Goal: Information Seeking & Learning: Learn about a topic

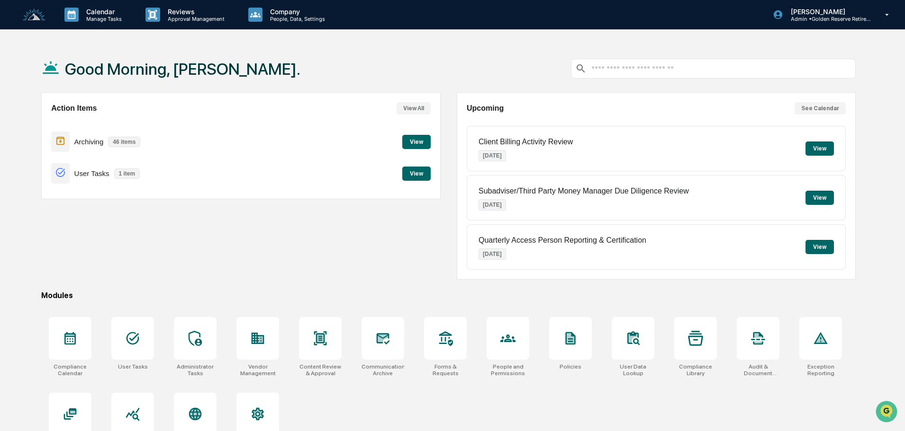
click at [424, 142] on button "View" at bounding box center [416, 142] width 28 height 14
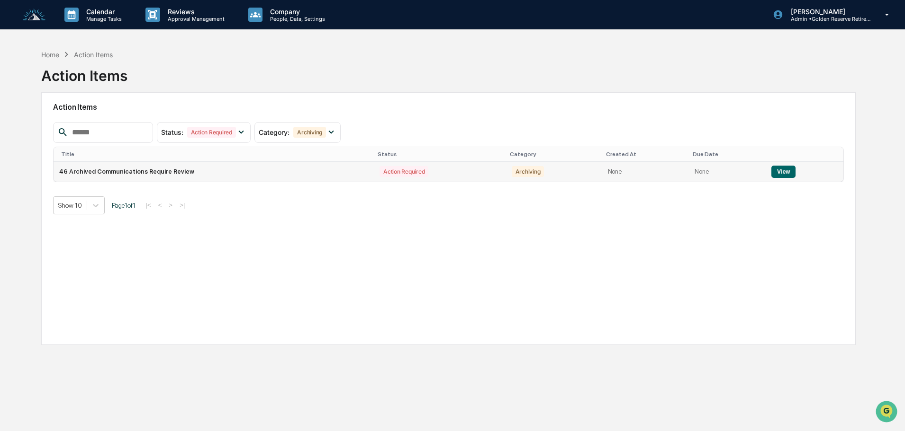
click at [781, 174] on button "View" at bounding box center [783, 172] width 24 height 12
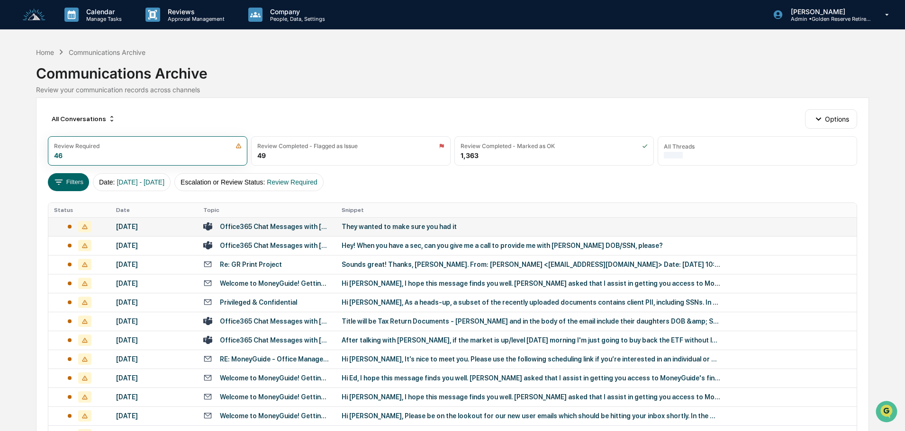
click at [385, 225] on div "They wanted to make sure you had it" at bounding box center [530, 227] width 379 height 8
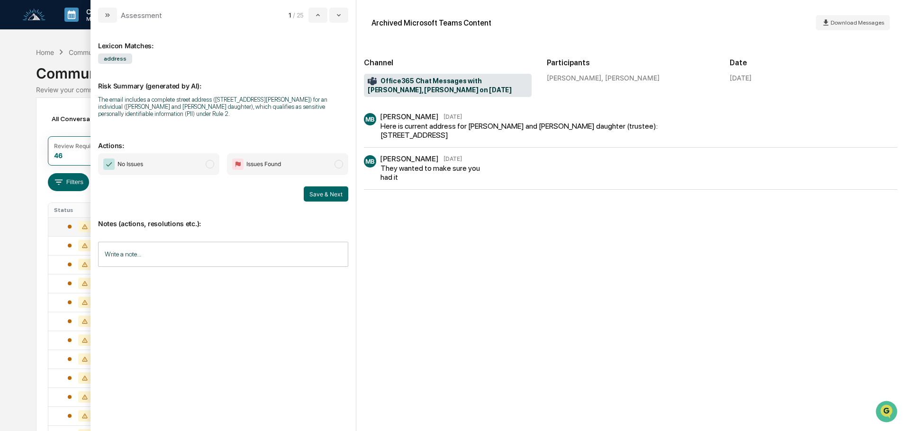
click at [165, 165] on span "No Issues" at bounding box center [158, 164] width 121 height 22
click at [327, 195] on button "Save & Next" at bounding box center [326, 194] width 45 height 15
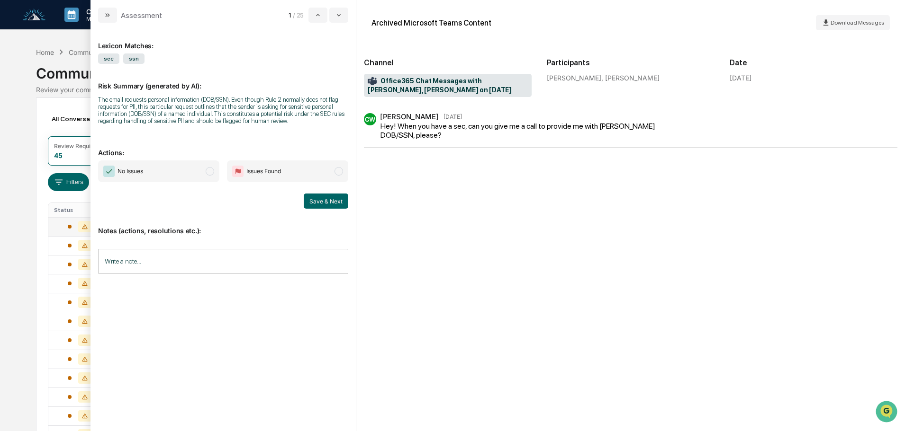
click at [180, 175] on span "No Issues" at bounding box center [158, 172] width 121 height 22
click at [326, 200] on button "Save & Next" at bounding box center [326, 201] width 45 height 15
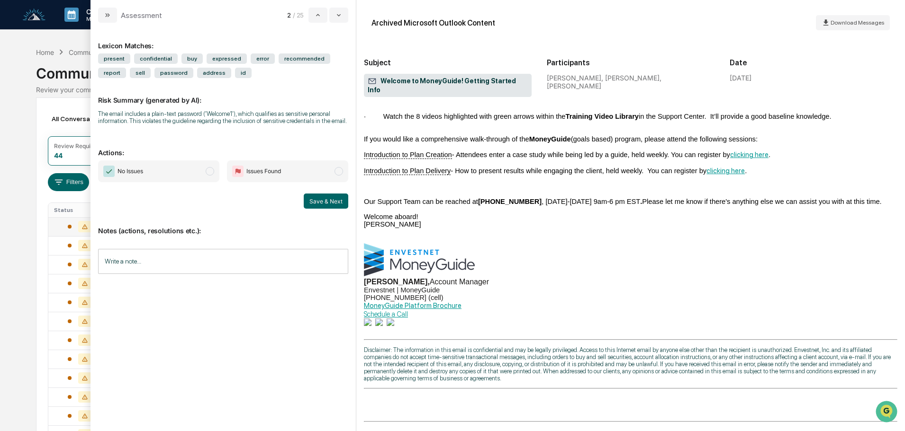
scroll to position [244, 0]
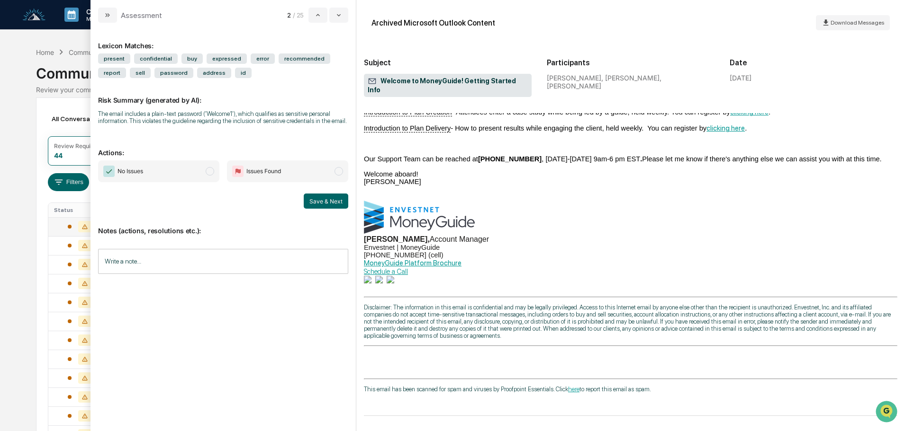
click at [162, 168] on span "No Issues" at bounding box center [158, 172] width 121 height 22
click at [323, 199] on button "Save & Next" at bounding box center [326, 201] width 45 height 15
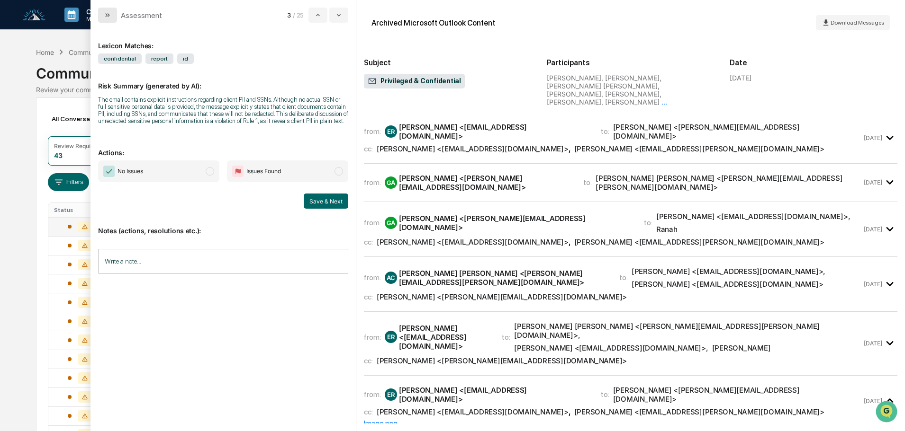
click at [109, 16] on icon "modal" at bounding box center [108, 15] width 8 height 8
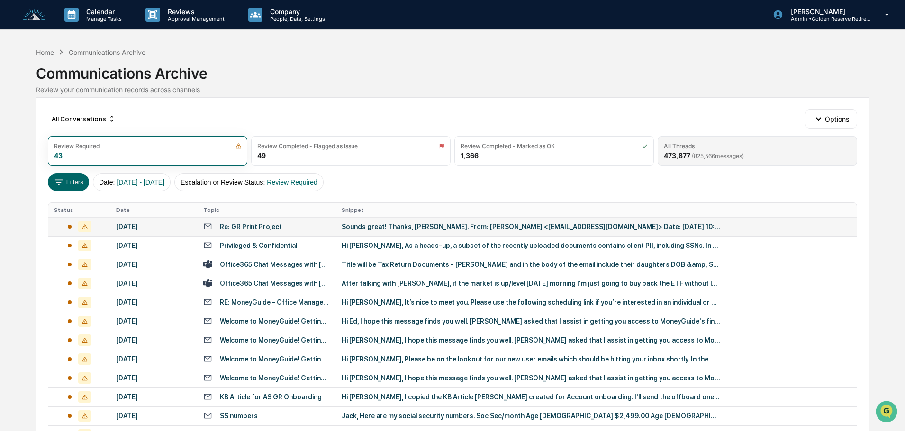
click at [720, 150] on div "All Threads 473,877 ( 825,566 messages)" at bounding box center [756, 150] width 199 height 29
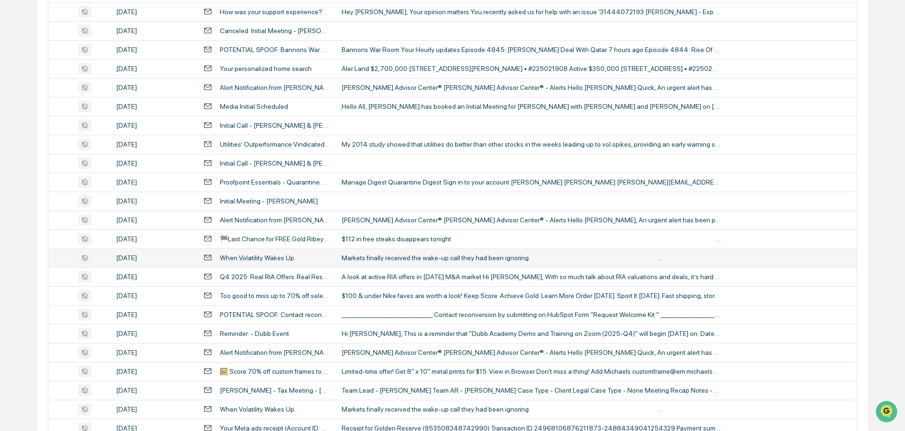
scroll to position [314, 0]
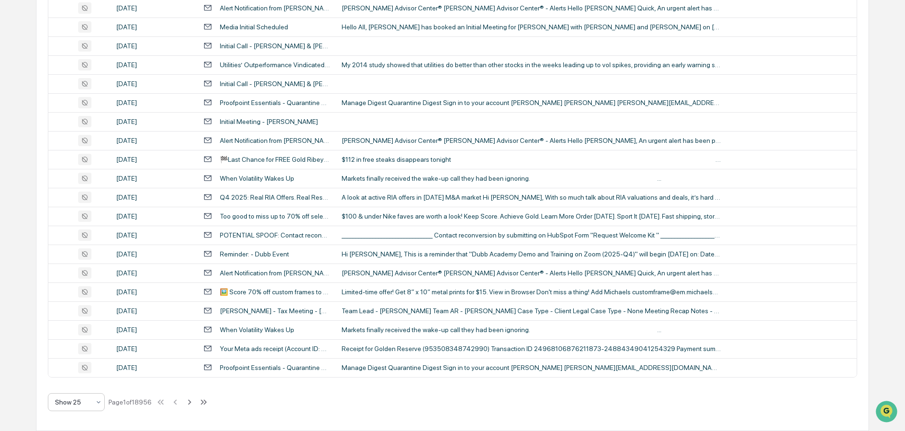
click at [72, 405] on div at bounding box center [72, 402] width 35 height 9
click at [76, 385] on div "Show 100" at bounding box center [76, 377] width 56 height 19
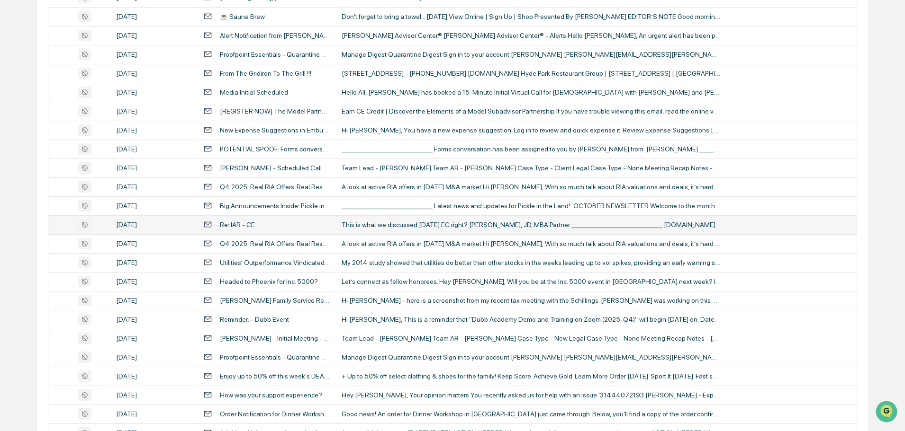
scroll to position [568, 0]
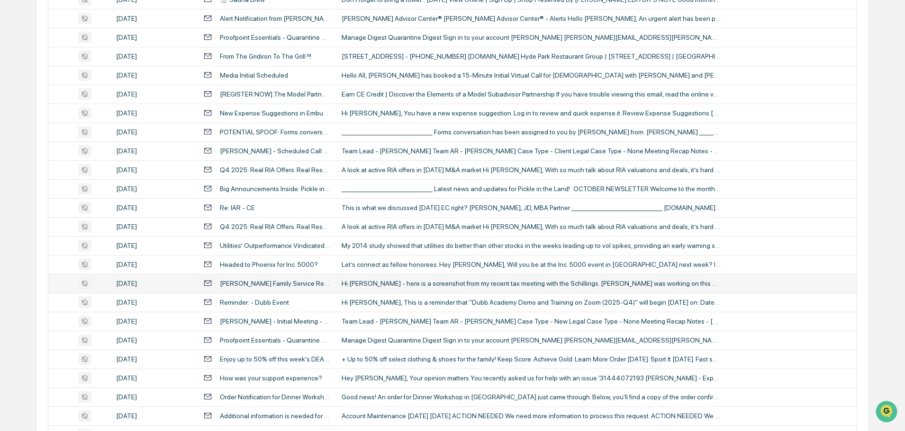
click at [379, 284] on div "Hi Hillary - here is a screenshot from my recent tax meeting with the Schilling…" at bounding box center [530, 284] width 379 height 8
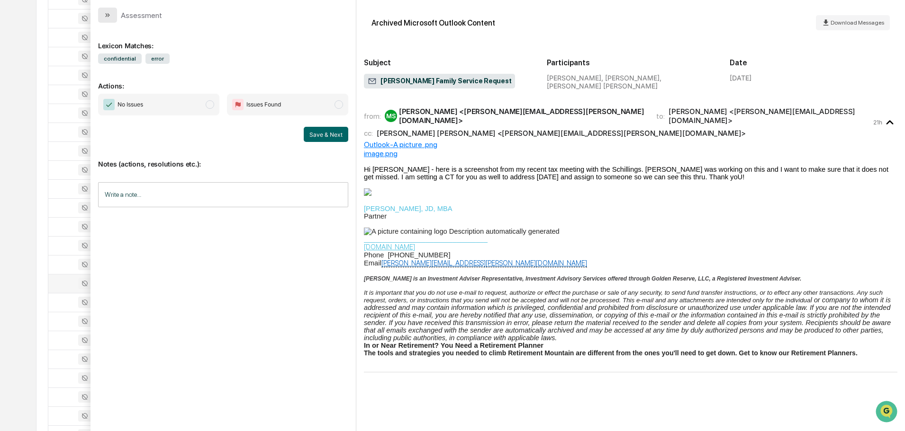
click at [106, 14] on icon "modal" at bounding box center [106, 15] width 2 height 4
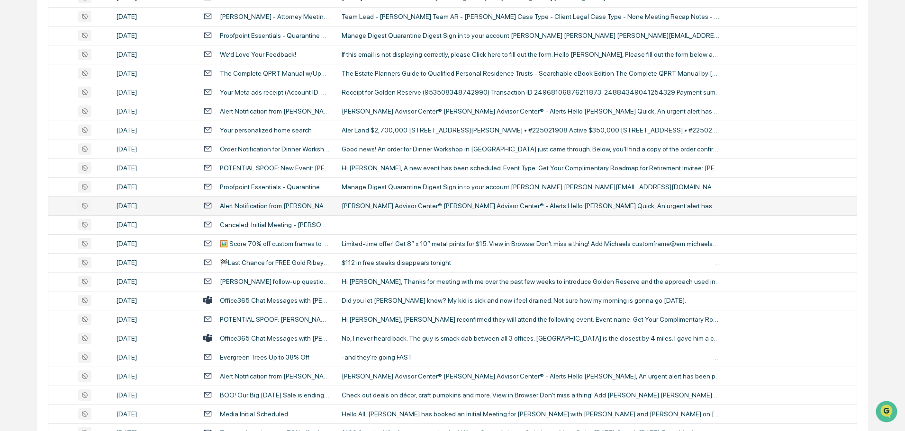
scroll to position [1610, 0]
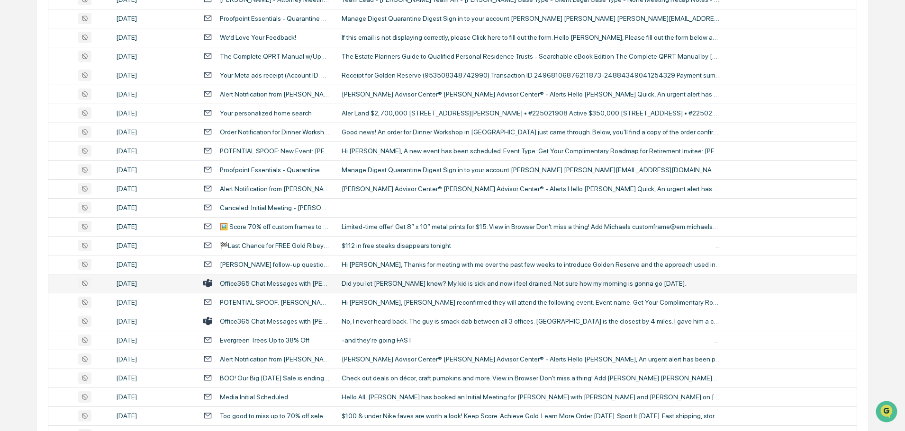
click at [381, 283] on div "Did you let Melanie know? My kid is sick and now i feel drained. Not sure how m…" at bounding box center [530, 284] width 379 height 8
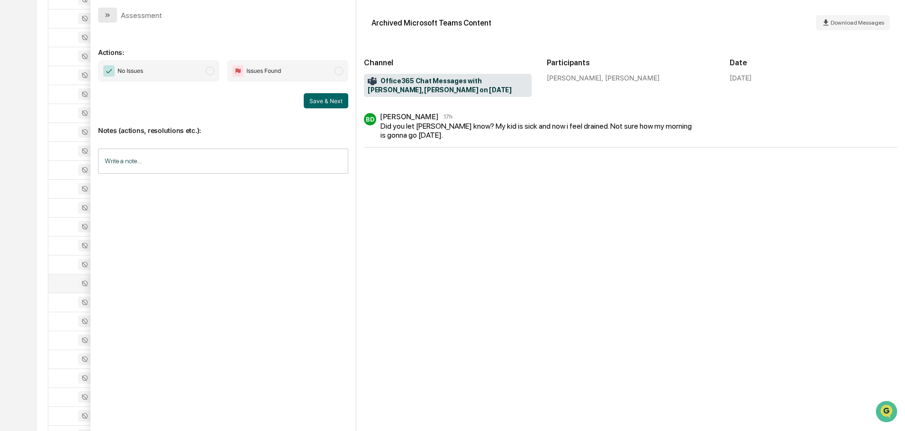
click at [112, 18] on button "modal" at bounding box center [107, 15] width 19 height 15
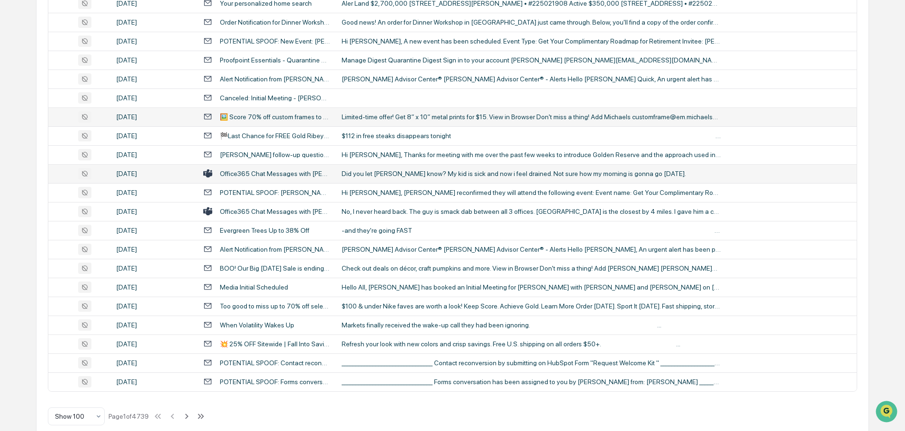
scroll to position [1734, 0]
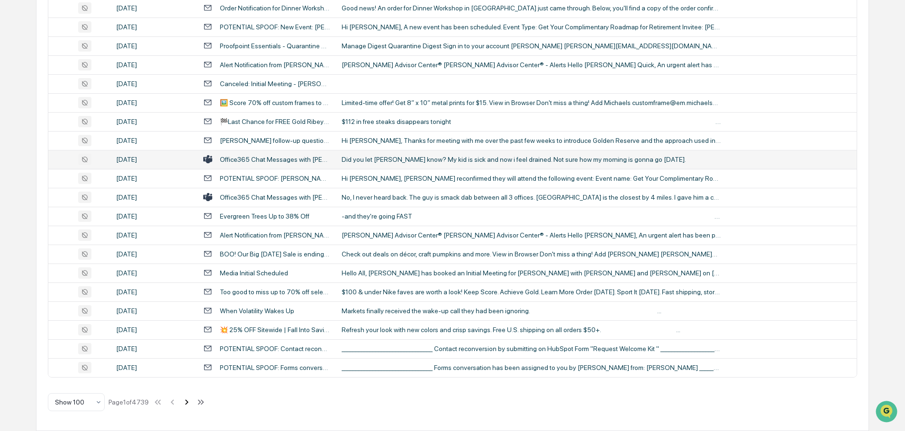
click at [188, 402] on icon at bounding box center [186, 402] width 10 height 10
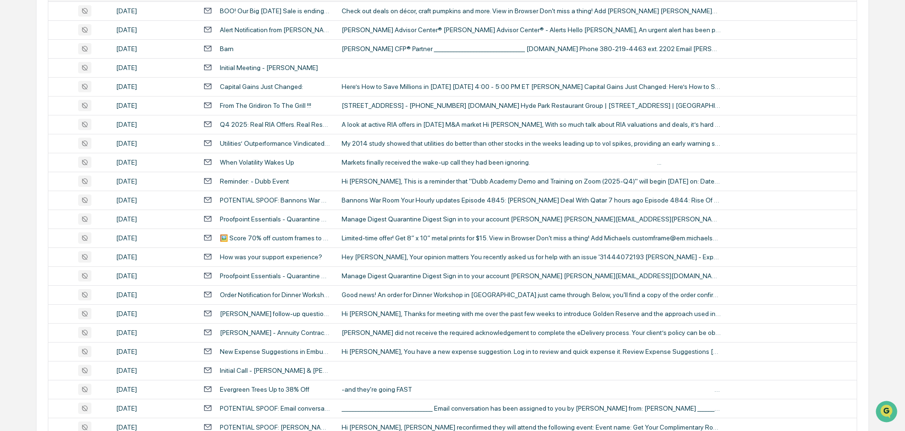
scroll to position [598, 0]
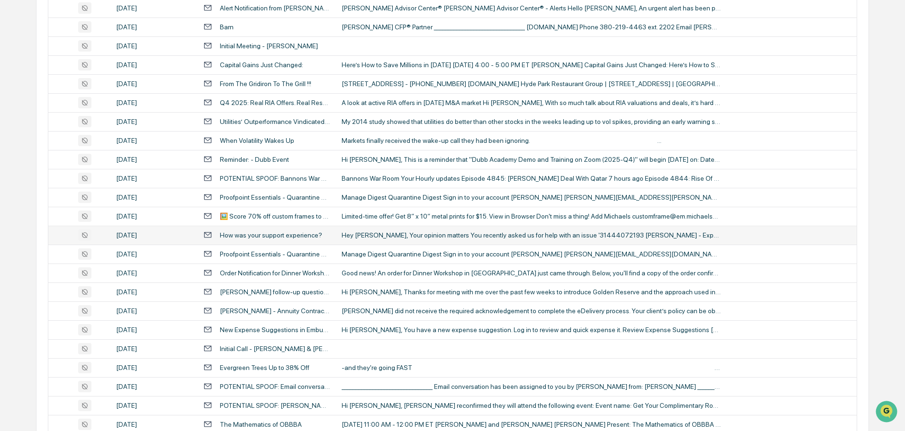
click at [395, 235] on div "Hey Stacey, Your opinion matters You recently asked us for help with an issue '…" at bounding box center [530, 236] width 379 height 8
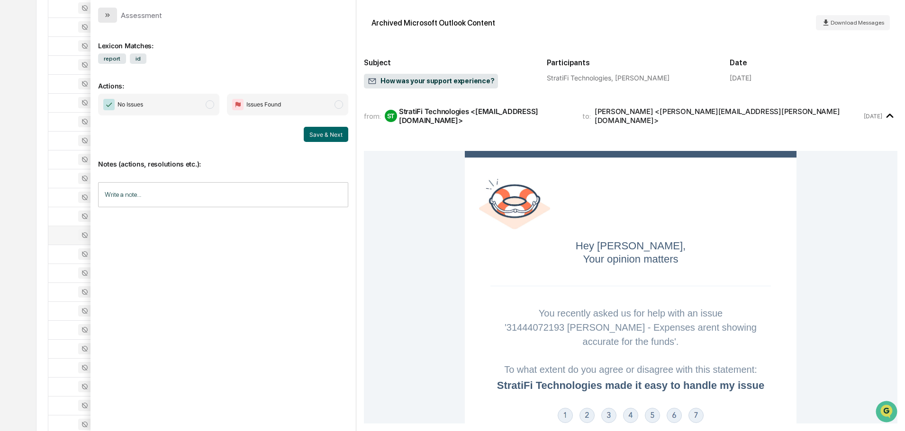
click at [113, 13] on button "modal" at bounding box center [107, 15] width 19 height 15
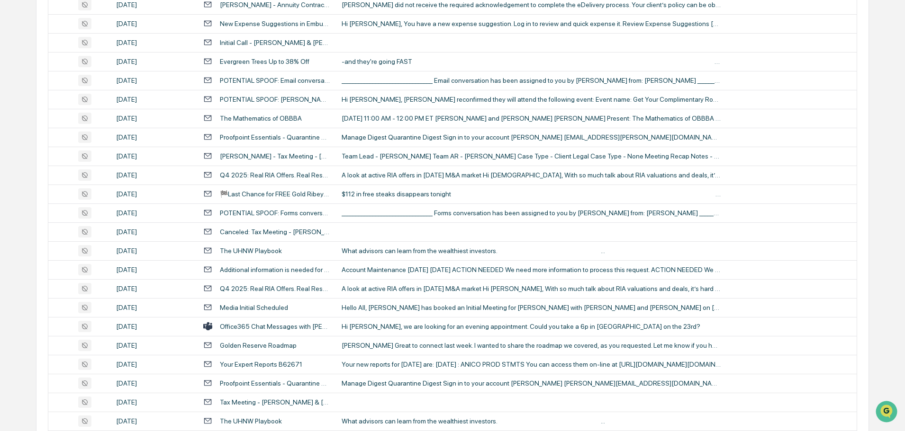
scroll to position [929, 0]
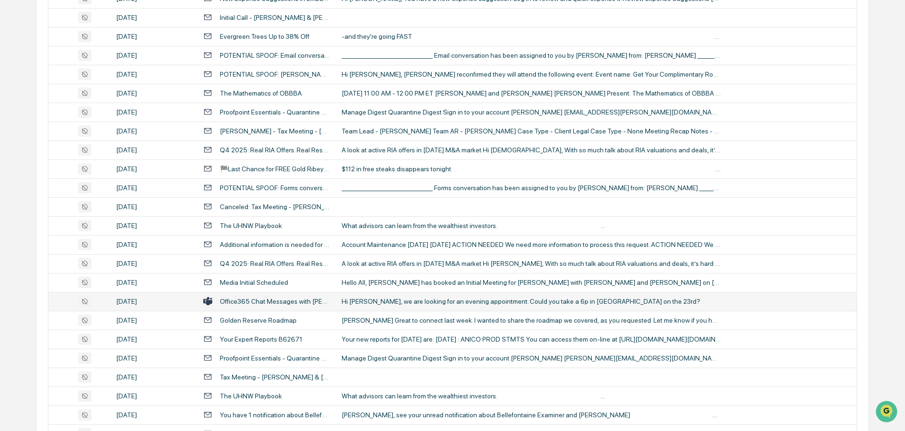
click at [391, 297] on td "Hi Gregg, we are looking for an evening appointment. Could you take a 6p in Can…" at bounding box center [596, 301] width 521 height 19
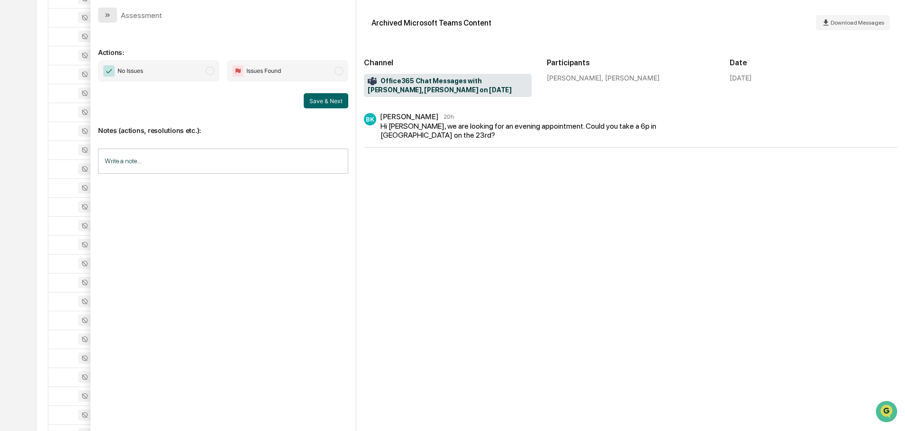
click at [110, 19] on button "modal" at bounding box center [107, 15] width 19 height 15
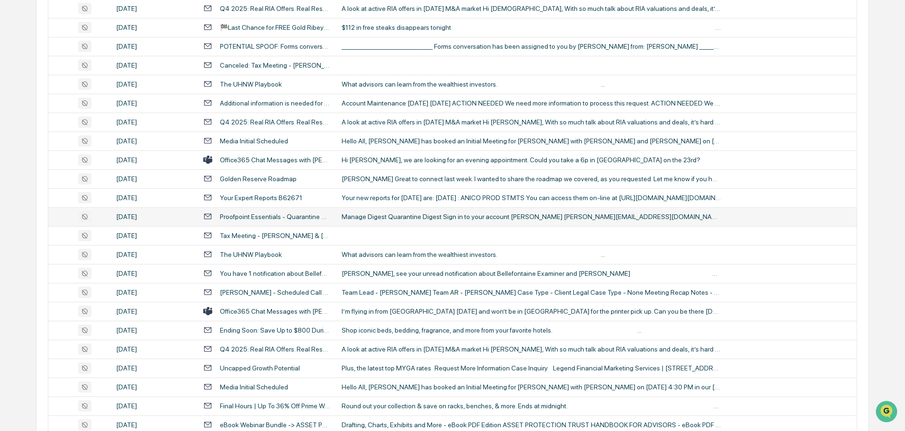
scroll to position [1071, 0]
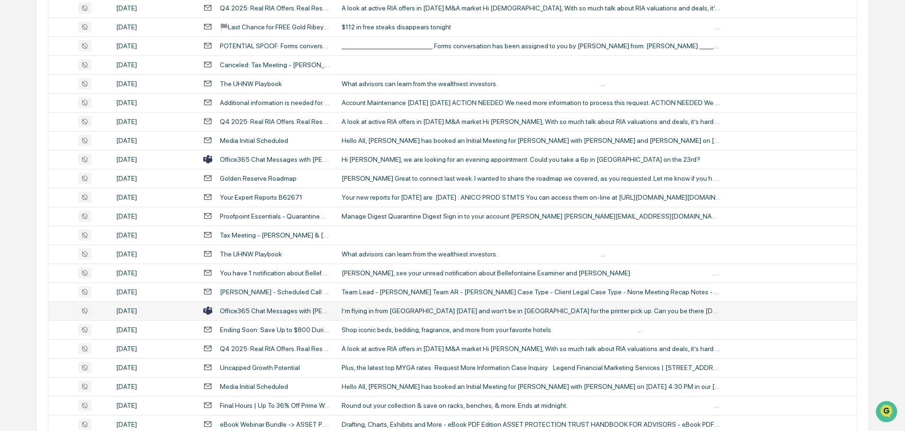
click at [402, 307] on div "I’m flying in from Phoenix on Monday and won’t be in Wexford for the printer pi…" at bounding box center [530, 311] width 379 height 8
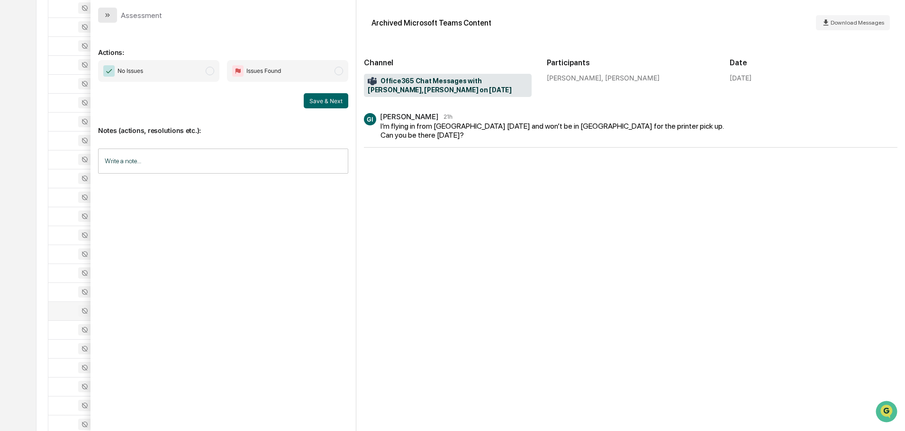
click at [113, 15] on button "modal" at bounding box center [107, 15] width 19 height 15
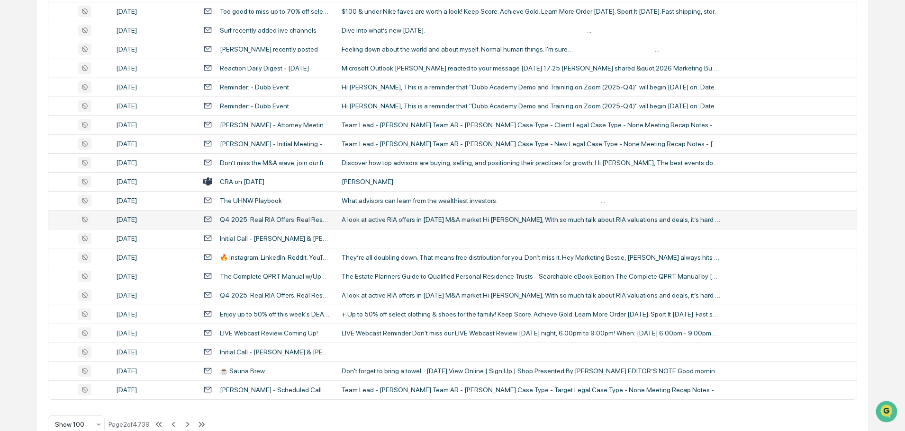
scroll to position [1734, 0]
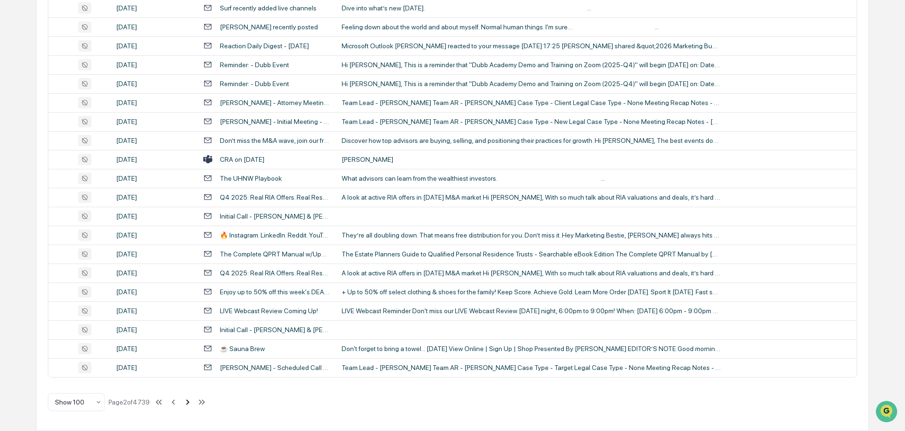
click at [192, 404] on icon at bounding box center [187, 402] width 10 height 10
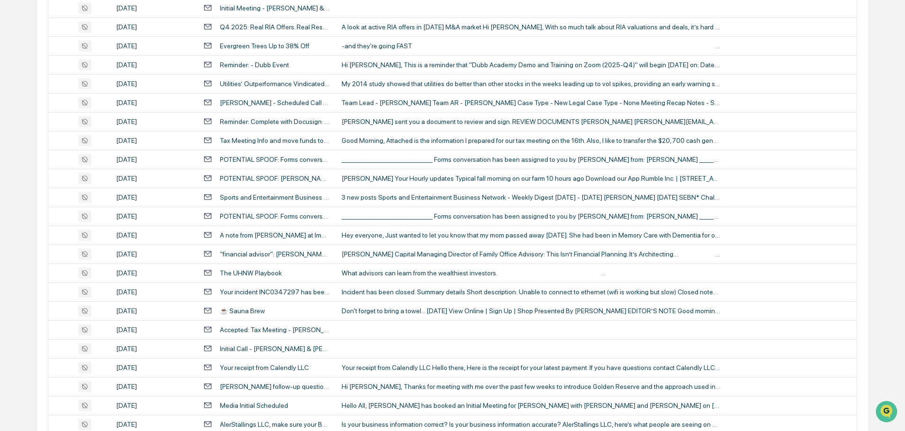
scroll to position [456, 0]
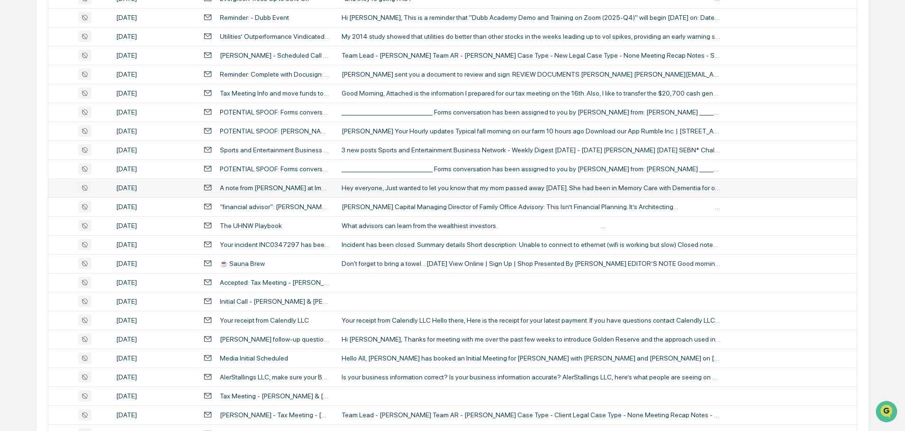
click at [391, 189] on div "Hey everyone, Just wanted to let you know that my mom passed away on Friday. Sh…" at bounding box center [530, 188] width 379 height 8
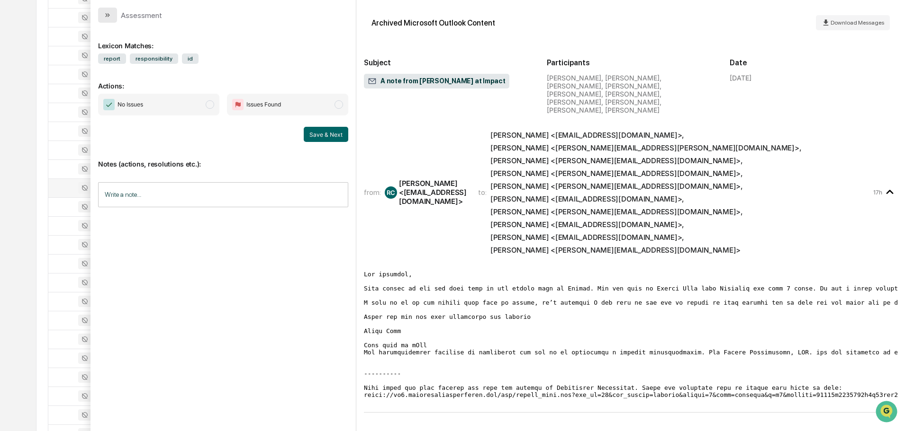
click at [109, 18] on icon "modal" at bounding box center [108, 15] width 8 height 8
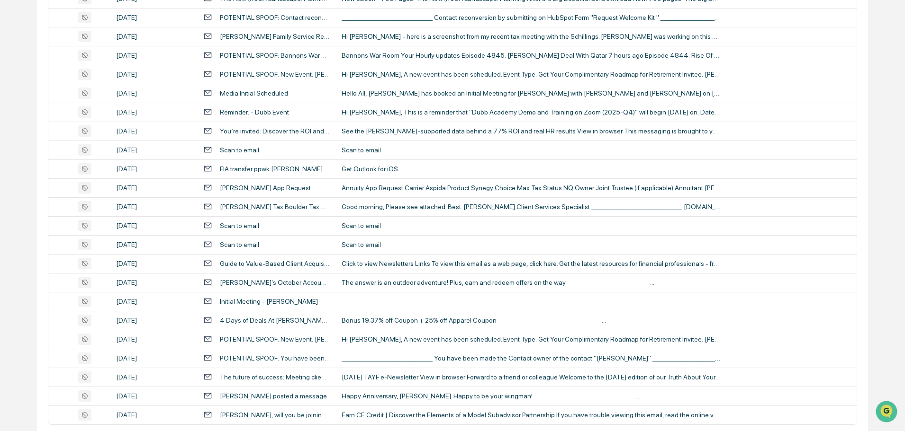
scroll to position [1734, 0]
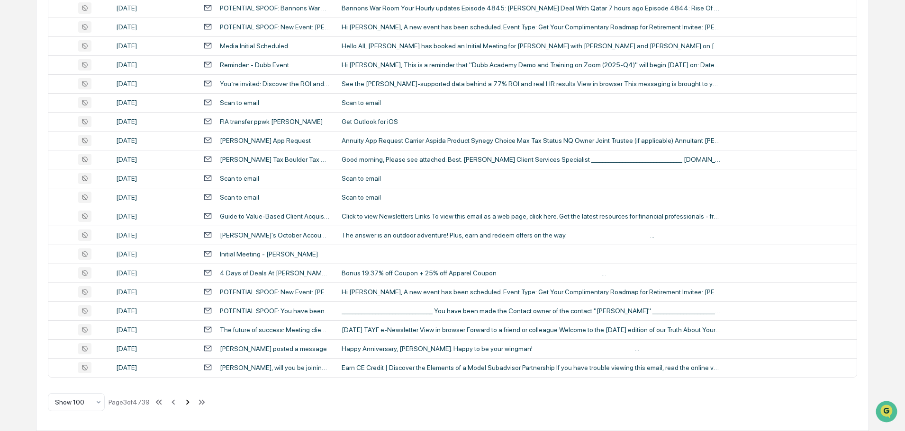
click at [189, 404] on icon at bounding box center [187, 402] width 3 height 5
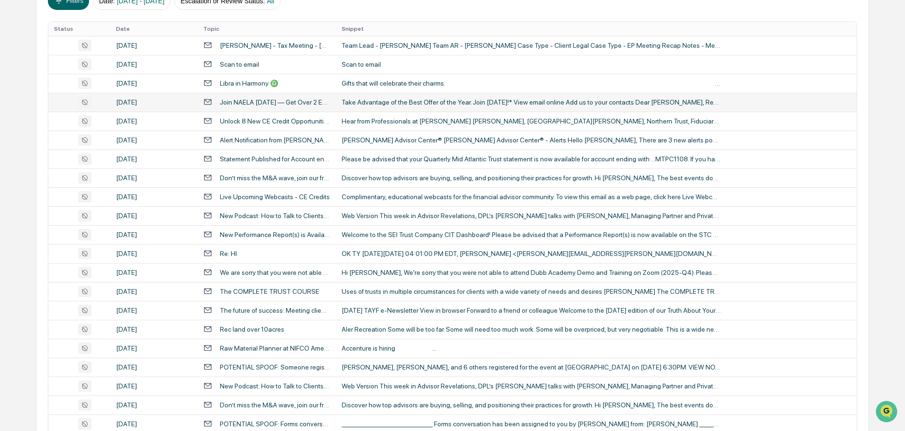
scroll to position [189, 0]
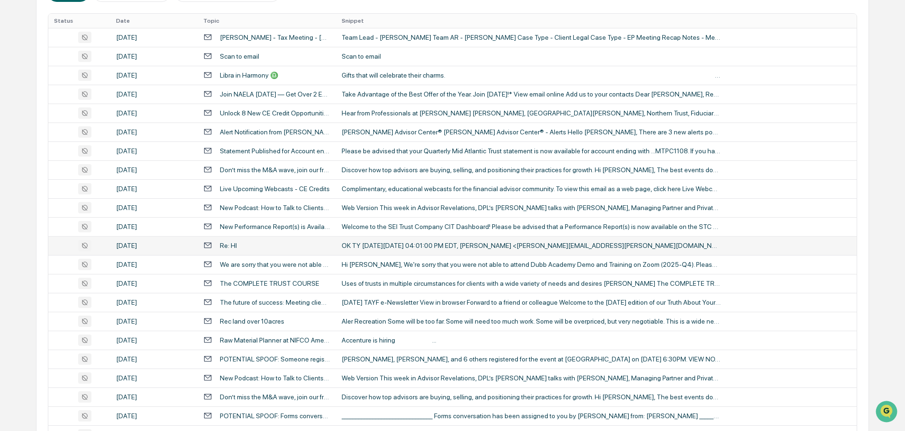
click at [394, 245] on div "OK TY On Friday, October 10, 2025 at 04:01:00 PM EDT, Phil Huff <phil.huff@gold…" at bounding box center [530, 246] width 379 height 8
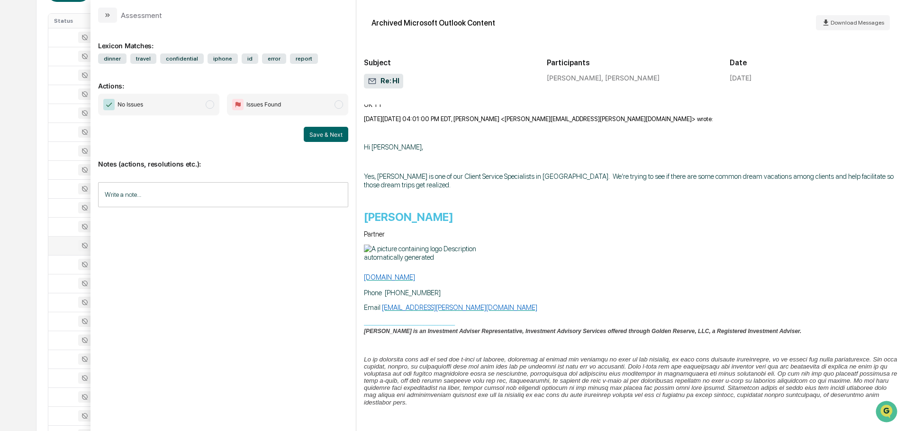
scroll to position [284, 0]
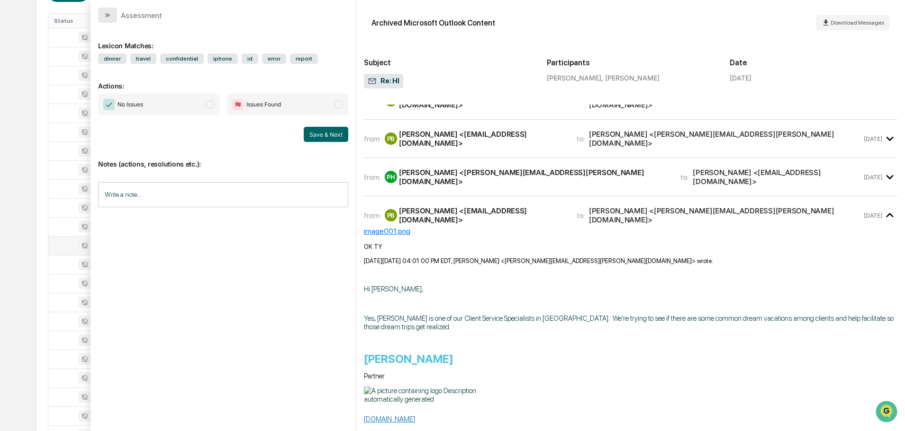
click at [108, 11] on button "modal" at bounding box center [107, 15] width 19 height 15
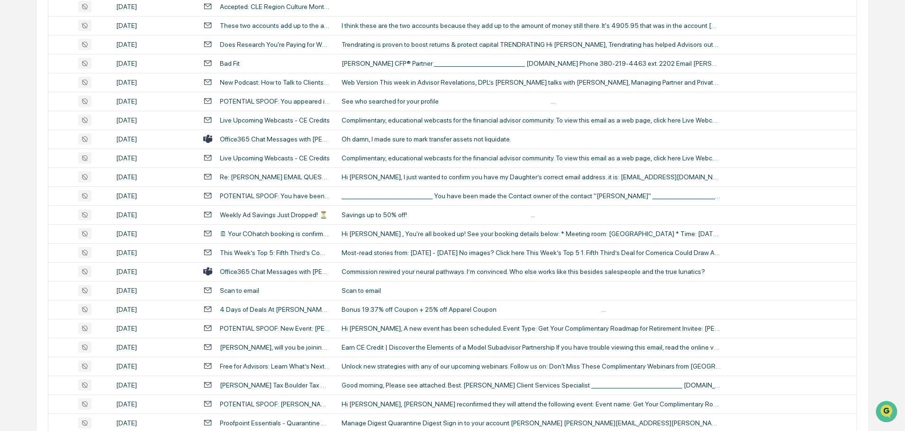
scroll to position [900, 0]
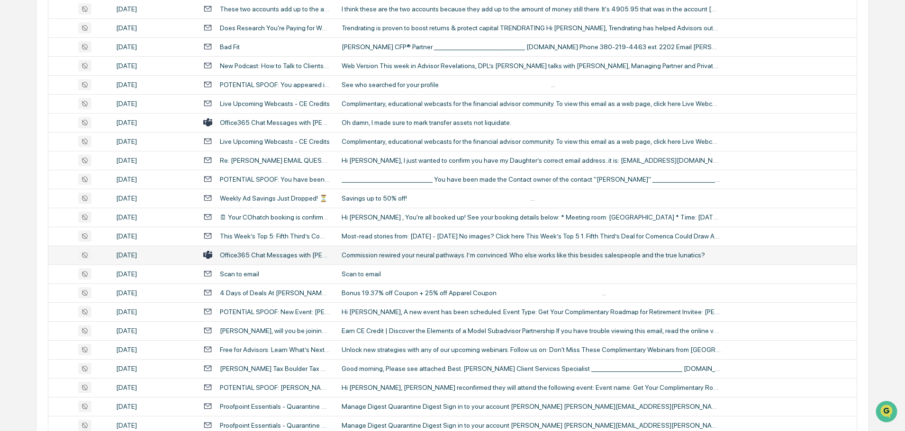
click at [382, 258] on div "Commission rewired your neural pathways. I’m convinced. Who else works like thi…" at bounding box center [530, 256] width 379 height 8
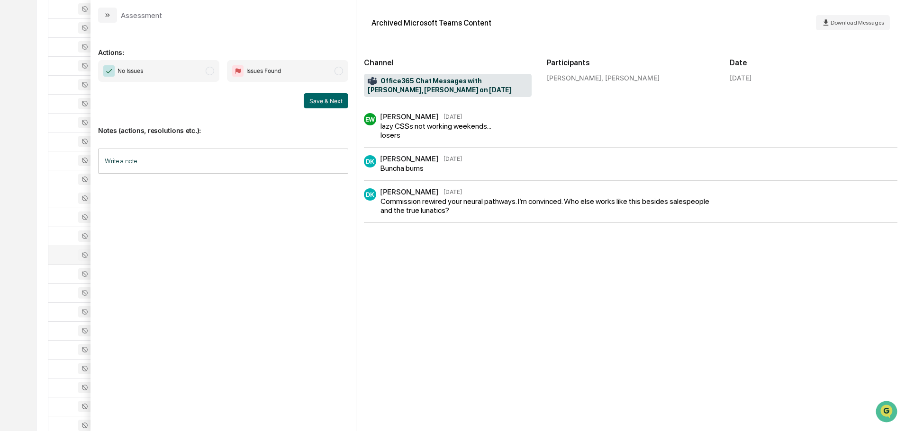
click at [110, 15] on icon "modal" at bounding box center [108, 15] width 8 height 8
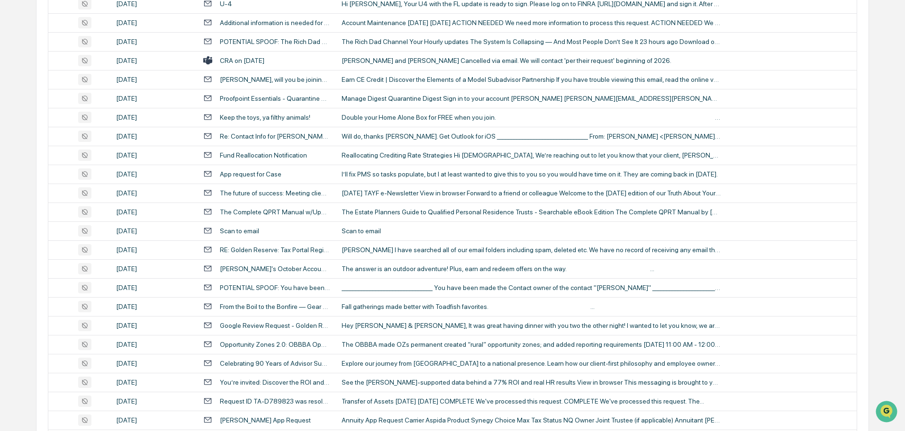
scroll to position [1516, 0]
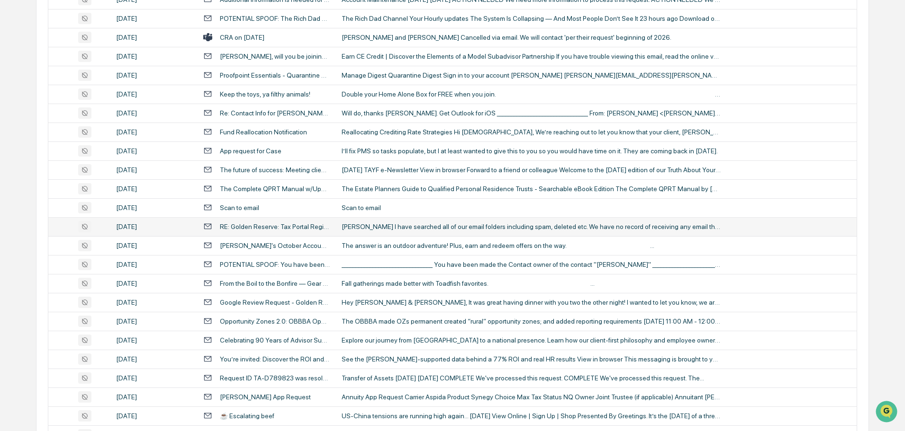
click at [403, 219] on td "Katarina I have searched all of our email folders including spam, deleted etc. …" at bounding box center [596, 226] width 521 height 19
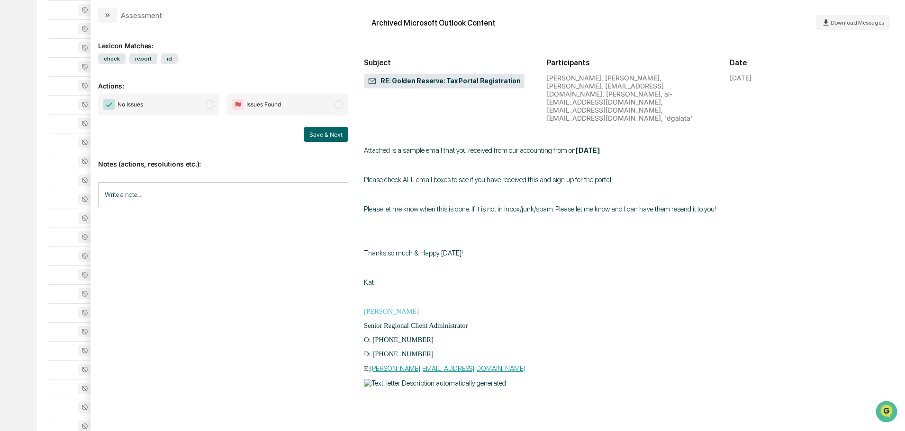
scroll to position [1658, 0]
click at [109, 9] on button "modal" at bounding box center [107, 15] width 19 height 15
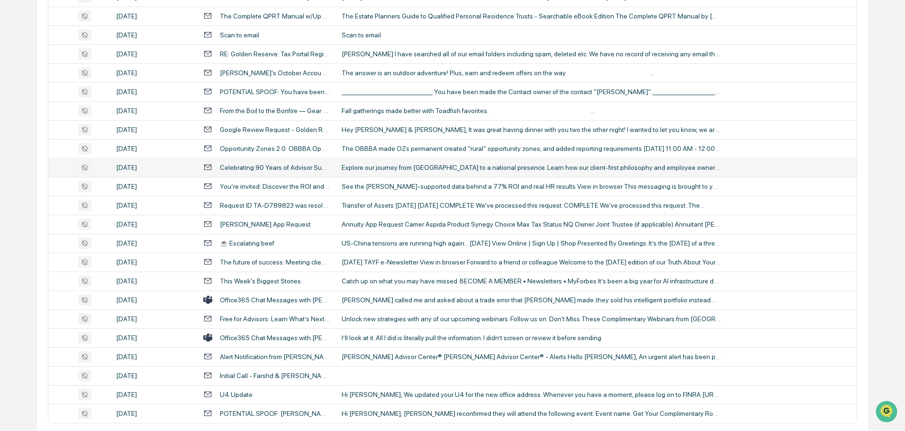
scroll to position [1705, 0]
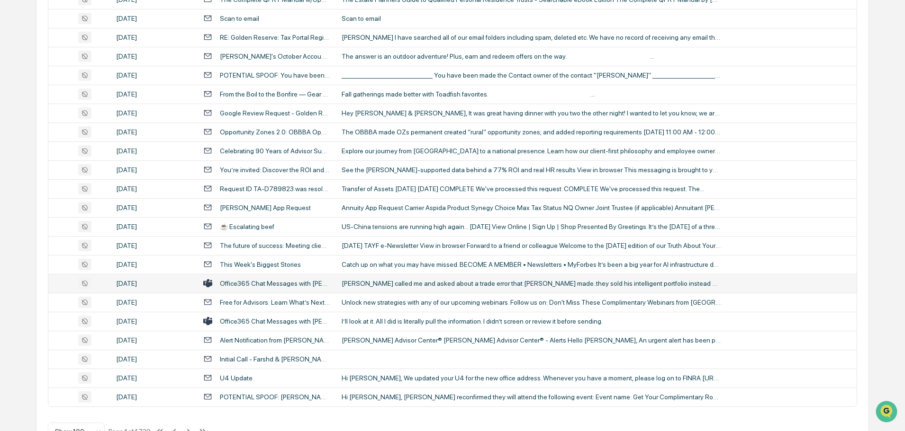
click at [383, 284] on div "Jeff Richards called me and asked about a trade error that Schwab made..they so…" at bounding box center [530, 284] width 379 height 8
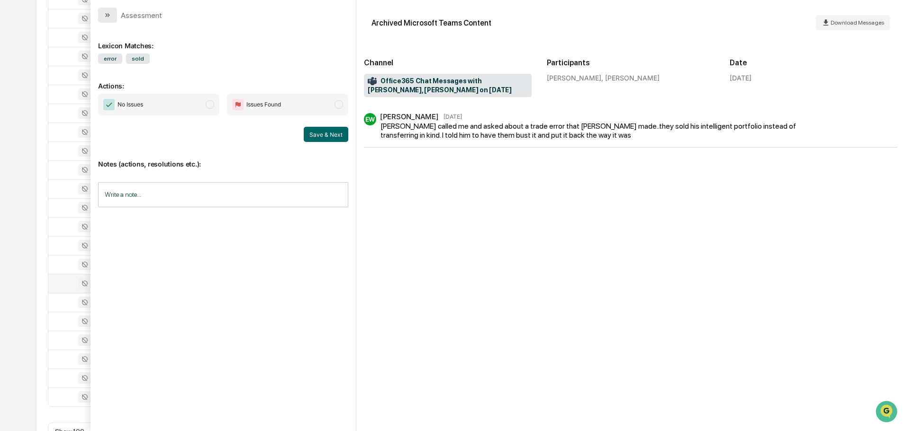
click at [110, 14] on icon "modal" at bounding box center [108, 15] width 8 height 8
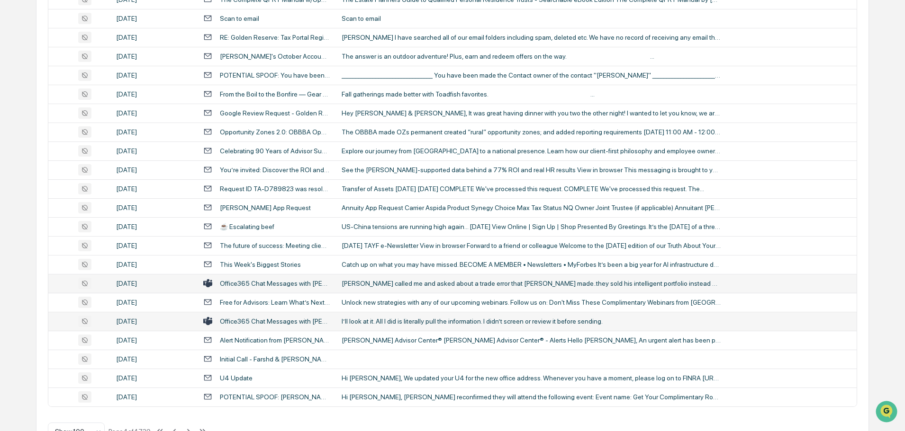
click at [383, 321] on div "I’ll look at it. All I did is literally pull the information. I didn’t screen o…" at bounding box center [530, 322] width 379 height 8
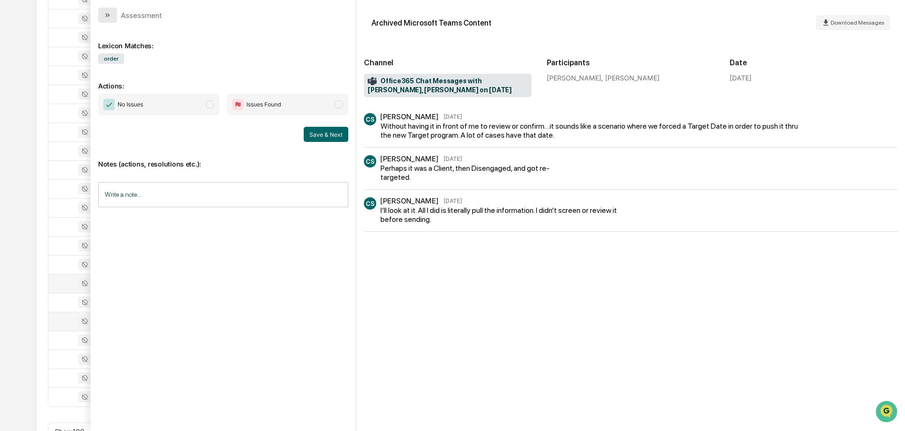
click at [104, 12] on icon "modal" at bounding box center [108, 15] width 8 height 8
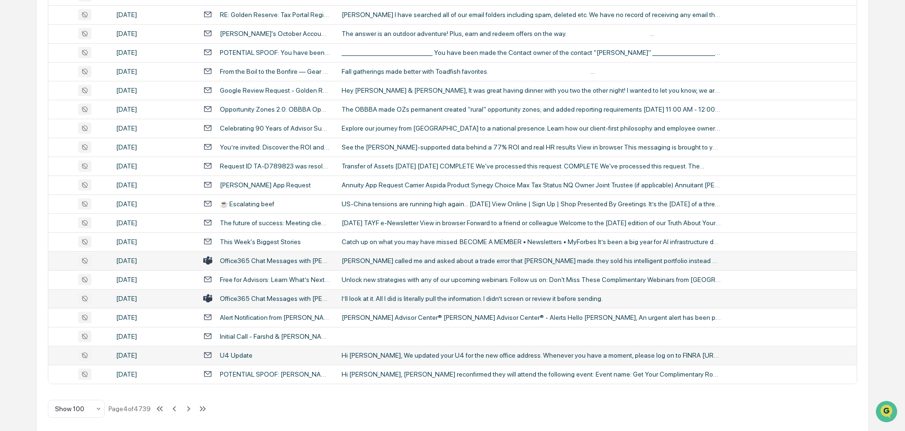
scroll to position [1734, 0]
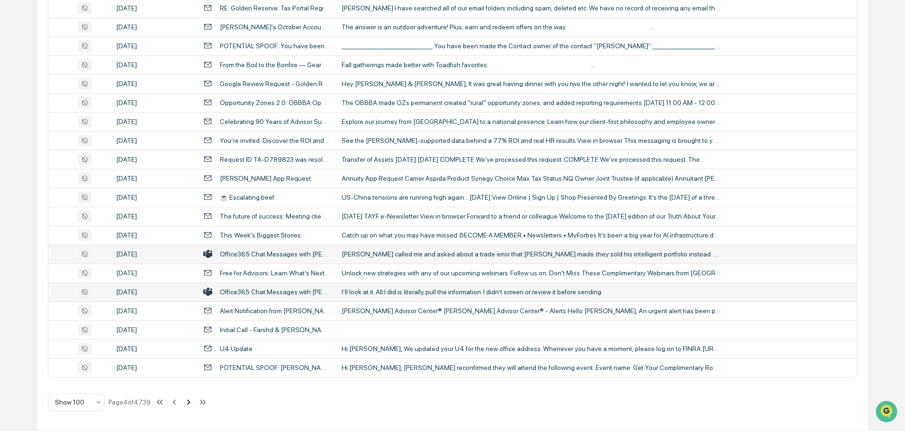
click at [189, 402] on icon at bounding box center [188, 402] width 10 height 10
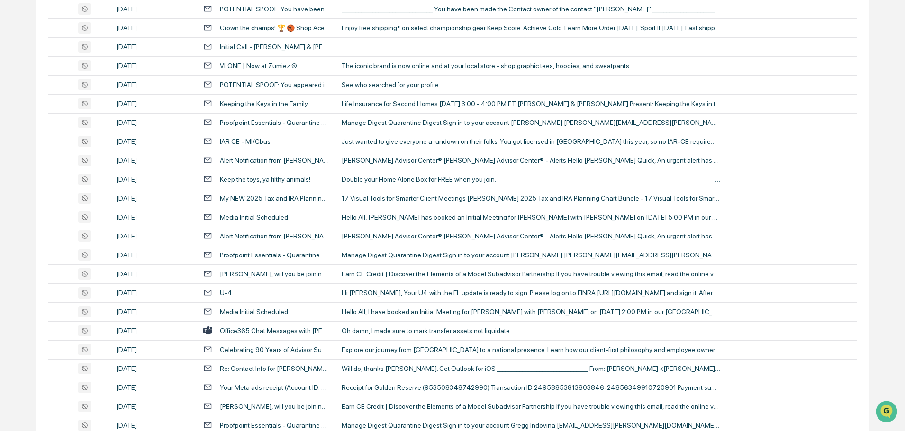
scroll to position [1137, 0]
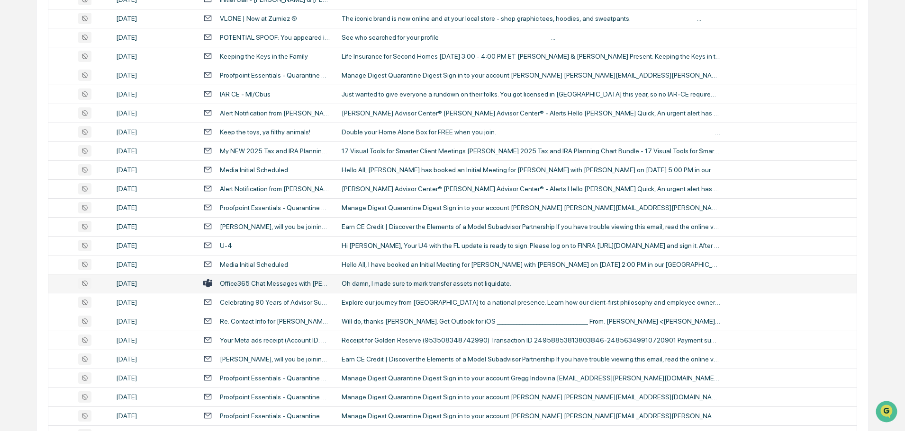
click at [390, 286] on div "Oh damn, I made sure to mark transfer assets not liquidate." at bounding box center [530, 284] width 379 height 8
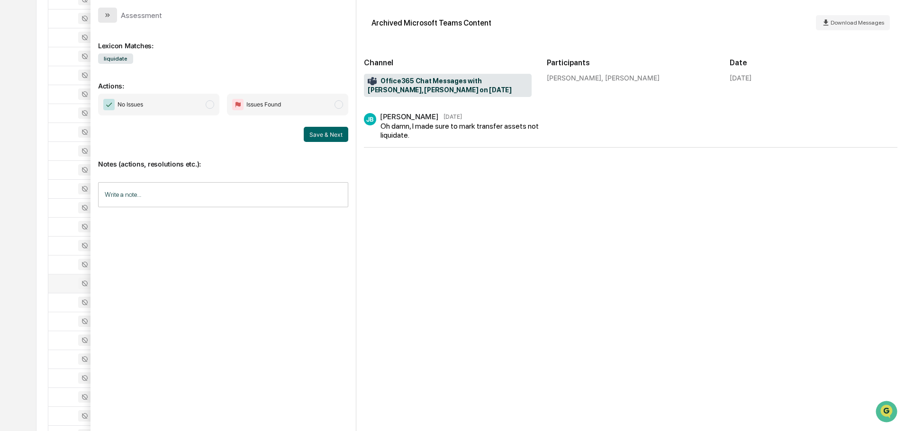
click at [108, 16] on icon "modal" at bounding box center [109, 15] width 2 height 4
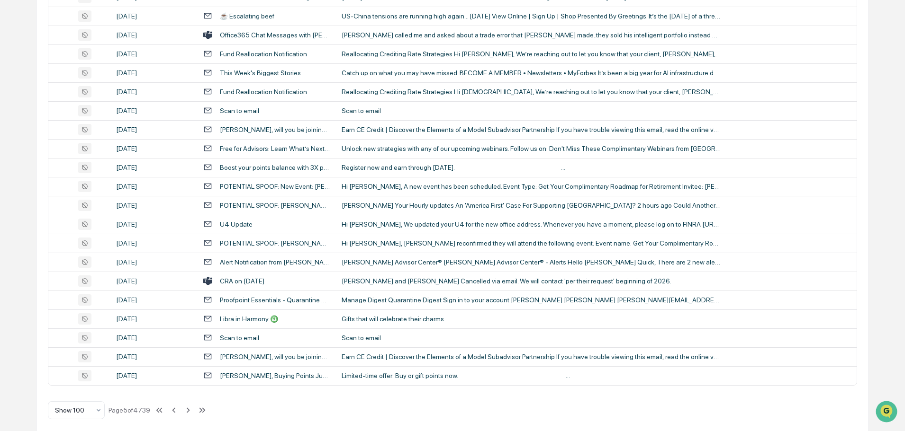
scroll to position [1734, 0]
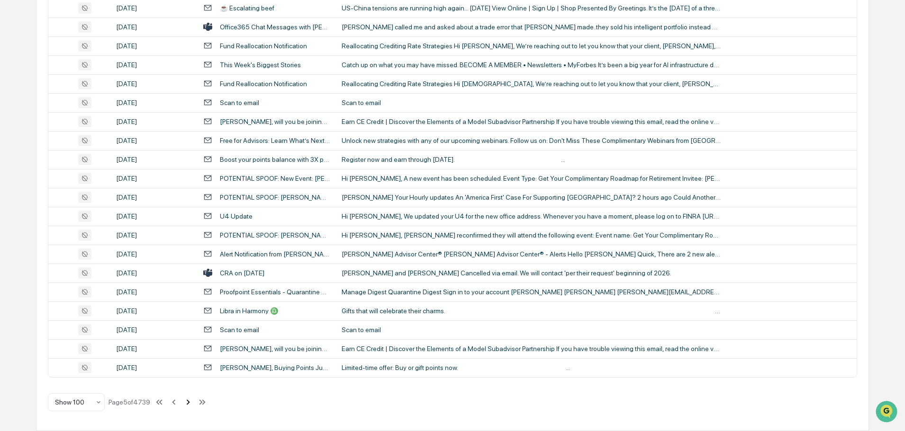
click at [189, 403] on icon at bounding box center [188, 402] width 3 height 5
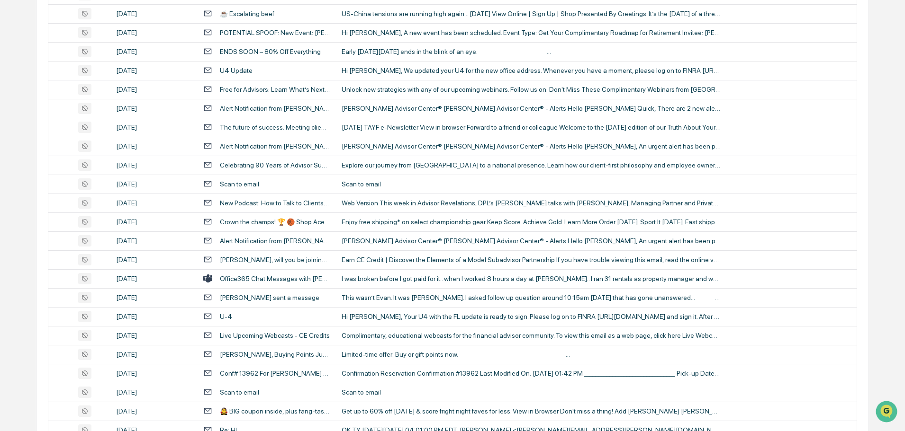
scroll to position [1421, 0]
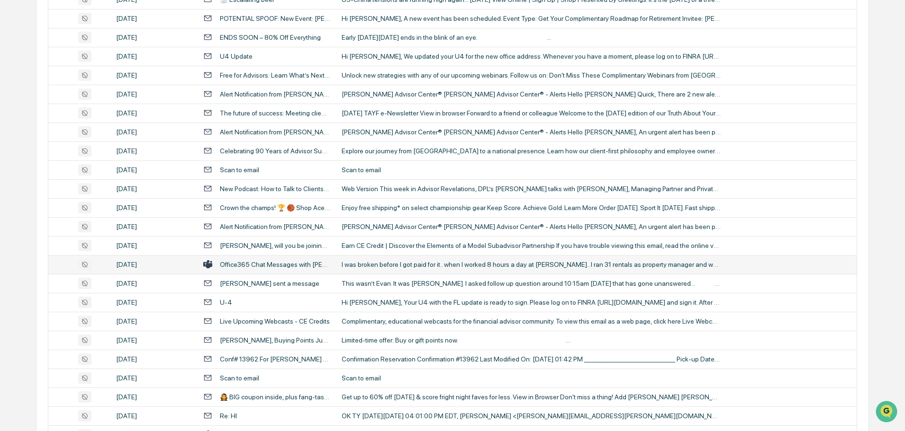
click at [389, 267] on div "I was broken before I got paid for it.. when I worked 8 hours a day at Dean.. I…" at bounding box center [530, 265] width 379 height 8
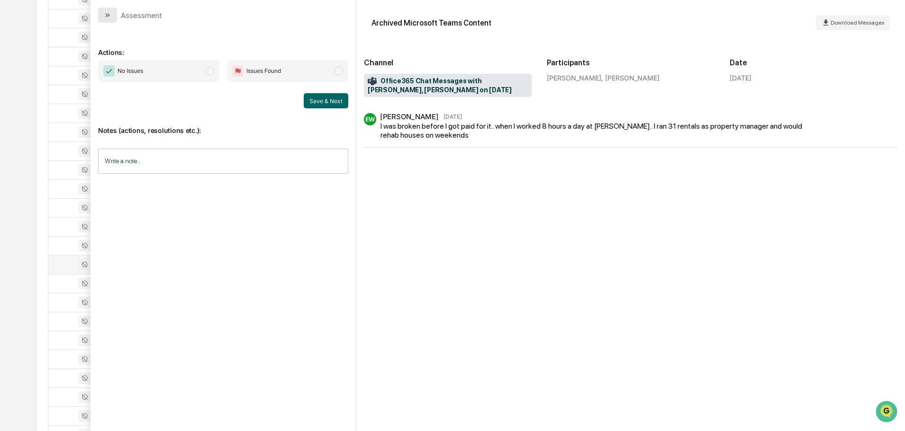
click at [110, 11] on button "modal" at bounding box center [107, 15] width 19 height 15
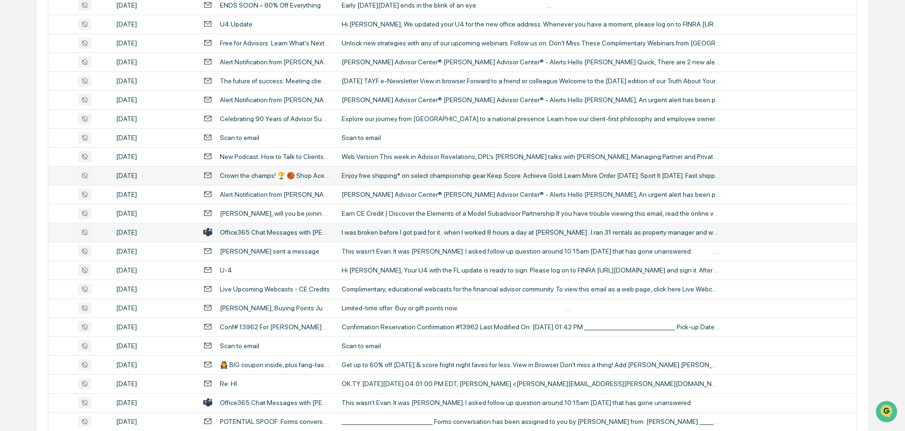
scroll to position [1468, 0]
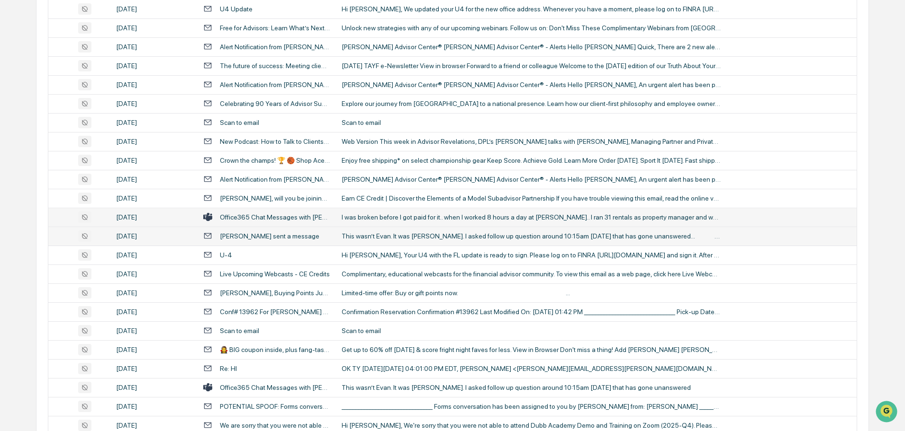
click at [367, 241] on td "This wasn’t Evan. It was Brandon Dickinson. I asked follow up question around 1…" at bounding box center [596, 236] width 521 height 19
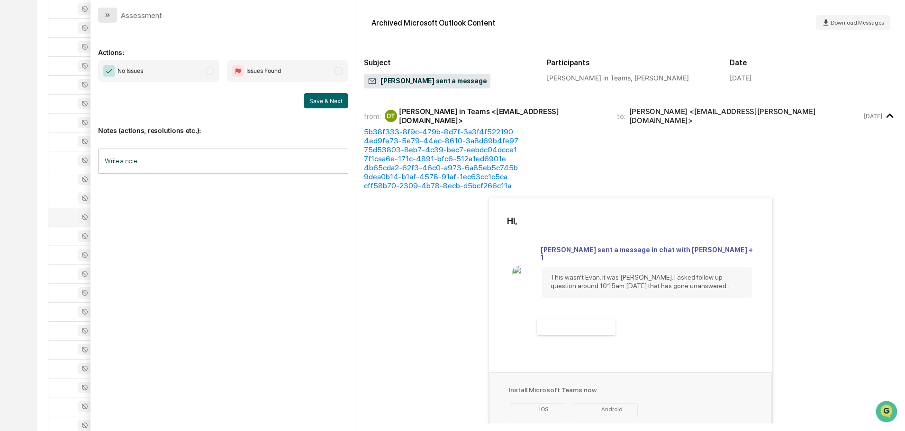
click at [106, 14] on icon "modal" at bounding box center [108, 15] width 8 height 8
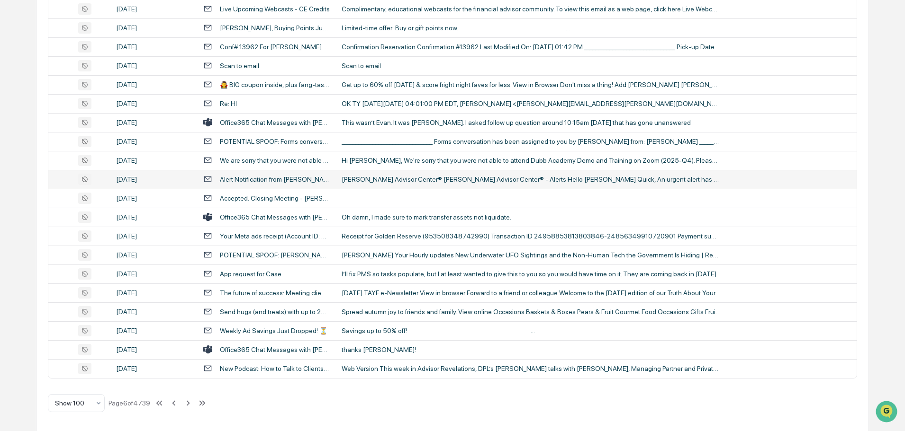
scroll to position [1734, 0]
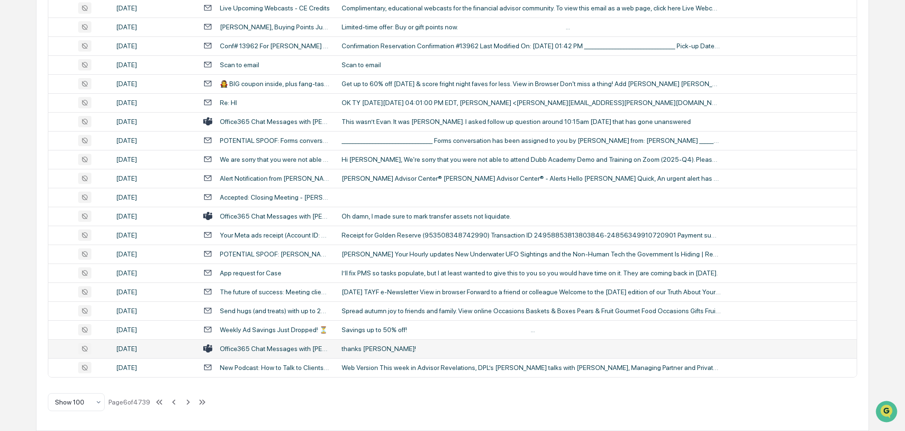
click at [371, 346] on div "thanks Ed!" at bounding box center [530, 349] width 379 height 8
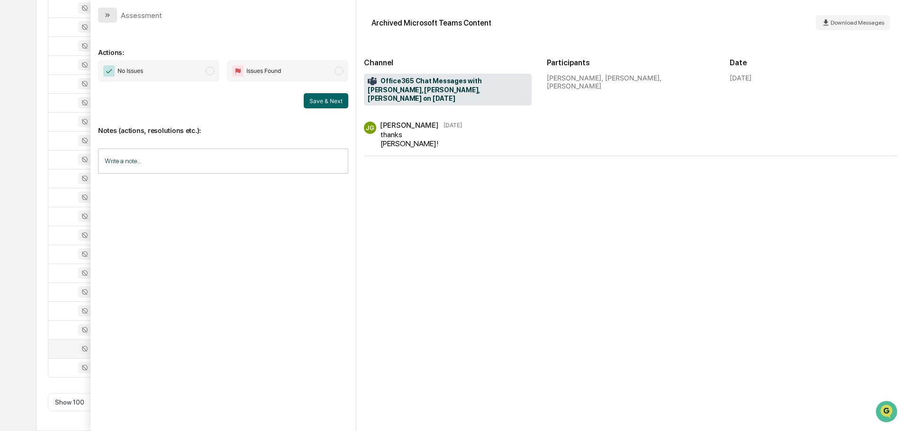
click at [104, 9] on button "modal" at bounding box center [107, 15] width 19 height 15
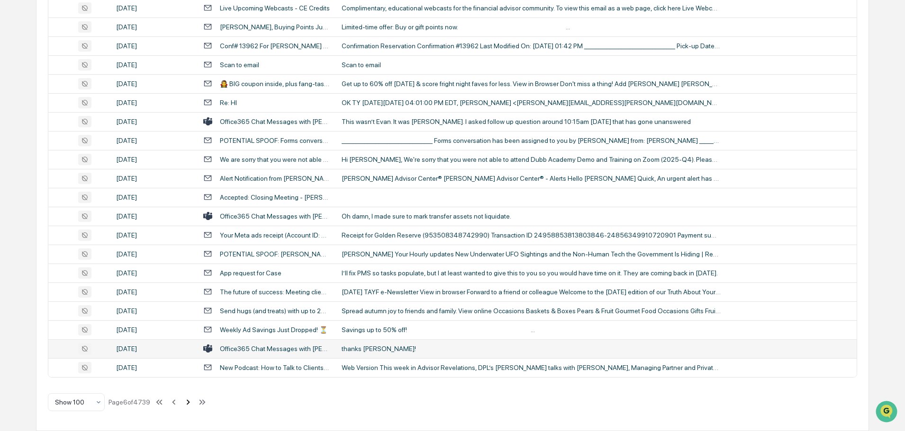
click at [189, 403] on icon at bounding box center [188, 402] width 10 height 10
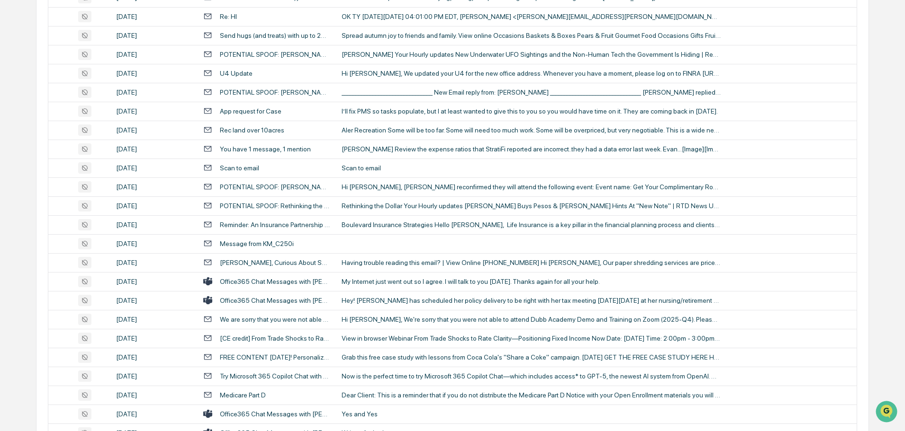
scroll to position [1231, 0]
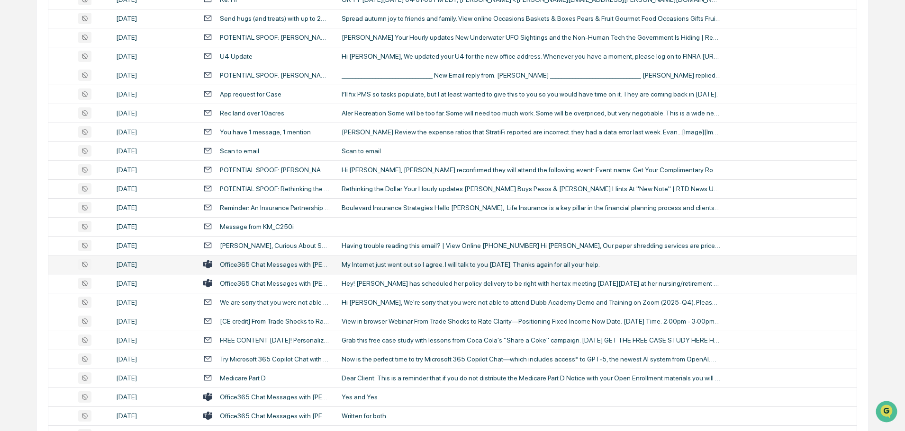
click at [405, 268] on div "My Internet just went out so I agree. I will talk to you [DATE]. Thanks again f…" at bounding box center [530, 265] width 379 height 8
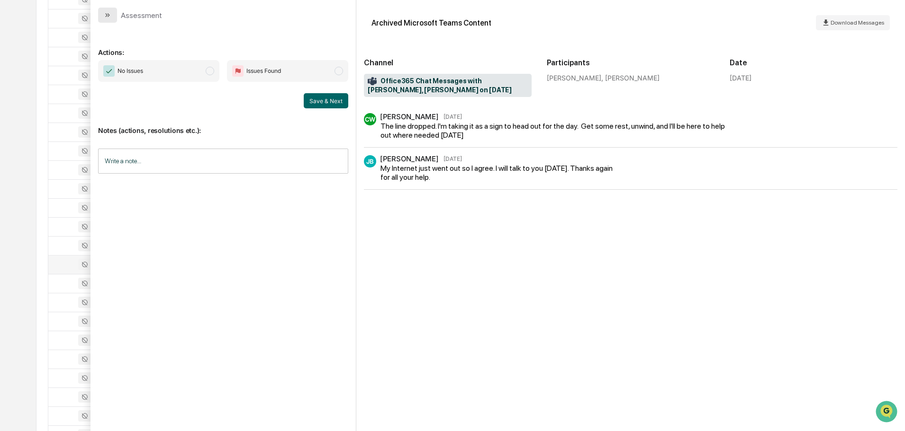
click at [110, 20] on button "modal" at bounding box center [107, 15] width 19 height 15
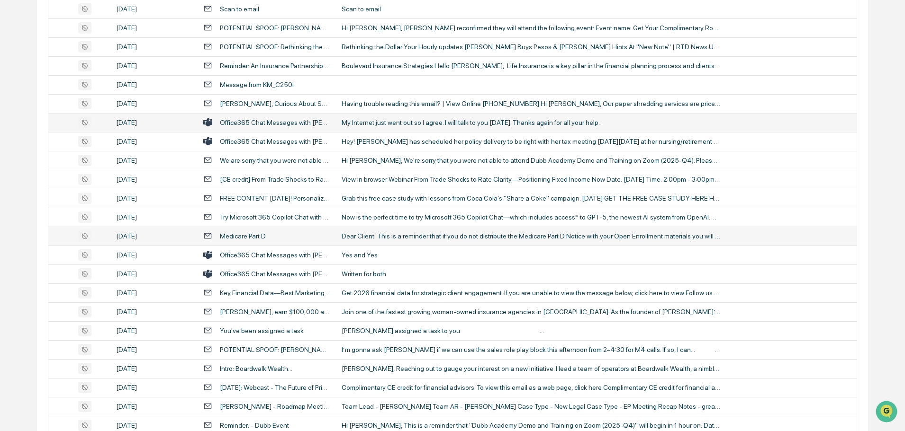
scroll to position [1421, 0]
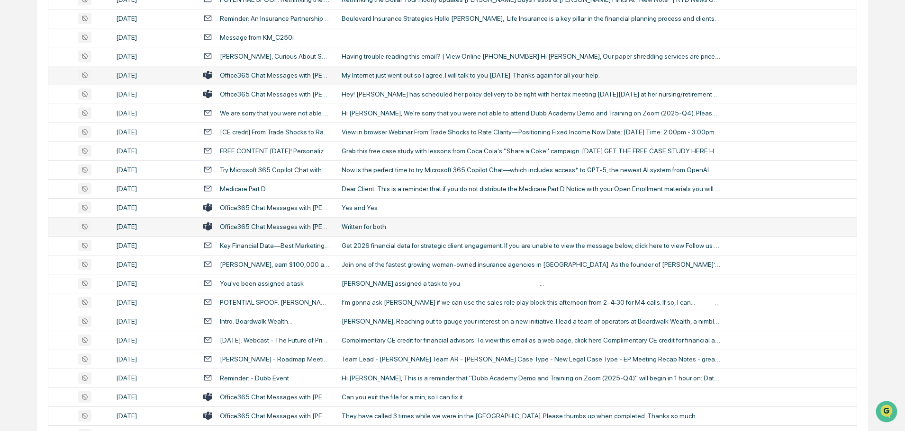
click at [392, 231] on td "Written for both" at bounding box center [596, 226] width 521 height 19
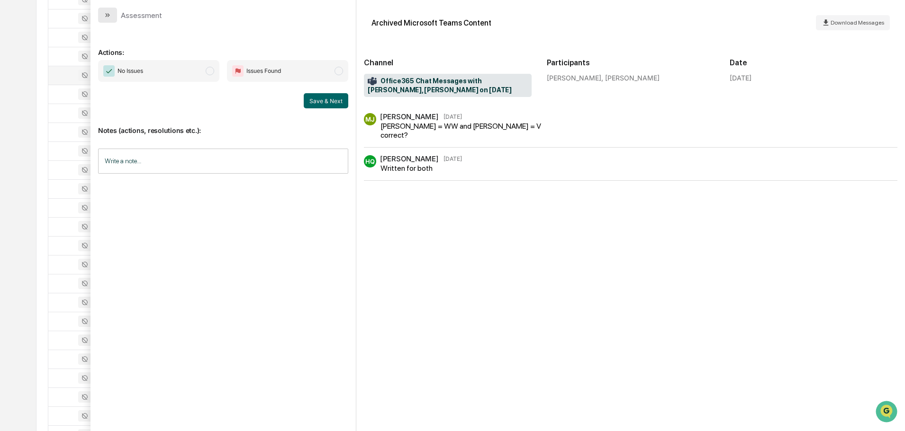
click at [105, 20] on button "modal" at bounding box center [107, 15] width 19 height 15
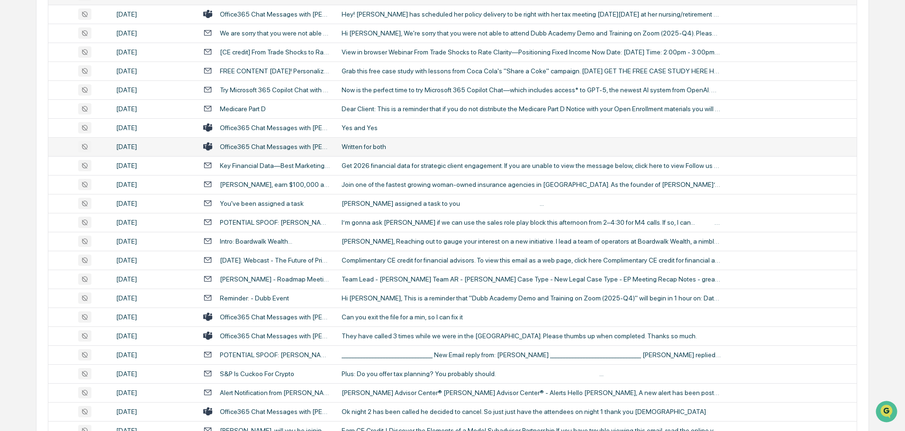
scroll to position [1516, 0]
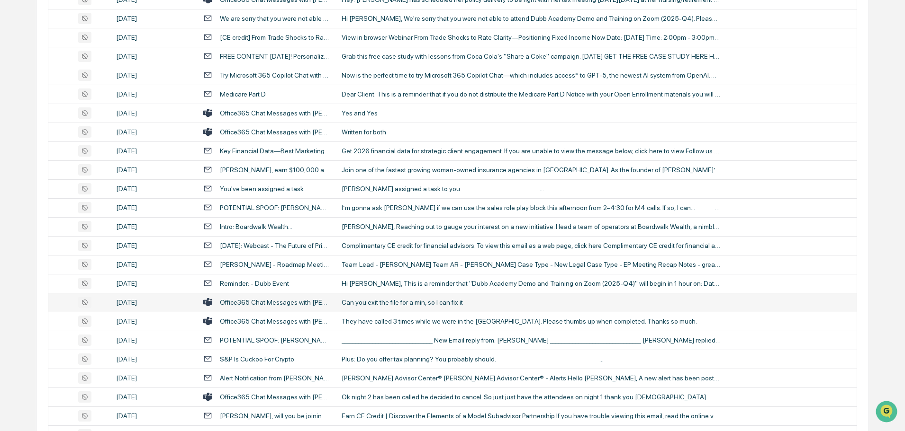
click at [383, 303] on div "Can you exit the file for a min, so I can fix it" at bounding box center [530, 303] width 379 height 8
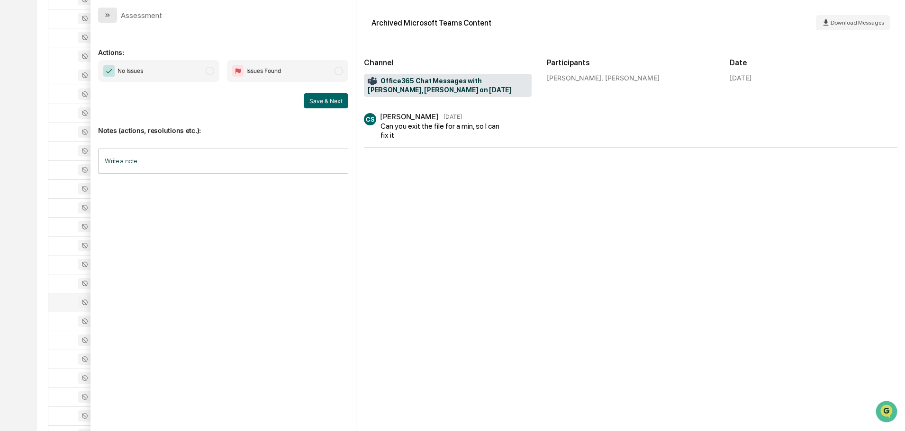
click at [111, 12] on button "modal" at bounding box center [107, 15] width 19 height 15
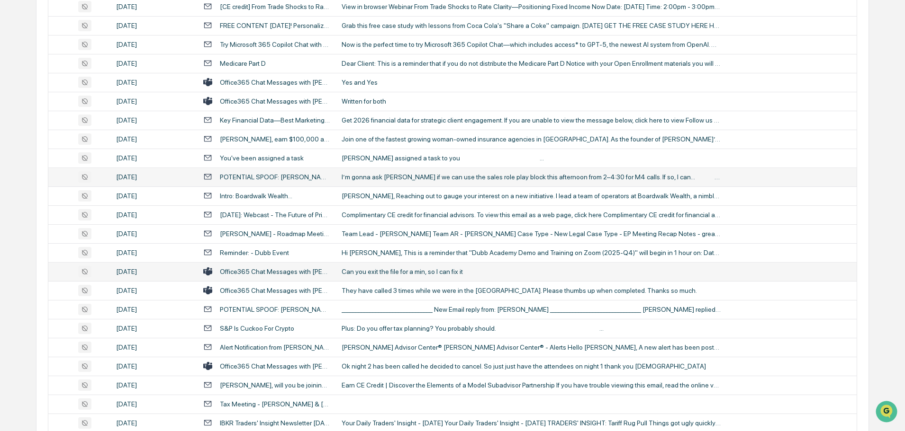
scroll to position [1563, 0]
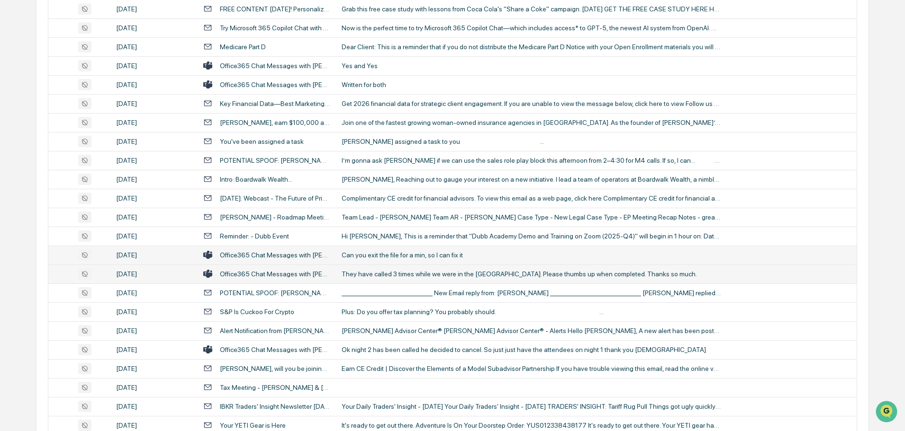
click at [373, 274] on div "They have called 3 times while we were in the [GEOGRAPHIC_DATA]. Please thumbs …" at bounding box center [530, 274] width 379 height 8
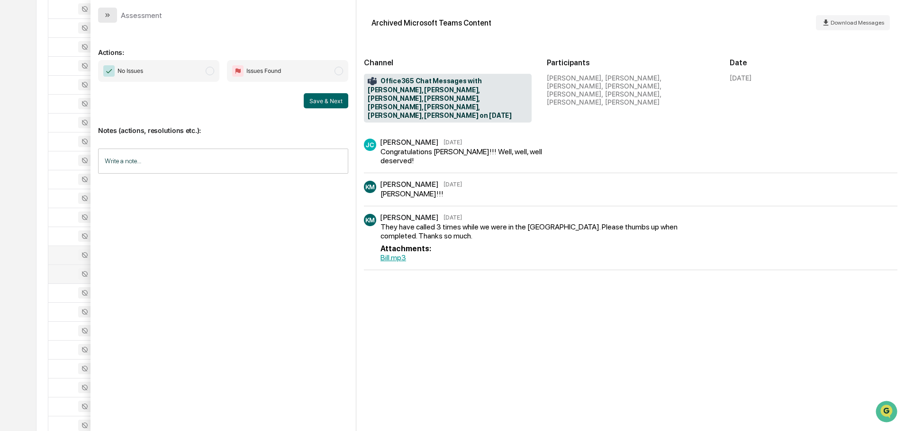
click at [104, 9] on button "modal" at bounding box center [107, 15] width 19 height 15
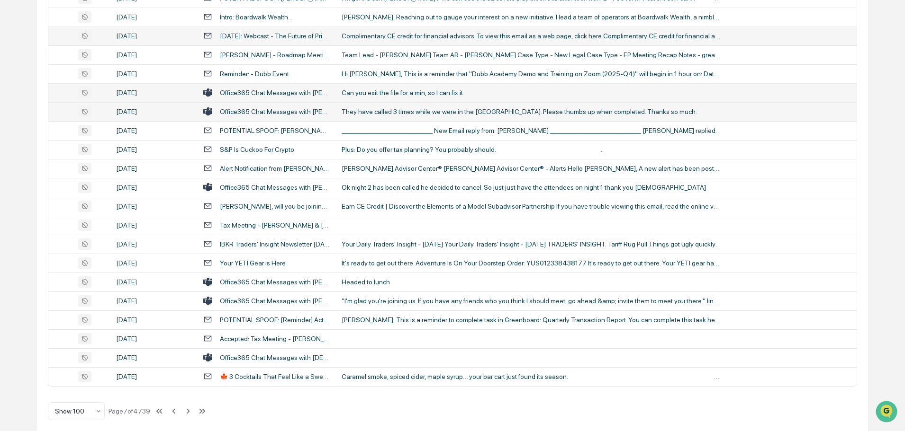
scroll to position [1734, 0]
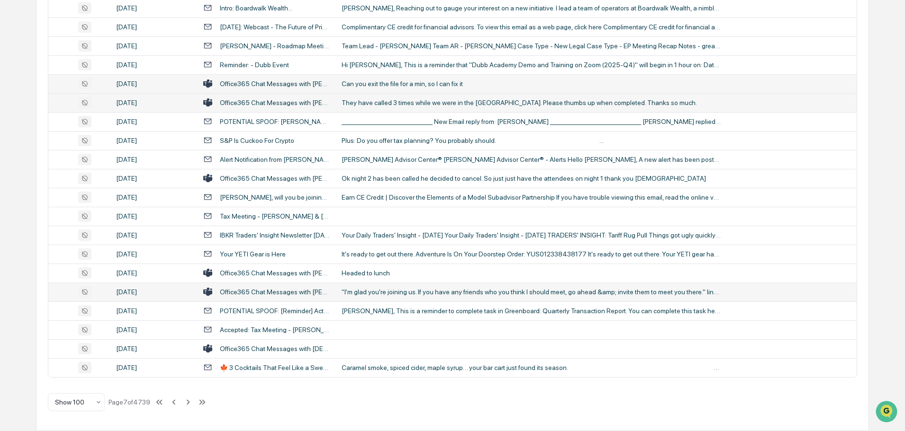
click at [373, 290] on div ""I'm glad you're joining us. If you have any friends who you think I should mee…" at bounding box center [530, 292] width 379 height 8
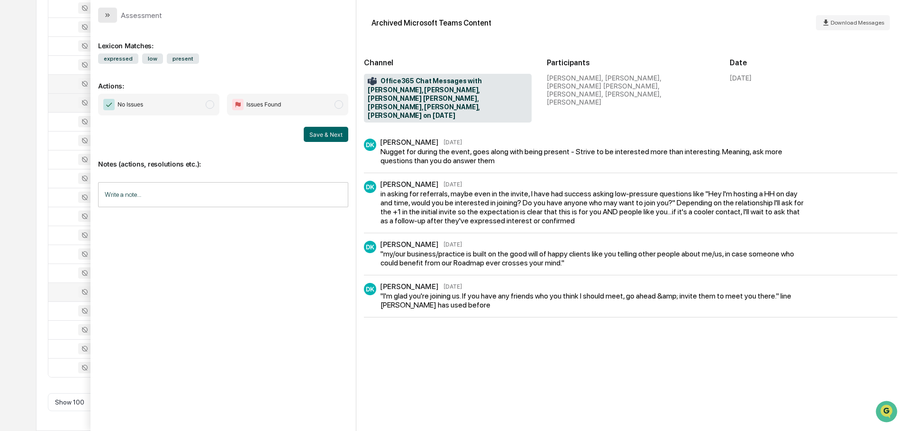
click at [103, 17] on button "modal" at bounding box center [107, 15] width 19 height 15
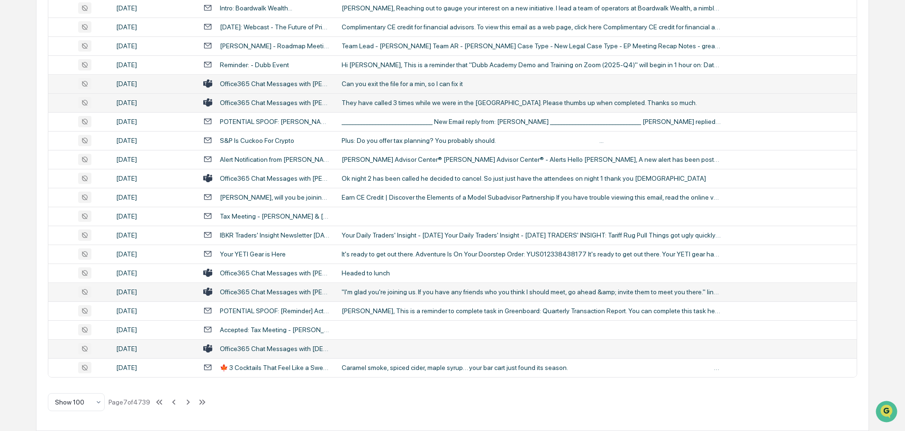
click at [391, 341] on td at bounding box center [596, 349] width 521 height 19
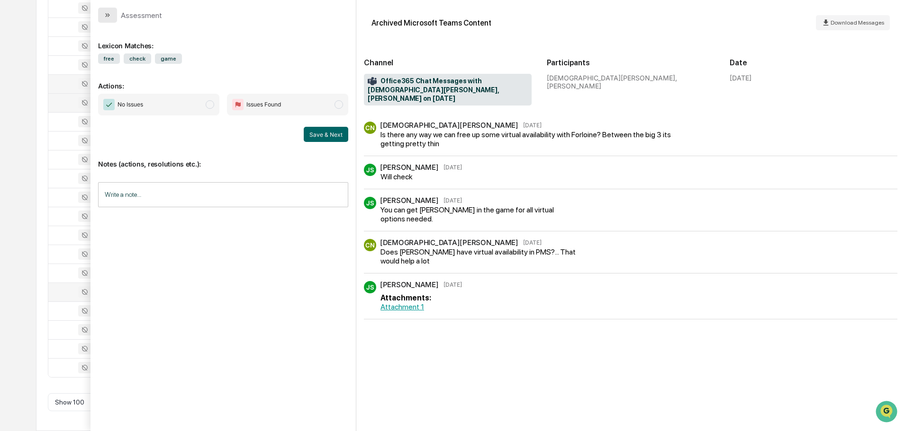
click at [105, 17] on icon "modal" at bounding box center [108, 15] width 8 height 8
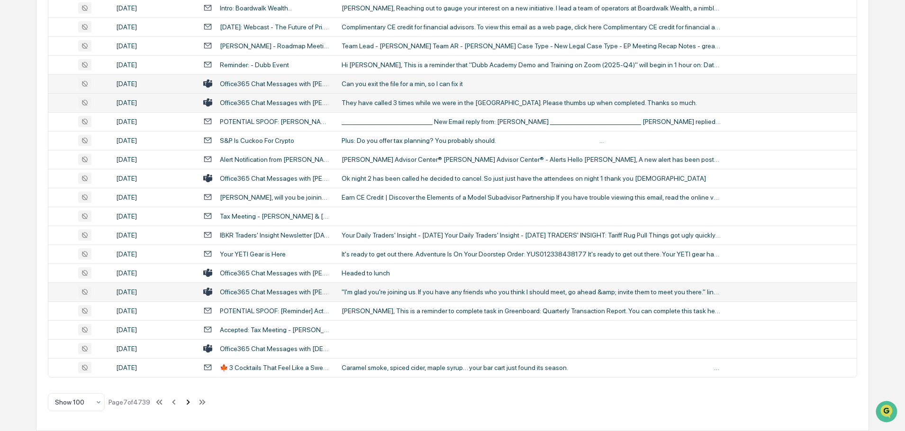
click at [190, 400] on icon at bounding box center [188, 402] width 10 height 10
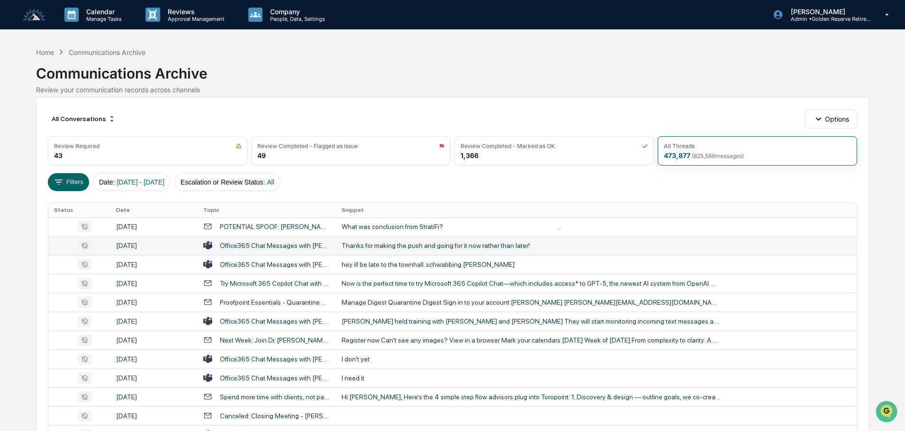
click at [404, 244] on div "Thanks for making the push and going for it now rather than later!" at bounding box center [530, 246] width 379 height 8
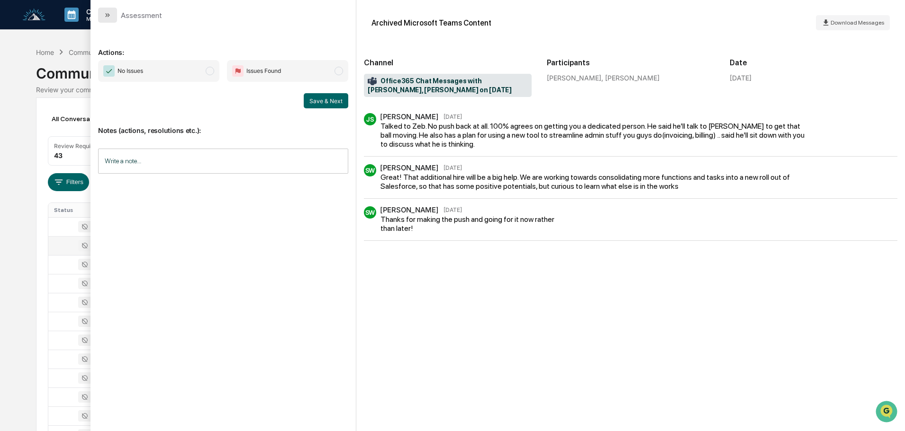
click at [113, 13] on button "modal" at bounding box center [107, 15] width 19 height 15
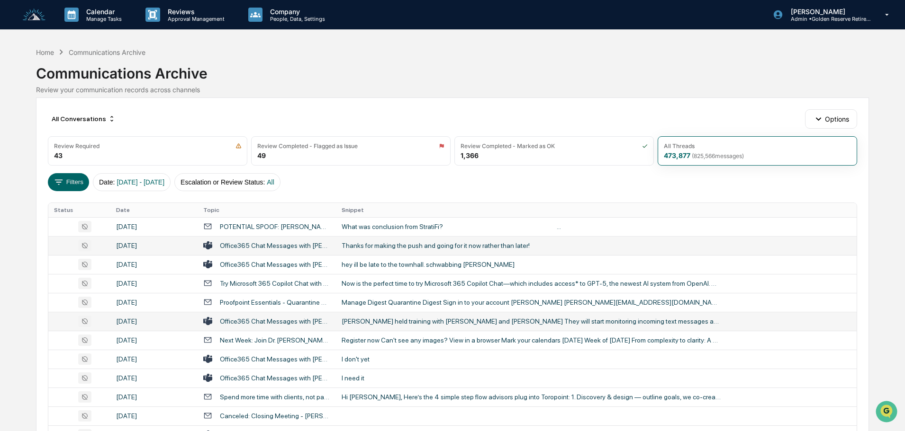
click at [393, 324] on div "[PERSON_NAME] held training with [PERSON_NAME] and [PERSON_NAME] They will star…" at bounding box center [530, 322] width 379 height 8
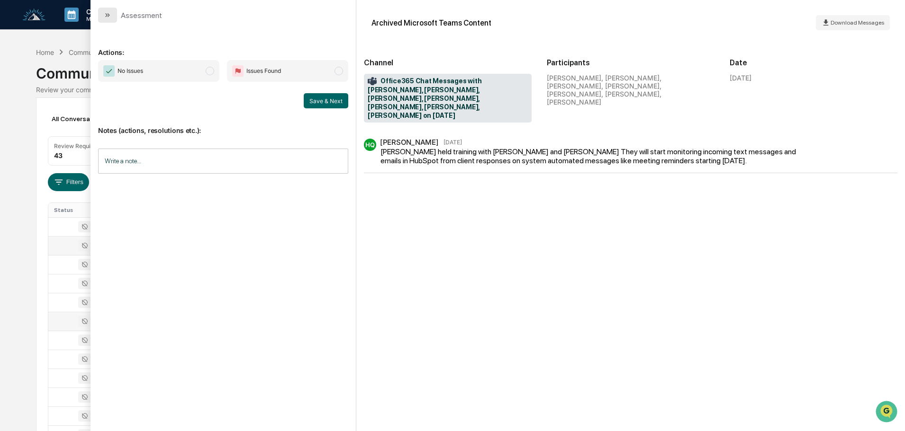
click at [110, 18] on icon "modal" at bounding box center [108, 15] width 8 height 8
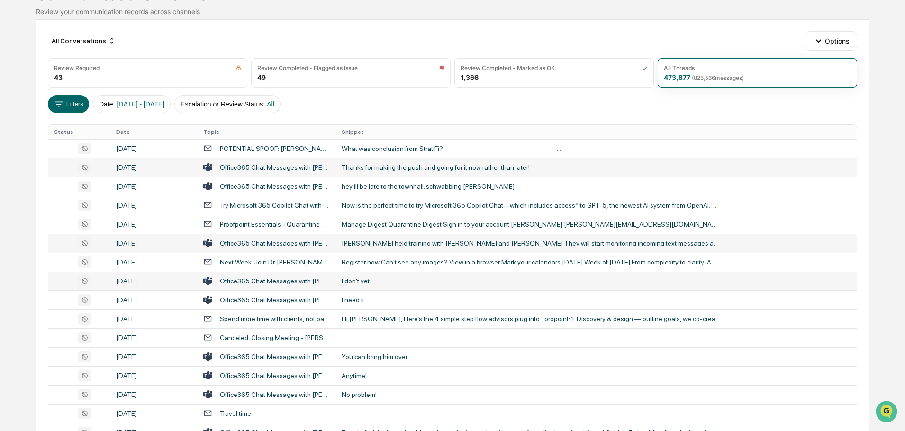
scroll to position [95, 0]
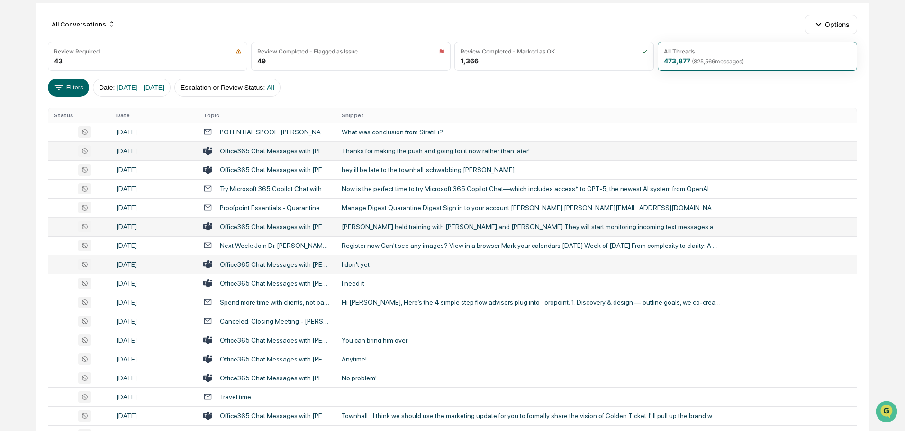
click at [369, 263] on div "I don't yet" at bounding box center [530, 265] width 379 height 8
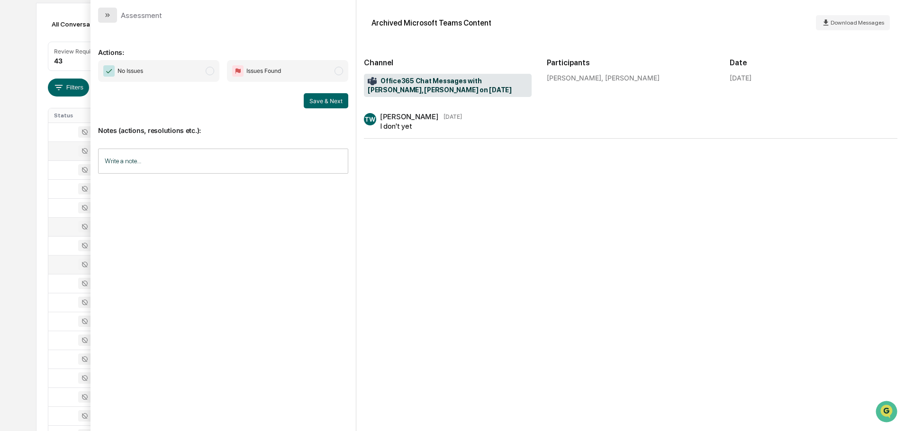
click at [108, 13] on icon "modal" at bounding box center [108, 15] width 8 height 8
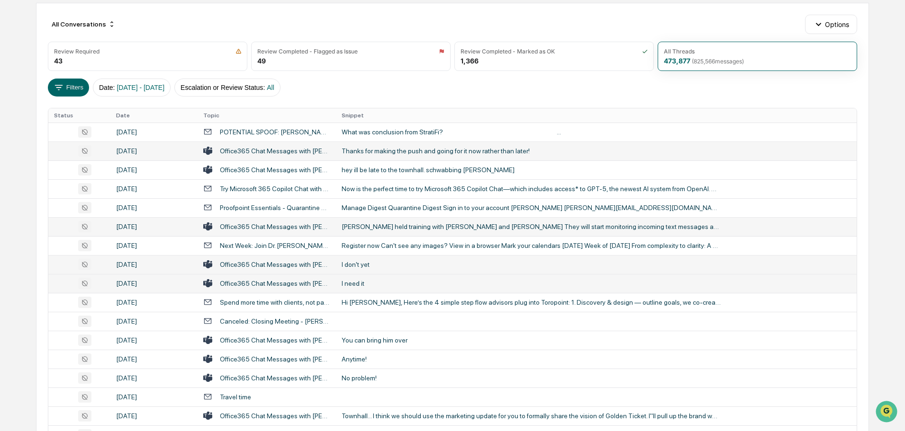
click at [357, 286] on div "I need it" at bounding box center [530, 284] width 379 height 8
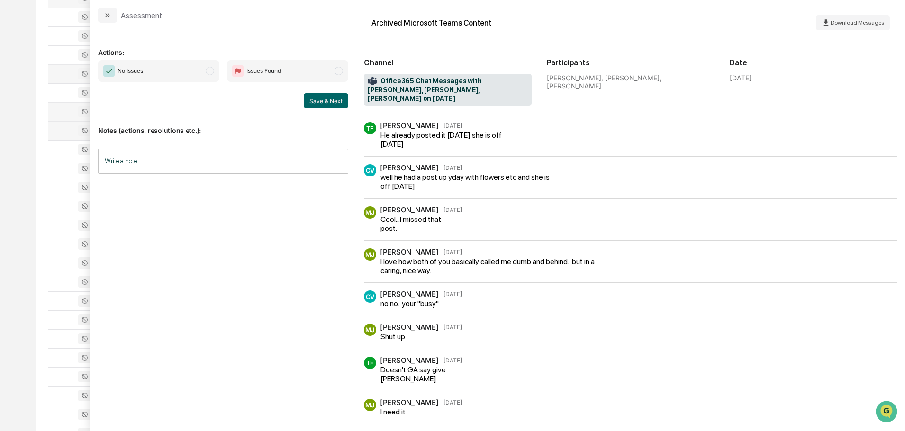
scroll to position [284, 0]
click at [110, 10] on button "modal" at bounding box center [107, 15] width 19 height 15
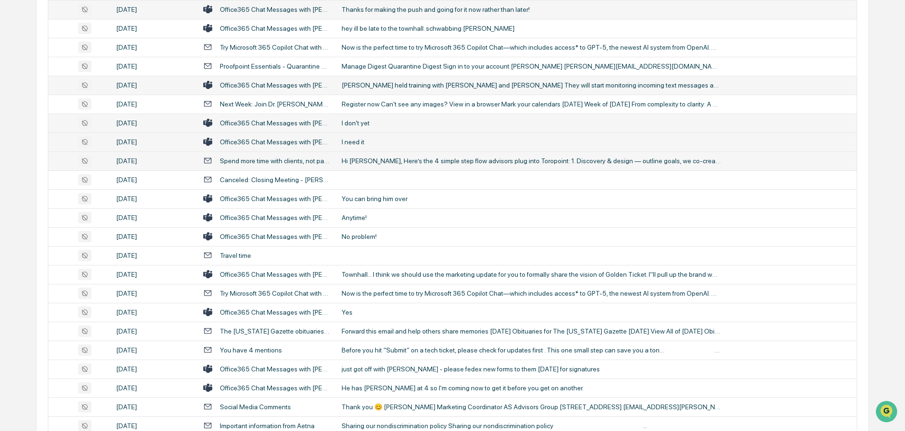
scroll to position [237, 0]
click at [383, 275] on div "Townhall... I think we should use the marketing update for you to formally shar…" at bounding box center [530, 274] width 379 height 8
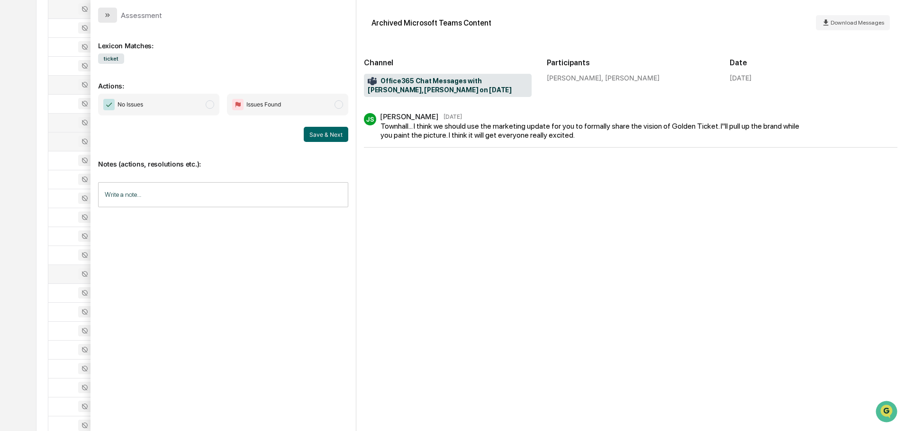
click at [108, 14] on icon "modal" at bounding box center [109, 15] width 2 height 4
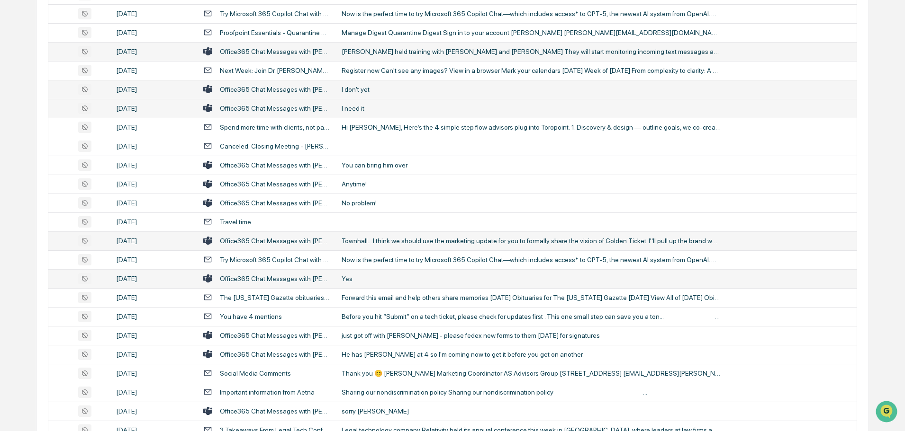
scroll to position [284, 0]
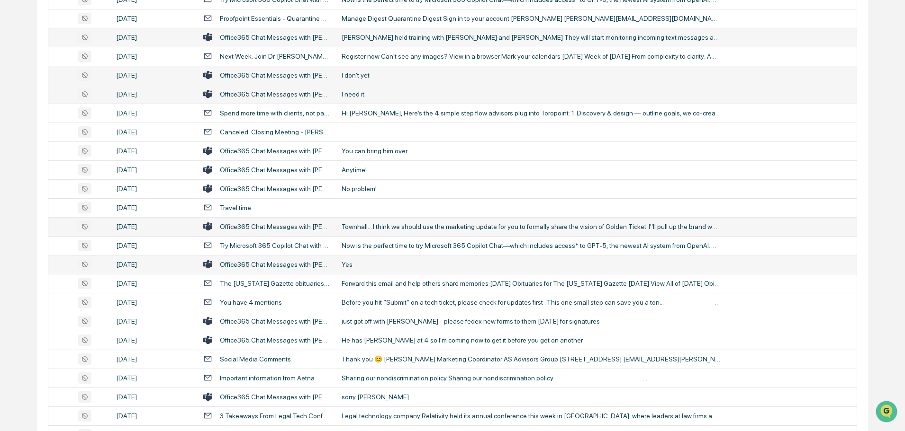
click at [383, 267] on div "Yes" at bounding box center [530, 265] width 379 height 8
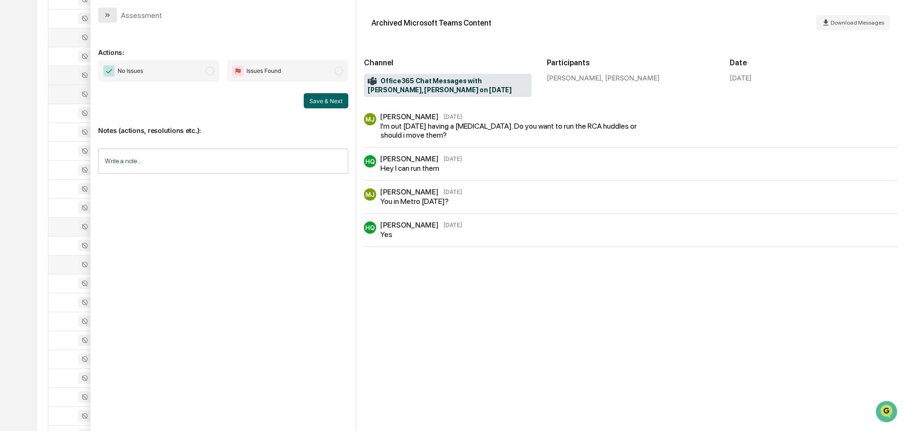
click at [102, 12] on button "modal" at bounding box center [107, 15] width 19 height 15
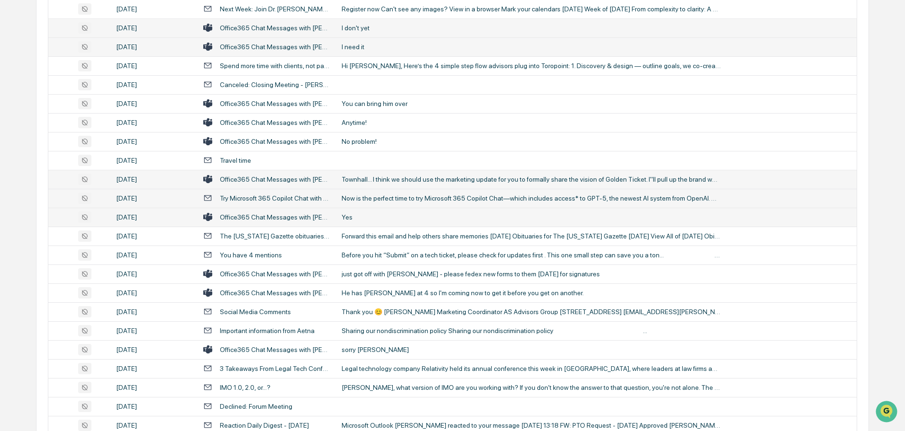
scroll to position [379, 0]
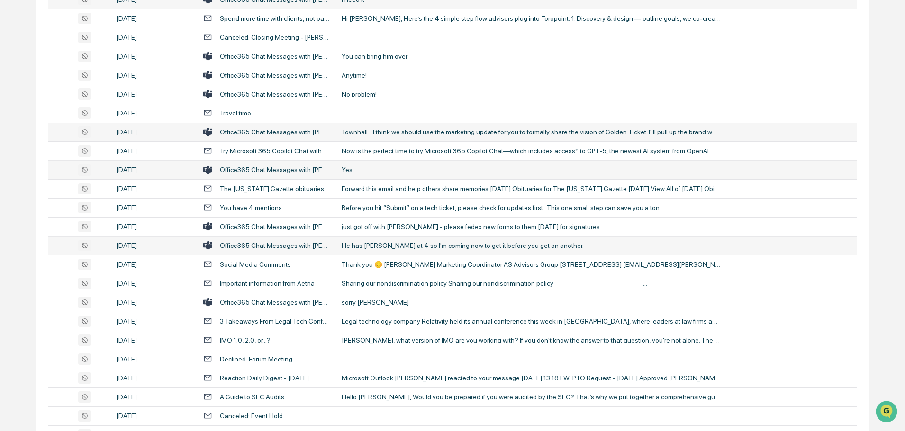
click at [390, 249] on div "He has [PERSON_NAME] at 4 so I'm coming now to get it before you get on another." at bounding box center [530, 246] width 379 height 8
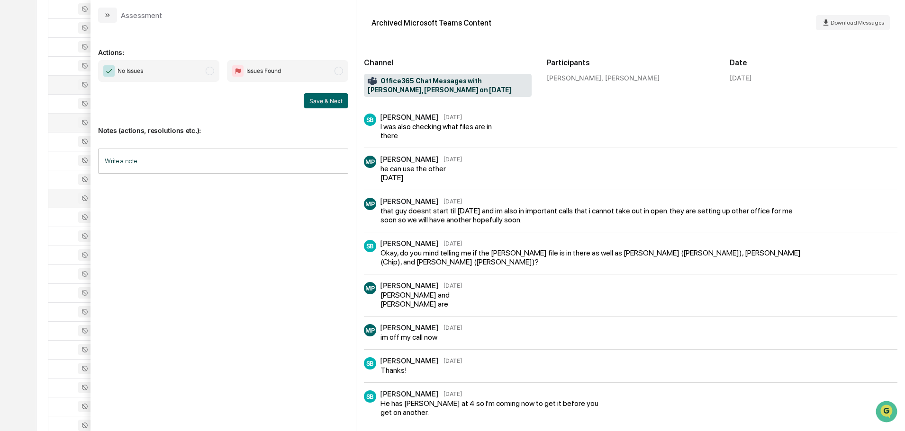
scroll to position [22, 0]
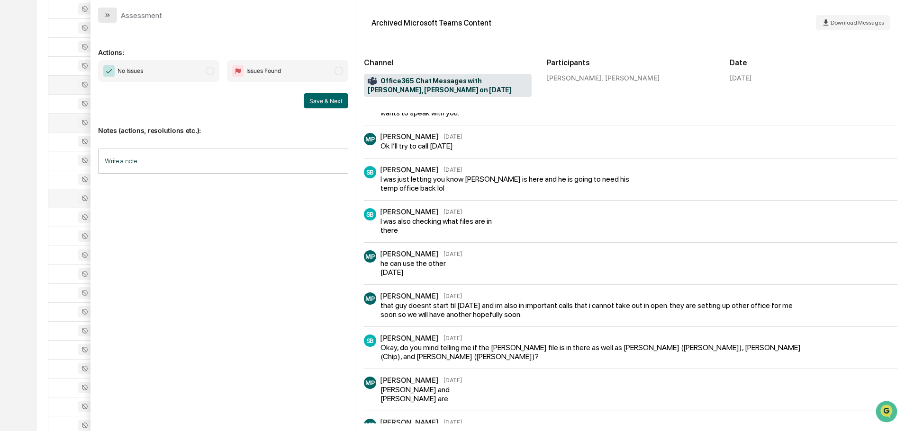
click at [106, 19] on button "modal" at bounding box center [107, 15] width 19 height 15
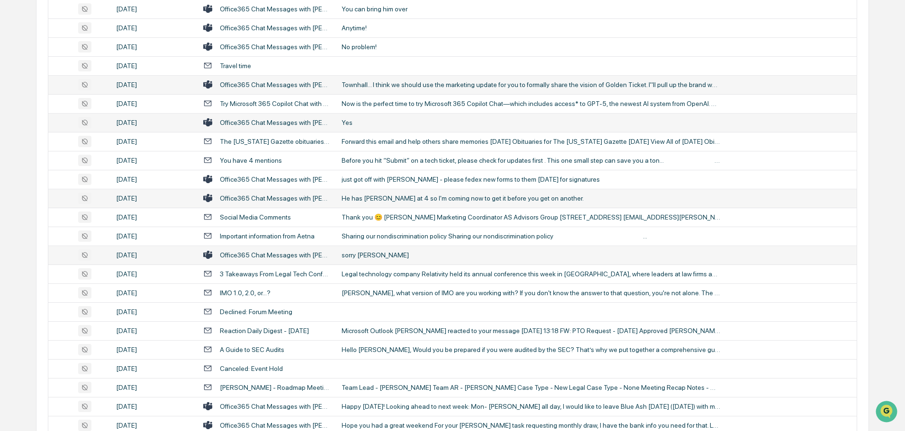
click at [375, 254] on div "sorry [PERSON_NAME]" at bounding box center [530, 256] width 379 height 8
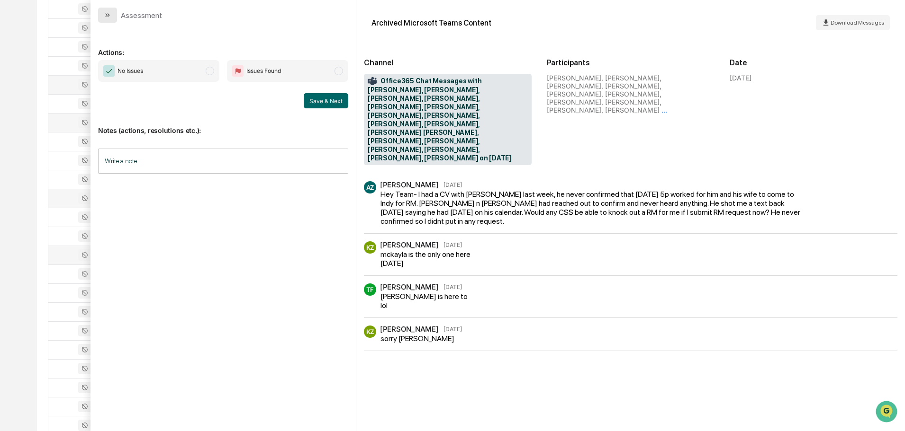
click at [112, 16] on button "modal" at bounding box center [107, 15] width 19 height 15
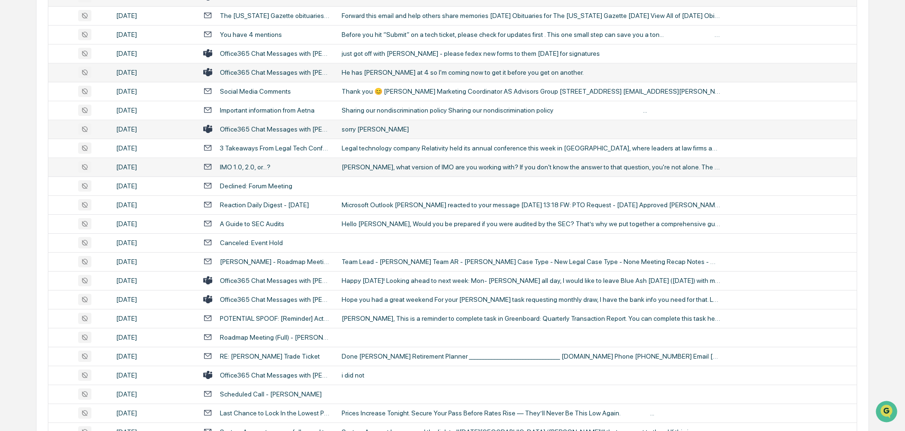
scroll to position [568, 0]
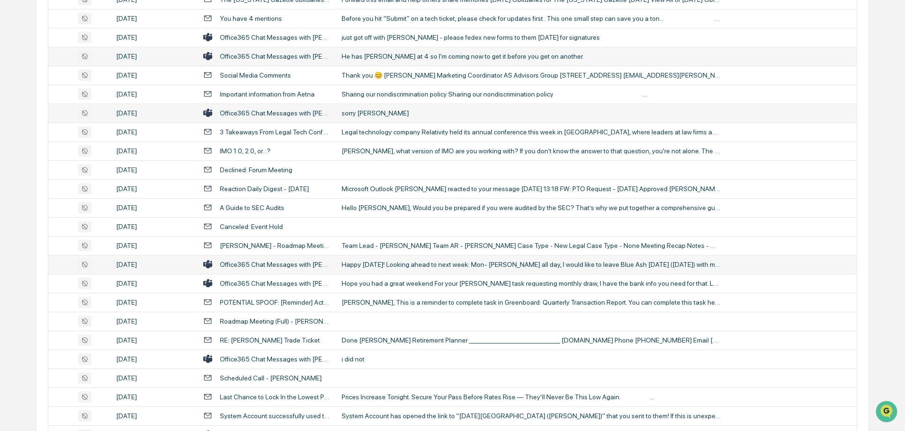
click at [386, 265] on div "Happy [DATE]! Looking ahead to next week: Mon- [PERSON_NAME] all day, I would l…" at bounding box center [530, 265] width 379 height 8
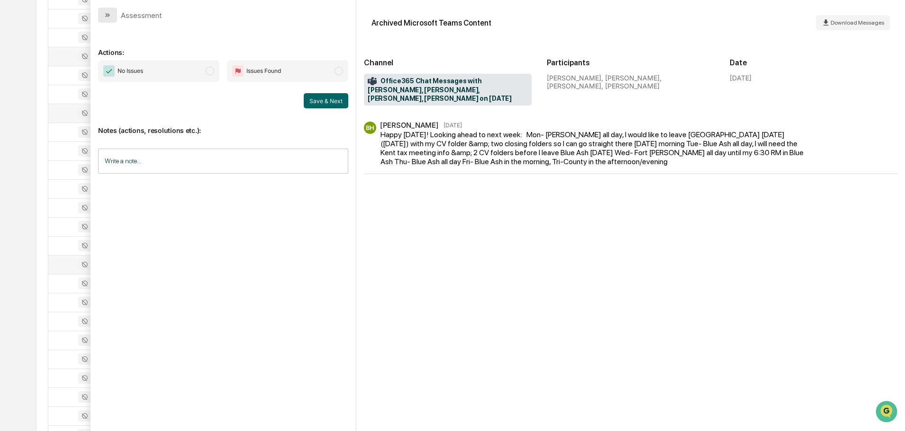
click at [105, 11] on icon "modal" at bounding box center [108, 15] width 8 height 8
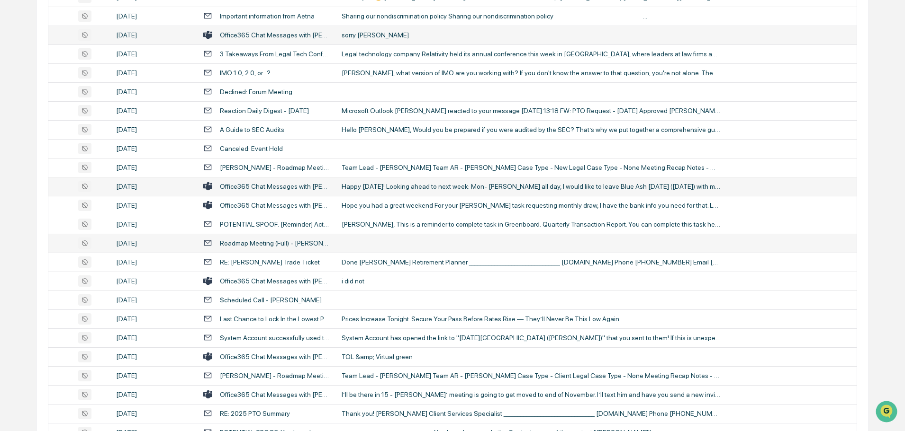
scroll to position [663, 0]
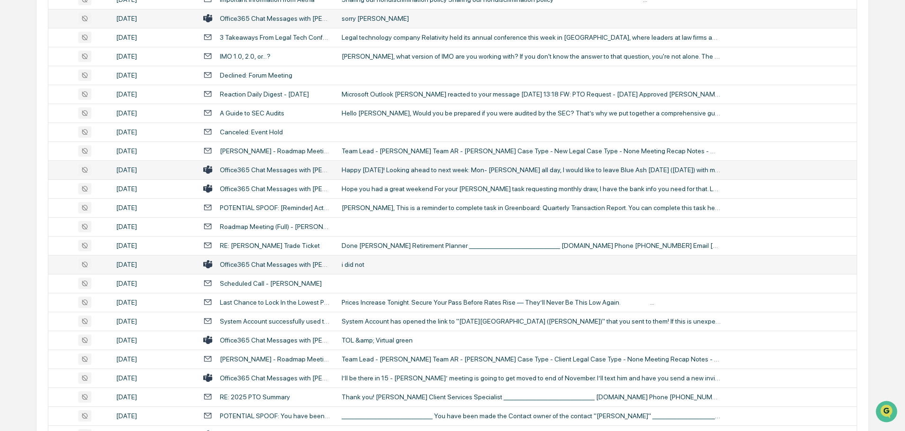
click at [366, 263] on div "i did not" at bounding box center [530, 265] width 379 height 8
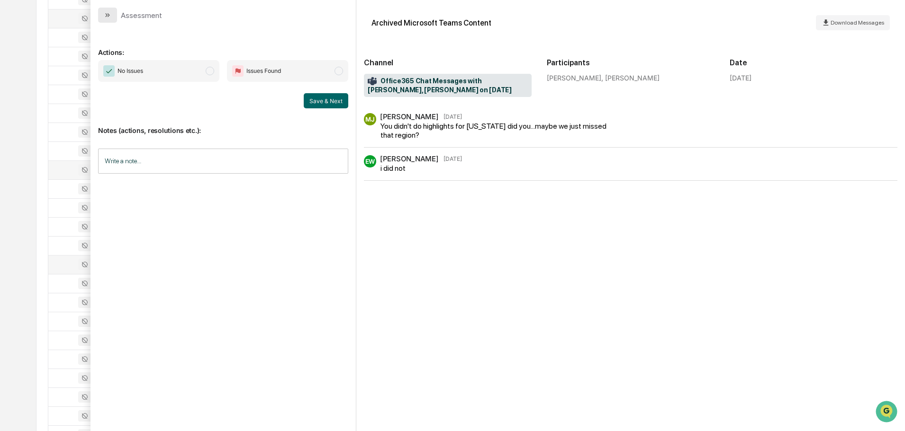
click at [112, 10] on button "modal" at bounding box center [107, 15] width 19 height 15
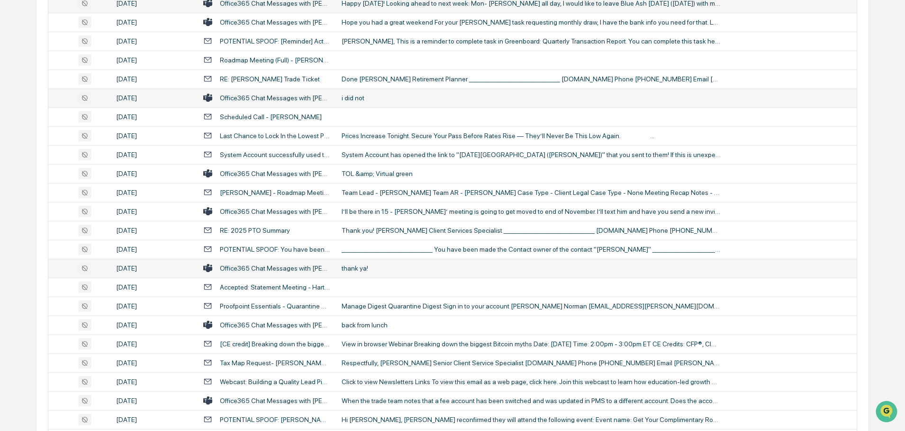
scroll to position [853, 0]
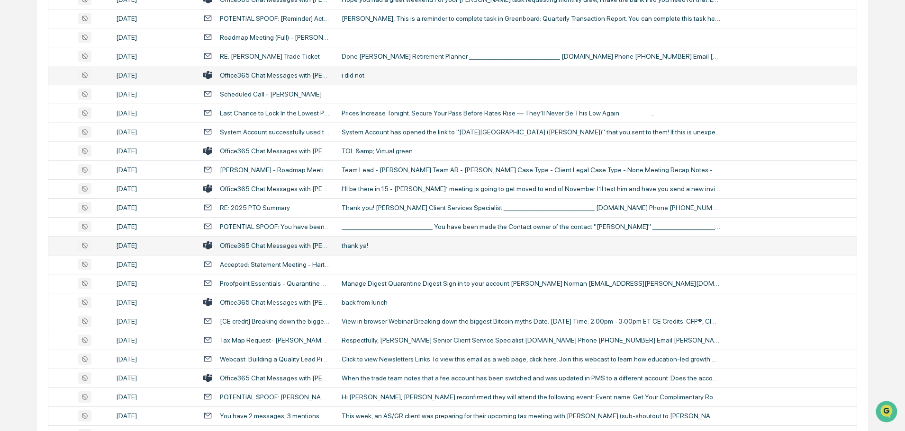
click at [376, 251] on td "thank ya!" at bounding box center [596, 245] width 521 height 19
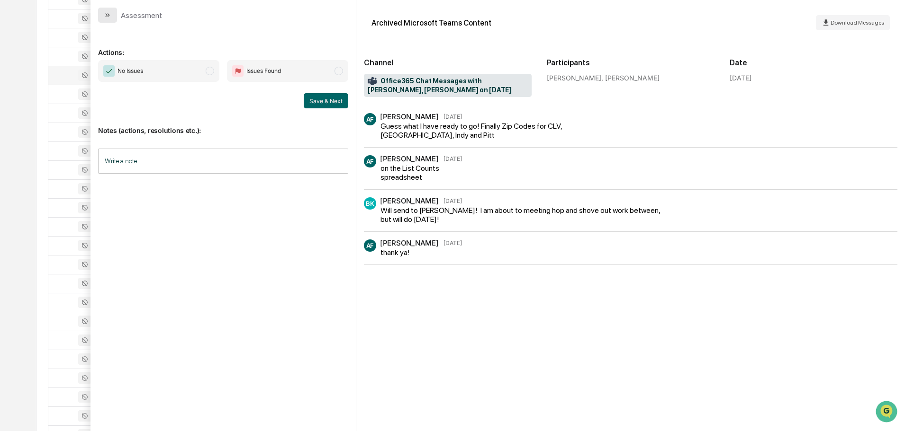
click at [107, 17] on icon "modal" at bounding box center [108, 15] width 8 height 8
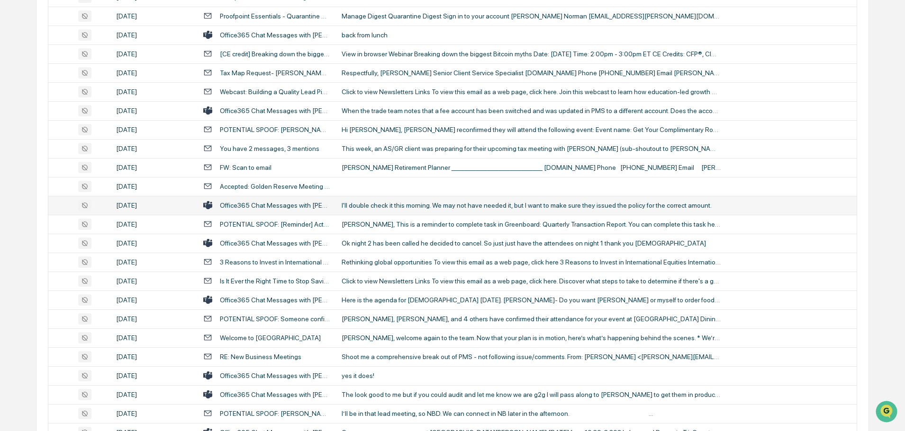
scroll to position [1137, 0]
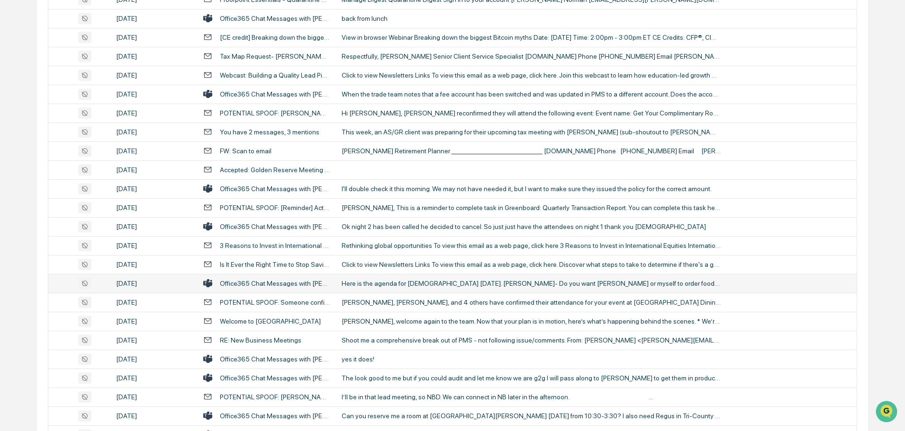
click at [382, 283] on div "Here is the agenda for [DEMOGRAPHIC_DATA] [DATE]. [PERSON_NAME]- Do you want [P…" at bounding box center [530, 284] width 379 height 8
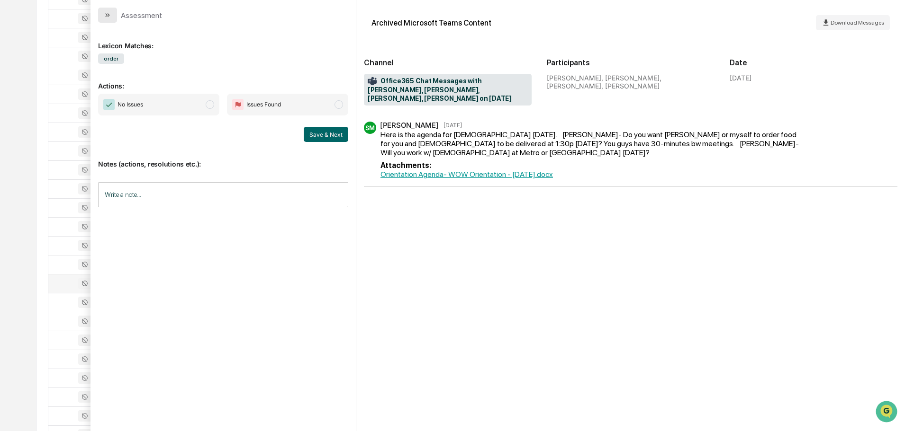
click at [111, 13] on icon "modal" at bounding box center [108, 15] width 8 height 8
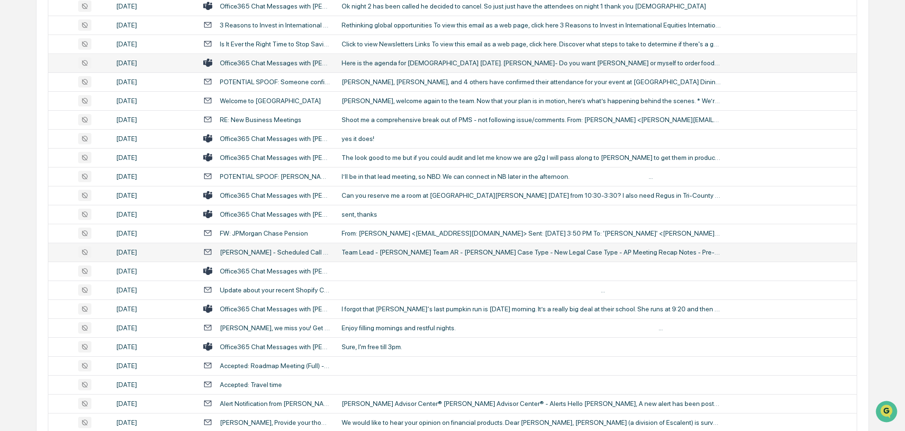
scroll to position [1374, 0]
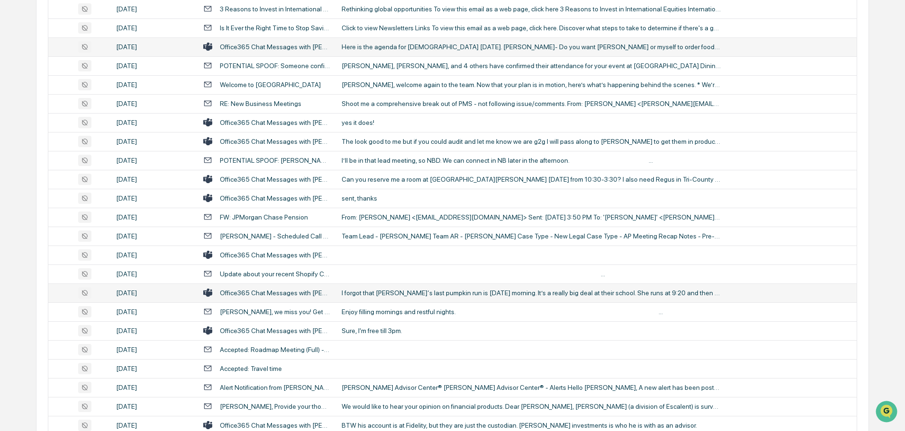
click at [400, 291] on div "I forgot that [PERSON_NAME]‘s last pumpkin run is [DATE] morning. It’s a really…" at bounding box center [530, 293] width 379 height 8
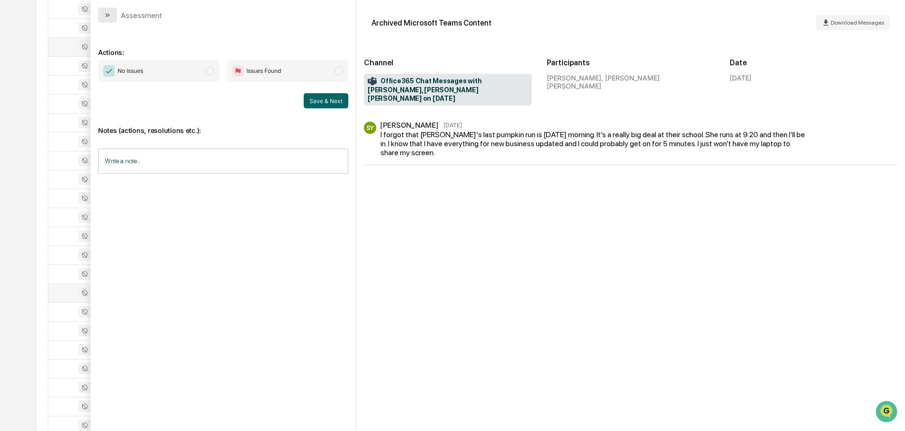
click at [106, 17] on icon "modal" at bounding box center [108, 15] width 8 height 8
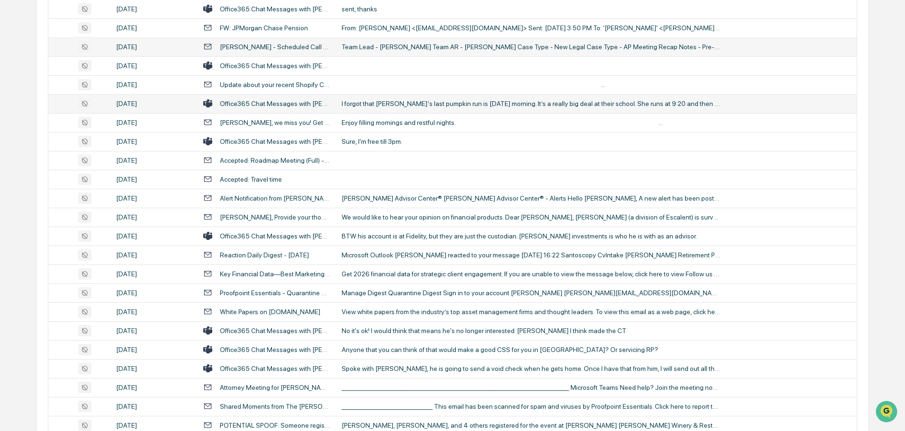
scroll to position [1610, 0]
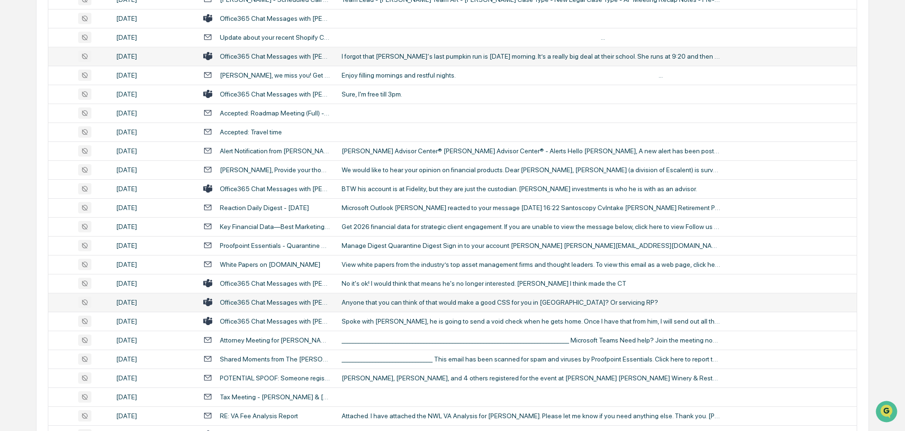
click at [378, 306] on td "Anyone that you can think of that would make a good CSS for you in [GEOGRAPHIC_…" at bounding box center [596, 302] width 521 height 19
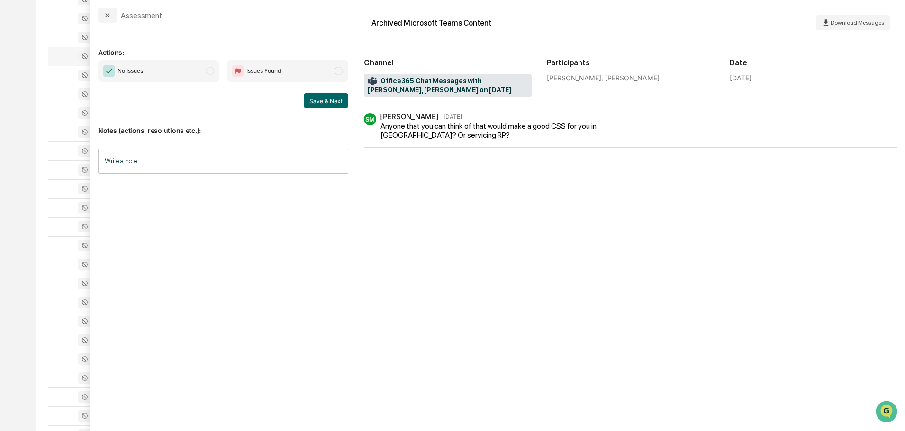
click at [102, 13] on button "modal" at bounding box center [107, 15] width 19 height 15
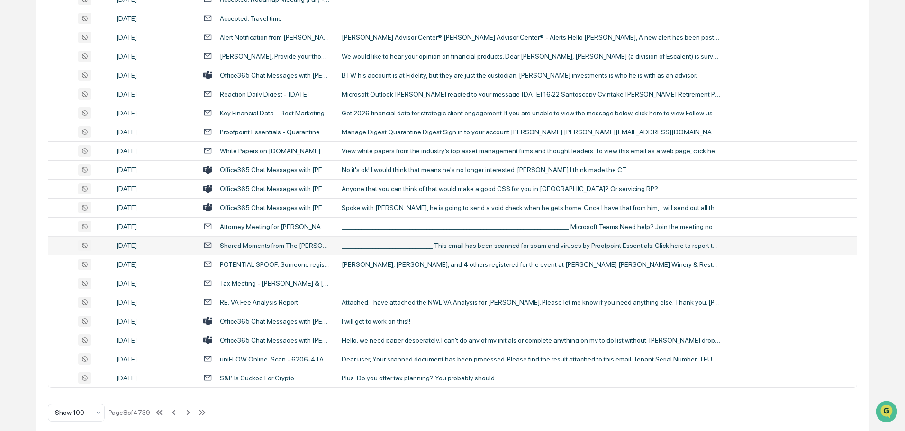
scroll to position [1734, 0]
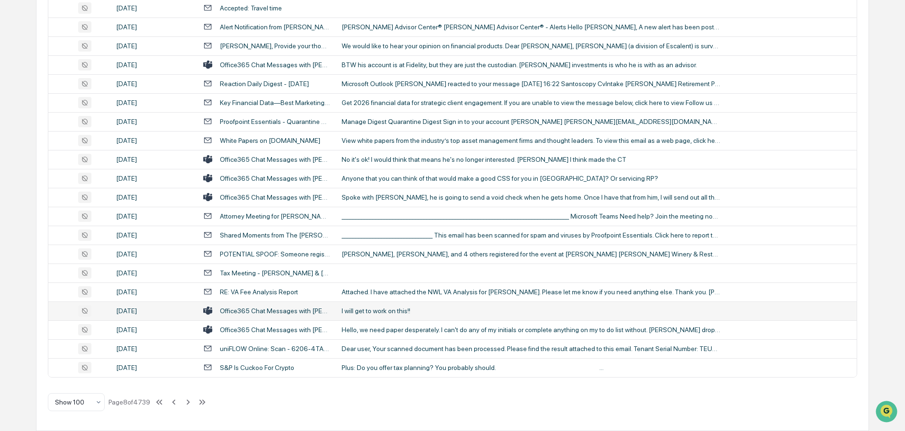
click at [386, 309] on div "I will get to work on this!!" at bounding box center [530, 311] width 379 height 8
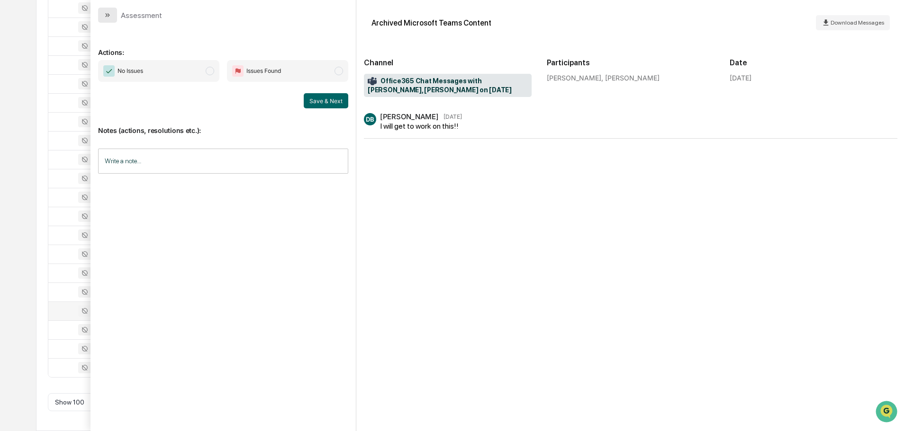
click at [115, 17] on button "modal" at bounding box center [107, 15] width 19 height 15
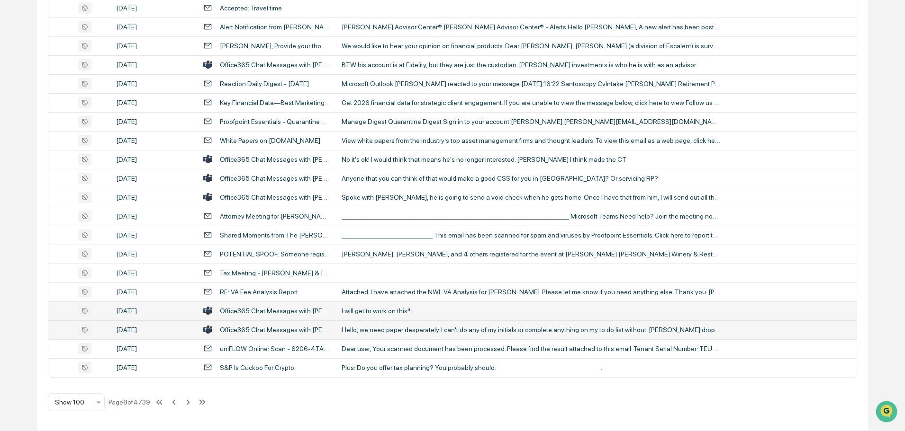
click at [375, 328] on div "Hello, we need paper desperately. I can't do any of my initials or complete any…" at bounding box center [530, 330] width 379 height 8
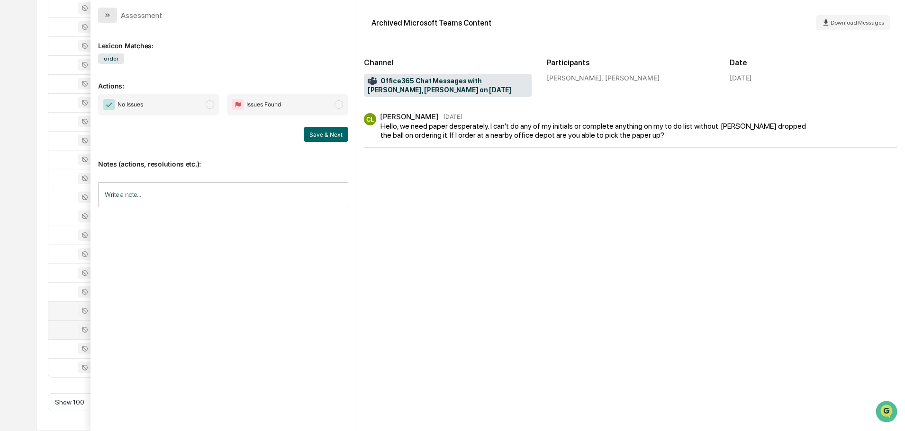
click at [113, 14] on button "modal" at bounding box center [107, 15] width 19 height 15
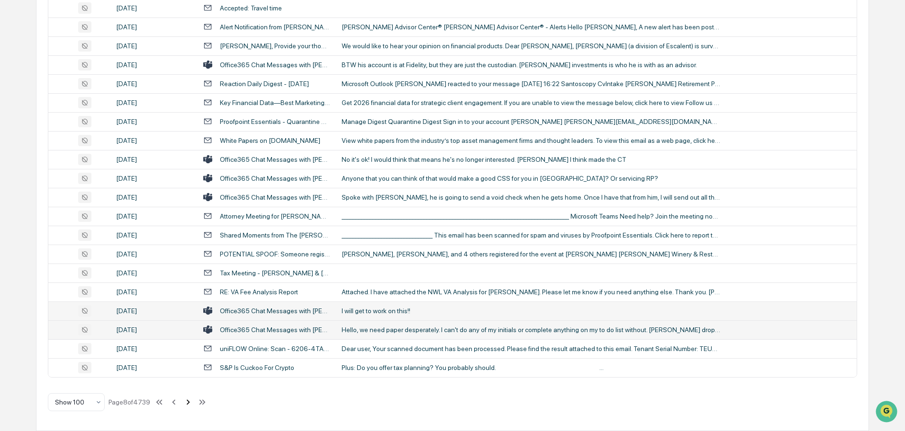
click at [189, 403] on icon at bounding box center [188, 402] width 10 height 10
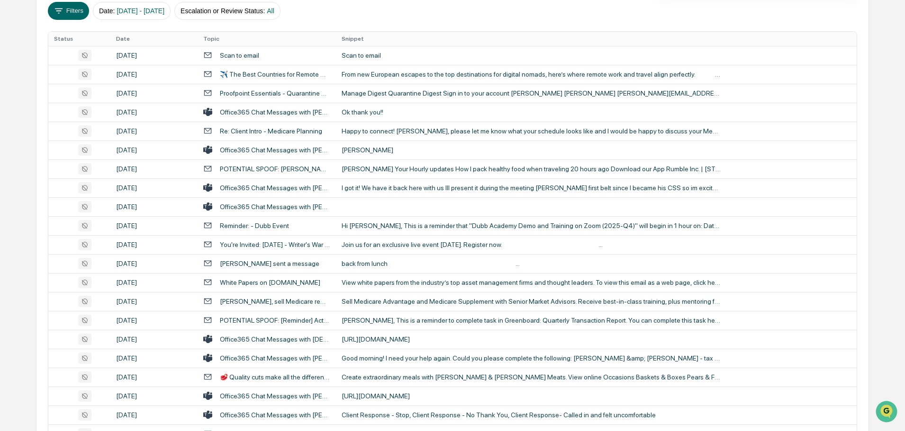
scroll to position [29, 0]
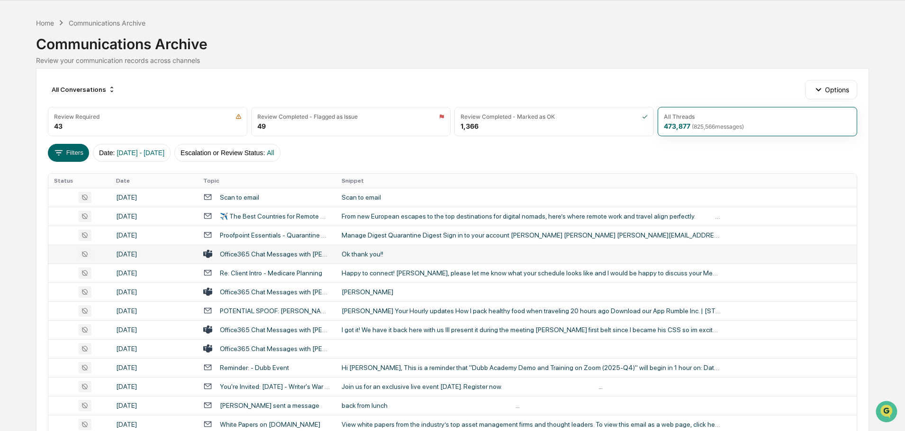
click at [370, 254] on div "Ok thank you!!" at bounding box center [530, 255] width 379 height 8
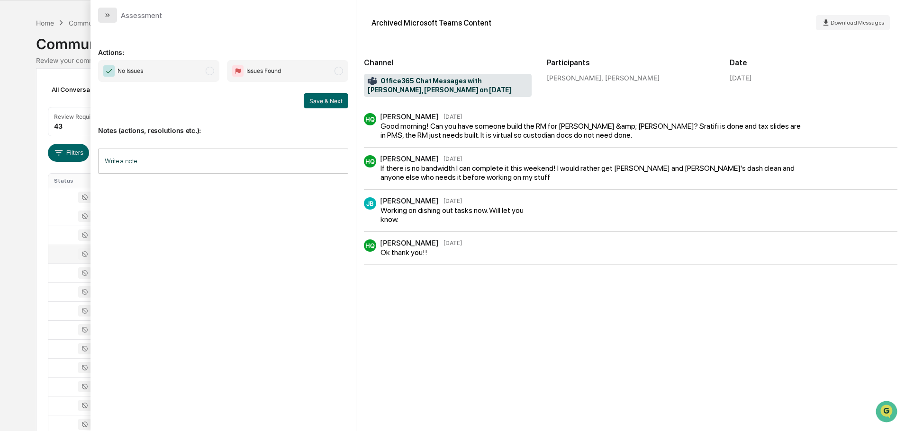
click at [112, 18] on button "modal" at bounding box center [107, 15] width 19 height 15
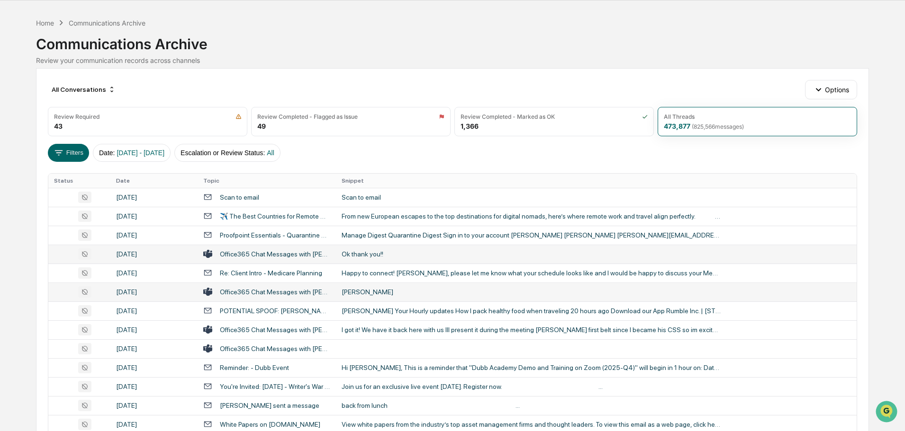
click at [373, 292] on div "[PERSON_NAME]" at bounding box center [530, 292] width 379 height 8
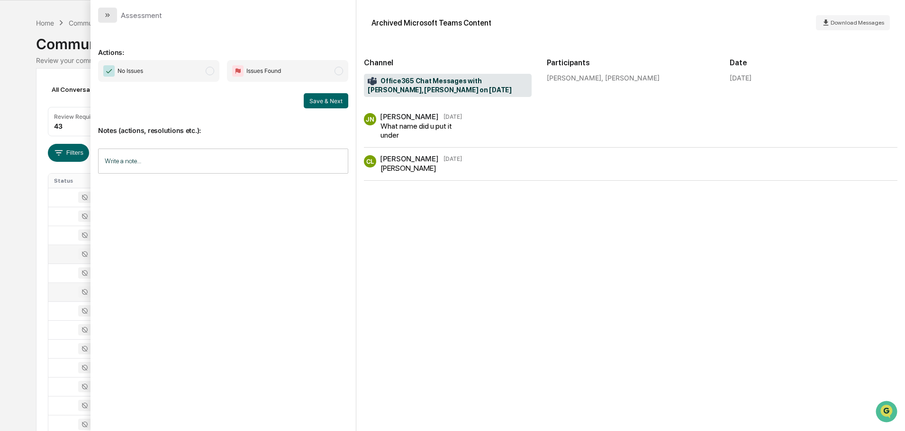
click at [108, 9] on button "modal" at bounding box center [107, 15] width 19 height 15
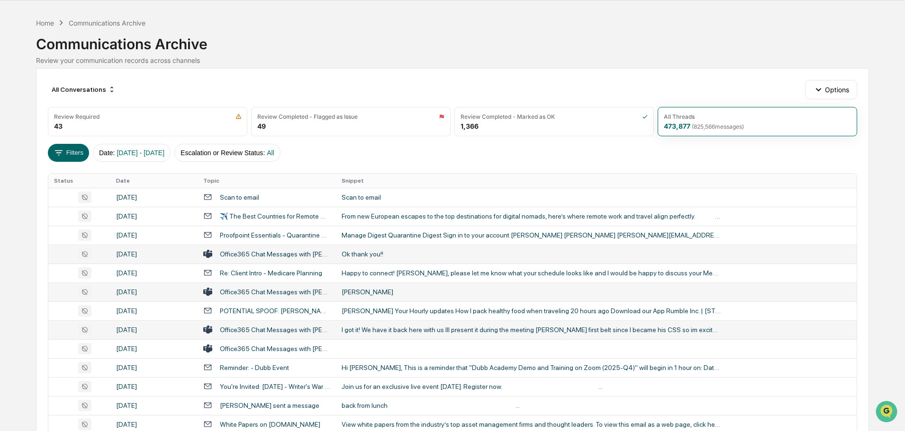
click at [373, 329] on div "I got it! We have it back here with us Ill present it during the meeting Todds …" at bounding box center [530, 330] width 379 height 8
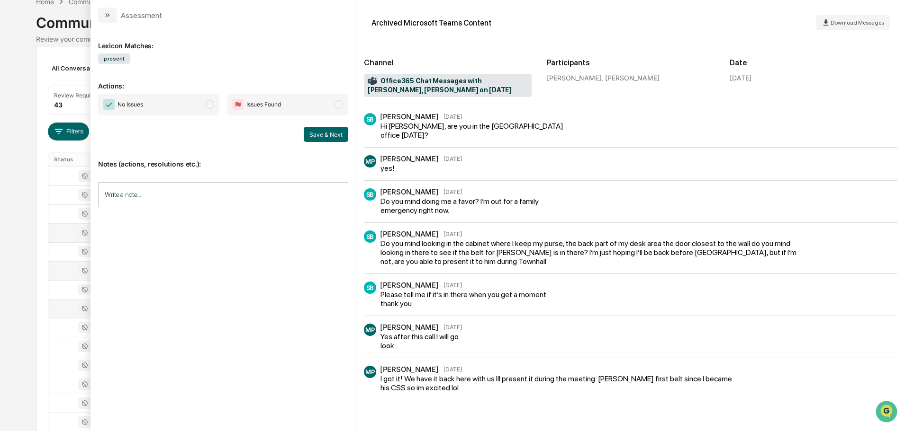
scroll to position [29, 0]
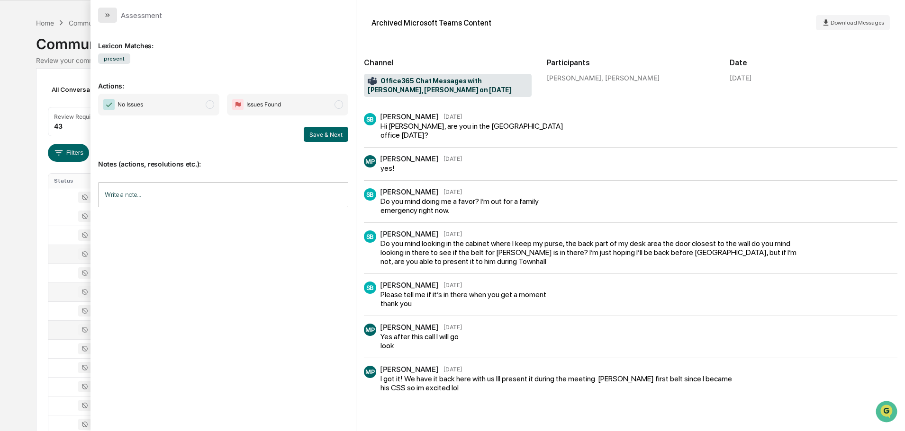
click at [111, 10] on button "modal" at bounding box center [107, 15] width 19 height 15
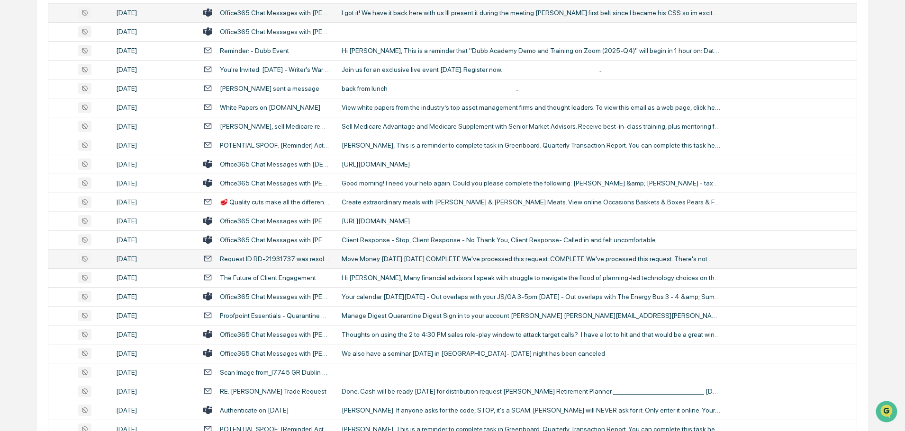
scroll to position [361, 0]
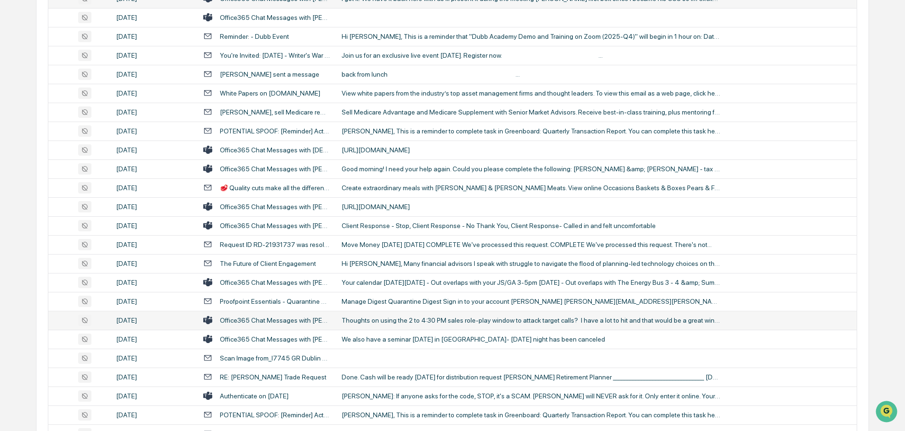
click at [371, 322] on div "Thoughts on using the 2 to 4:30 PM sales role-play window to attack target call…" at bounding box center [530, 321] width 379 height 8
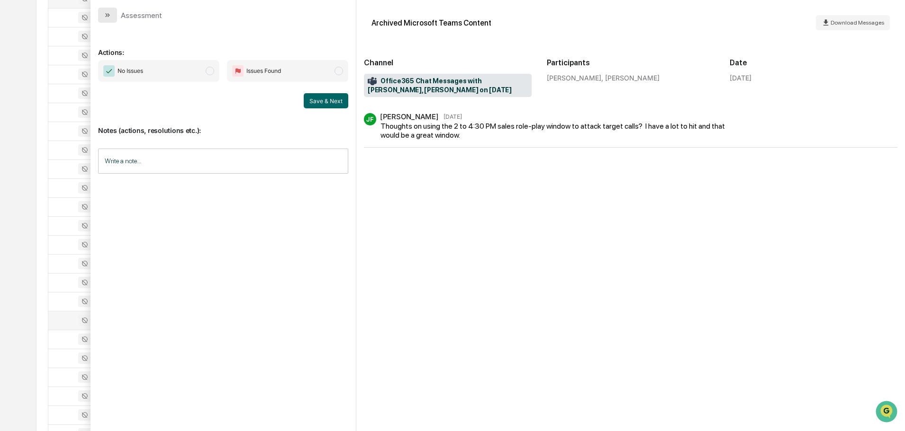
click at [112, 20] on button "modal" at bounding box center [107, 15] width 19 height 15
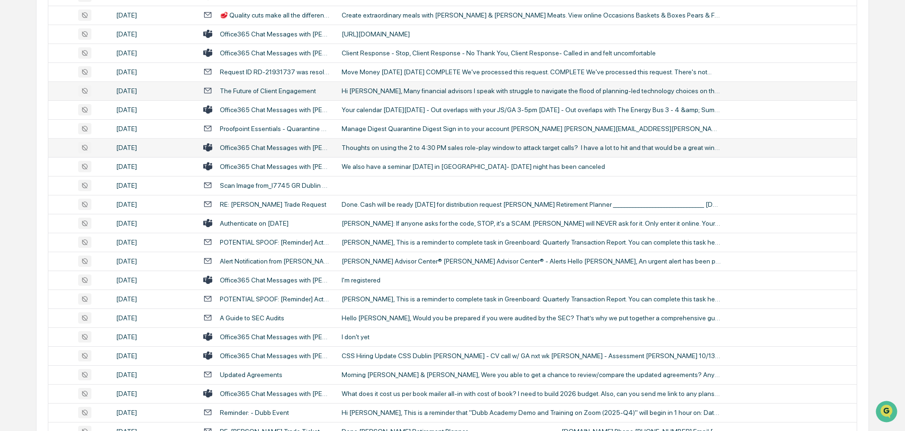
scroll to position [550, 0]
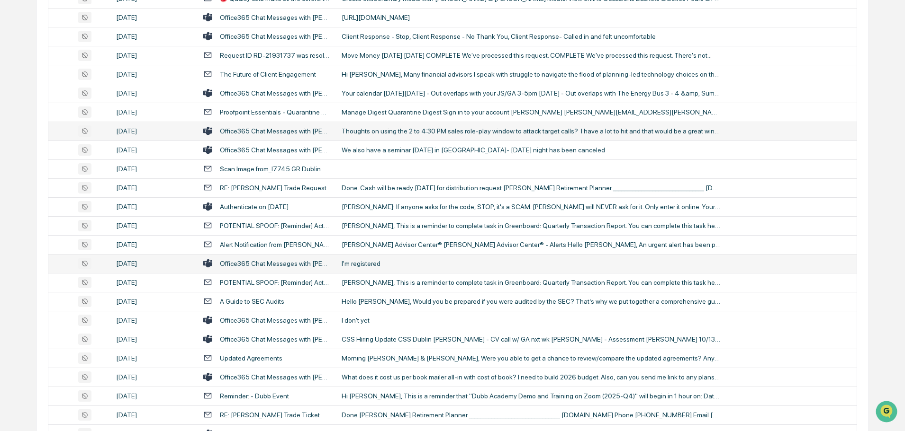
click at [413, 266] on div "I'm registered" at bounding box center [530, 264] width 379 height 8
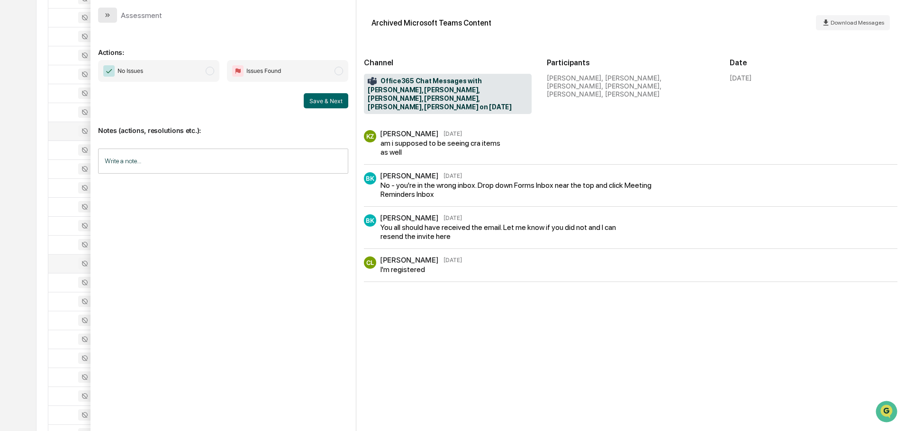
click at [112, 16] on button "modal" at bounding box center [107, 15] width 19 height 15
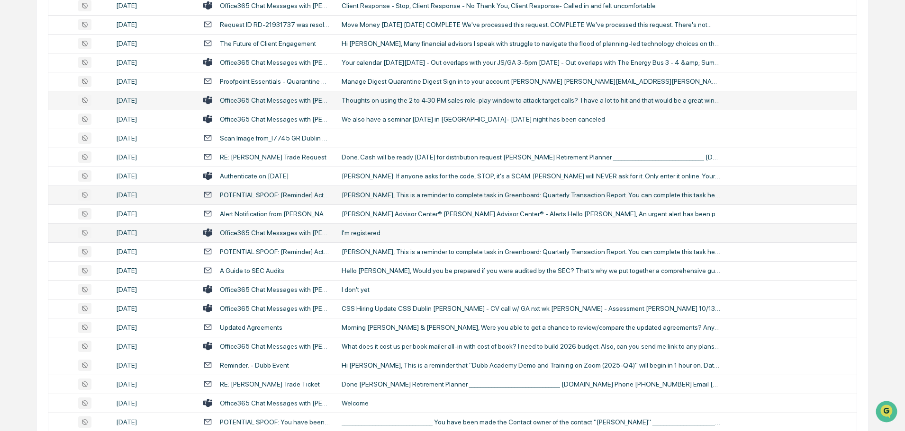
scroll to position [598, 0]
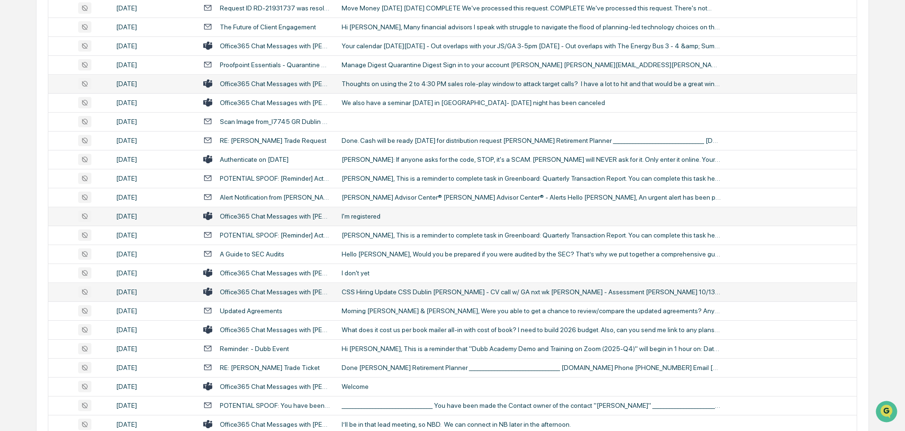
click at [368, 295] on div "CSS Hiring Update CSS Dublin Elisabeth McLaughlin - CV call w/ GA nxt wk Cory F…" at bounding box center [530, 292] width 379 height 8
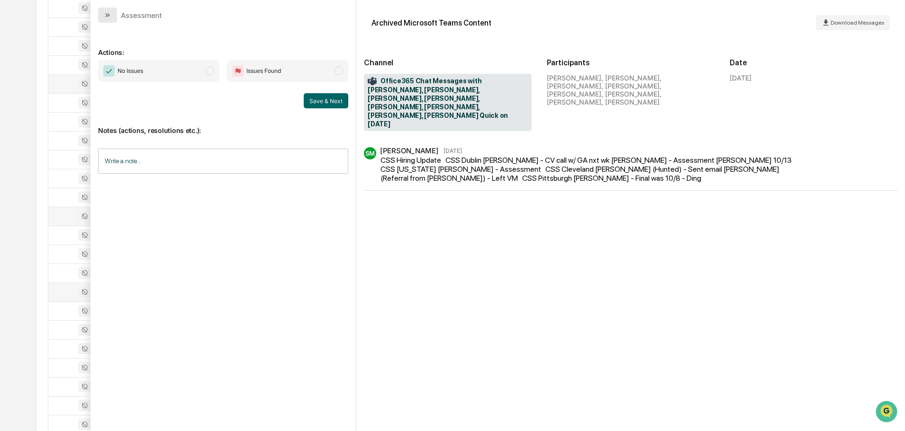
click at [113, 15] on button "modal" at bounding box center [107, 15] width 19 height 15
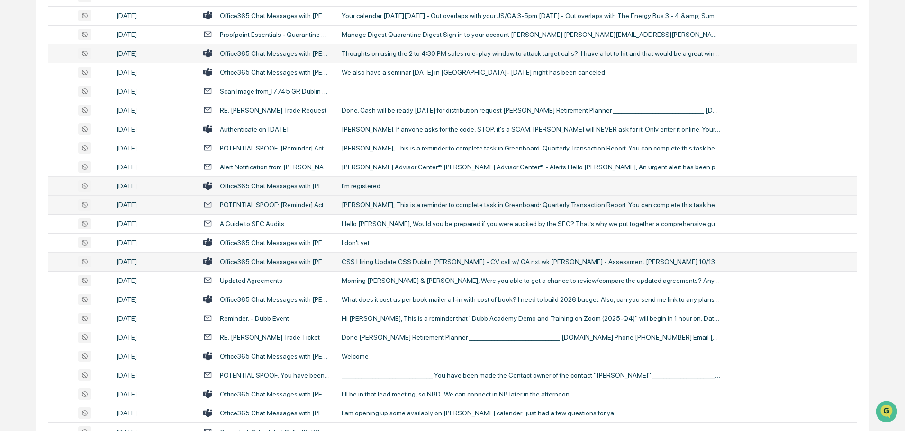
scroll to position [645, 0]
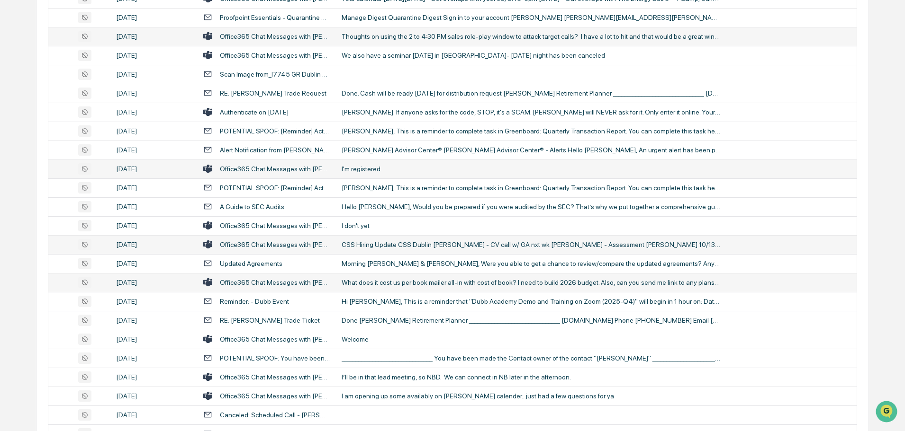
click at [382, 280] on div "What does it cost us per book mailer all-in with cost of book? I need to build …" at bounding box center [530, 283] width 379 height 8
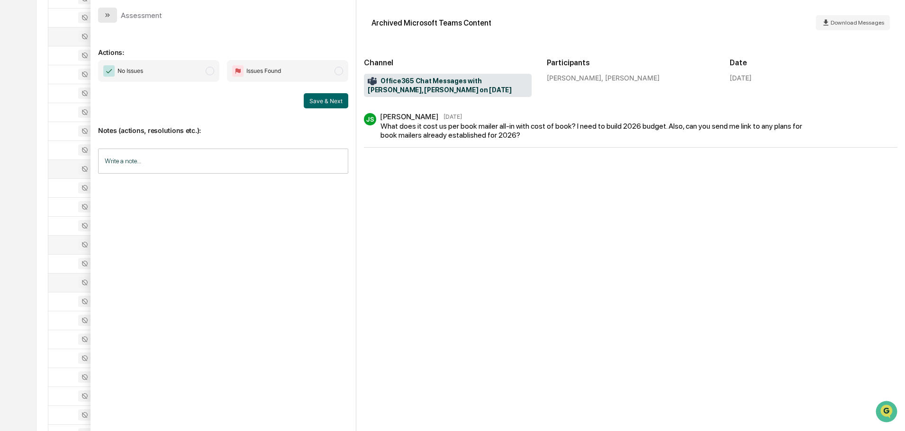
click at [107, 17] on icon "modal" at bounding box center [108, 15] width 8 height 8
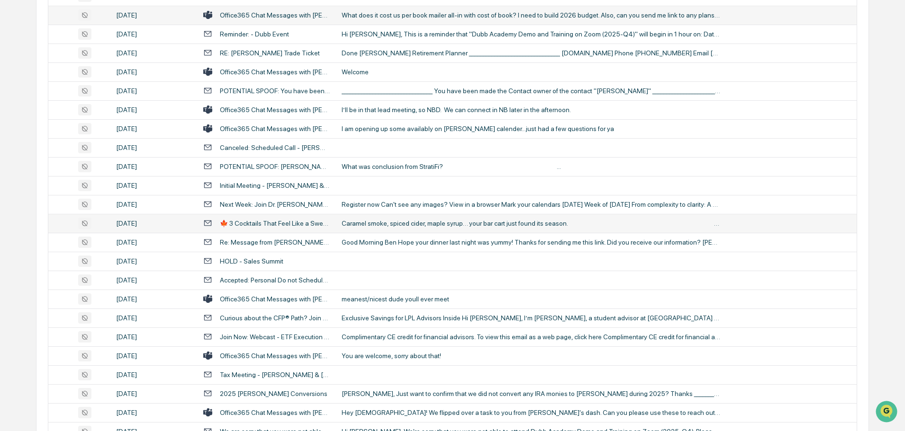
scroll to position [929, 0]
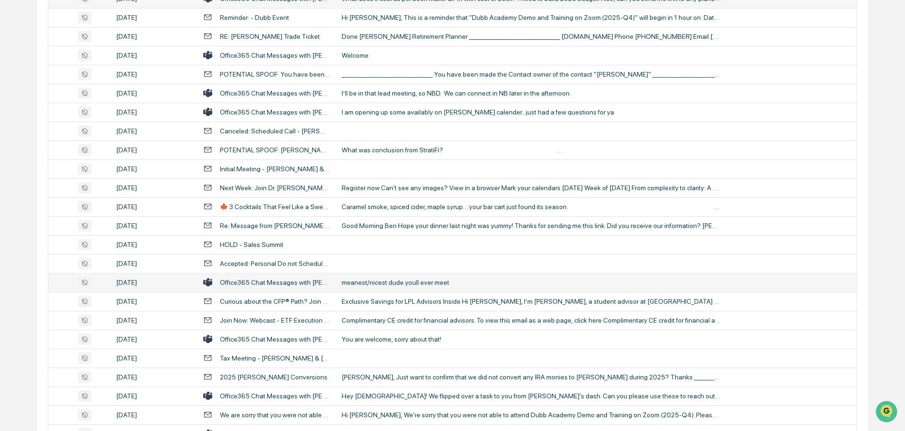
click at [390, 279] on div "meanest/nicest dude youll ever meet" at bounding box center [530, 283] width 379 height 8
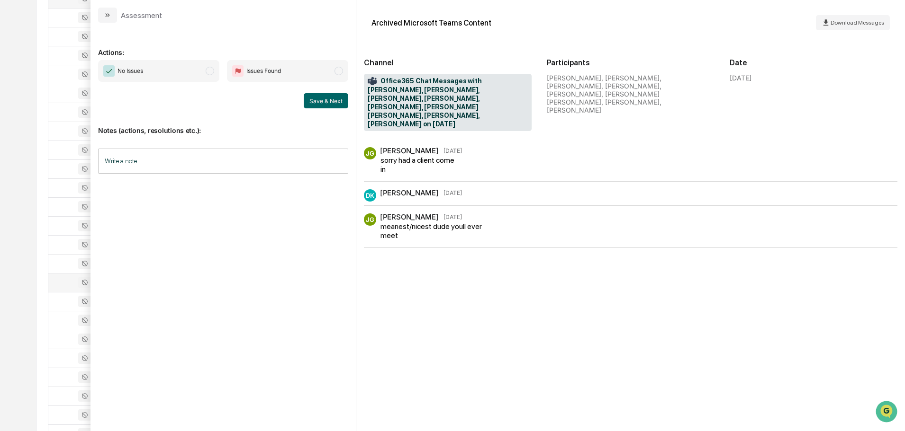
click at [110, 12] on icon "modal" at bounding box center [108, 15] width 8 height 8
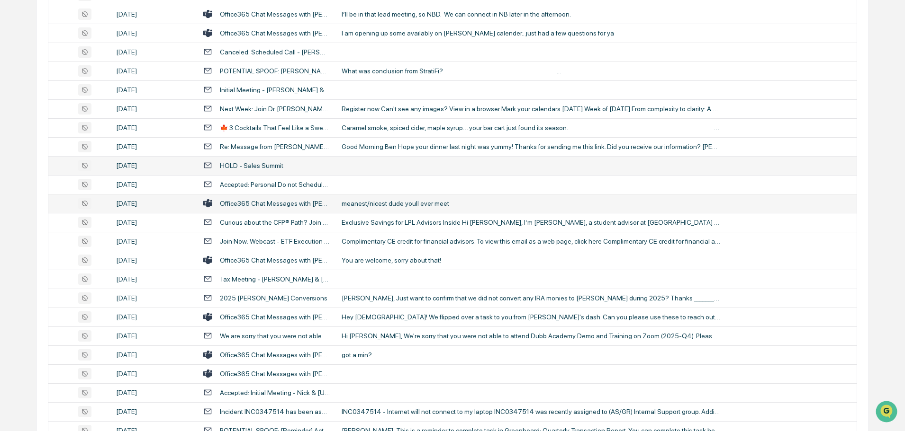
scroll to position [1024, 0]
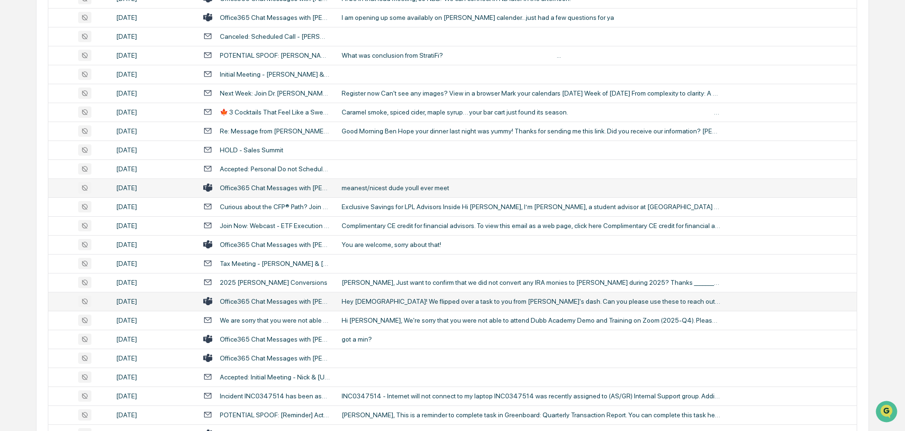
click at [401, 299] on div "Hey [DEMOGRAPHIC_DATA]! We flipped over a task to you from [PERSON_NAME]'s dash…" at bounding box center [530, 302] width 379 height 8
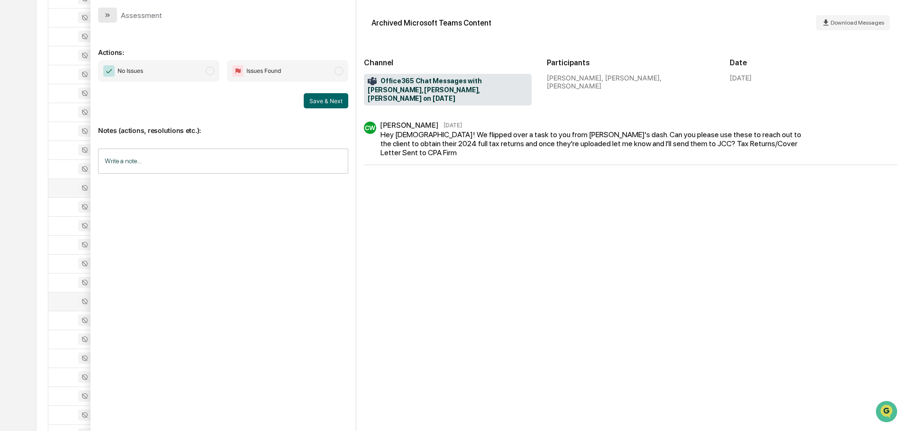
click at [105, 14] on icon "modal" at bounding box center [108, 15] width 8 height 8
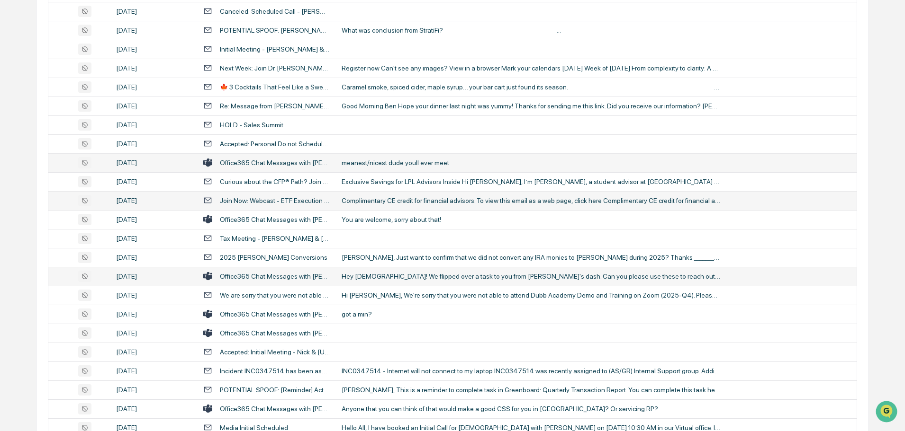
scroll to position [1071, 0]
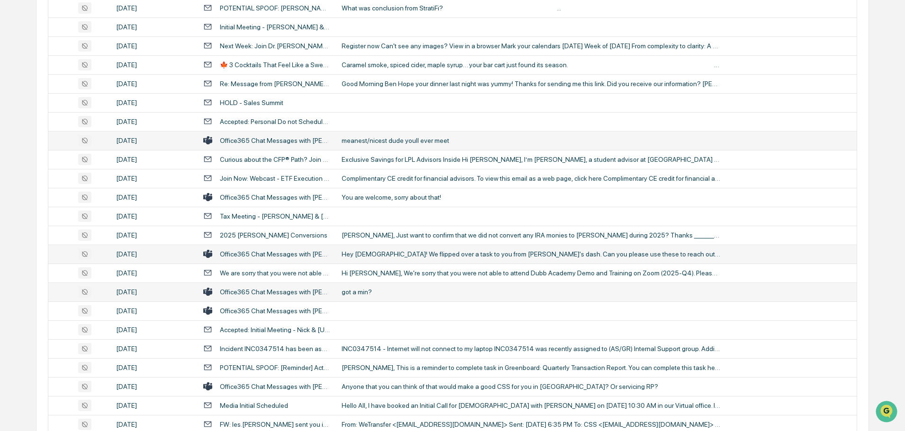
click at [379, 289] on div "got a min?" at bounding box center [530, 292] width 379 height 8
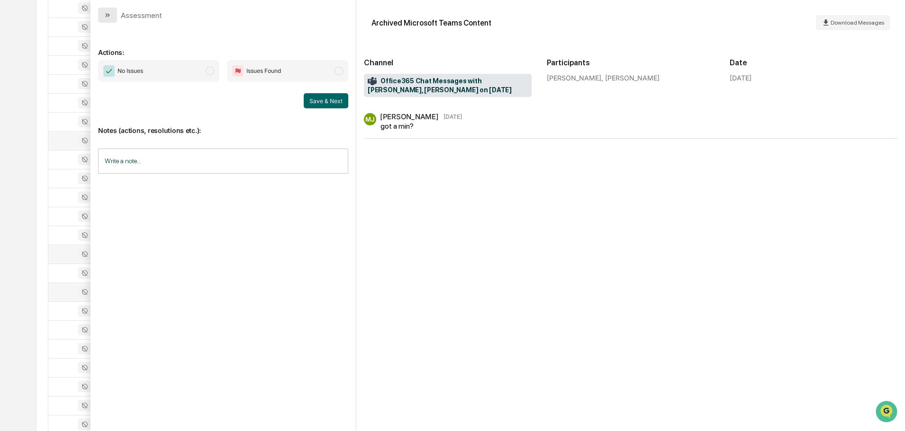
click at [107, 12] on icon "modal" at bounding box center [108, 15] width 8 height 8
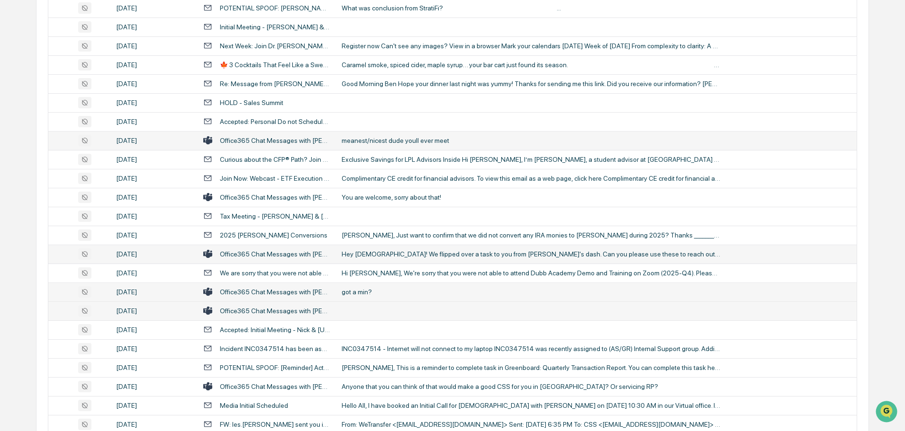
click at [359, 309] on td at bounding box center [596, 311] width 521 height 19
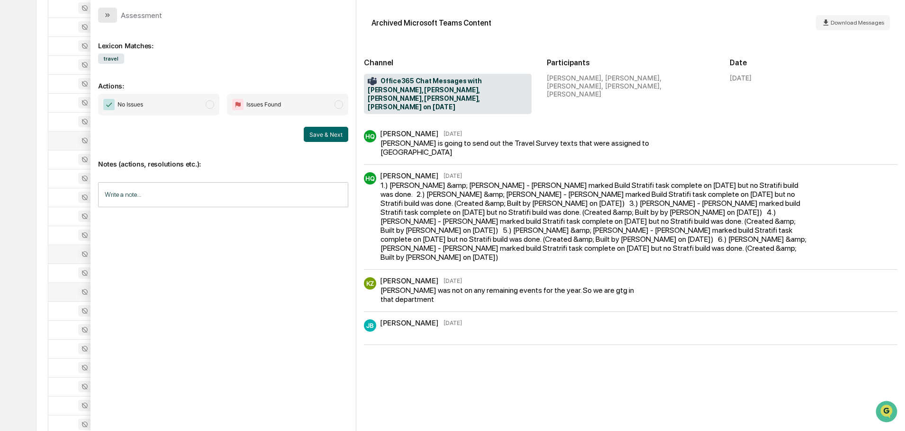
click at [110, 11] on icon "modal" at bounding box center [108, 15] width 8 height 8
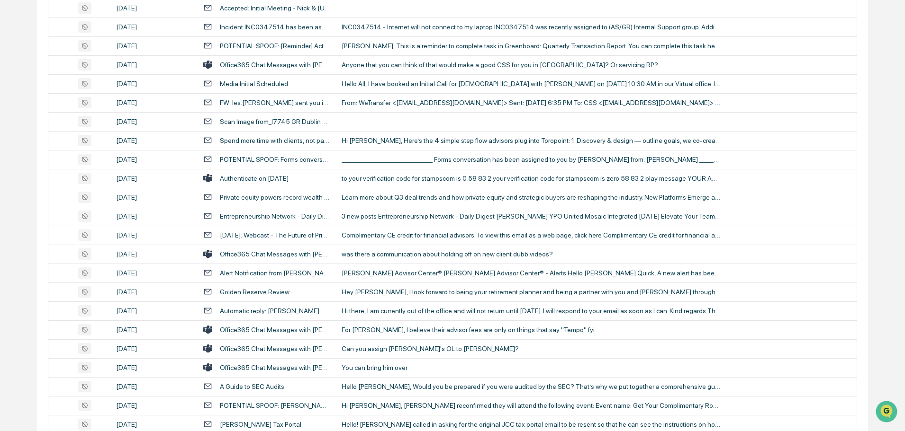
scroll to position [1403, 0]
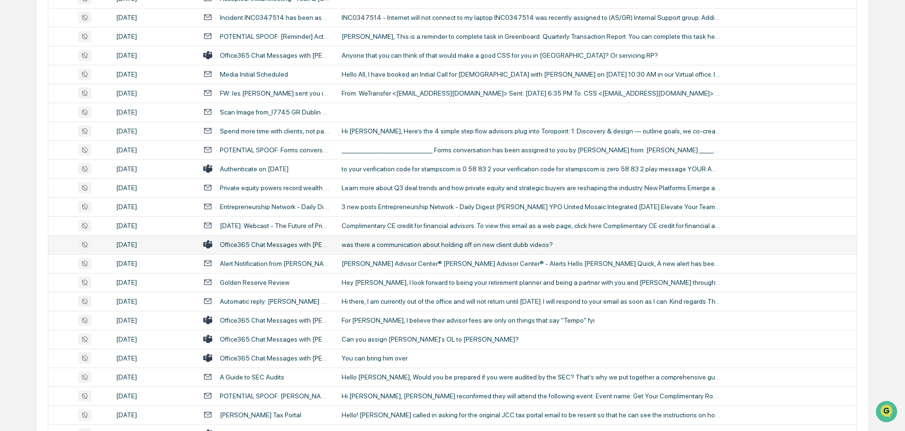
click at [396, 243] on div "was there a communication about holding off on new client dubb videos?" at bounding box center [530, 245] width 379 height 8
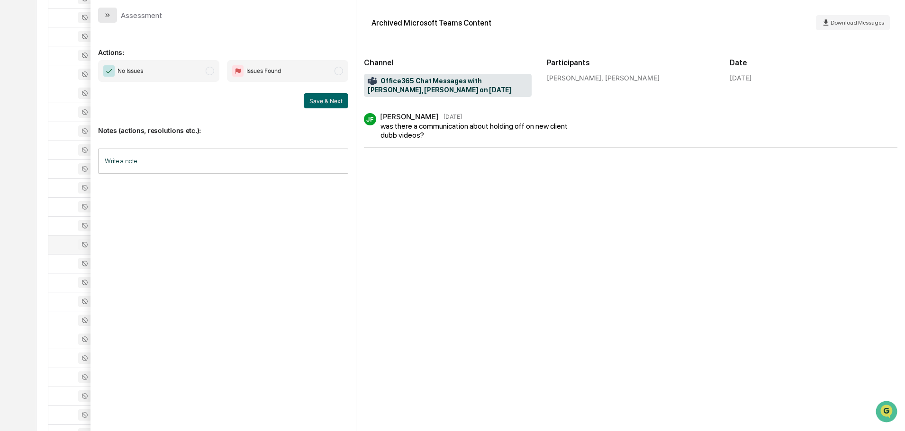
click at [112, 18] on button "modal" at bounding box center [107, 15] width 19 height 15
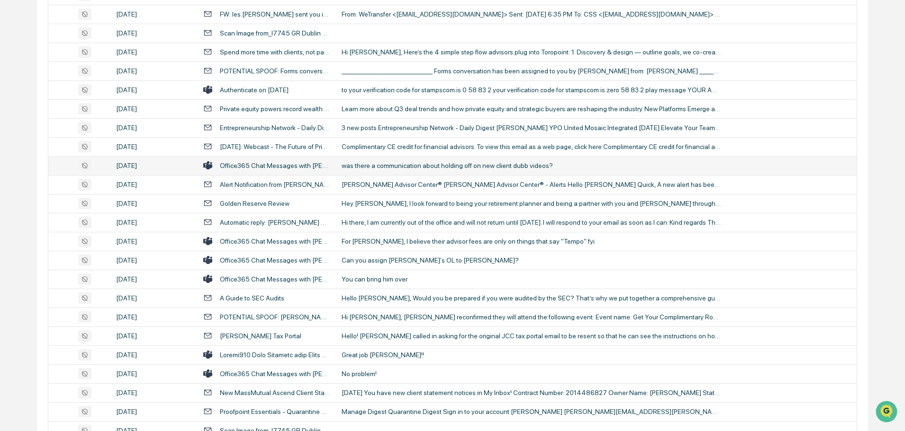
scroll to position [1498, 0]
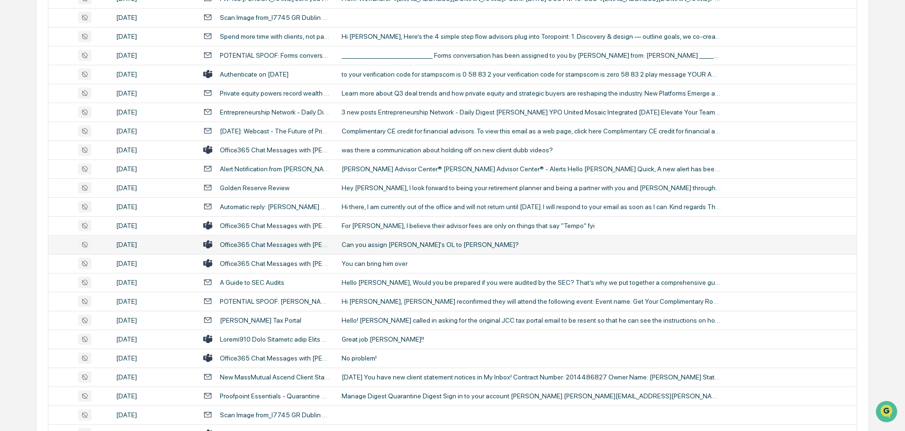
click at [382, 243] on div "Can you assign [PERSON_NAME]'s OL to [PERSON_NAME]?" at bounding box center [530, 245] width 379 height 8
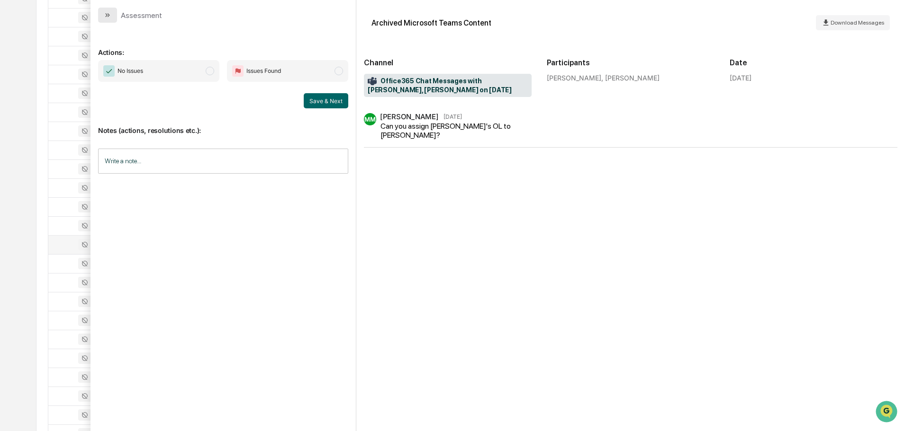
click at [99, 10] on button "modal" at bounding box center [107, 15] width 19 height 15
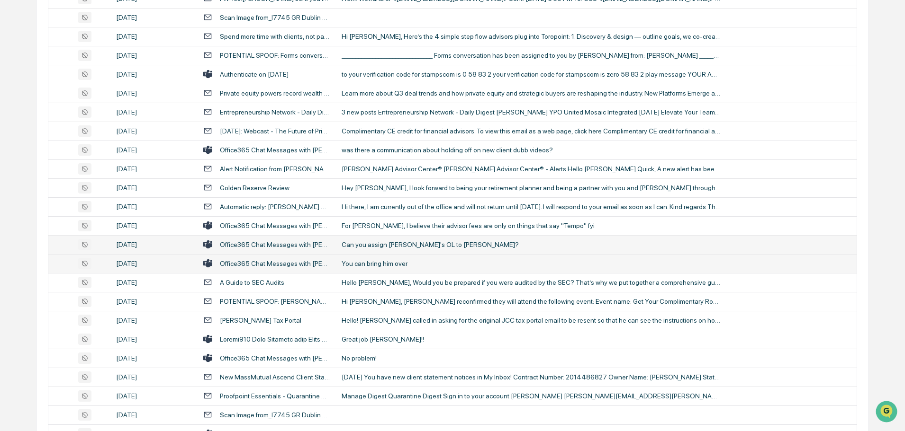
click at [406, 261] on div "You can bring him over" at bounding box center [530, 264] width 379 height 8
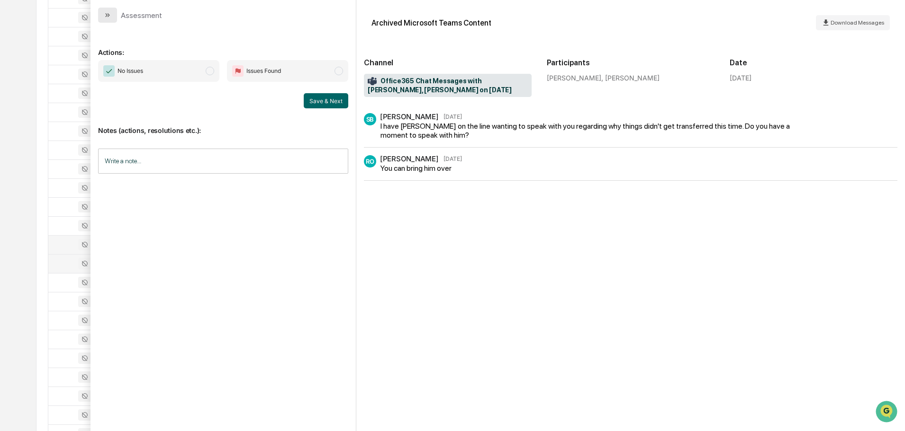
click at [106, 10] on button "modal" at bounding box center [107, 15] width 19 height 15
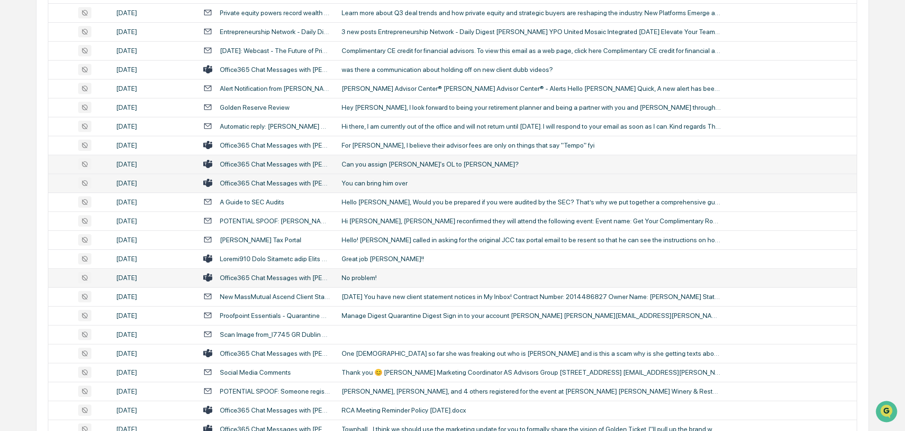
scroll to position [1592, 0]
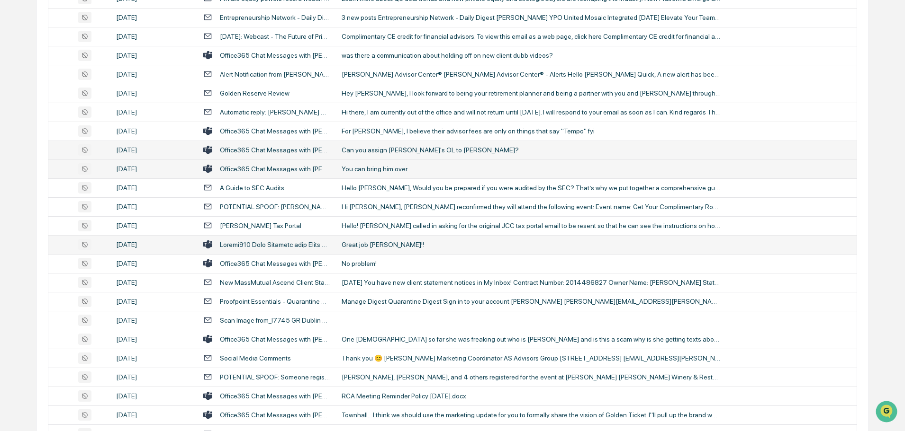
click at [369, 245] on div "Great job Tyler!!" at bounding box center [530, 245] width 379 height 8
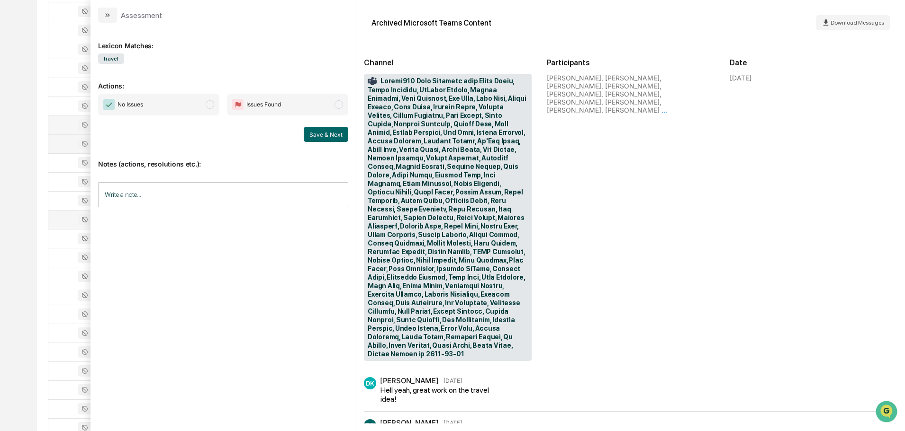
scroll to position [1592, 0]
click at [114, 16] on button "modal" at bounding box center [107, 15] width 19 height 15
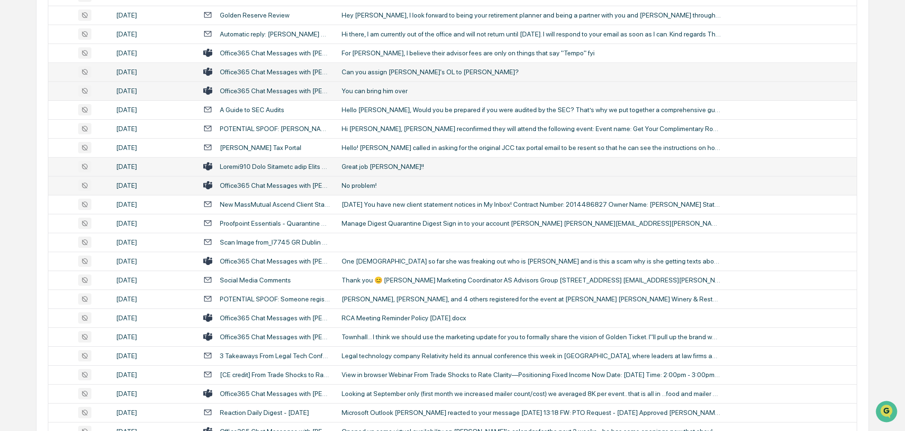
scroll to position [1687, 0]
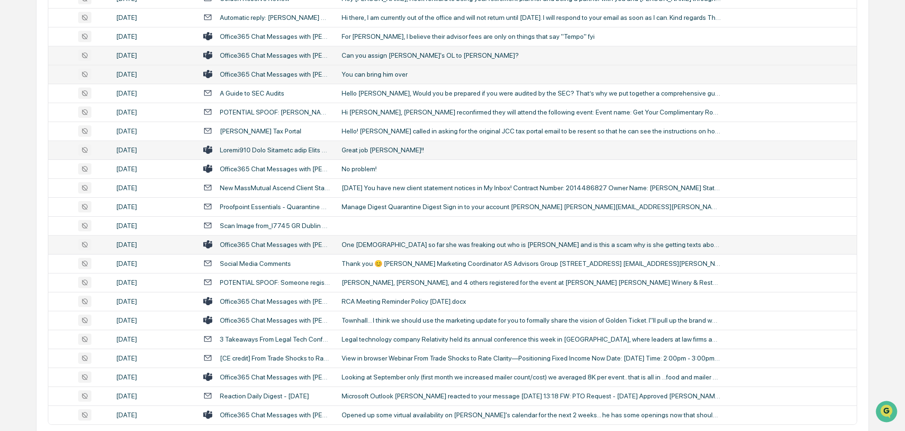
click at [407, 244] on div "One lady so far she was freaking out who is Robert and is this a scam why is sh…" at bounding box center [530, 245] width 379 height 8
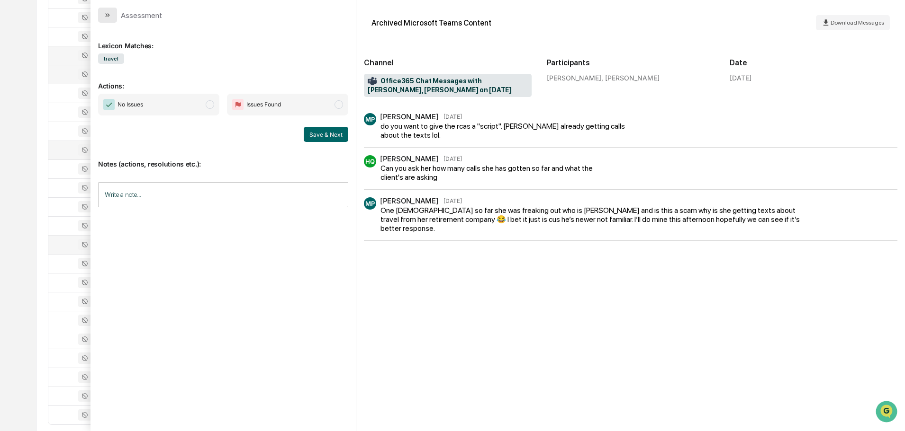
click at [107, 16] on icon "modal" at bounding box center [106, 15] width 2 height 4
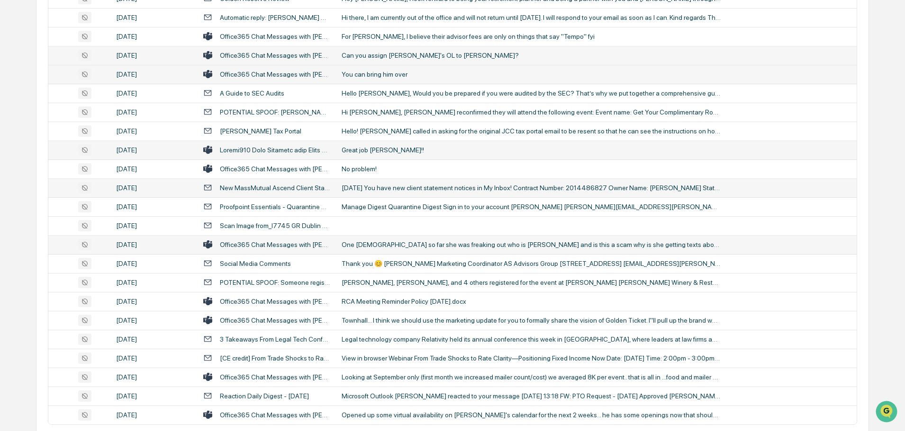
scroll to position [1734, 0]
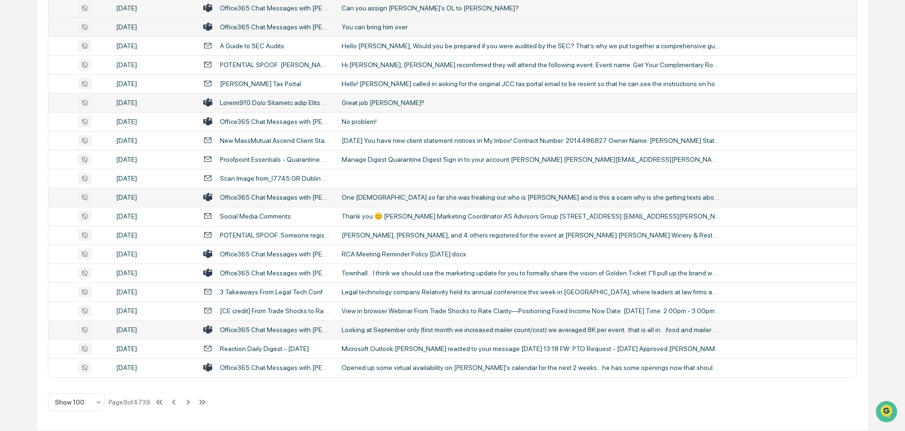
click at [379, 334] on td "Looking at September only (first month we increased mailer count/cost) we avera…" at bounding box center [596, 330] width 521 height 19
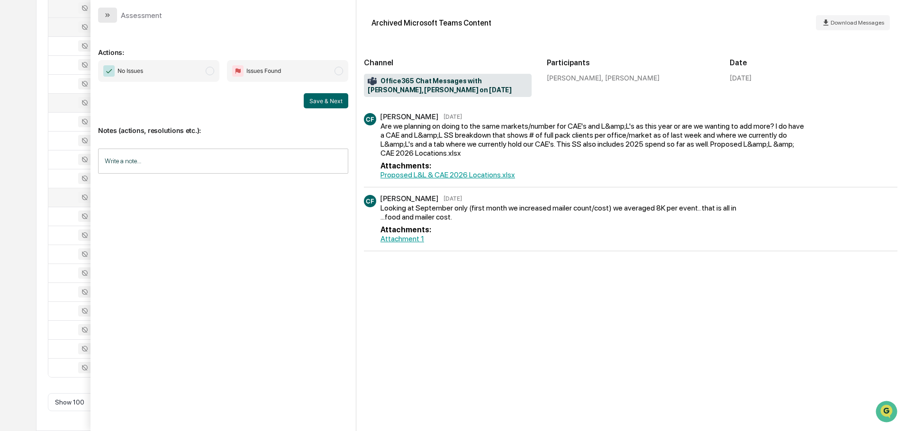
click at [108, 19] on button "modal" at bounding box center [107, 15] width 19 height 15
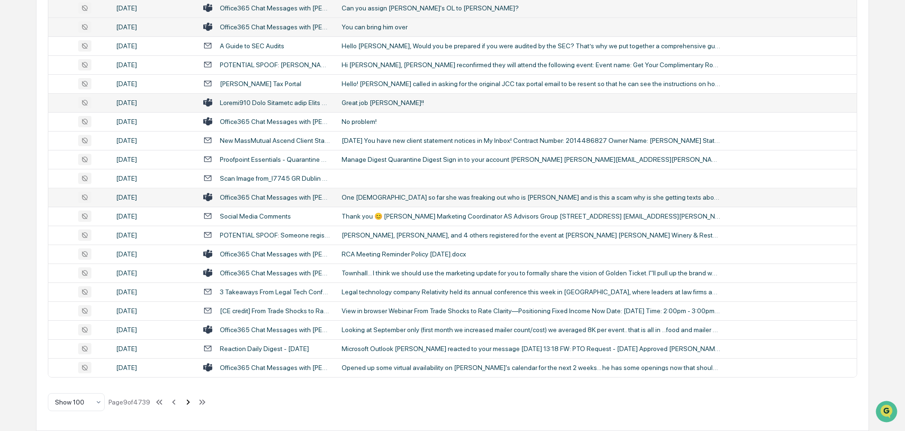
click at [189, 403] on icon at bounding box center [188, 402] width 10 height 10
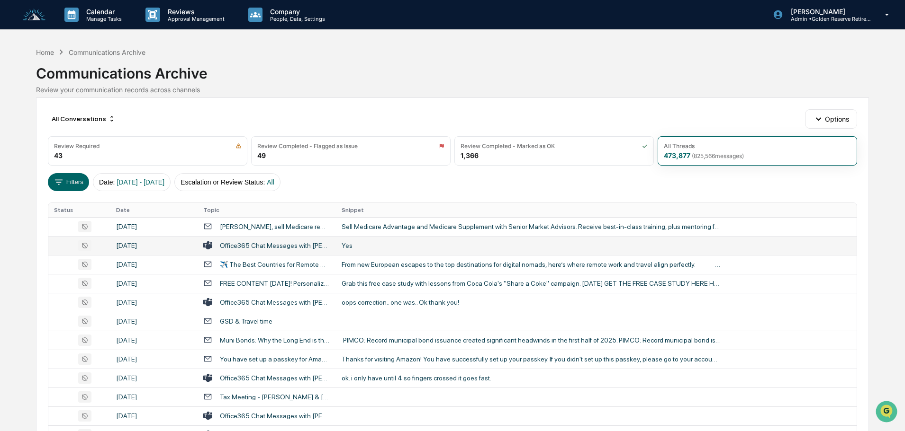
click at [367, 248] on div "Yes" at bounding box center [530, 246] width 379 height 8
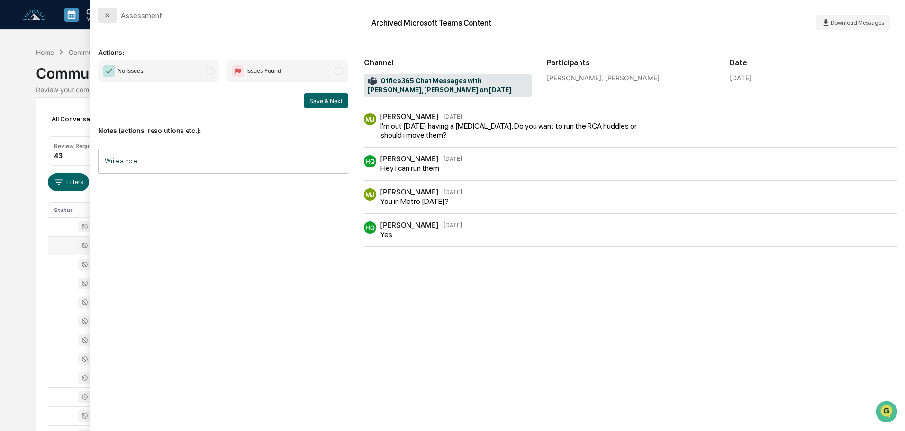
click at [107, 14] on icon "modal" at bounding box center [108, 15] width 8 height 8
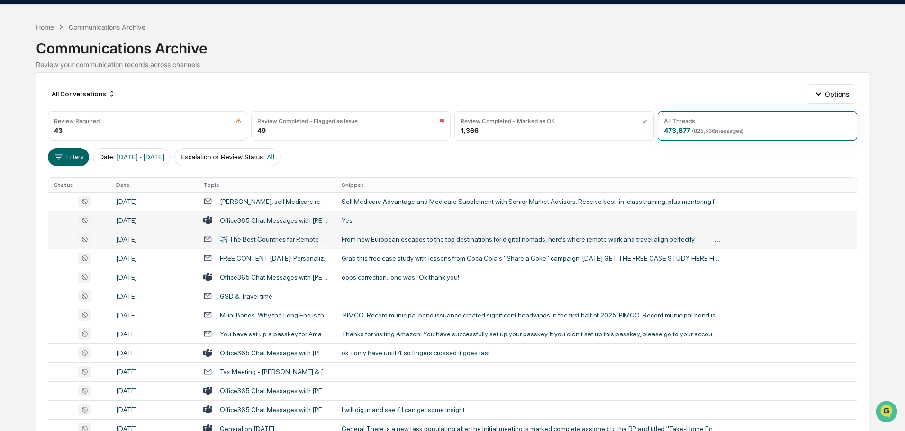
scroll to position [47, 0]
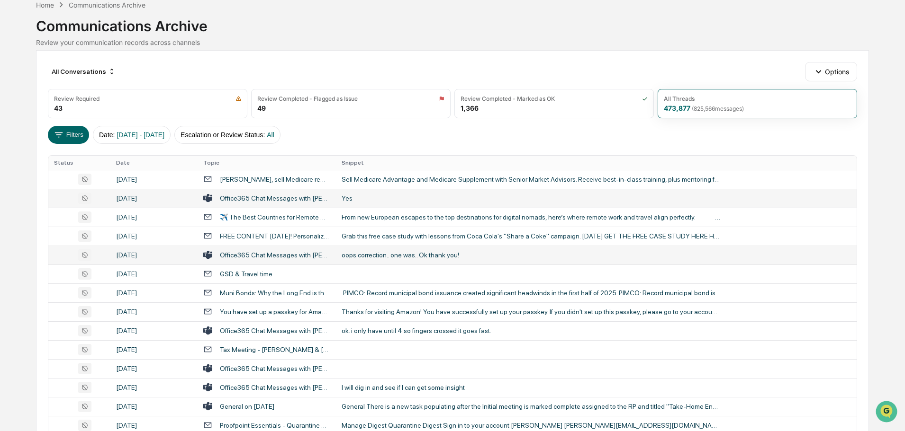
click at [378, 252] on div "oops correction.. one was.. Ok thank you!" at bounding box center [530, 256] width 379 height 8
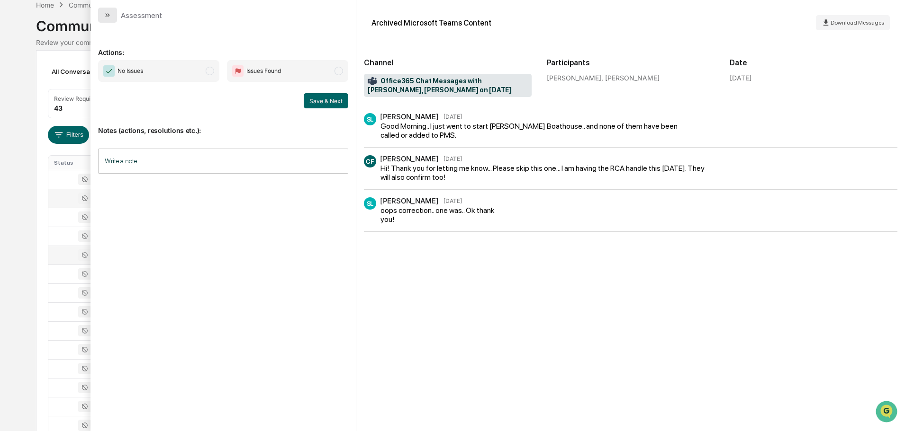
click at [112, 16] on button "modal" at bounding box center [107, 15] width 19 height 15
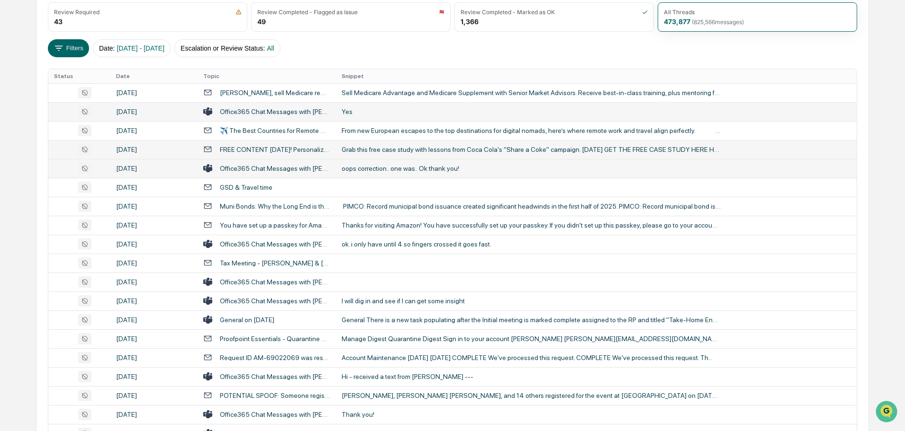
scroll to position [142, 0]
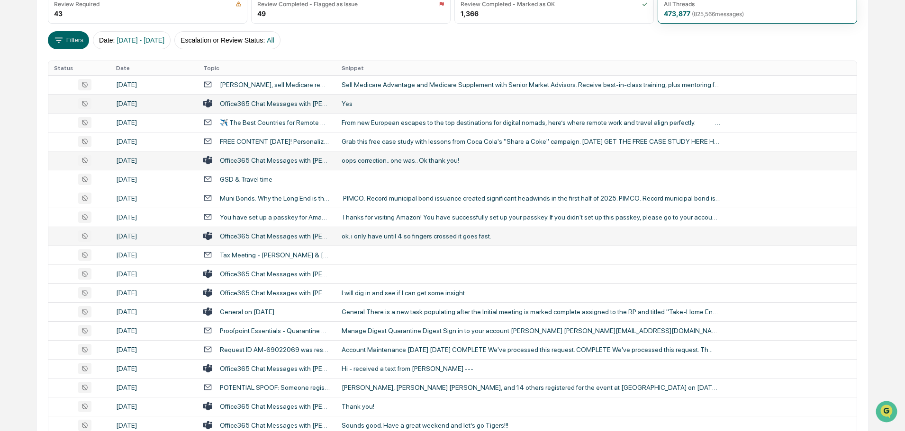
click at [398, 231] on td "ok. i only have until 4 so fingers crossed it goes fast." at bounding box center [596, 236] width 521 height 19
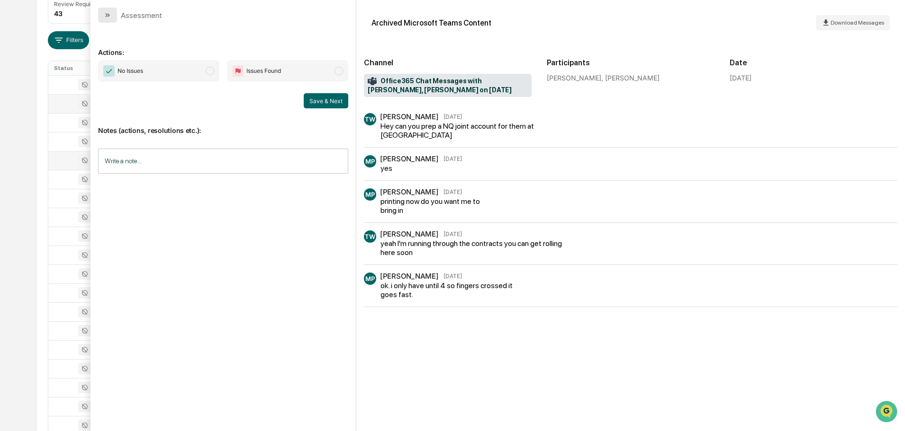
click at [104, 14] on icon "modal" at bounding box center [108, 15] width 8 height 8
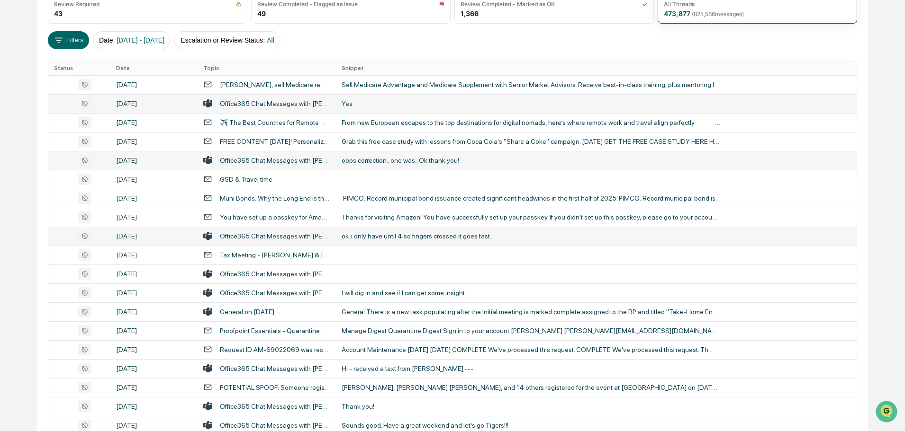
scroll to position [189, 0]
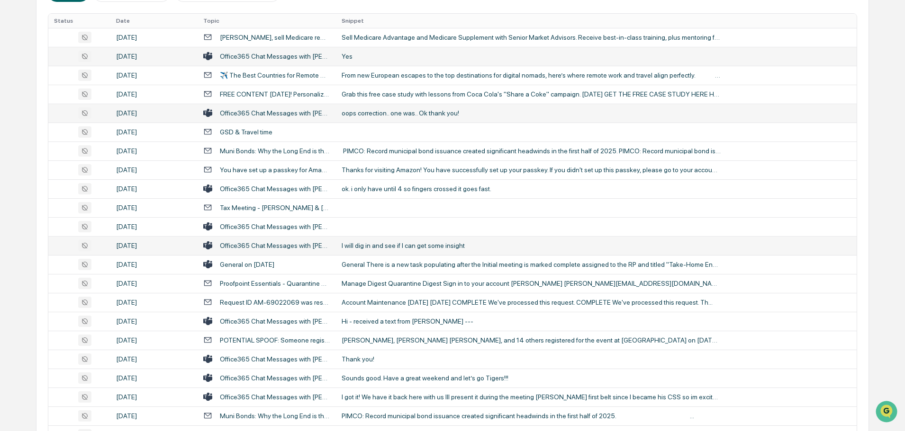
click at [389, 247] on div "I will dig in and see if I can get some insight" at bounding box center [530, 246] width 379 height 8
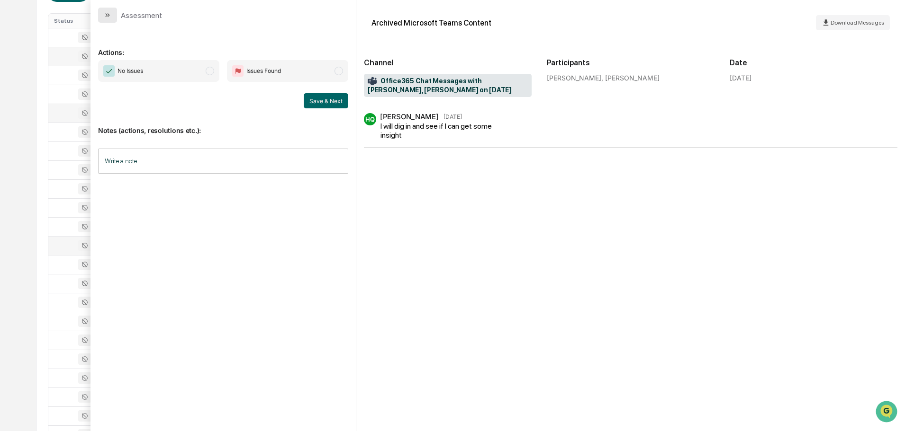
click at [108, 15] on icon "modal" at bounding box center [108, 15] width 8 height 8
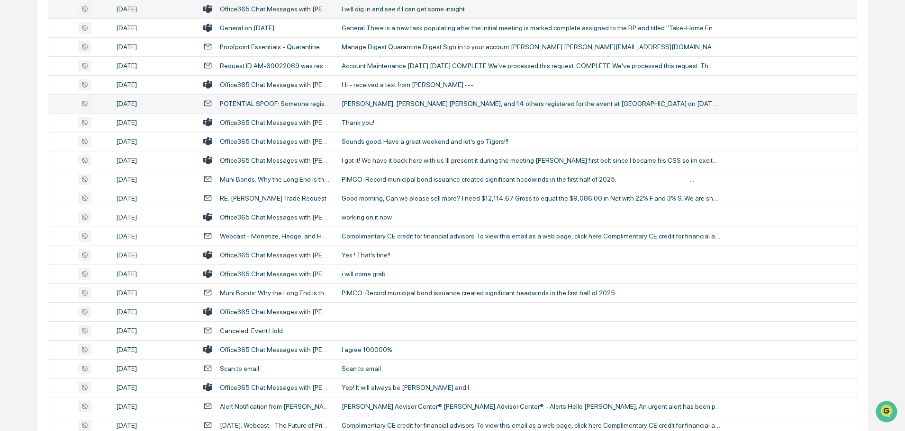
scroll to position [474, 0]
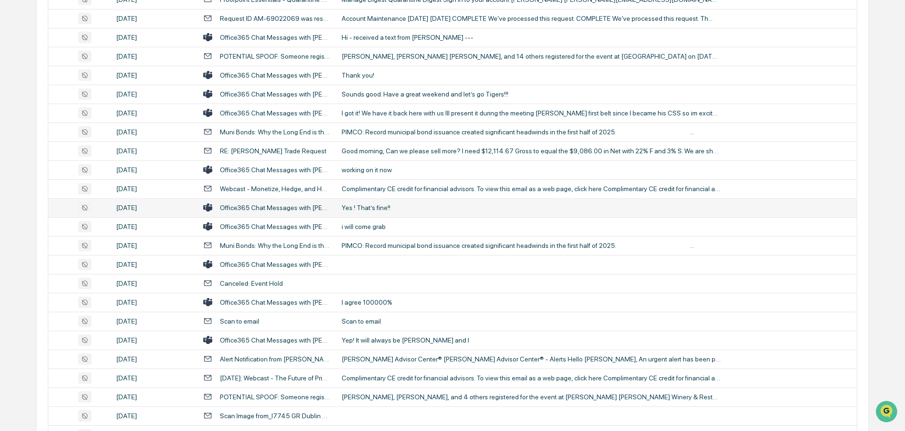
click at [384, 205] on div "Yes ! That’s fine!!" at bounding box center [530, 208] width 379 height 8
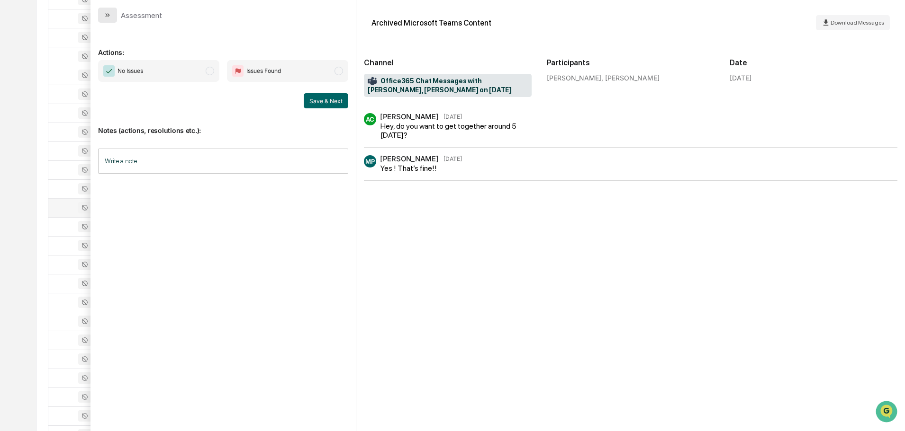
click at [110, 11] on button "modal" at bounding box center [107, 15] width 19 height 15
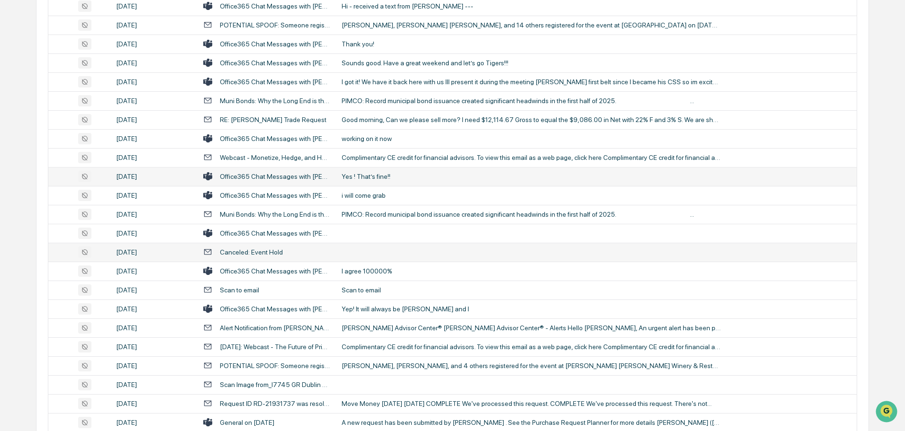
scroll to position [521, 0]
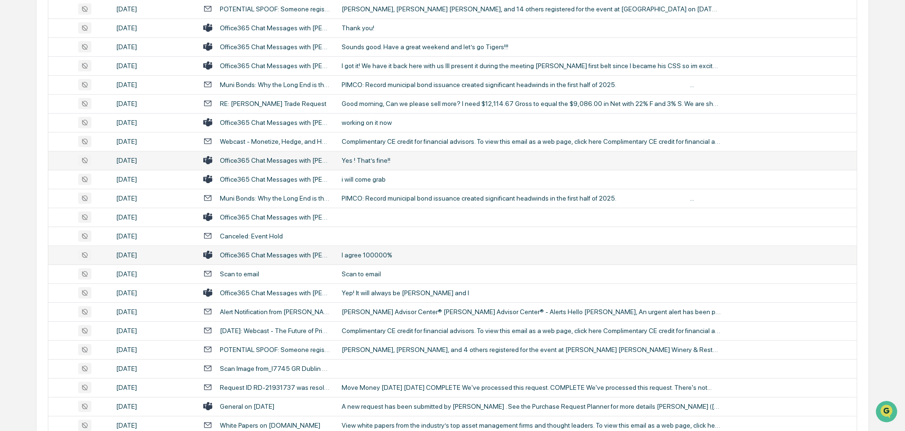
click at [388, 251] on td "I agree 100000%" at bounding box center [596, 255] width 521 height 19
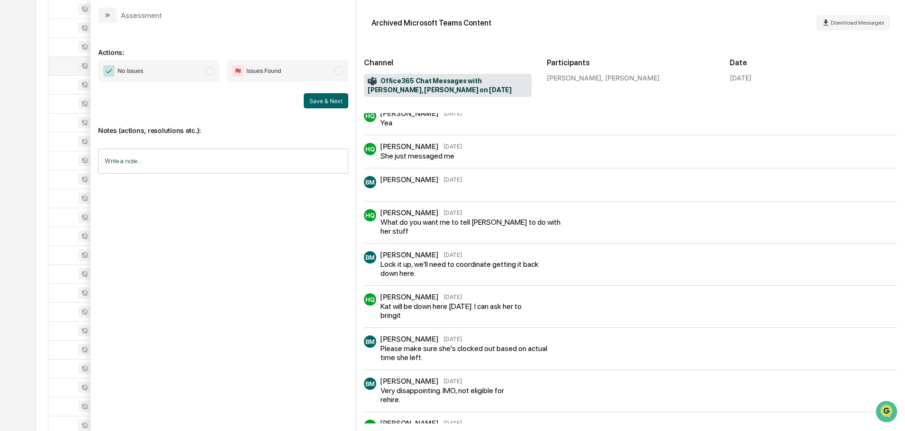
scroll to position [990, 0]
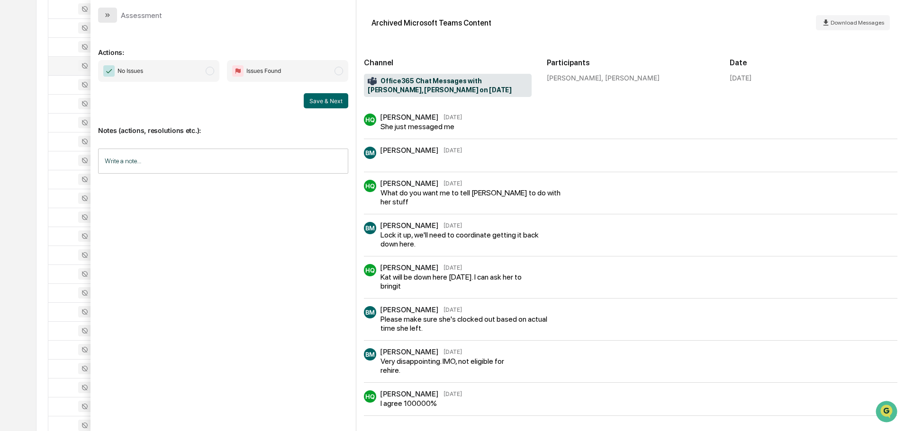
click at [111, 13] on button "modal" at bounding box center [107, 15] width 19 height 15
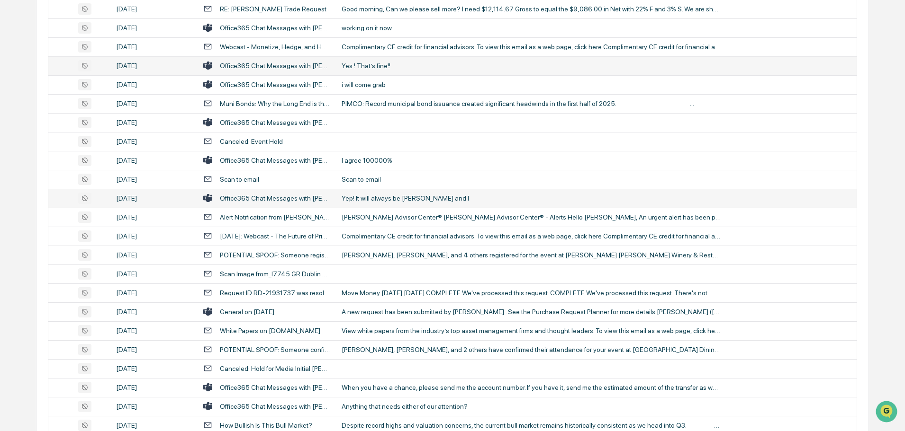
click at [397, 200] on div "Yep! It will always be [PERSON_NAME] and I" at bounding box center [530, 199] width 379 height 8
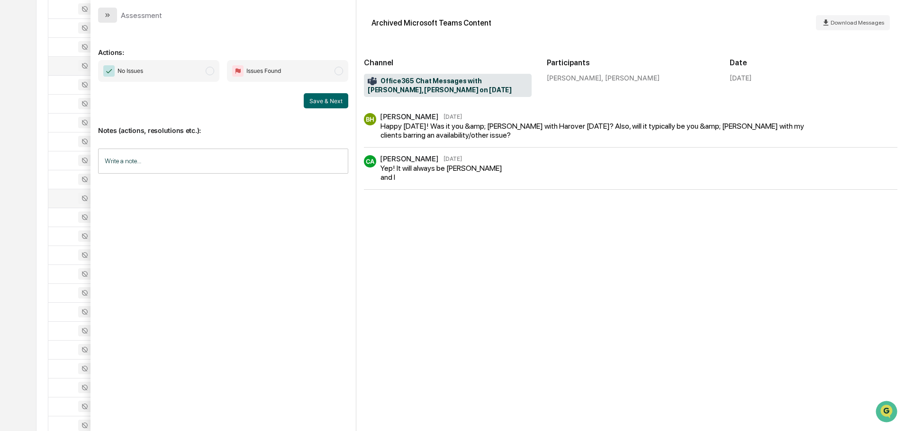
click at [106, 17] on icon "modal" at bounding box center [108, 15] width 8 height 8
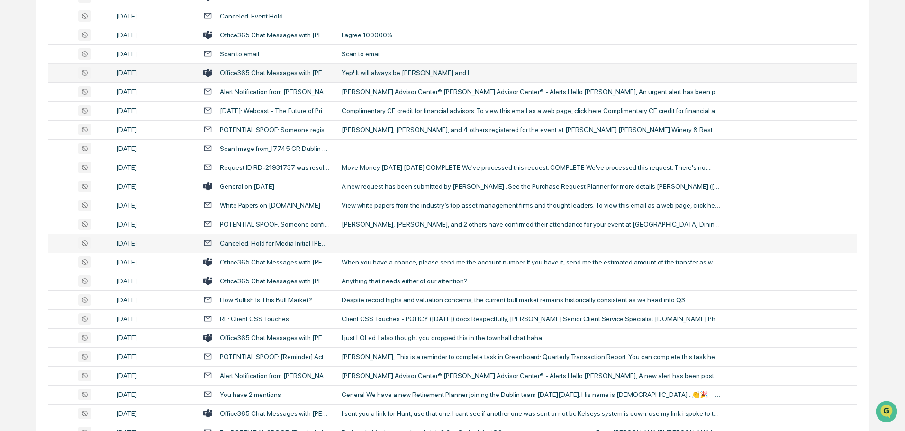
scroll to position [758, 0]
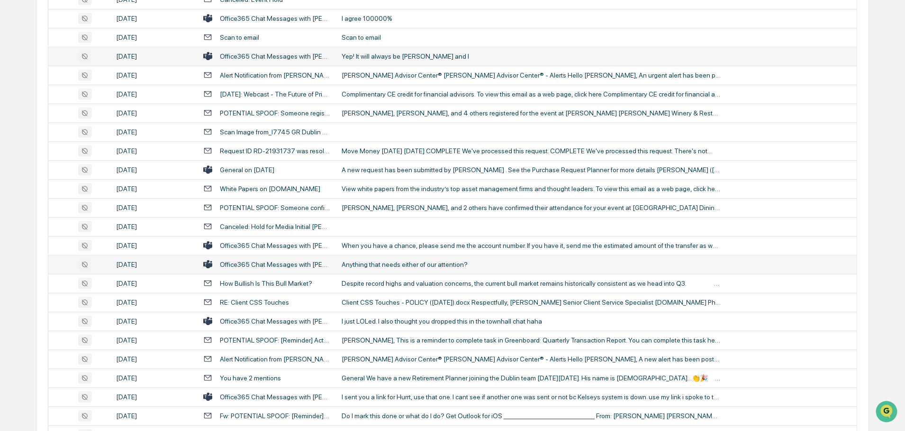
click at [401, 267] on div "Anything that needs either of our attention?" at bounding box center [530, 265] width 379 height 8
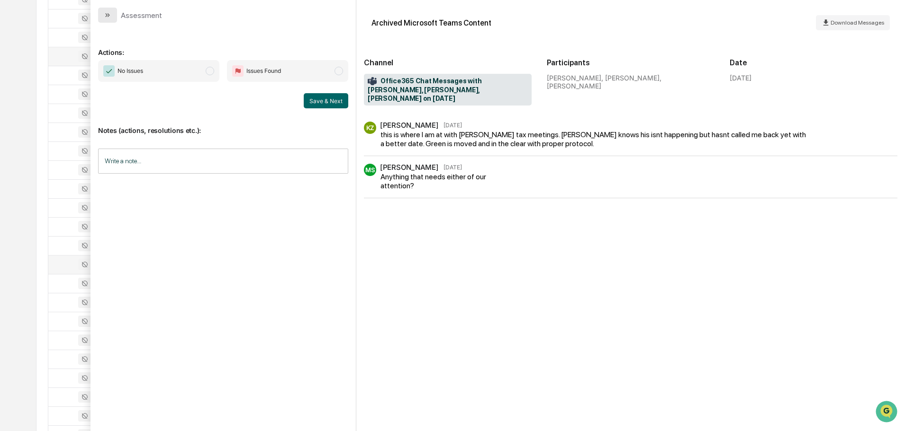
click at [114, 17] on button "modal" at bounding box center [107, 15] width 19 height 15
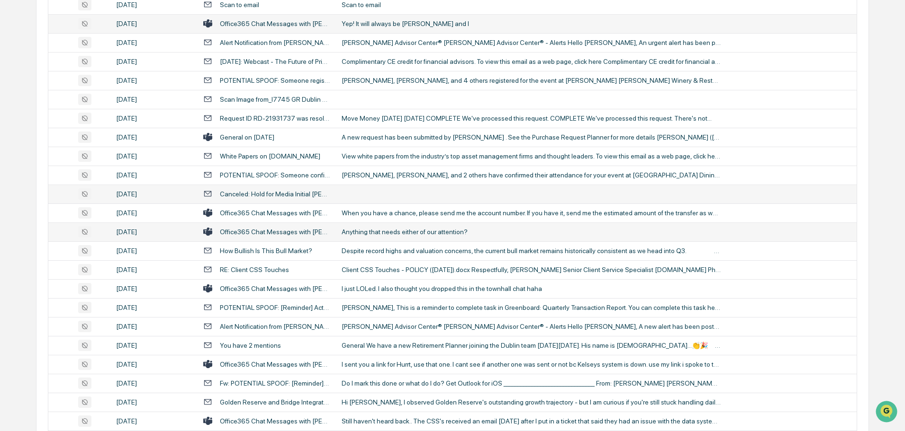
scroll to position [805, 0]
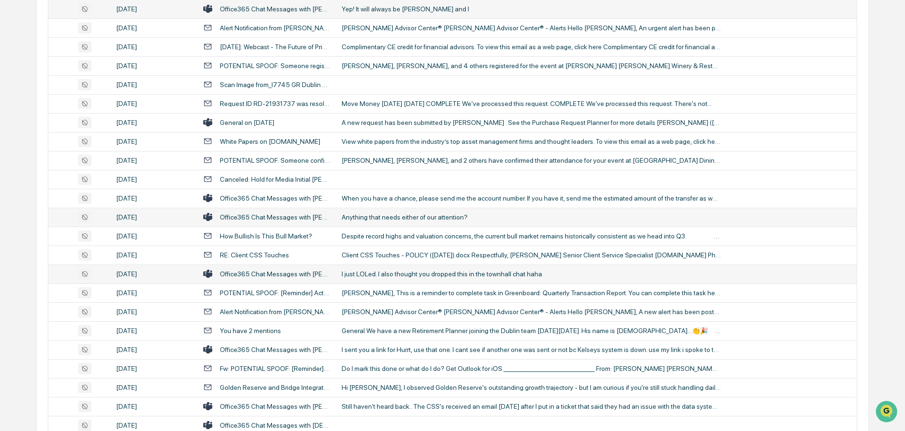
click at [387, 278] on div "I just LOLed. I also thought you dropped this in the townhall chat haha" at bounding box center [530, 274] width 379 height 8
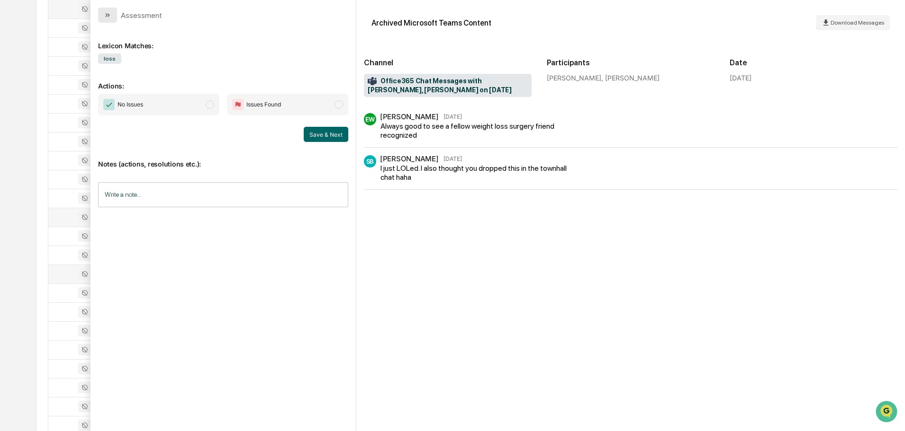
click at [113, 14] on button "modal" at bounding box center [107, 15] width 19 height 15
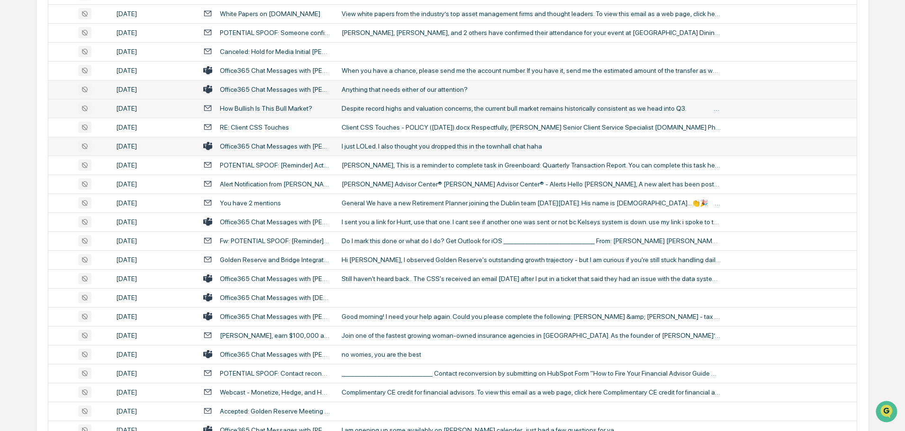
scroll to position [947, 0]
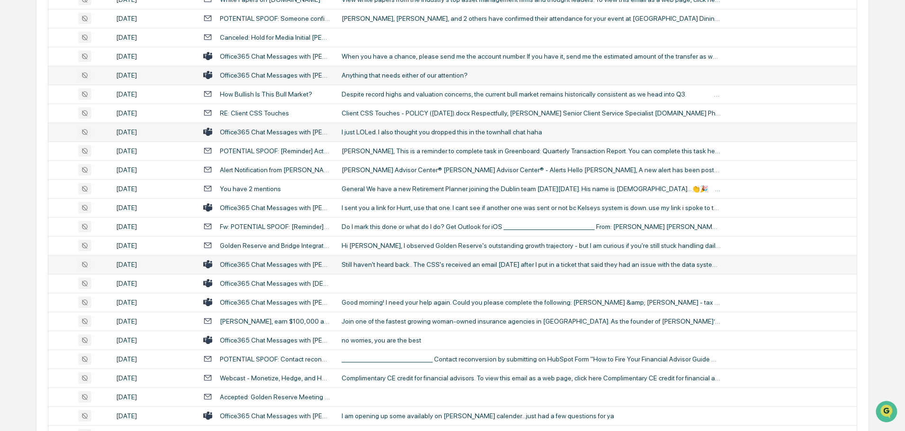
click at [370, 270] on td "Still haven't heard back.. The CSS's received an email [DATE] after I put in a …" at bounding box center [596, 264] width 521 height 19
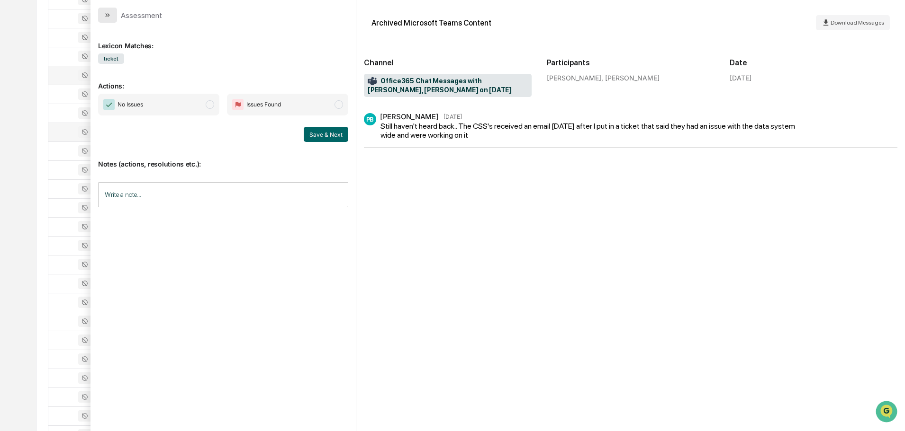
click at [110, 11] on icon "modal" at bounding box center [108, 15] width 8 height 8
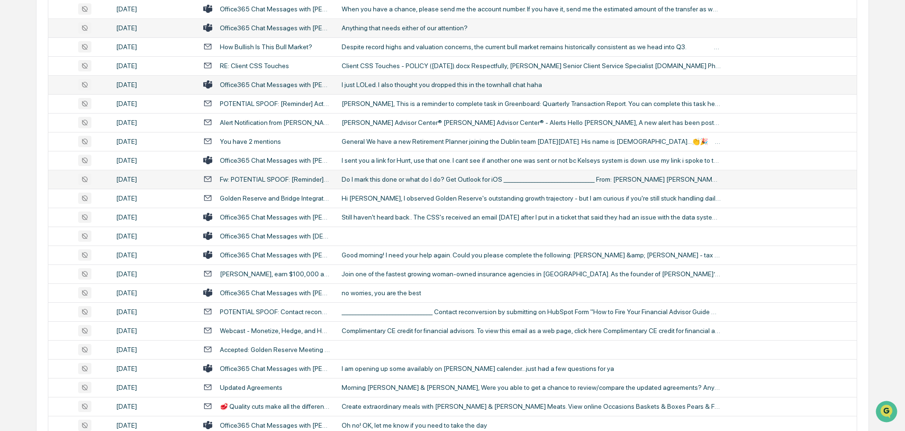
scroll to position [1042, 0]
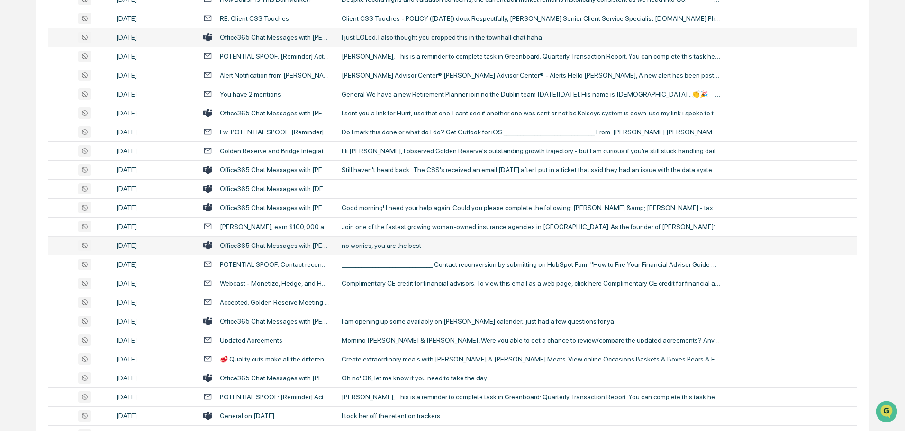
click at [390, 242] on div "no worries, you are the best" at bounding box center [530, 246] width 379 height 8
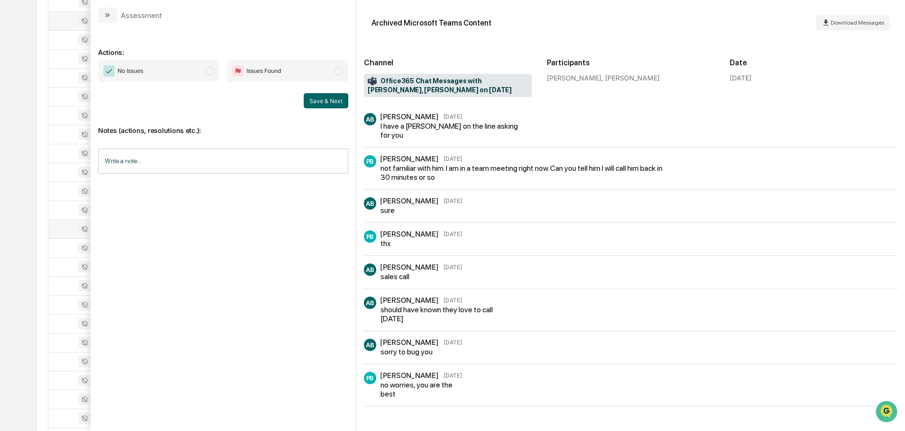
scroll to position [1042, 0]
click at [104, 14] on icon "modal" at bounding box center [108, 15] width 8 height 8
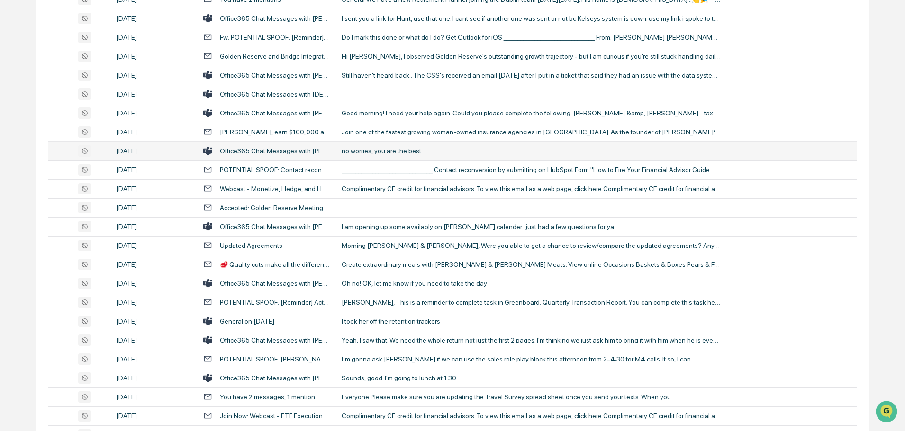
scroll to position [1184, 0]
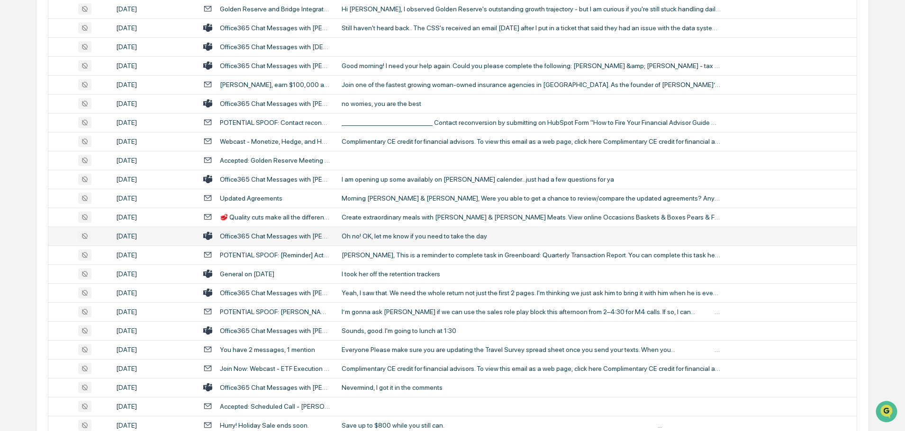
click at [381, 237] on div "Oh no! OK, let me know if you need to take the day" at bounding box center [530, 237] width 379 height 8
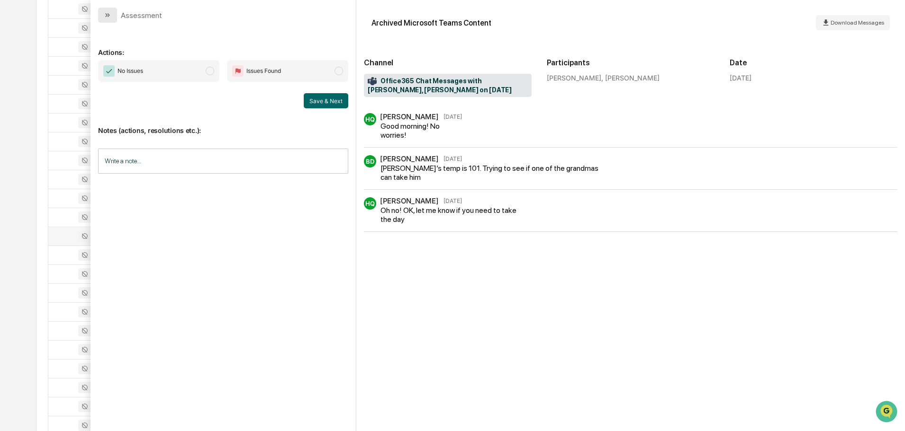
click at [110, 13] on icon "modal" at bounding box center [108, 15] width 8 height 8
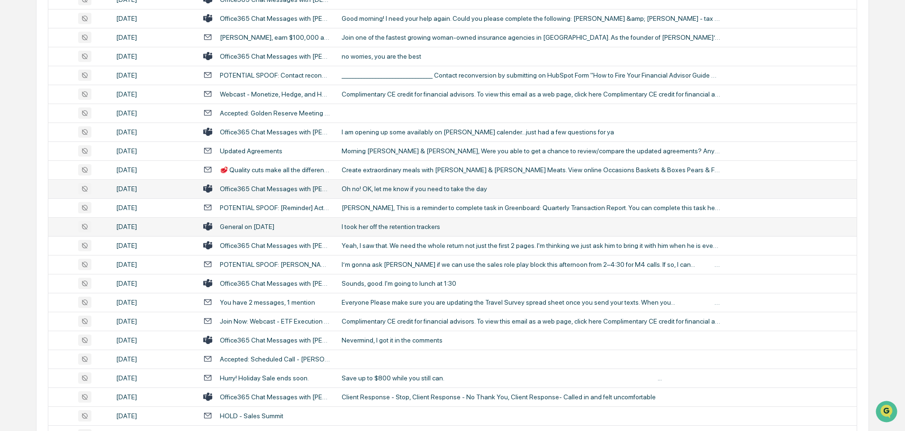
scroll to position [1279, 0]
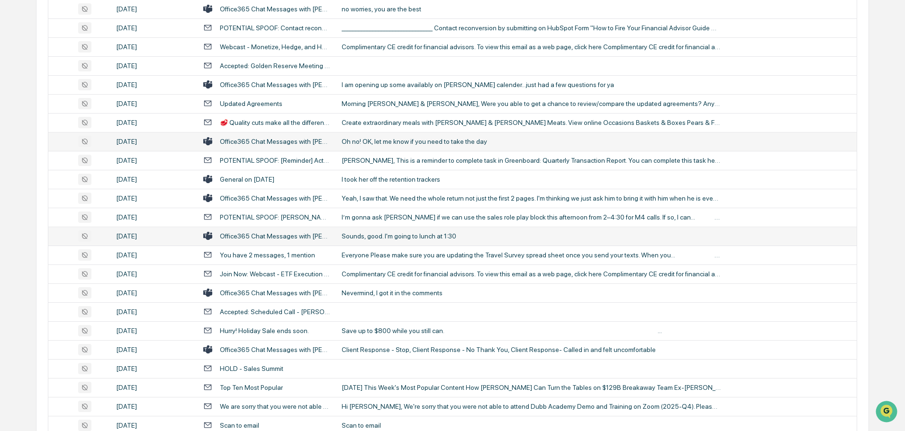
click at [386, 236] on div "Sounds, good. I'm going to lunch at 1:30" at bounding box center [530, 237] width 379 height 8
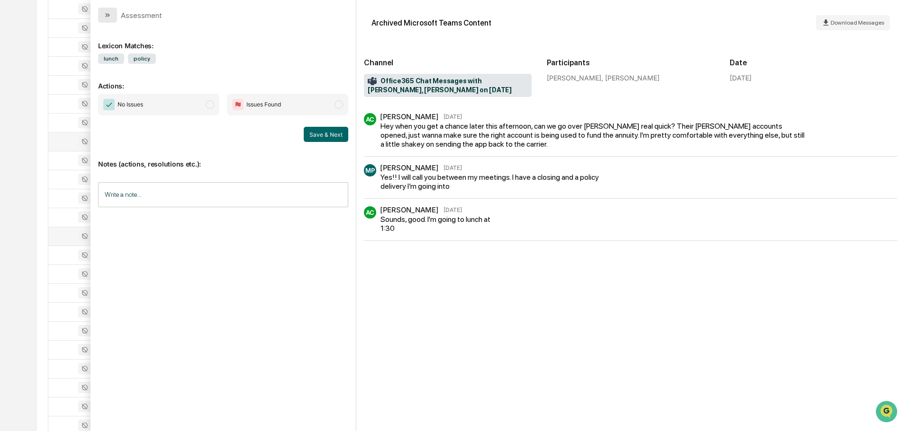
click at [107, 14] on icon "modal" at bounding box center [108, 15] width 8 height 8
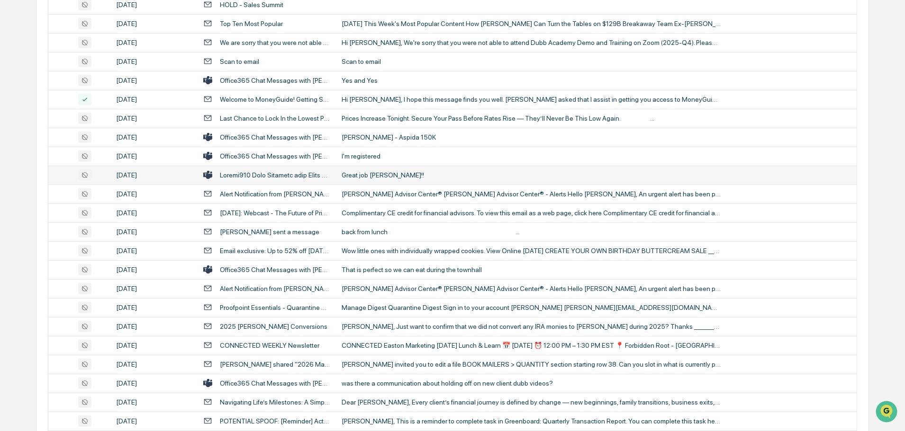
scroll to position [1658, 0]
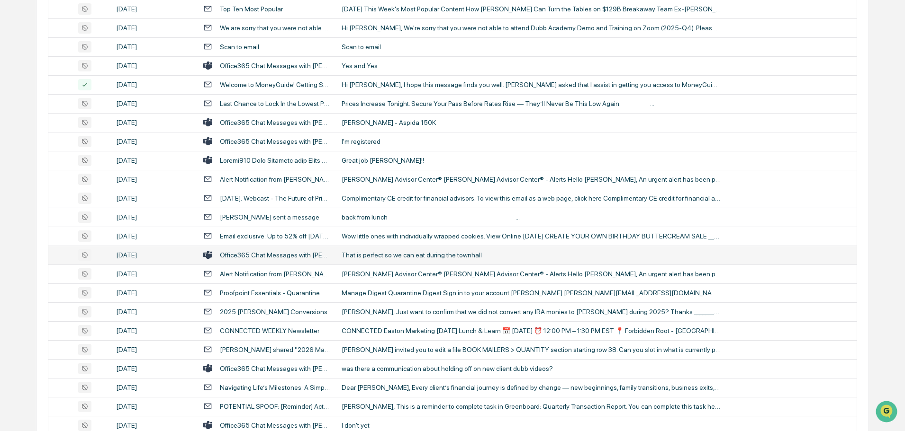
click at [401, 258] on div "That is perfect so we can eat during the townhall" at bounding box center [530, 256] width 379 height 8
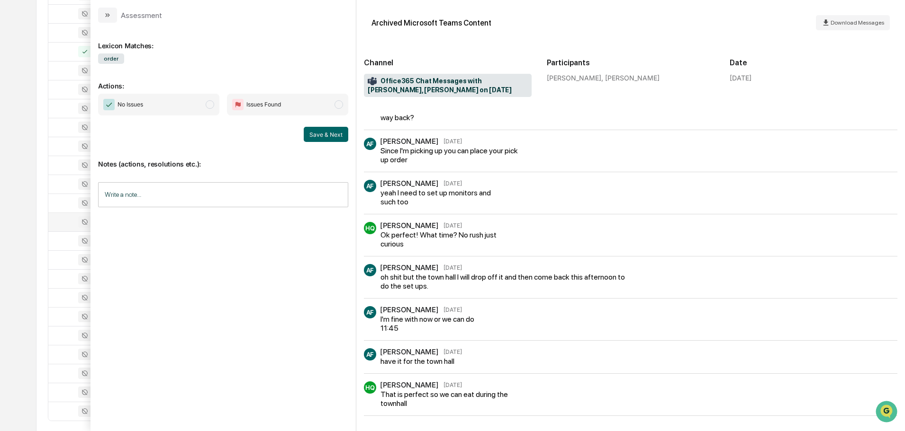
scroll to position [1705, 0]
click at [110, 15] on icon "modal" at bounding box center [108, 15] width 8 height 8
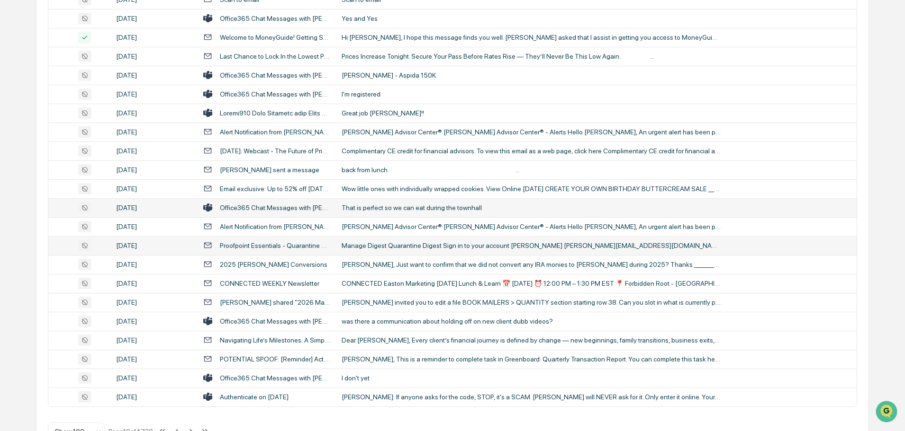
scroll to position [1734, 0]
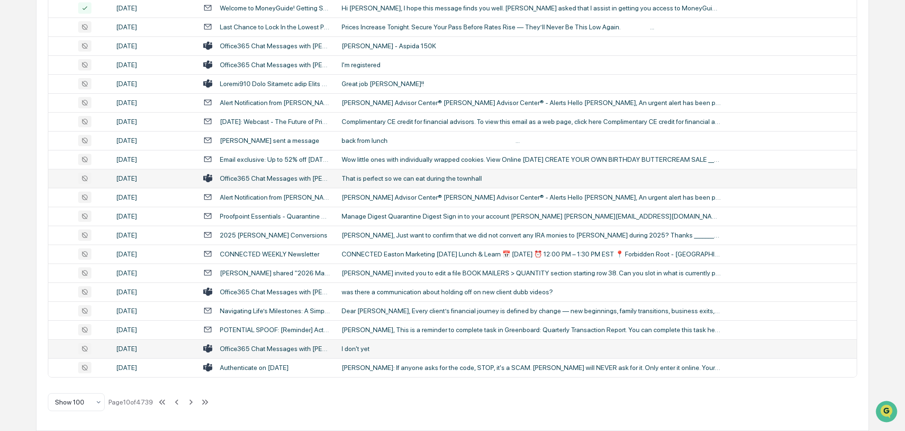
click at [371, 347] on div "I don't yet" at bounding box center [530, 349] width 379 height 8
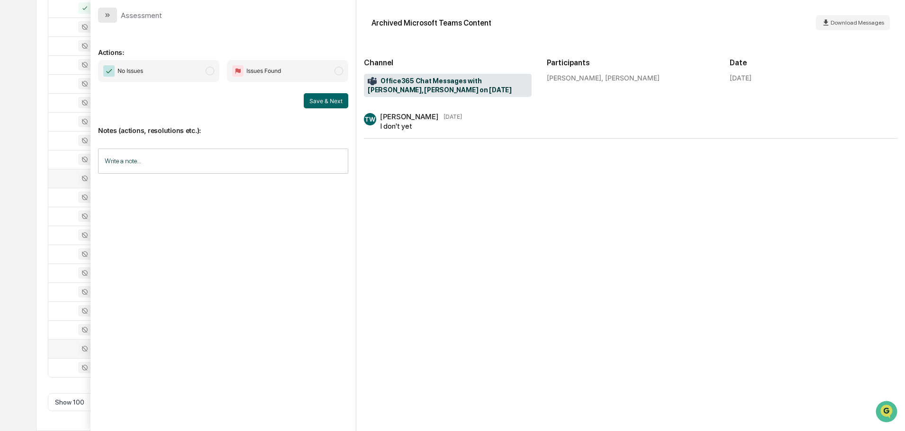
click at [108, 13] on icon "modal" at bounding box center [108, 15] width 8 height 8
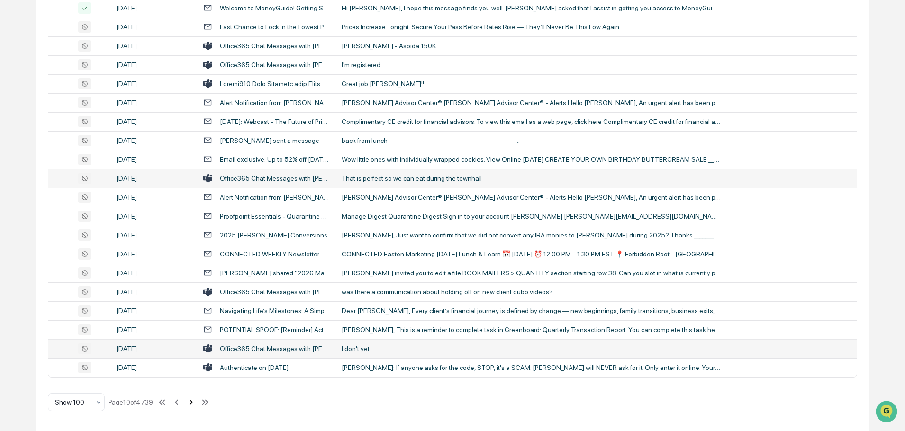
click at [191, 405] on icon at bounding box center [191, 402] width 10 height 10
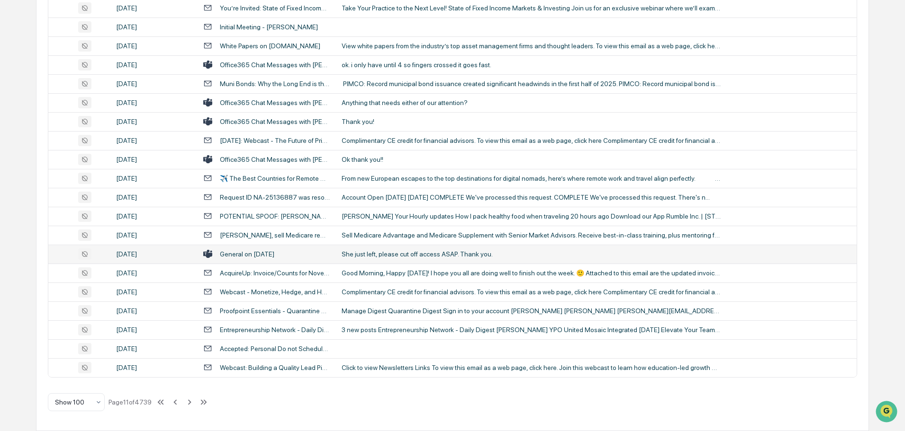
click at [397, 252] on div "She just left, please cut off access ASAP. Thank you." at bounding box center [530, 255] width 379 height 8
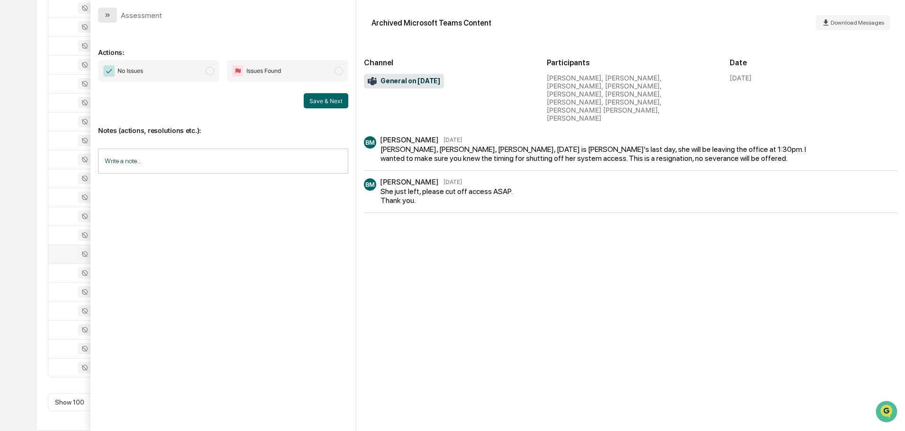
click at [108, 16] on icon "modal" at bounding box center [108, 15] width 8 height 8
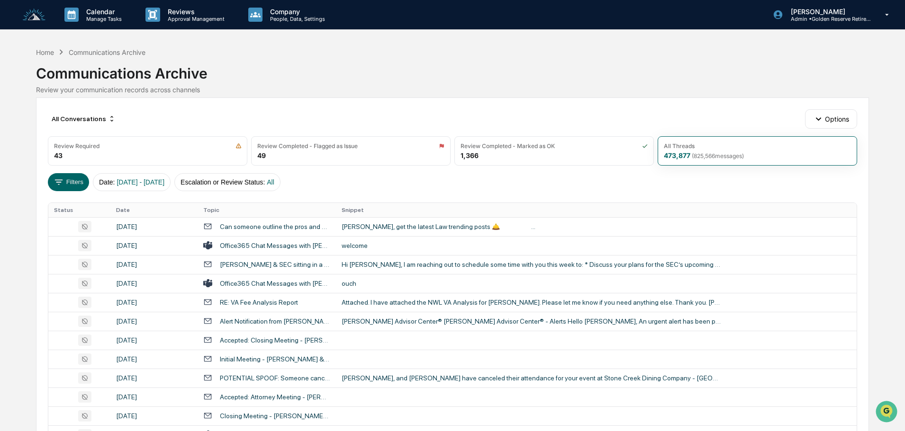
scroll to position [47, 0]
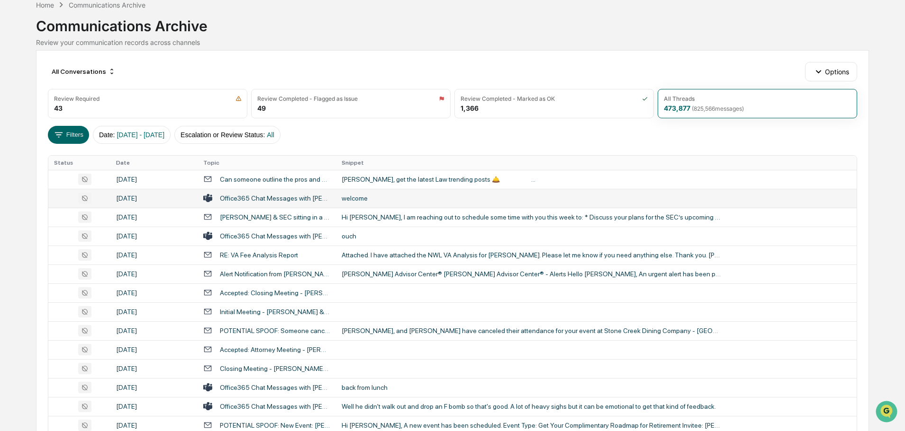
click at [388, 202] on div "welcome" at bounding box center [530, 199] width 379 height 8
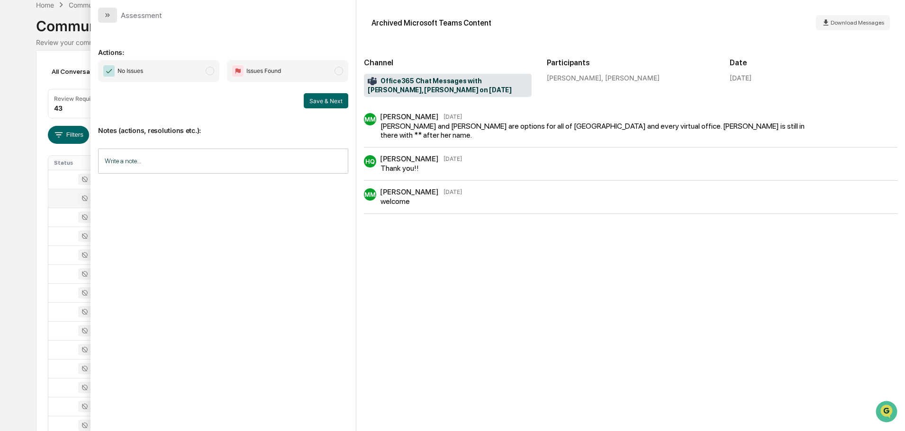
click at [108, 17] on icon "modal" at bounding box center [108, 15] width 8 height 8
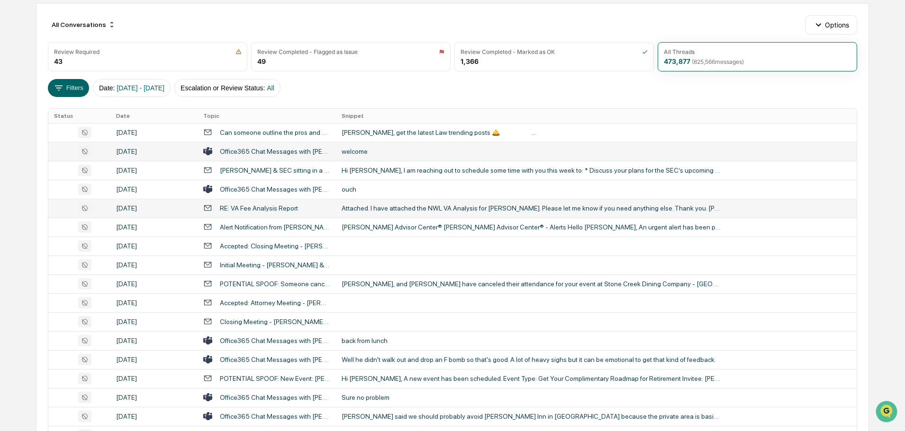
scroll to position [95, 0]
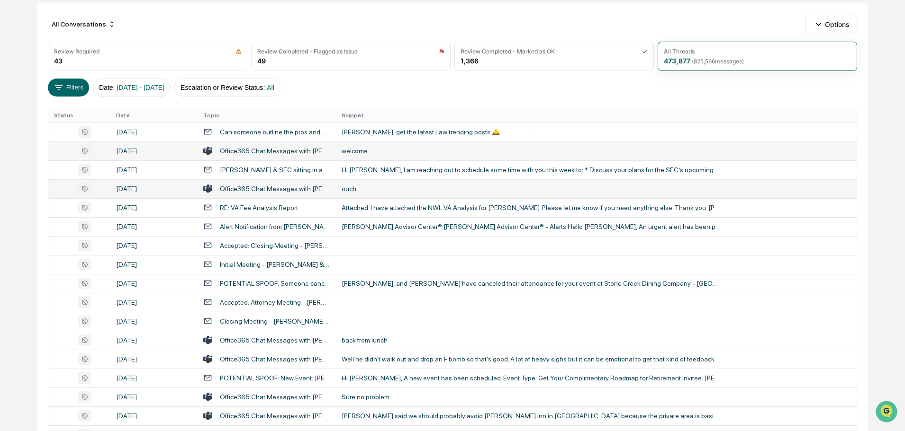
click at [364, 194] on td "ouch" at bounding box center [596, 189] width 521 height 19
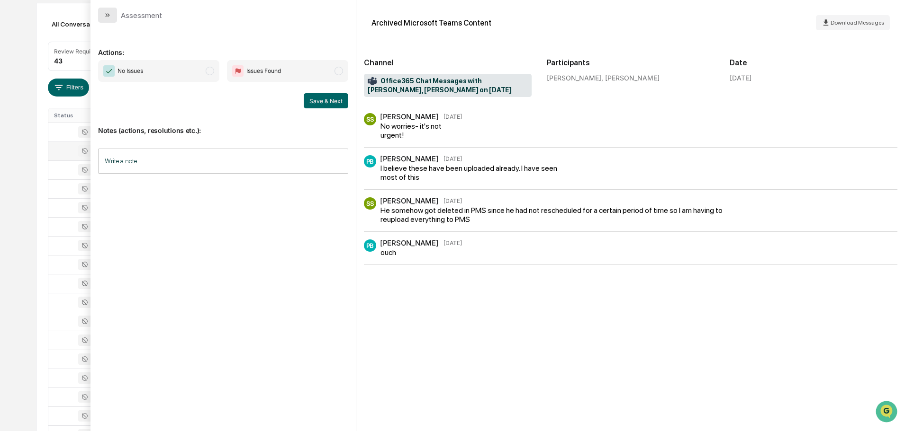
click at [110, 10] on button "modal" at bounding box center [107, 15] width 19 height 15
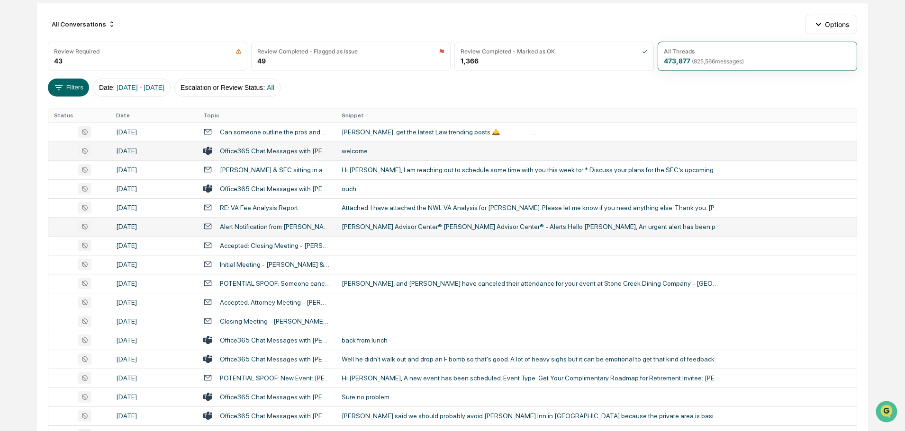
scroll to position [189, 0]
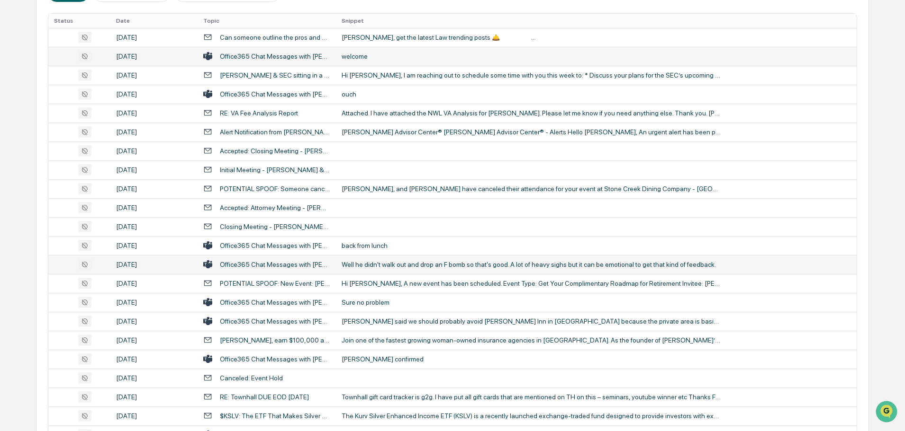
click at [387, 266] on div "Well he didn't walk out and drop an F bomb so that's good. A lot of heavy sighs…" at bounding box center [530, 265] width 379 height 8
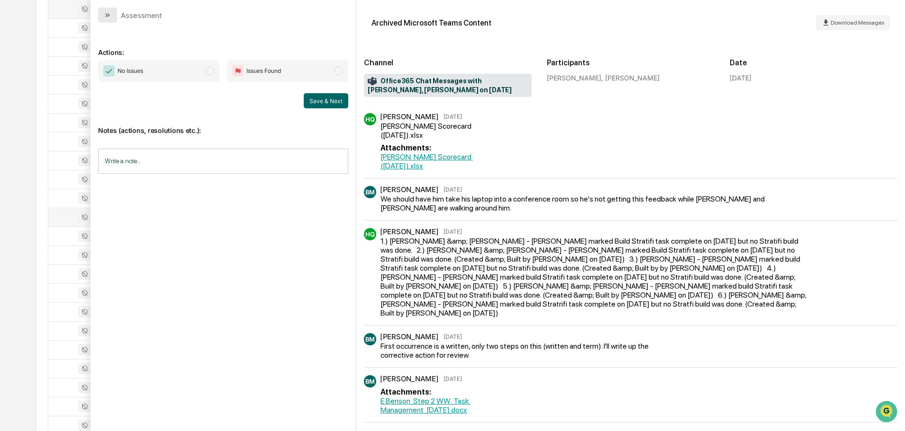
click at [106, 13] on icon "modal" at bounding box center [108, 15] width 8 height 8
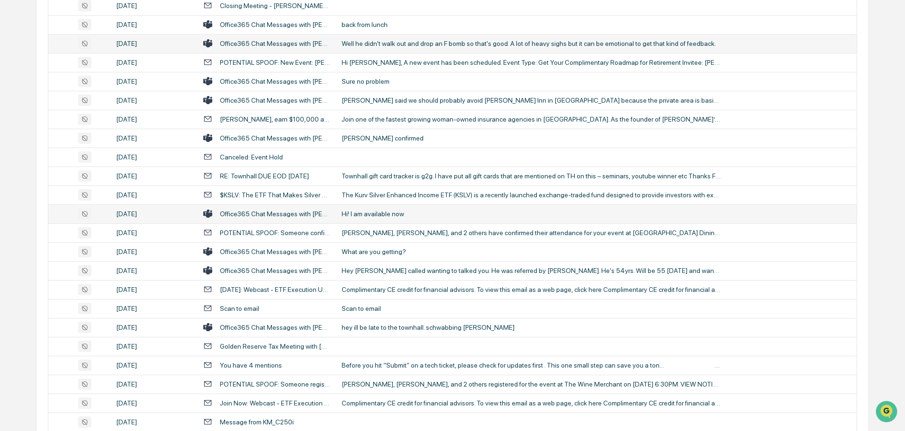
scroll to position [426, 0]
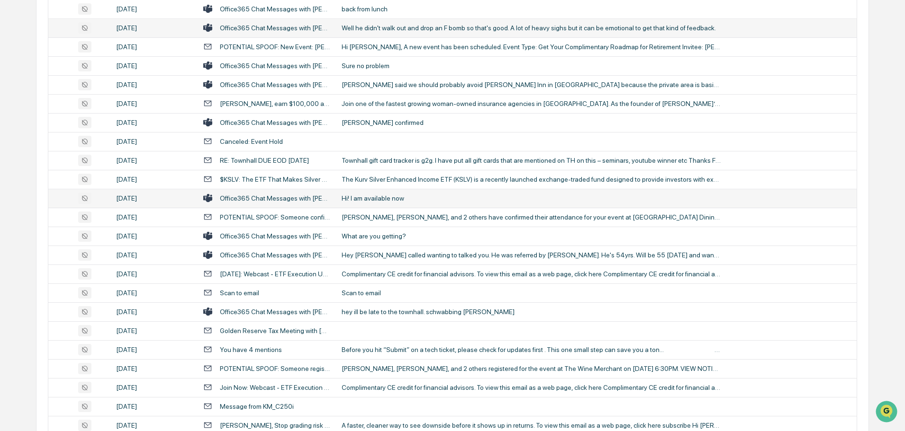
click at [401, 239] on div "What are you getting?" at bounding box center [530, 237] width 379 height 8
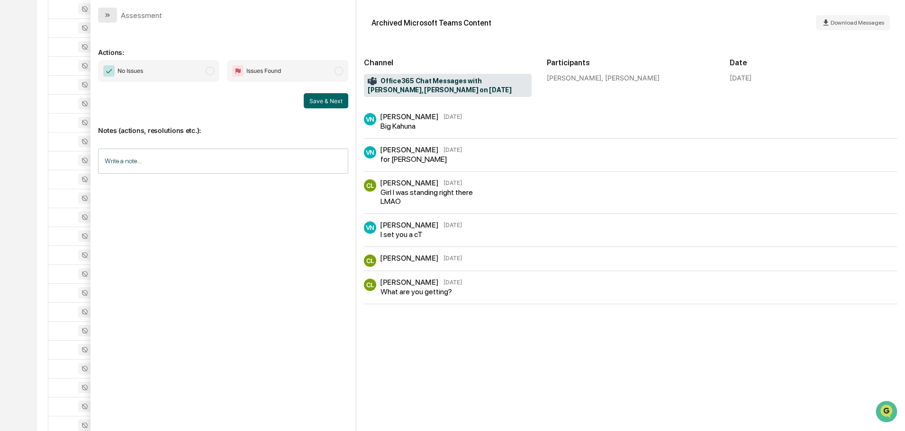
click at [106, 13] on icon "modal" at bounding box center [108, 15] width 8 height 8
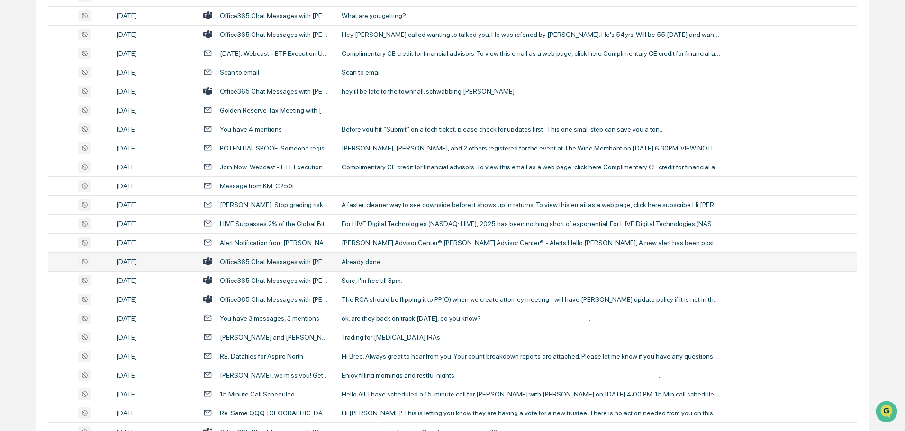
scroll to position [663, 0]
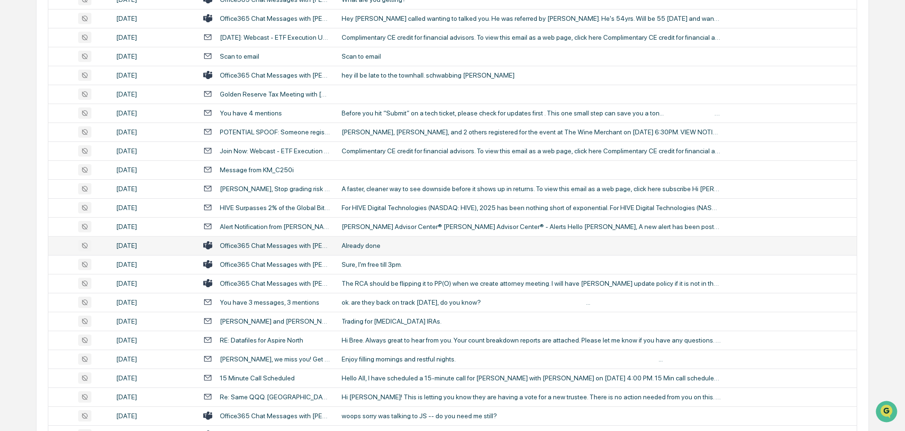
click at [390, 246] on div "Already done" at bounding box center [530, 246] width 379 height 8
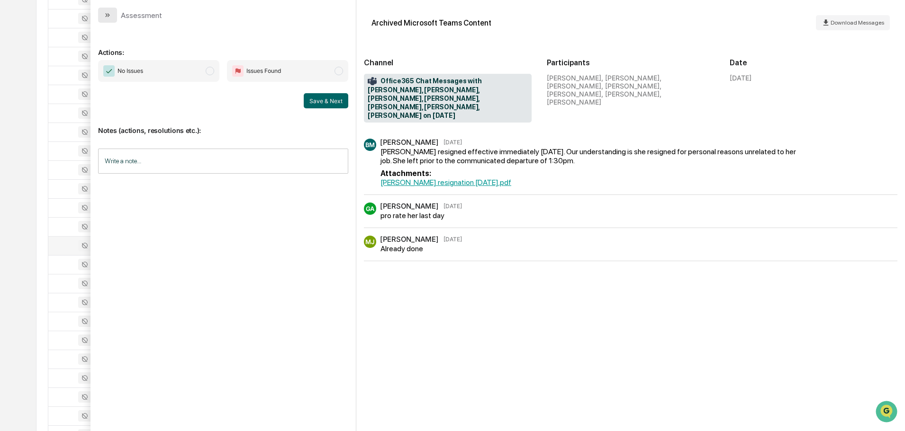
click at [106, 12] on icon "modal" at bounding box center [108, 15] width 8 height 8
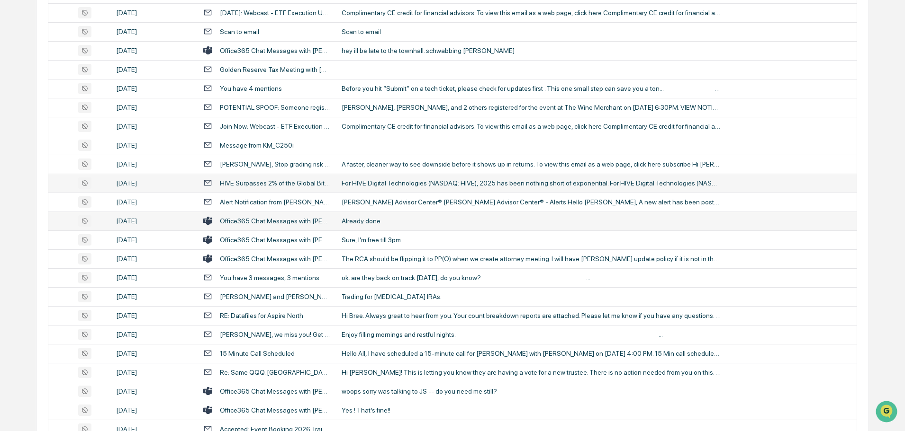
scroll to position [710, 0]
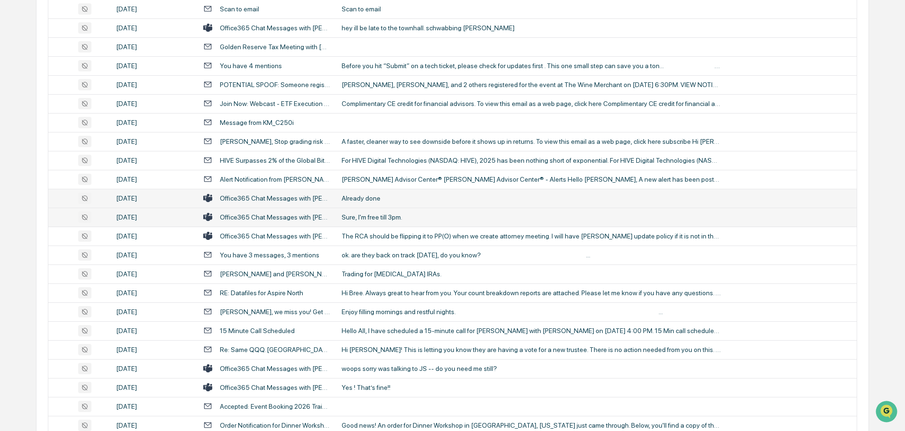
click at [369, 217] on div "Sure, I'm free till 3pm." at bounding box center [530, 218] width 379 height 8
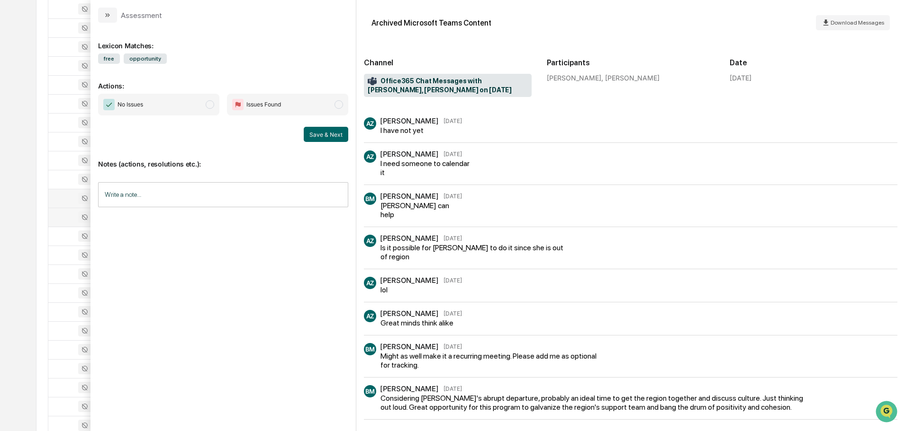
scroll to position [237, 0]
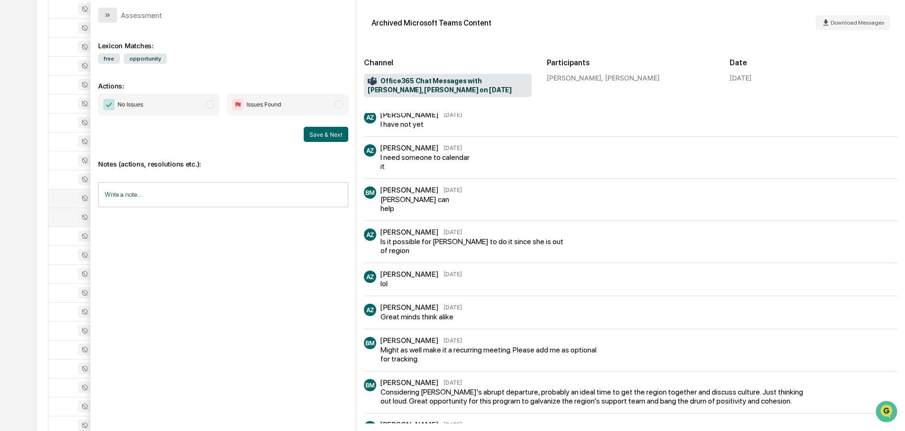
click at [104, 11] on icon "modal" at bounding box center [108, 15] width 8 height 8
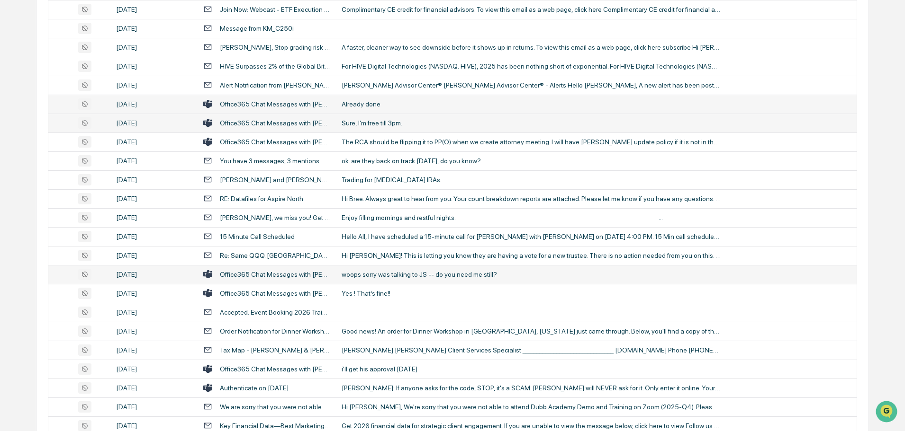
scroll to position [805, 0]
click at [395, 274] on div "woops sorry was talking to JS -- do you need me still?" at bounding box center [530, 274] width 379 height 8
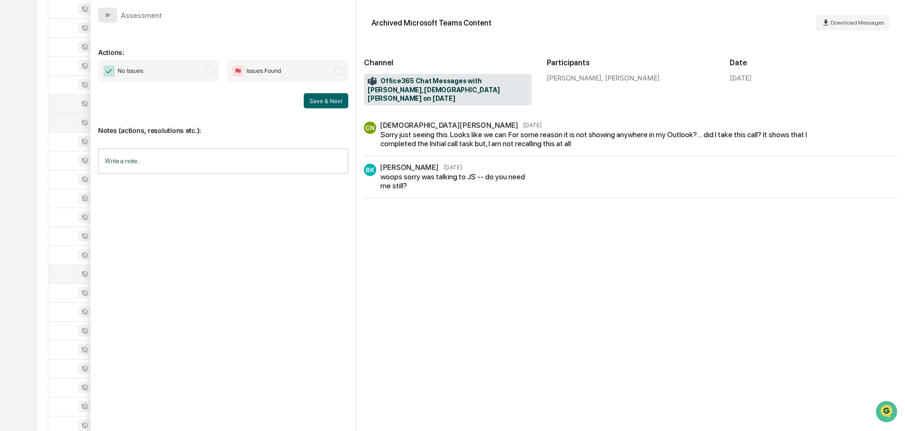
click at [116, 19] on button "modal" at bounding box center [107, 15] width 19 height 15
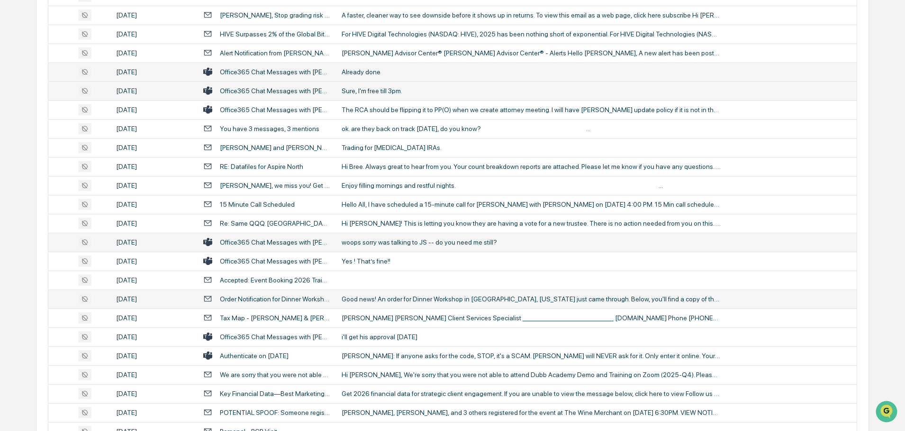
scroll to position [853, 0]
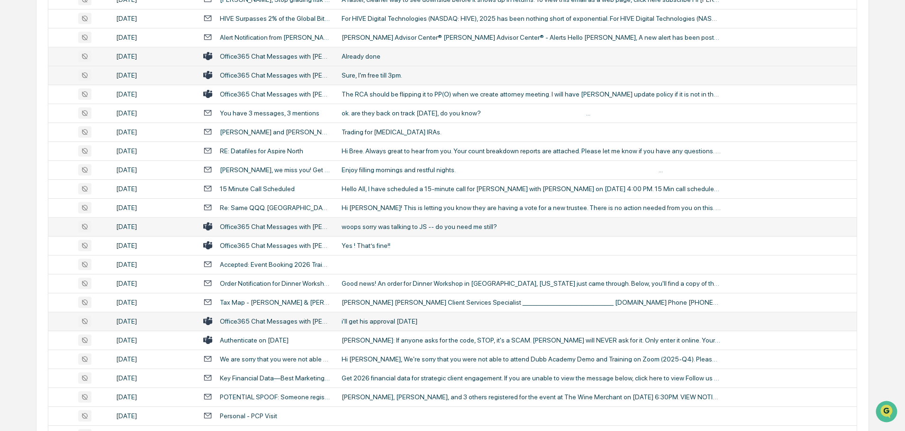
click at [365, 326] on td "i'll get his approval [DATE]" at bounding box center [596, 321] width 521 height 19
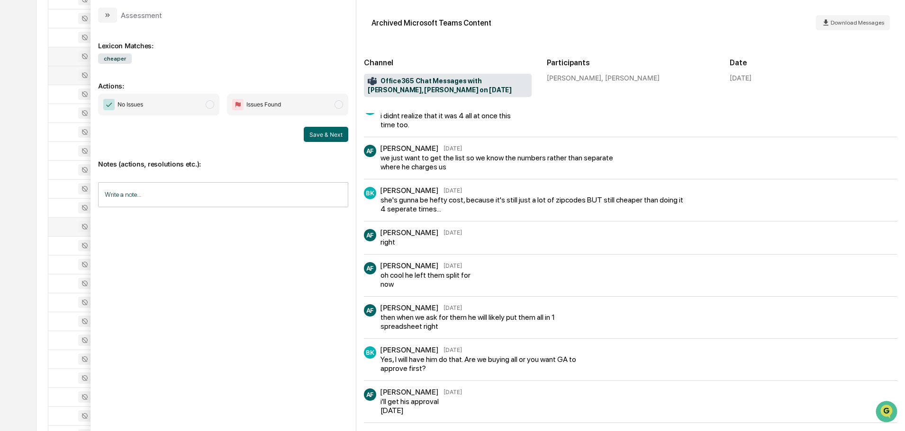
scroll to position [102, 0]
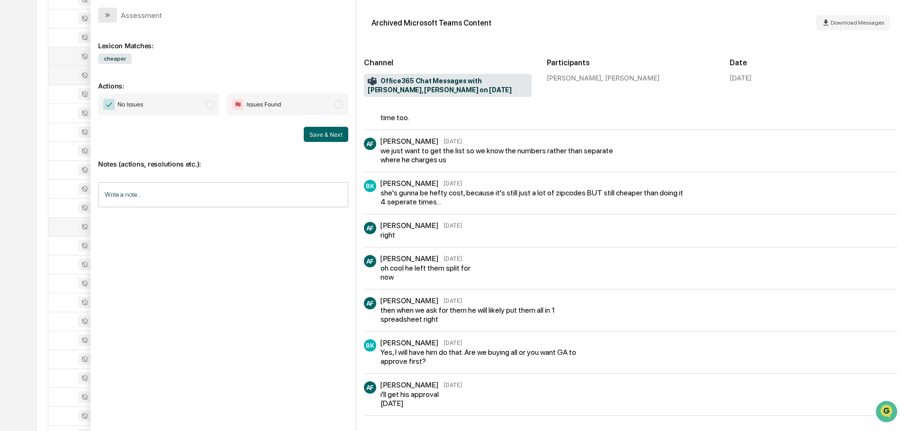
click at [106, 17] on icon "modal" at bounding box center [108, 15] width 8 height 8
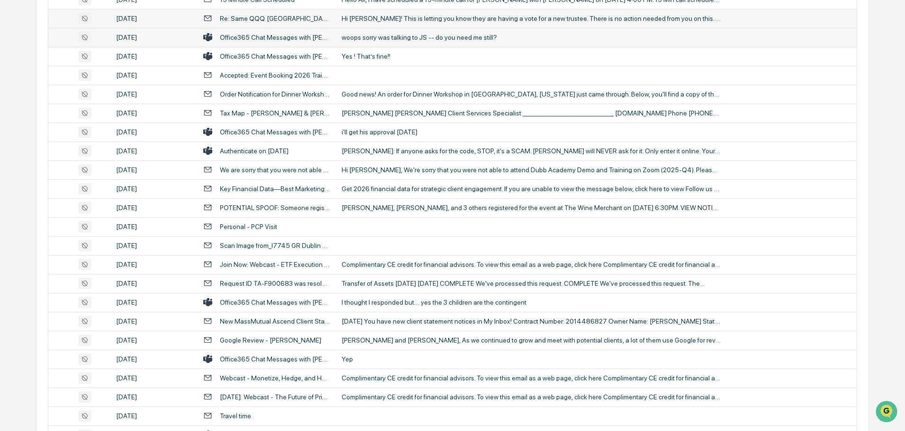
scroll to position [1089, 0]
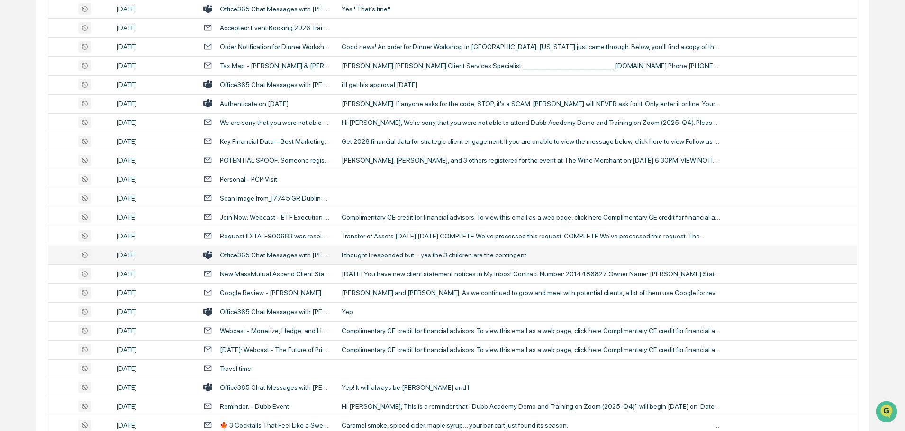
click at [376, 252] on div "I thought I responded but.... yes the 3 children are the contingent" at bounding box center [530, 256] width 379 height 8
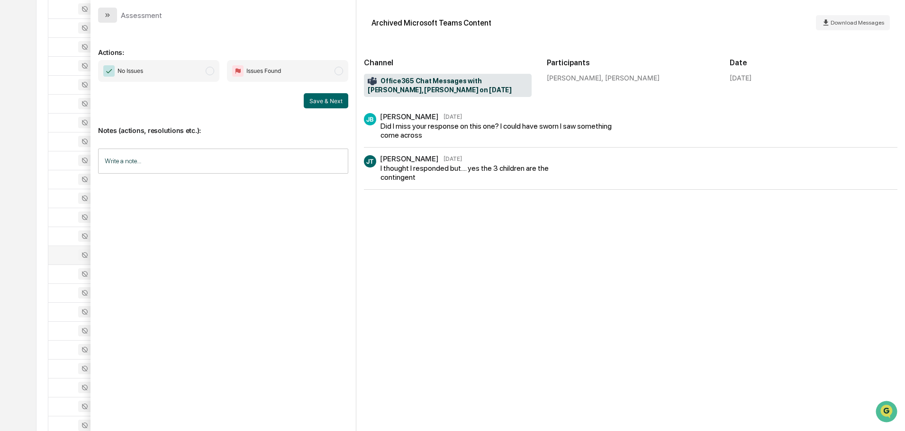
click at [106, 17] on icon "modal" at bounding box center [106, 15] width 2 height 4
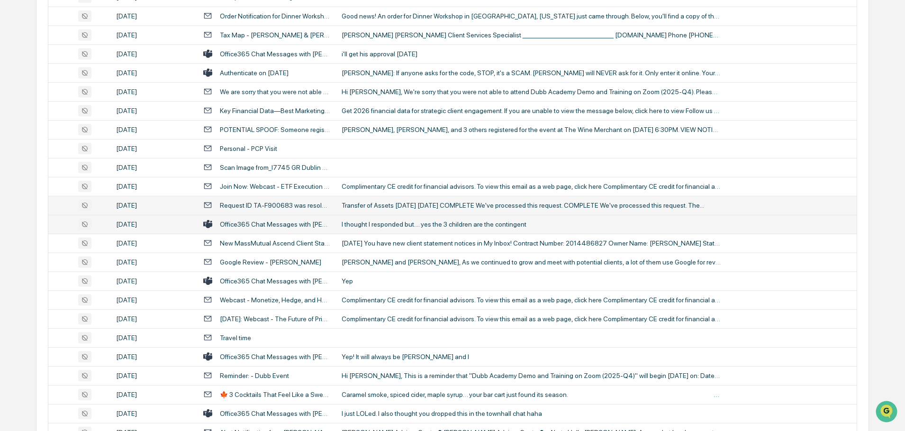
scroll to position [1137, 0]
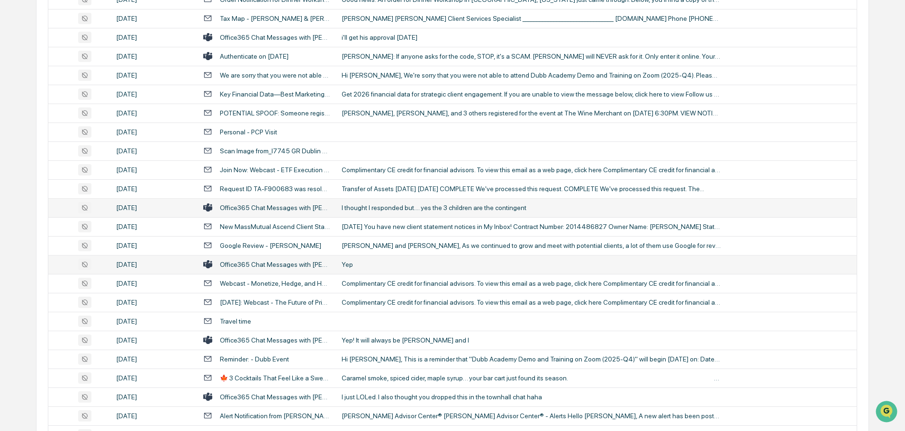
click at [373, 266] on div "Yep" at bounding box center [530, 265] width 379 height 8
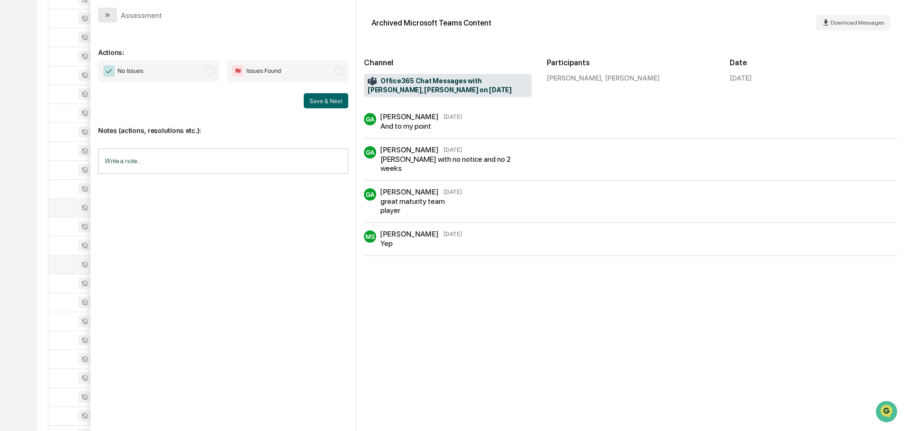
click at [109, 18] on icon "modal" at bounding box center [108, 15] width 8 height 8
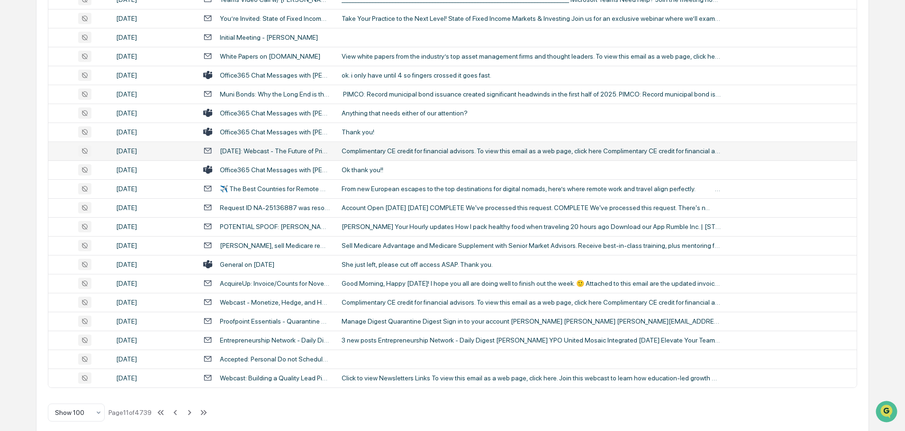
scroll to position [1734, 0]
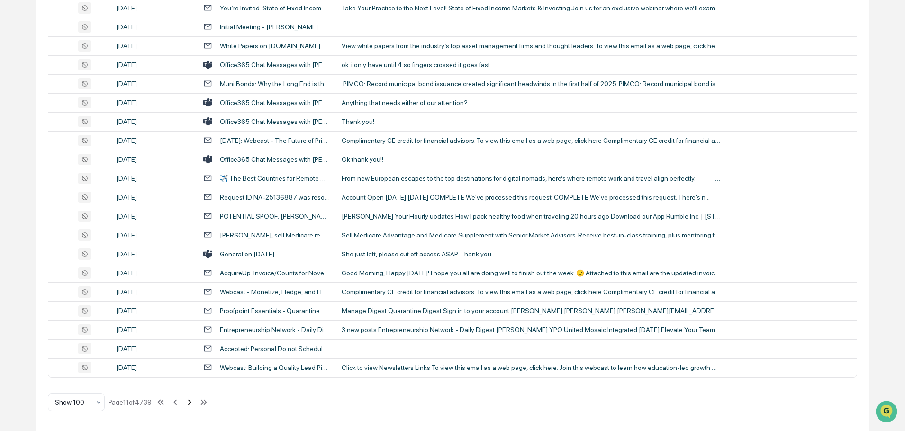
click at [191, 403] on icon at bounding box center [189, 402] width 3 height 5
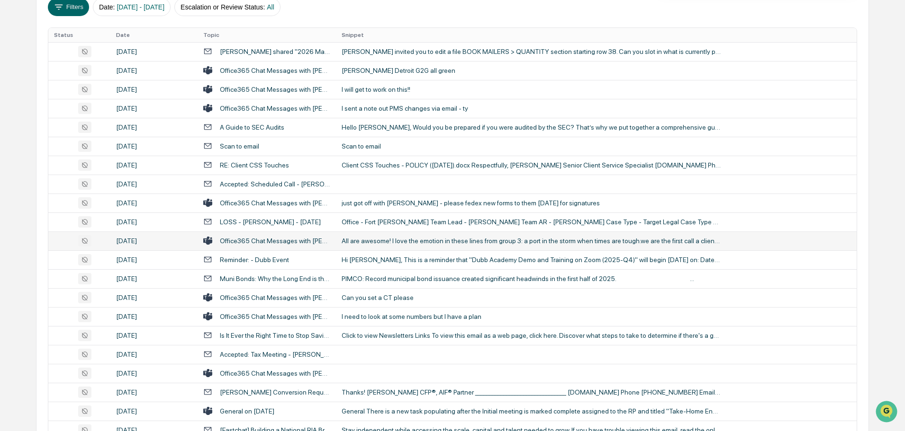
scroll to position [189, 0]
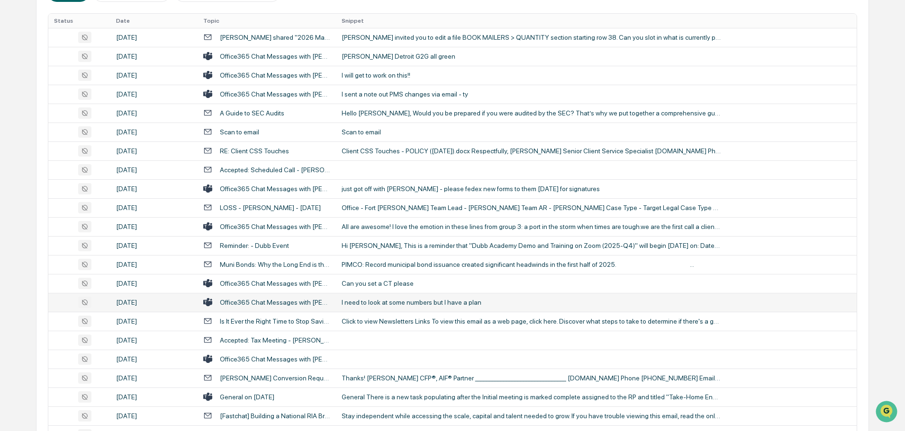
click at [399, 301] on div "I need to look at some numbers but I have a plan" at bounding box center [530, 303] width 379 height 8
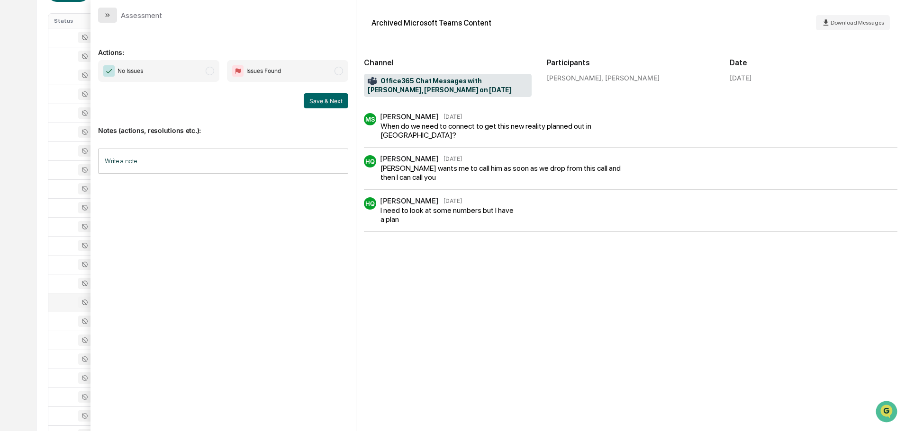
click at [114, 11] on button "modal" at bounding box center [107, 15] width 19 height 15
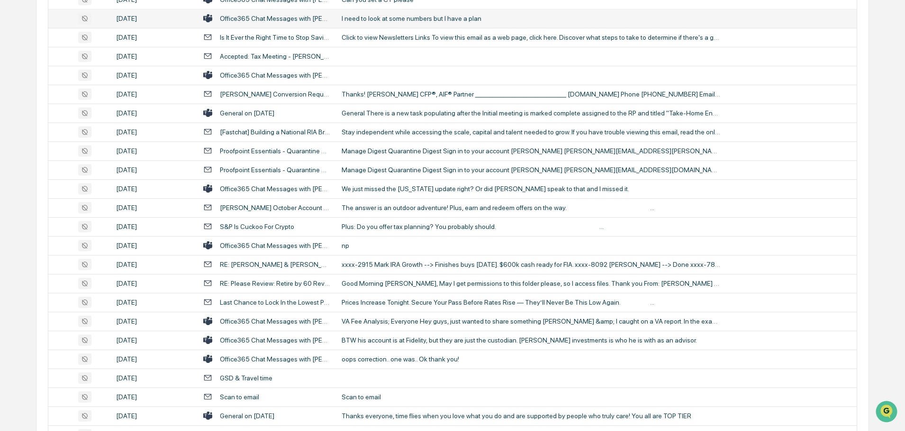
scroll to position [521, 0]
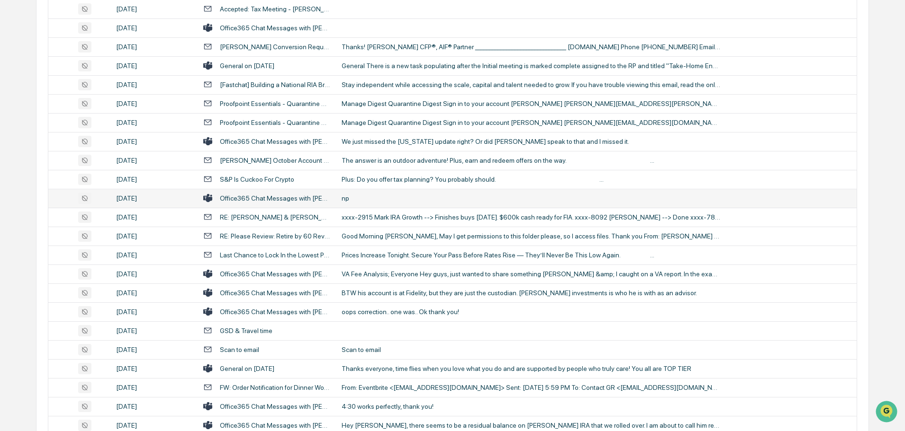
click at [384, 198] on div "np" at bounding box center [530, 199] width 379 height 8
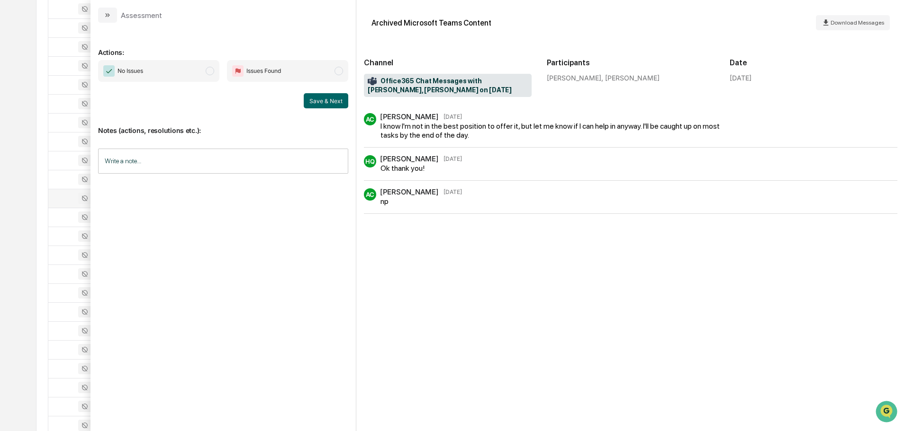
click at [112, 18] on button "modal" at bounding box center [107, 15] width 19 height 15
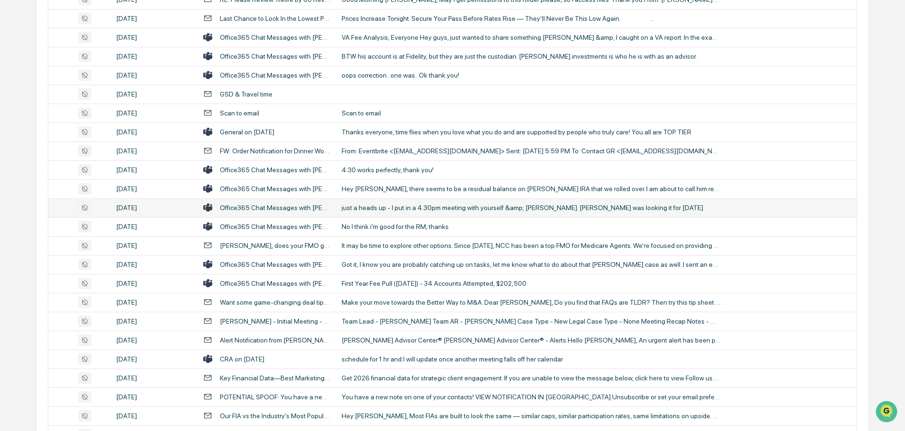
scroll to position [805, 0]
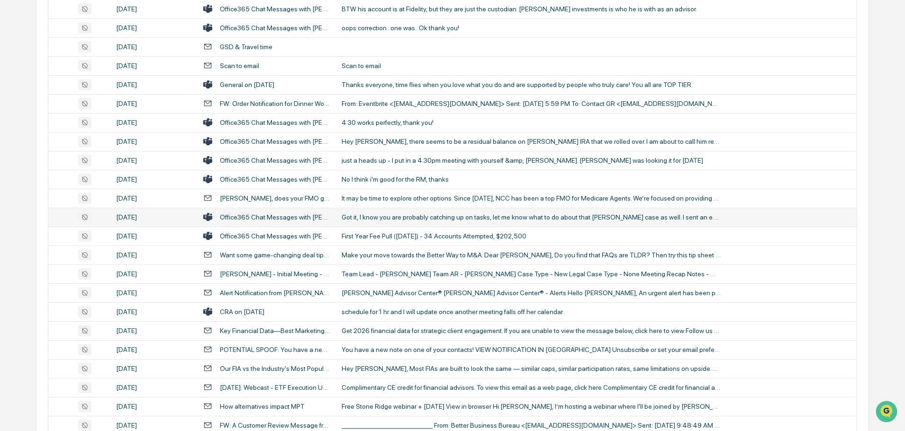
click at [386, 220] on div "Got it, I know you are probably catching up on tasks, let me know what to do ab…" at bounding box center [530, 218] width 379 height 8
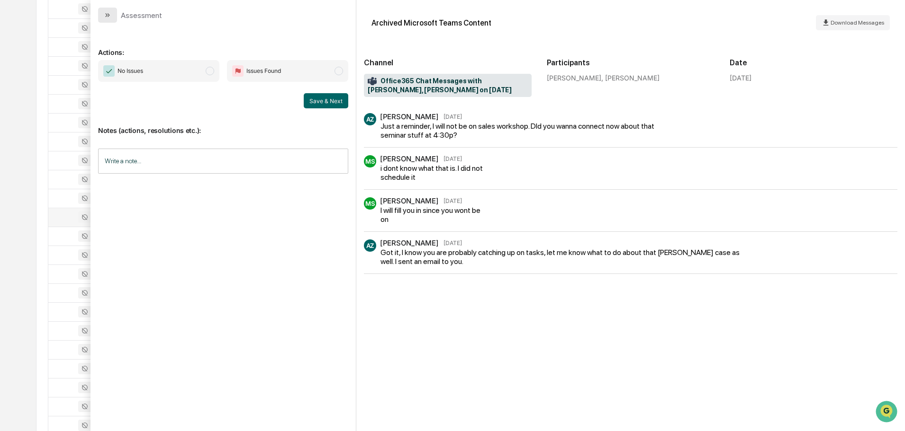
click at [115, 15] on button "modal" at bounding box center [107, 15] width 19 height 15
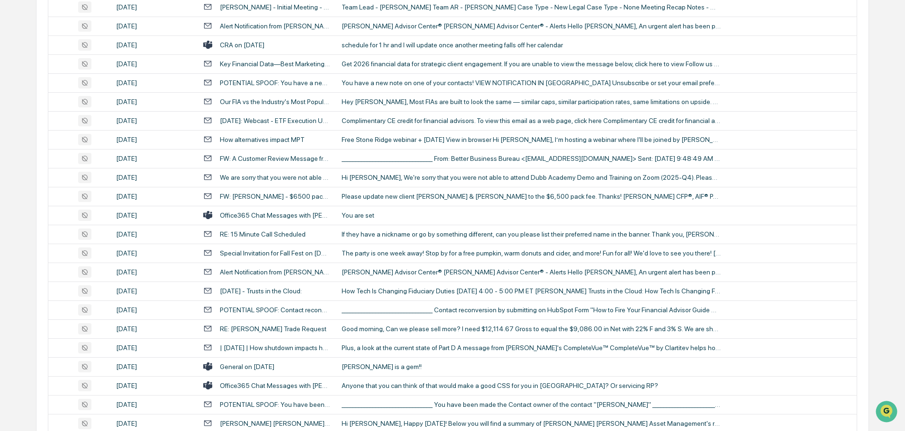
scroll to position [1089, 0]
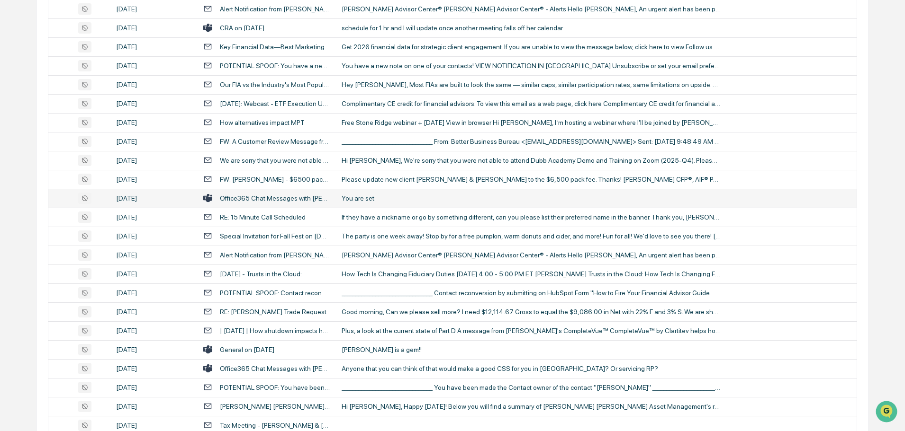
click at [380, 197] on div "You are set" at bounding box center [530, 199] width 379 height 8
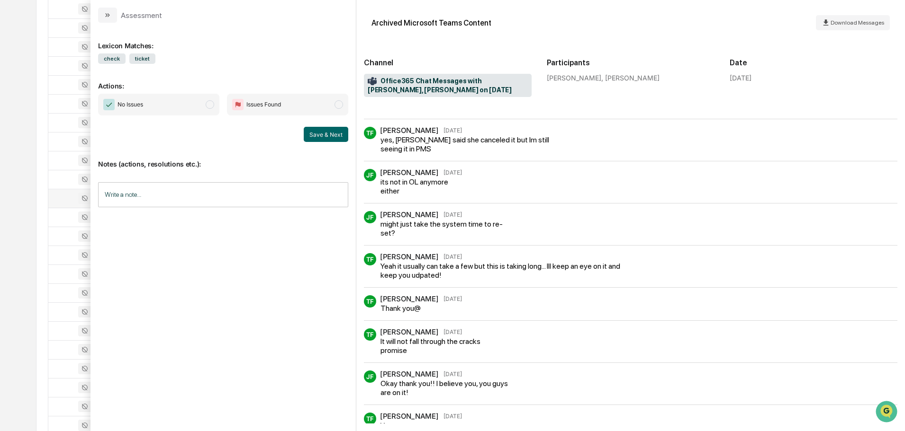
scroll to position [117, 0]
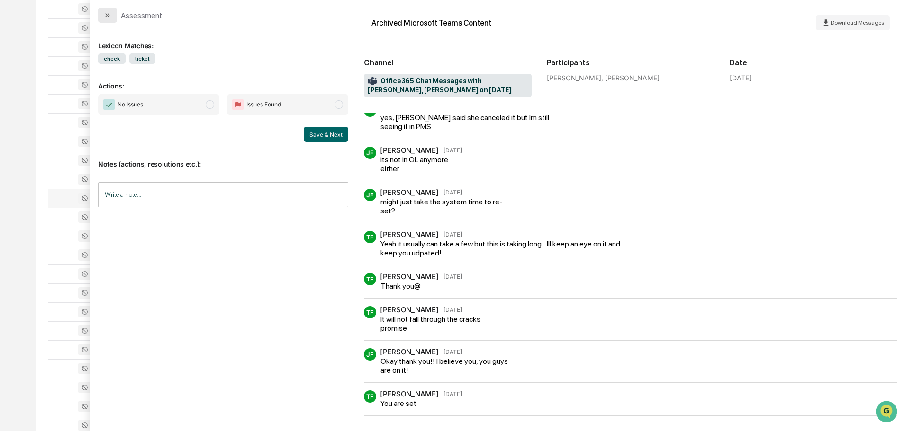
click at [110, 18] on icon "modal" at bounding box center [108, 15] width 8 height 8
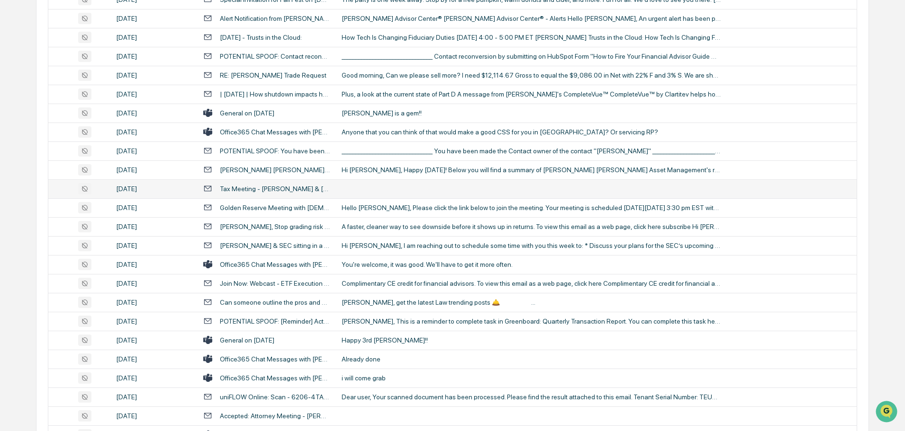
scroll to position [1374, 0]
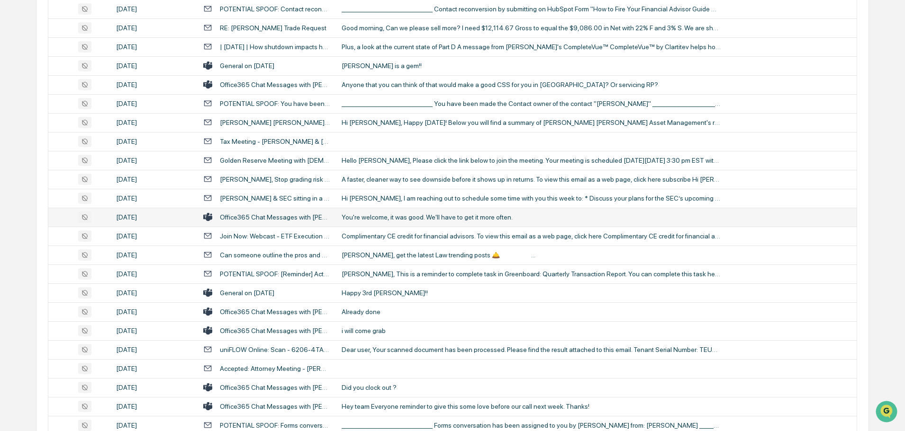
click at [377, 217] on div "You're welcome, it was good. We'll have to get it more often." at bounding box center [530, 218] width 379 height 8
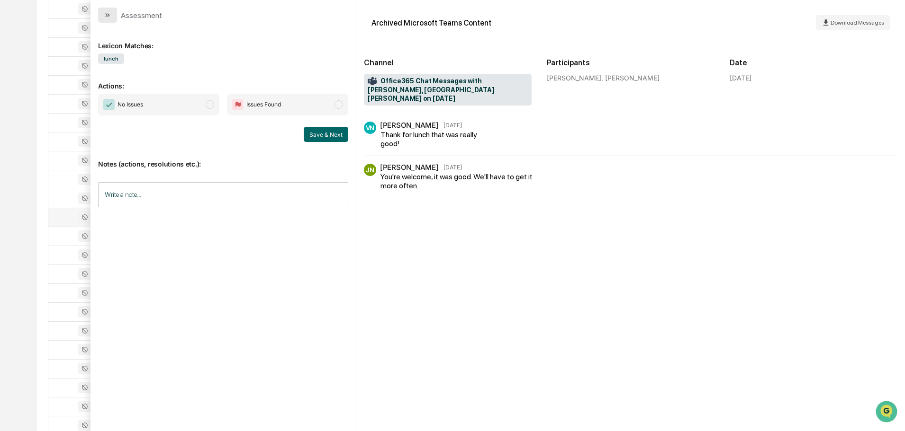
click at [105, 15] on icon "modal" at bounding box center [108, 15] width 8 height 8
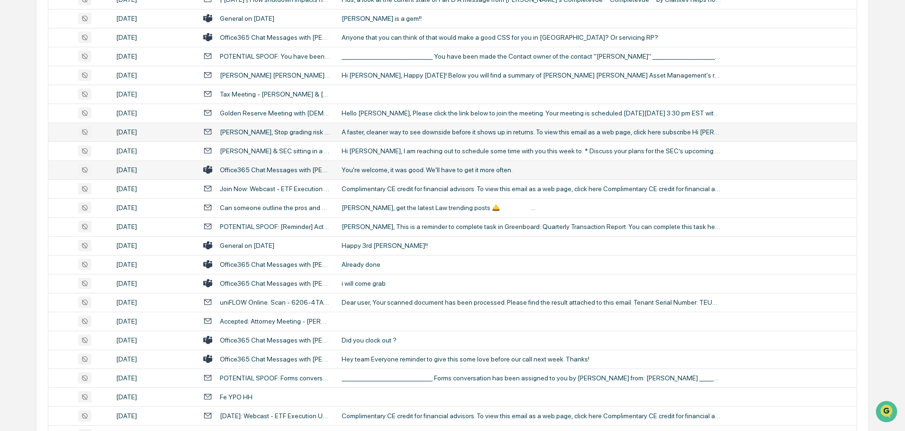
scroll to position [1468, 0]
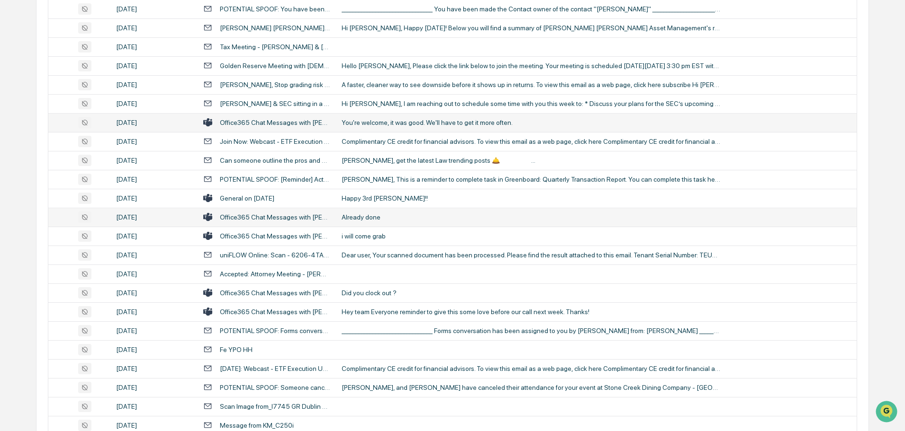
click at [373, 215] on div "Already done" at bounding box center [530, 218] width 379 height 8
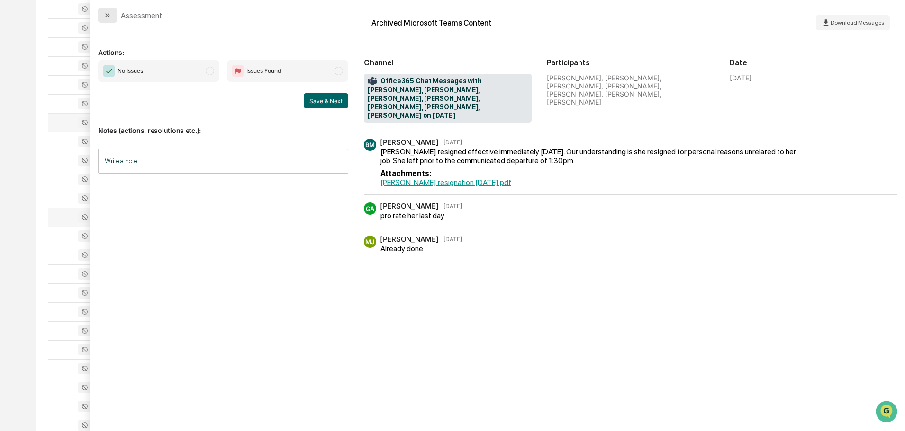
click at [103, 13] on button "modal" at bounding box center [107, 15] width 19 height 15
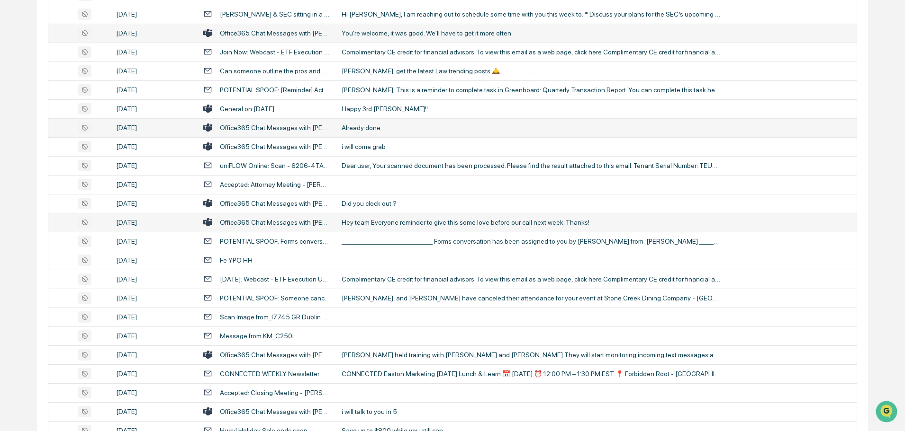
scroll to position [1563, 0]
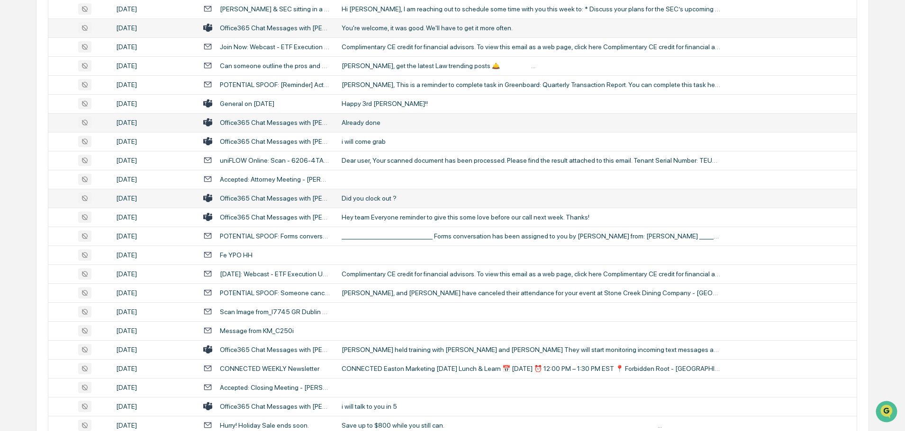
click at [385, 205] on td "Did you clock out ?" at bounding box center [596, 198] width 521 height 19
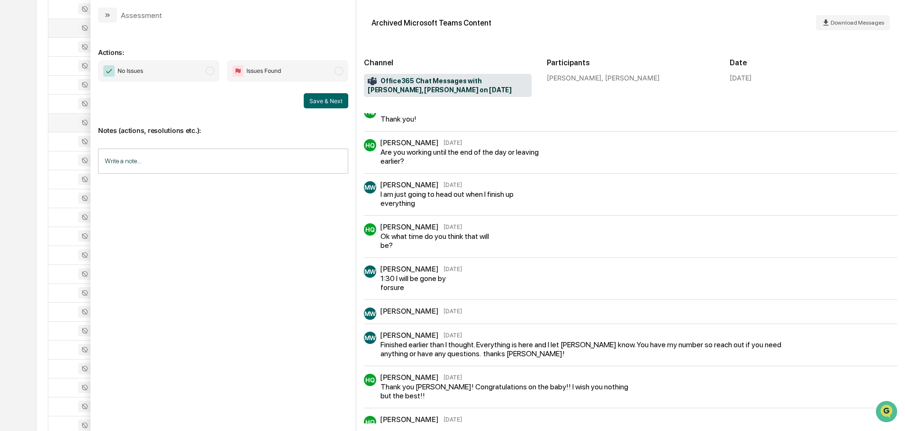
scroll to position [310, 0]
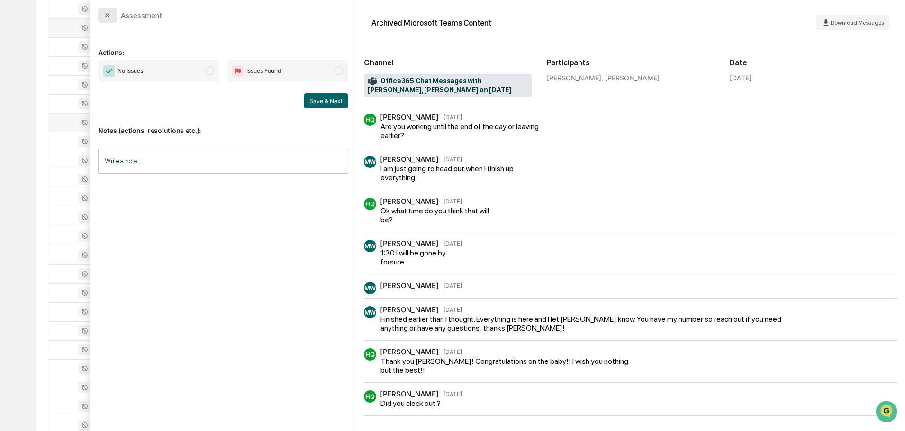
click at [115, 10] on button "modal" at bounding box center [107, 15] width 19 height 15
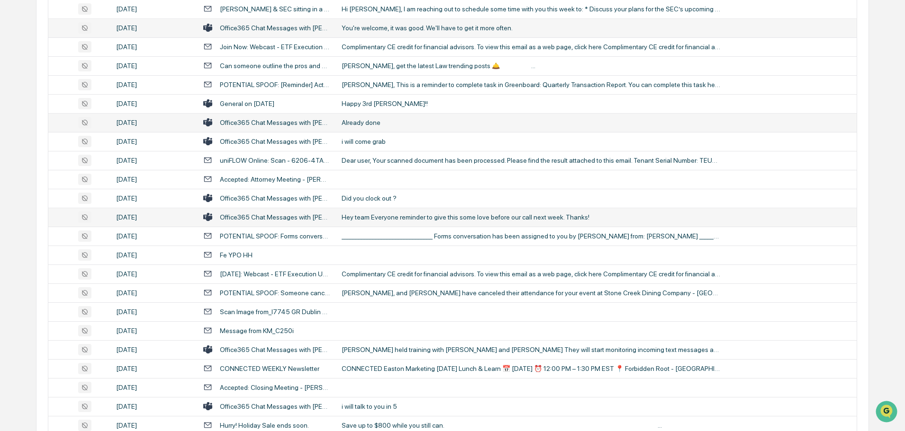
click at [386, 216] on div "Hey team Everyone reminder to give this some love before our call next week. Th…" at bounding box center [530, 218] width 379 height 8
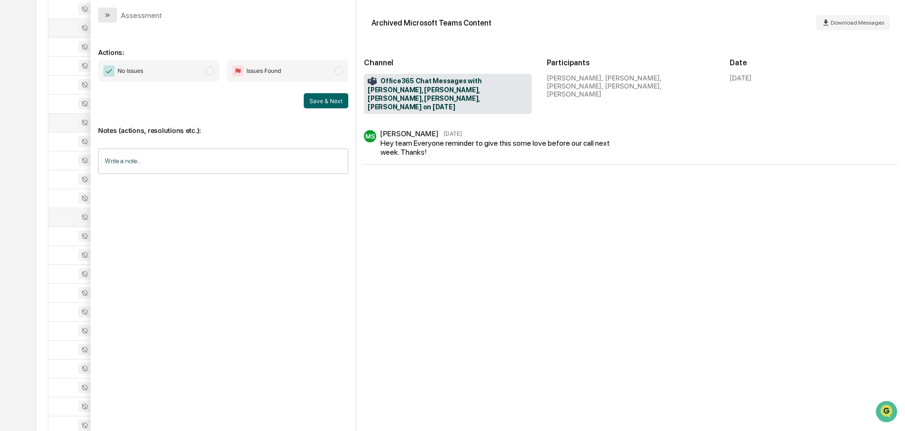
click at [112, 17] on button "modal" at bounding box center [107, 15] width 19 height 15
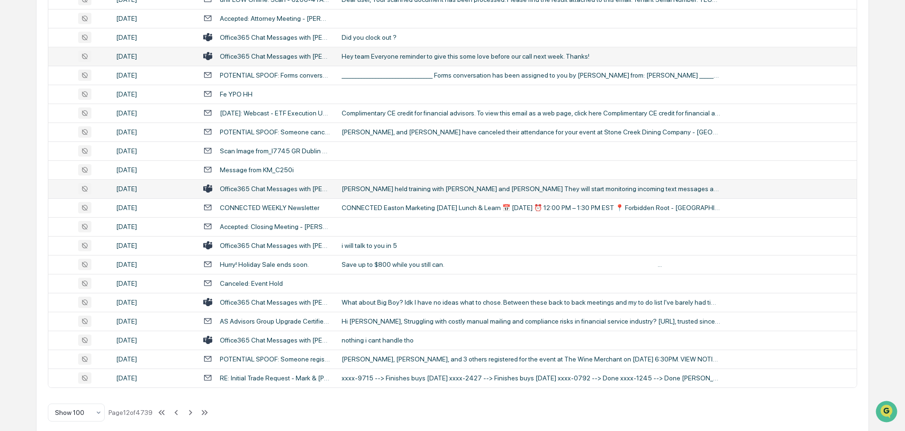
scroll to position [1734, 0]
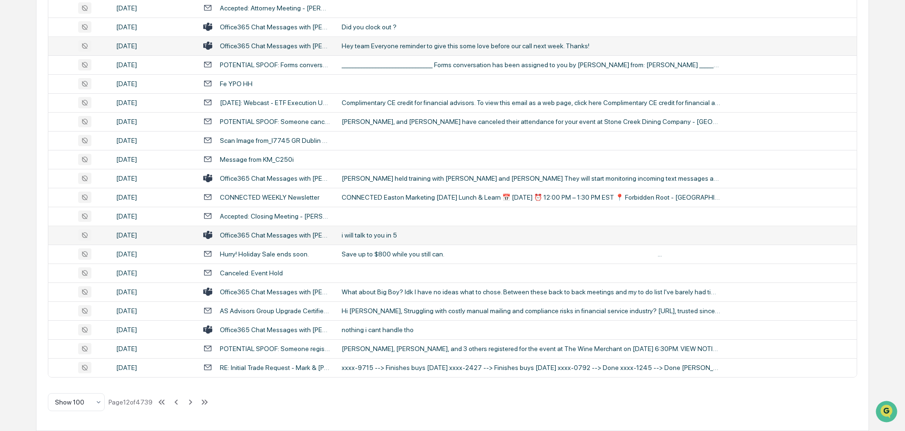
click at [382, 235] on div "i will talk to you in 5" at bounding box center [530, 236] width 379 height 8
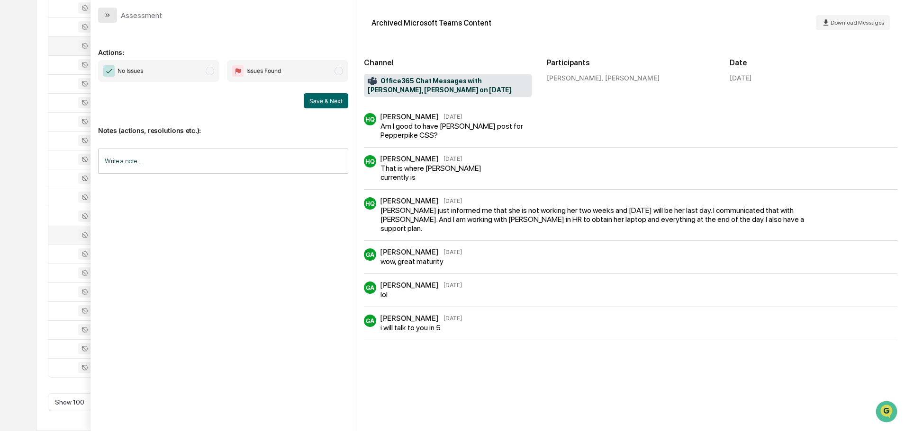
click at [111, 11] on icon "modal" at bounding box center [108, 15] width 8 height 8
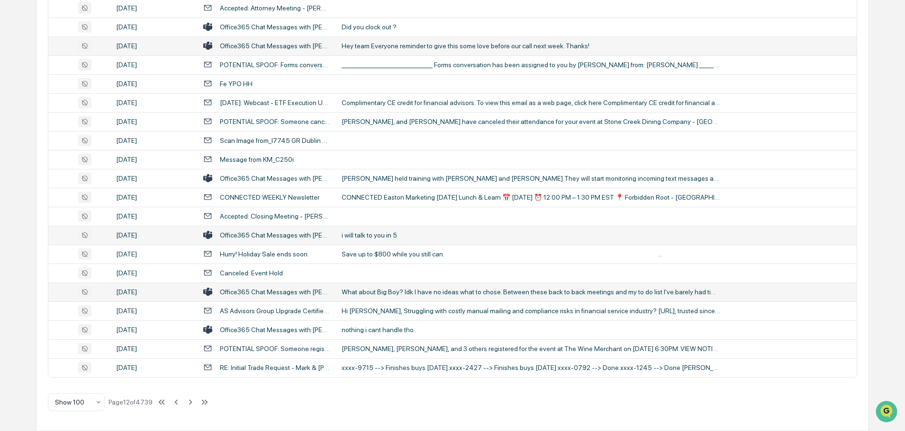
click at [397, 293] on div "What about Big Boy? Idk I have no ideas what to chose. Between these back to ba…" at bounding box center [530, 292] width 379 height 8
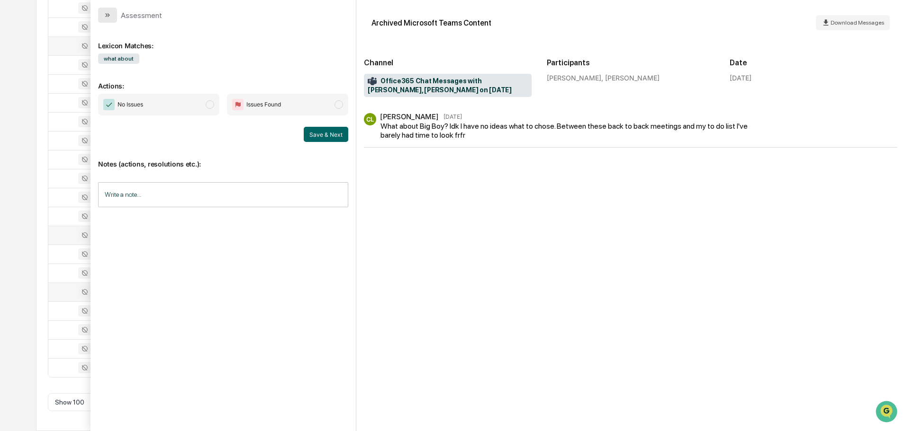
click at [105, 13] on icon "modal" at bounding box center [108, 15] width 8 height 8
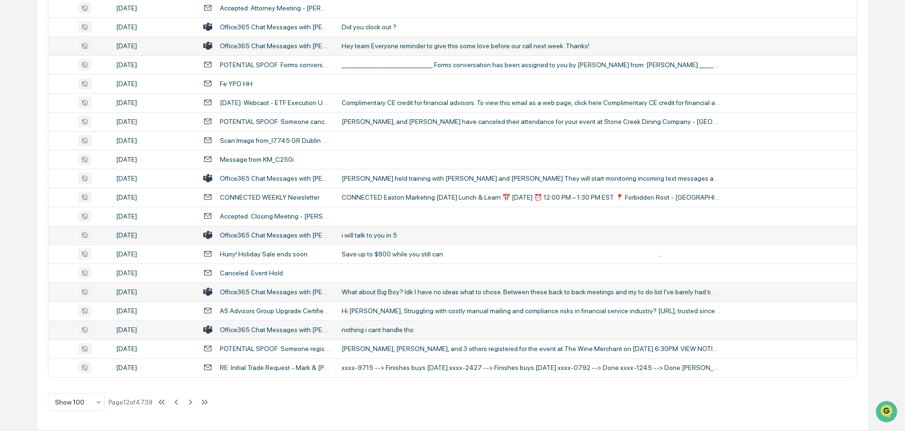
click at [413, 331] on div "nothing i cant handle tho" at bounding box center [530, 330] width 379 height 8
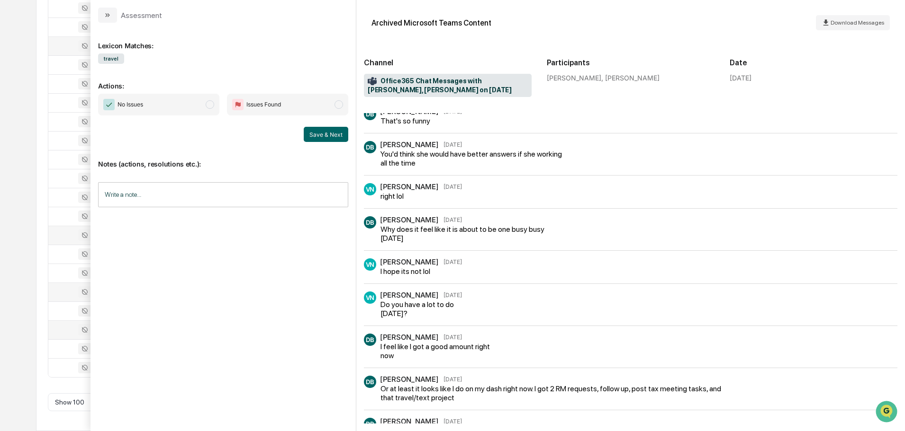
scroll to position [84, 0]
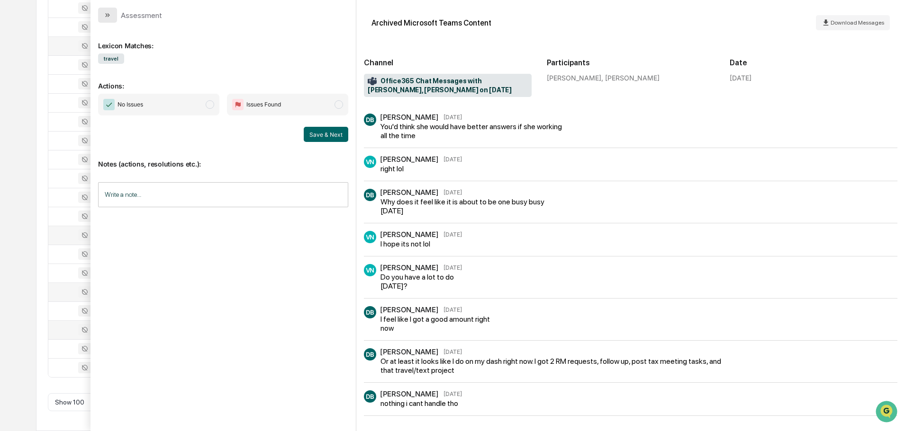
click at [112, 17] on button "modal" at bounding box center [107, 15] width 19 height 15
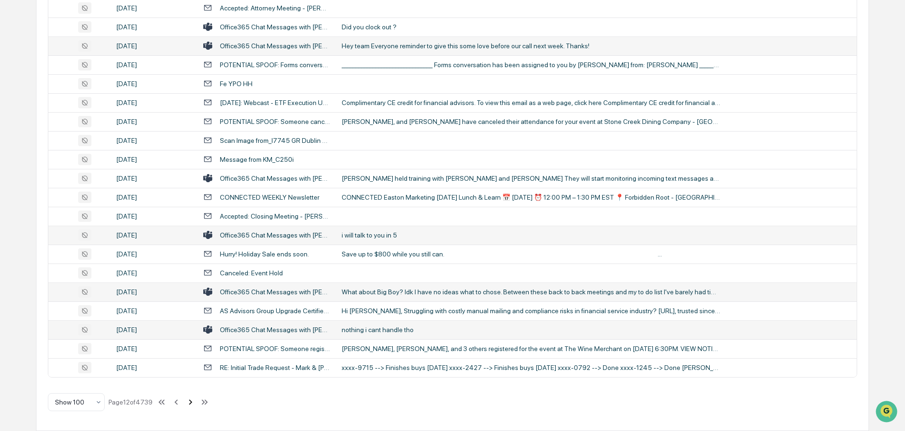
click at [189, 404] on icon at bounding box center [190, 402] width 10 height 10
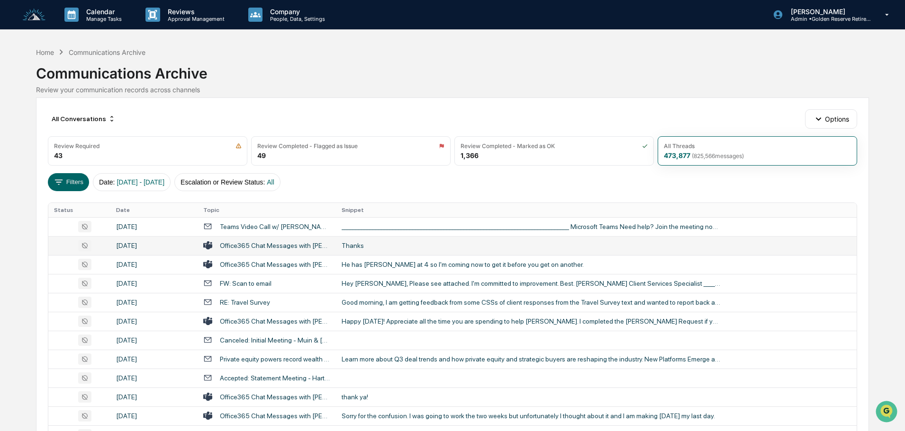
click at [385, 246] on div "Thanks" at bounding box center [530, 246] width 379 height 8
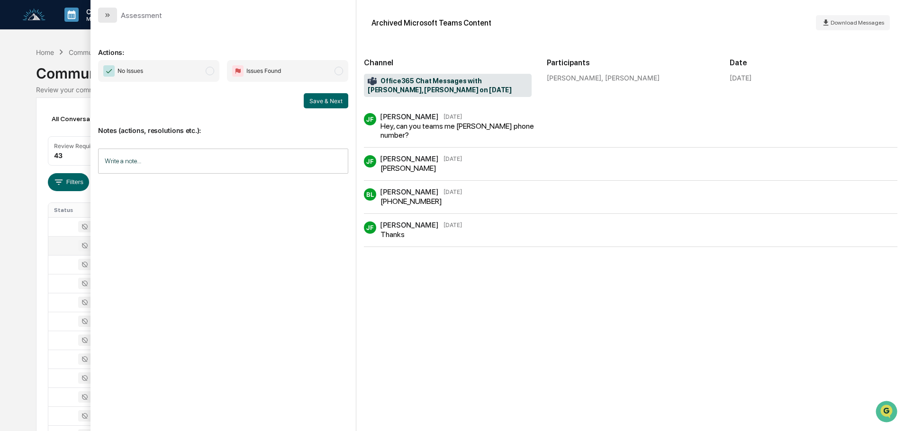
click at [109, 10] on button "modal" at bounding box center [107, 15] width 19 height 15
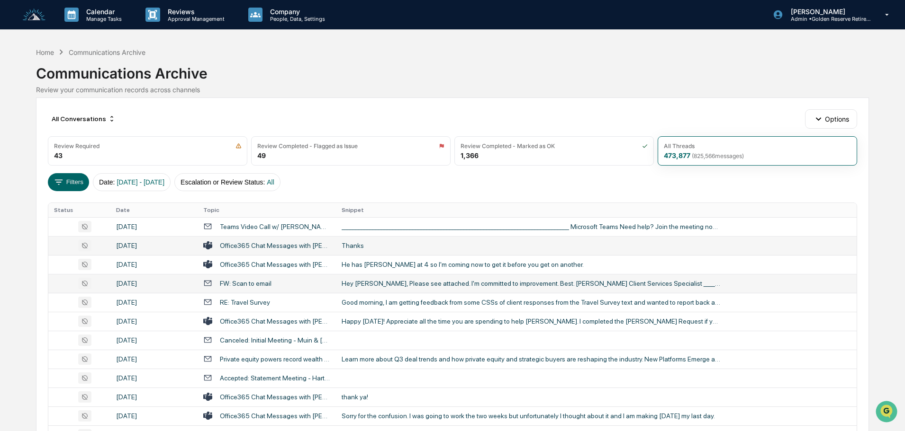
click at [362, 286] on div "Hey [PERSON_NAME], Please see attached. I'm committed to improvement. Best. [PE…" at bounding box center [530, 284] width 379 height 8
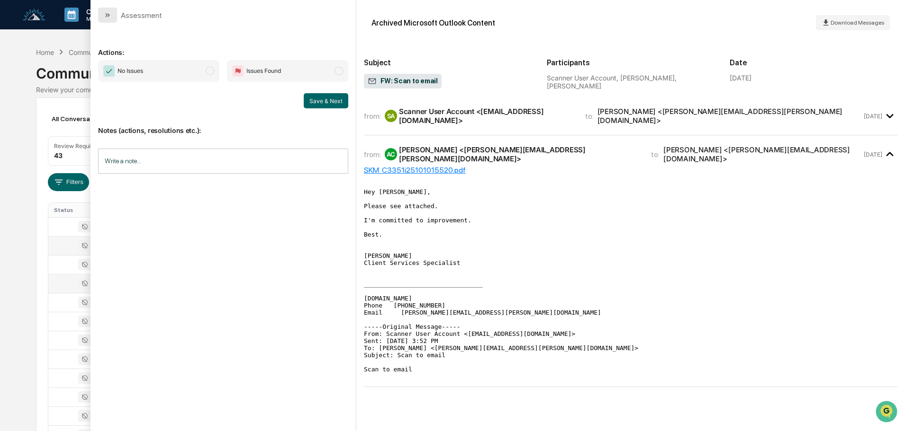
click at [110, 15] on icon "modal" at bounding box center [108, 15] width 8 height 8
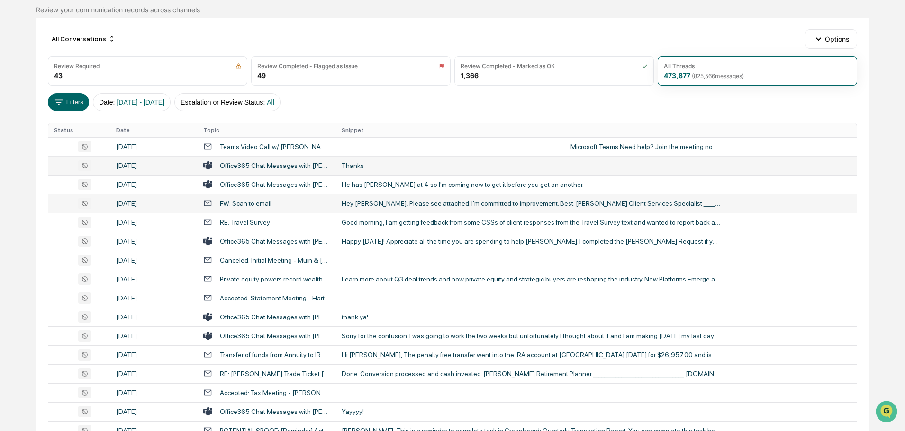
scroll to position [95, 0]
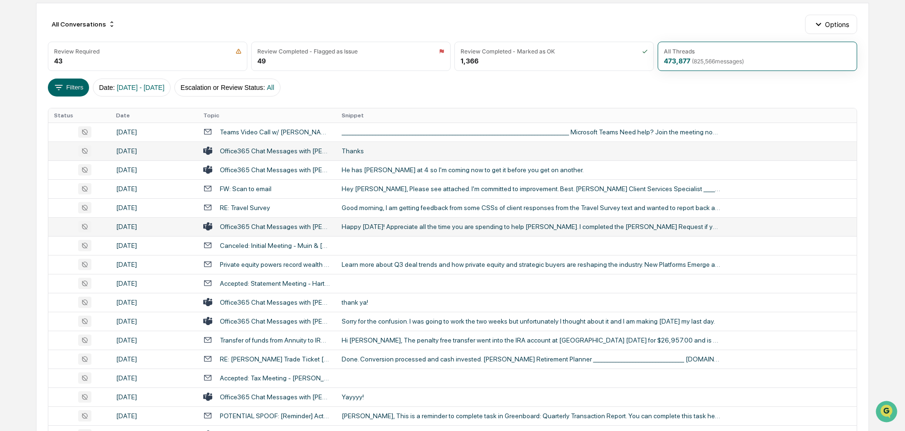
click at [404, 231] on td "Happy [DATE]! Appreciate all the time you are spending to help [PERSON_NAME]. I…" at bounding box center [596, 226] width 521 height 19
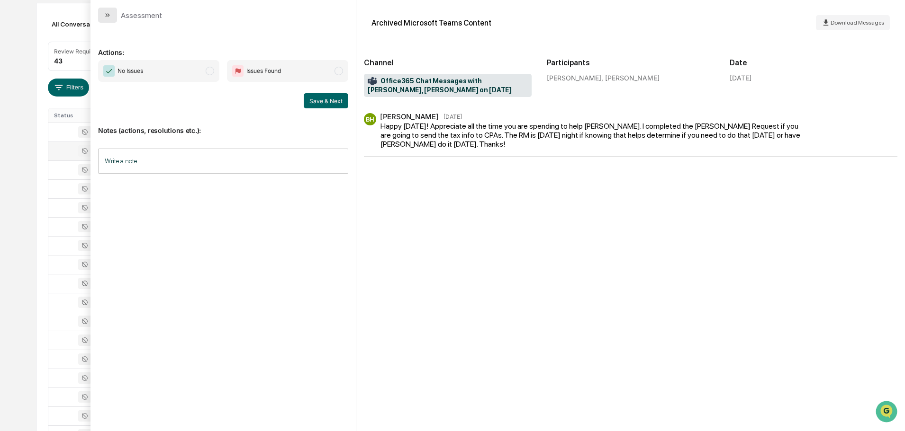
click at [108, 12] on icon "modal" at bounding box center [108, 15] width 8 height 8
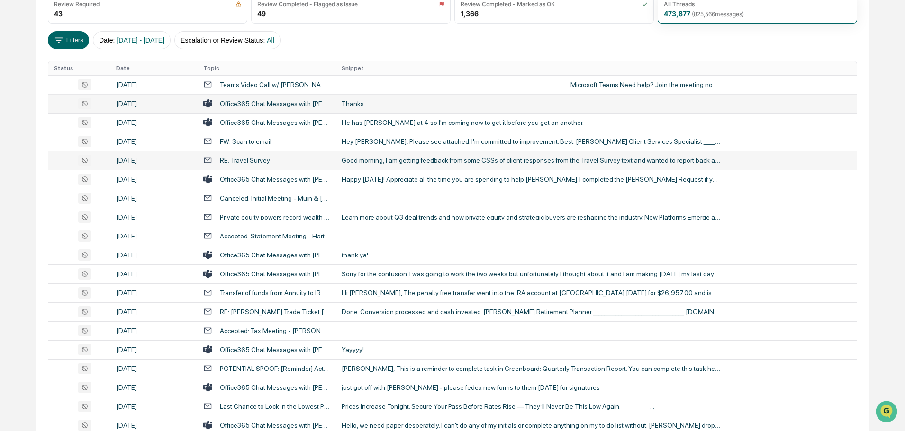
scroll to position [189, 0]
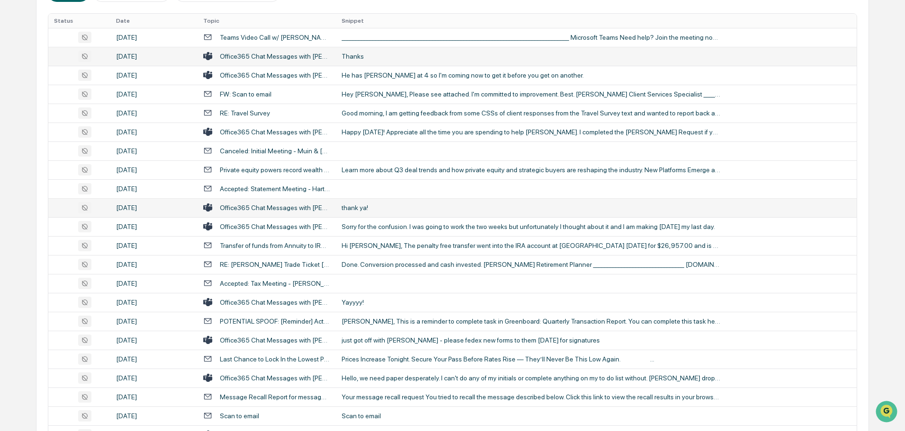
click at [376, 205] on div "thank ya!" at bounding box center [530, 208] width 379 height 8
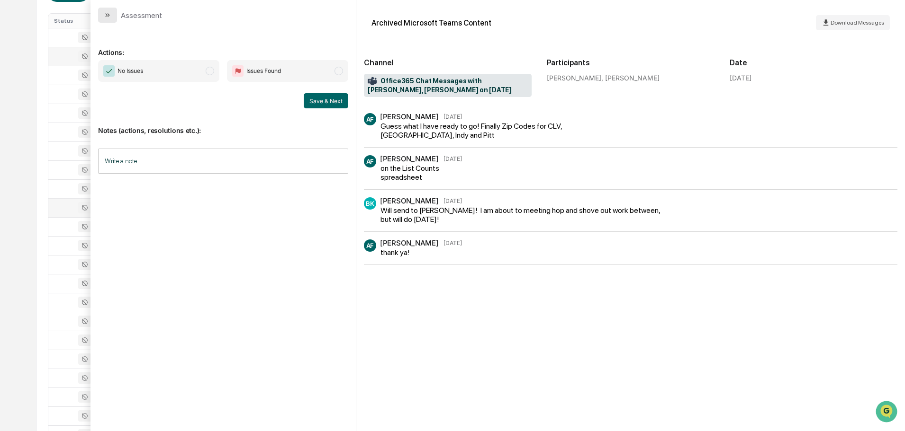
click at [108, 14] on icon "modal" at bounding box center [108, 15] width 8 height 8
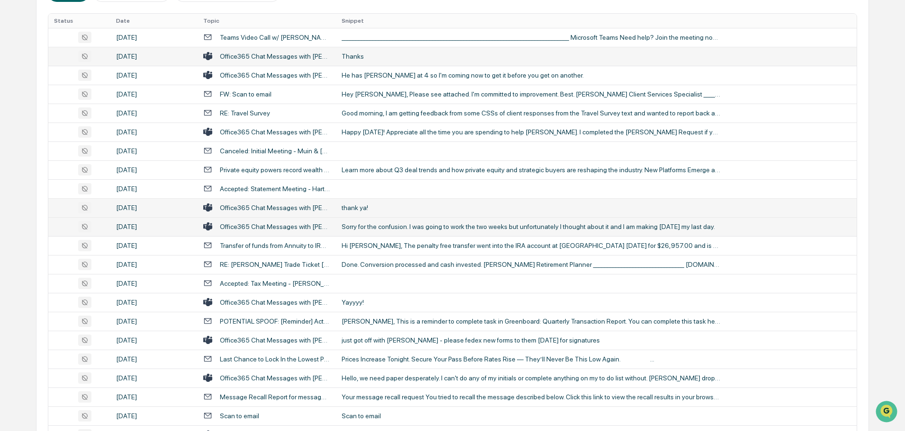
click at [384, 230] on div "Sorry for the confusion. I was going to work the two weeks but unfortunately I …" at bounding box center [530, 227] width 379 height 8
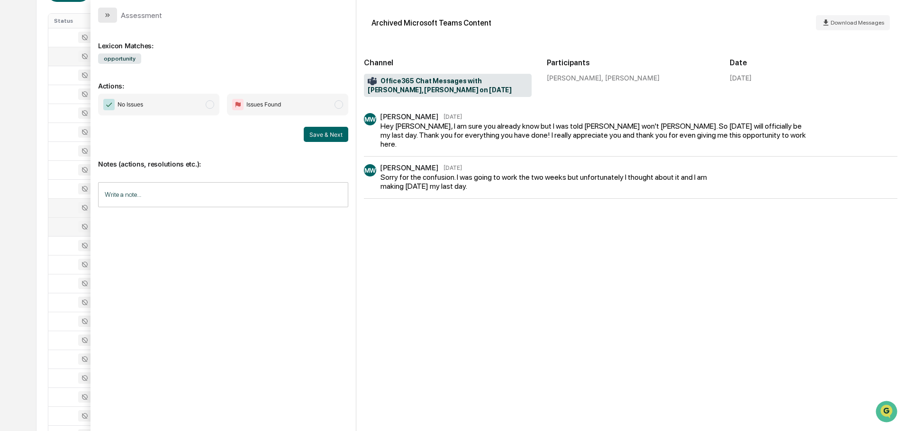
click at [112, 18] on button "modal" at bounding box center [107, 15] width 19 height 15
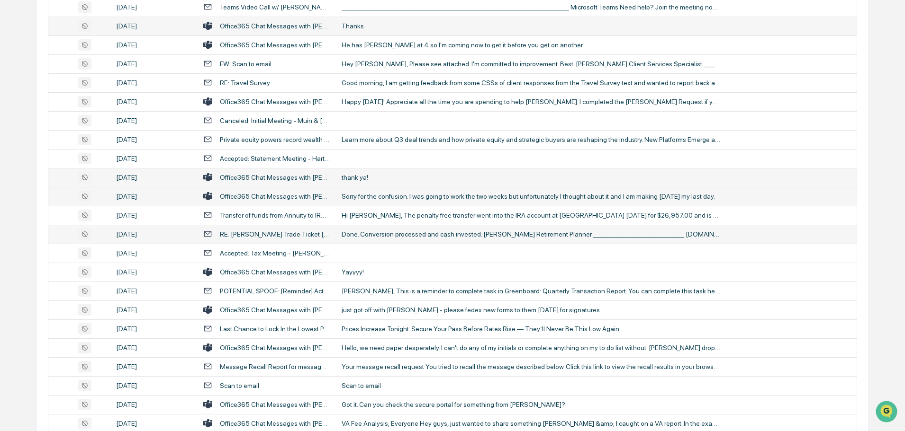
scroll to position [237, 0]
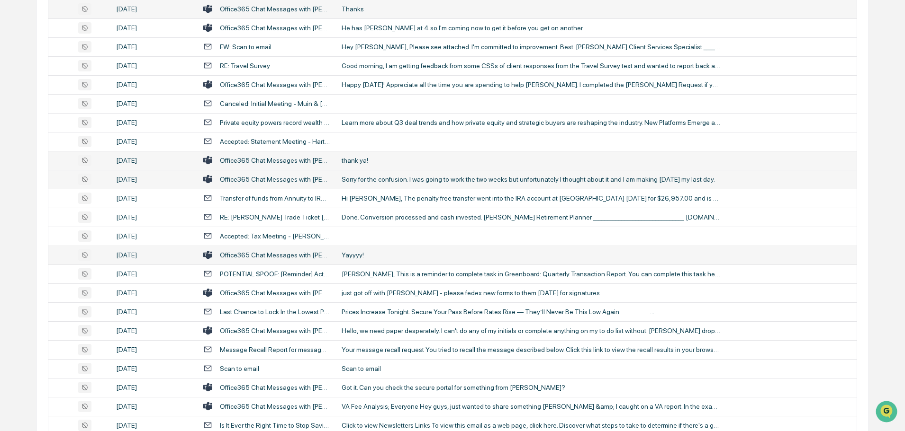
click at [378, 252] on div "Yayyyy!" at bounding box center [530, 256] width 379 height 8
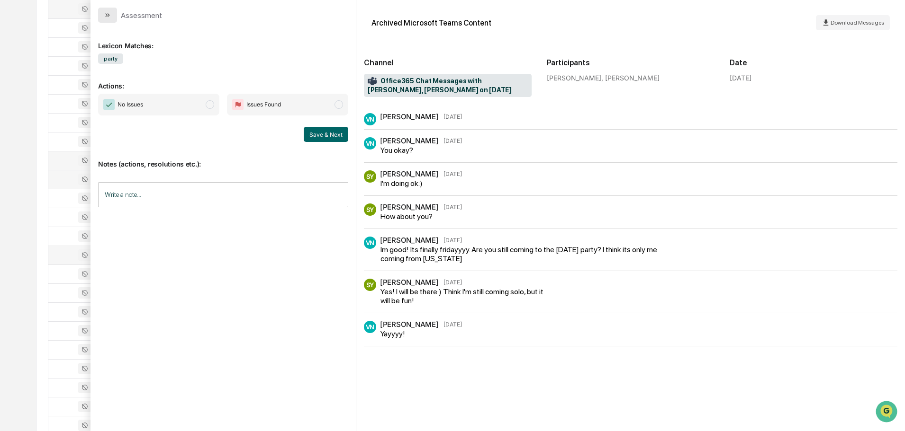
click at [111, 17] on button "modal" at bounding box center [107, 15] width 19 height 15
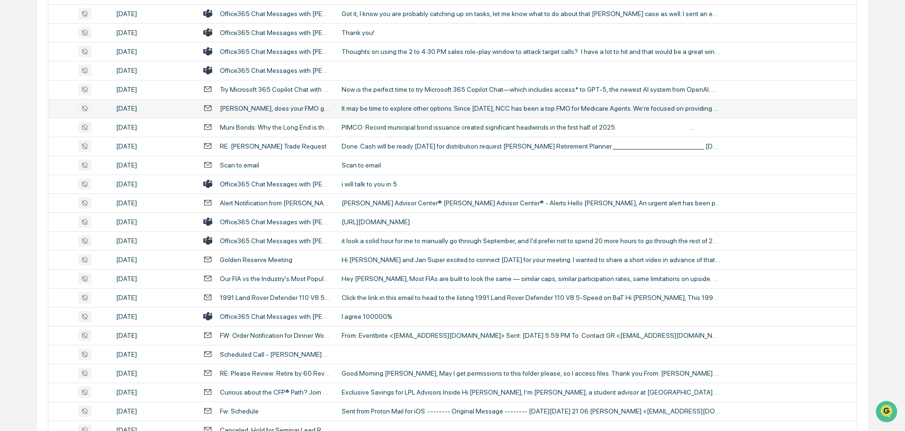
scroll to position [1231, 0]
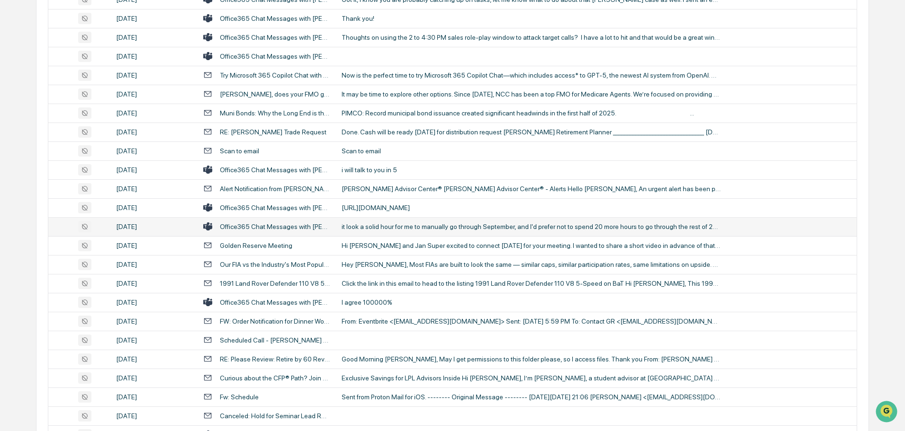
click at [383, 231] on td "it look a solid hour for me to manually go through September, and I'd prefer no…" at bounding box center [596, 226] width 521 height 19
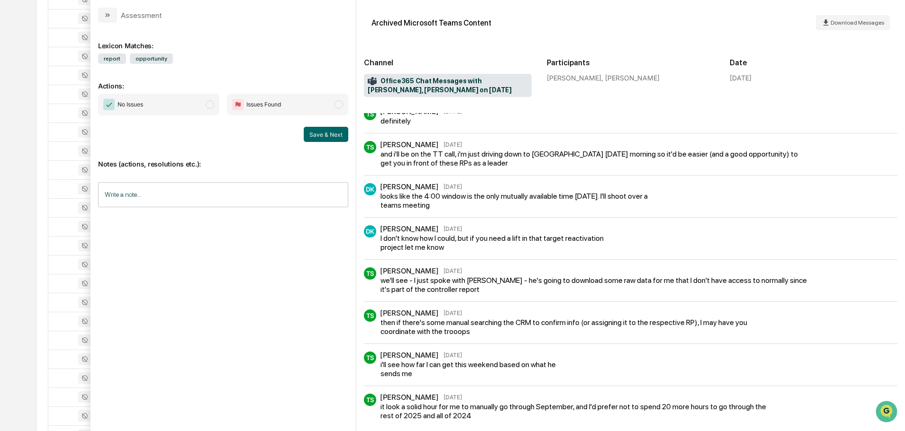
scroll to position [60, 0]
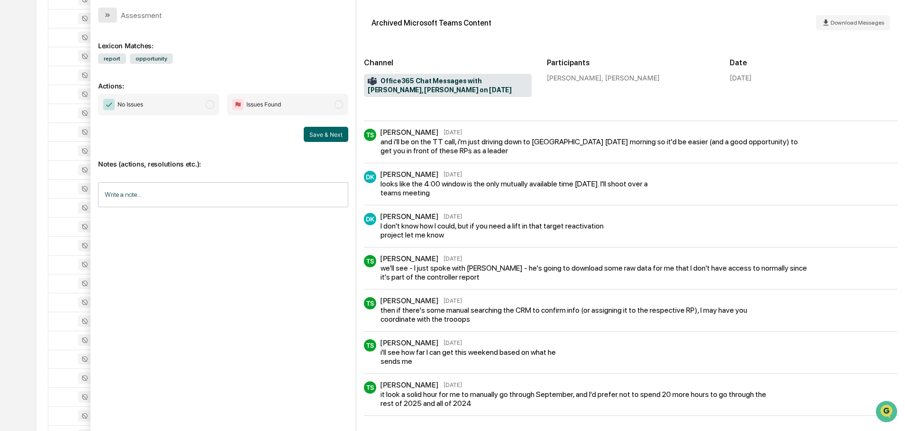
click at [111, 18] on button "modal" at bounding box center [107, 15] width 19 height 15
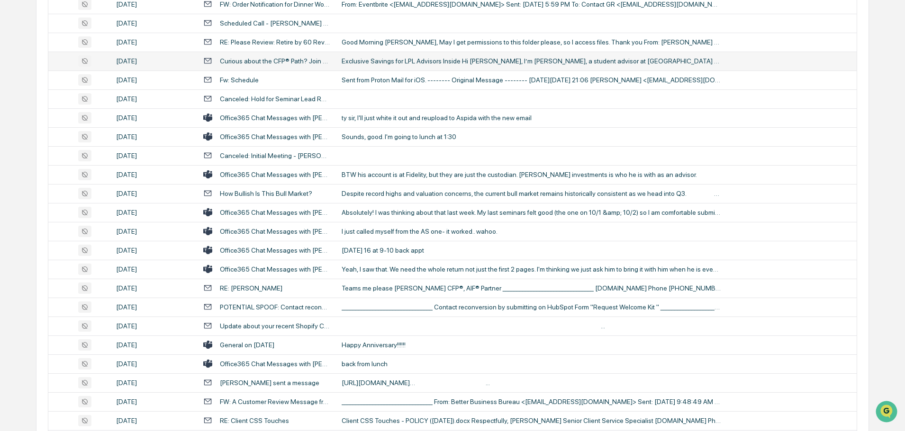
scroll to position [1563, 0]
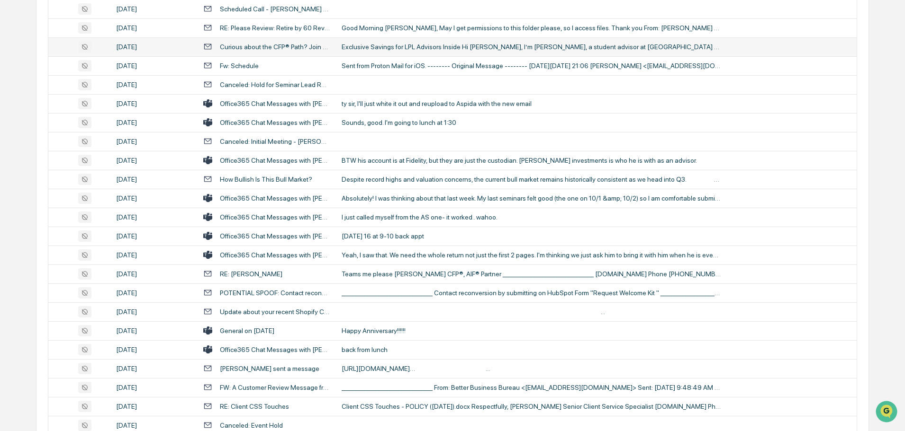
click at [374, 197] on div "Absolutely! I was thinking about that last week. My last seminars felt good (th…" at bounding box center [530, 199] width 379 height 8
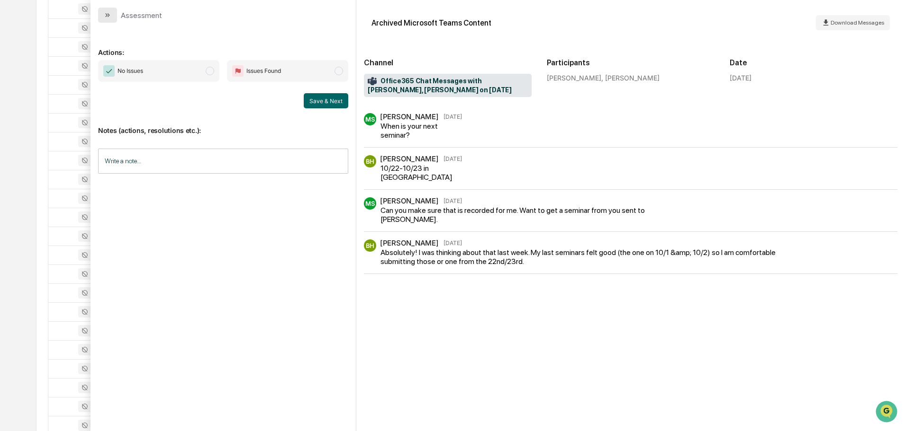
click at [111, 18] on icon "modal" at bounding box center [108, 15] width 8 height 8
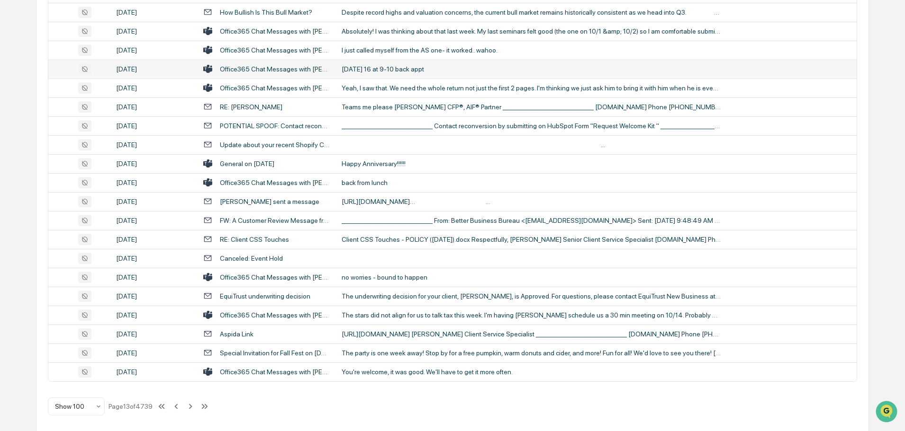
scroll to position [1734, 0]
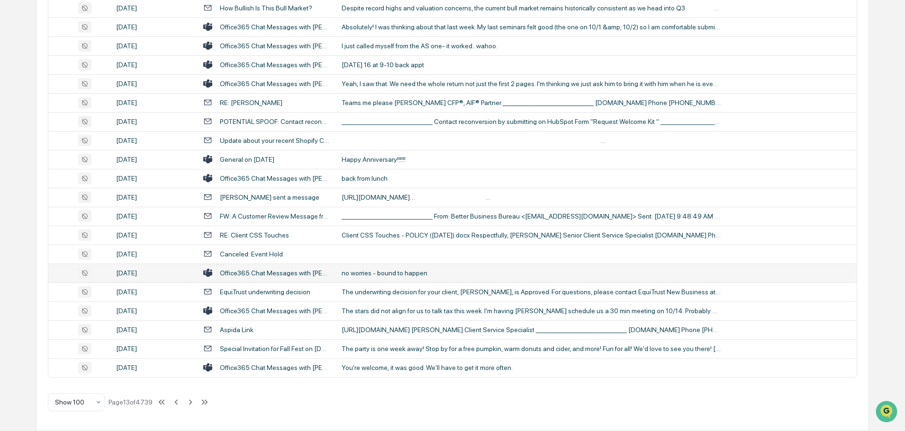
click at [404, 272] on div "no worries - bound to happen" at bounding box center [530, 274] width 379 height 8
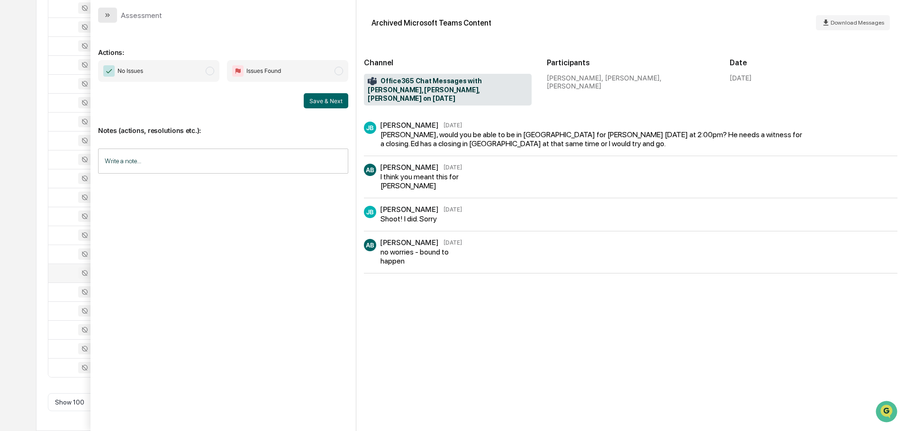
click at [106, 16] on icon "modal" at bounding box center [108, 15] width 8 height 8
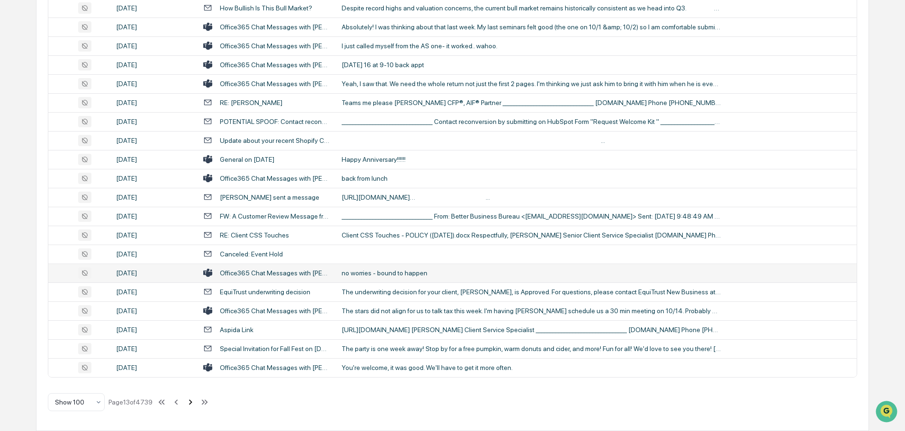
click at [192, 404] on icon at bounding box center [190, 402] width 3 height 5
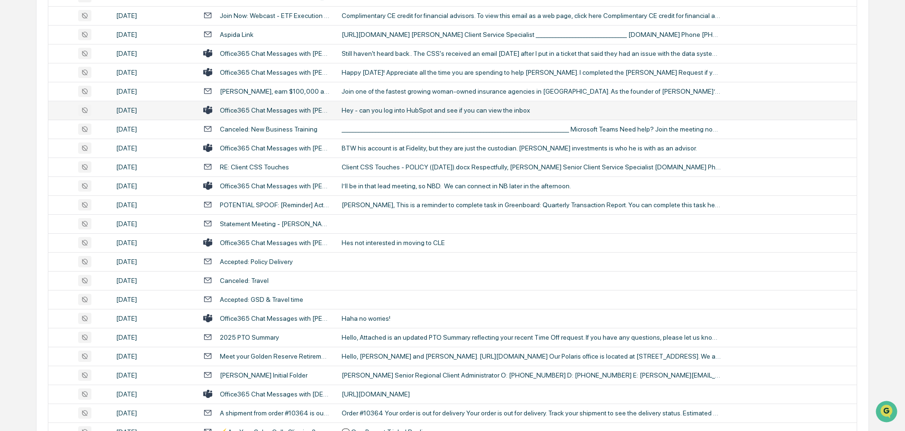
scroll to position [568, 0]
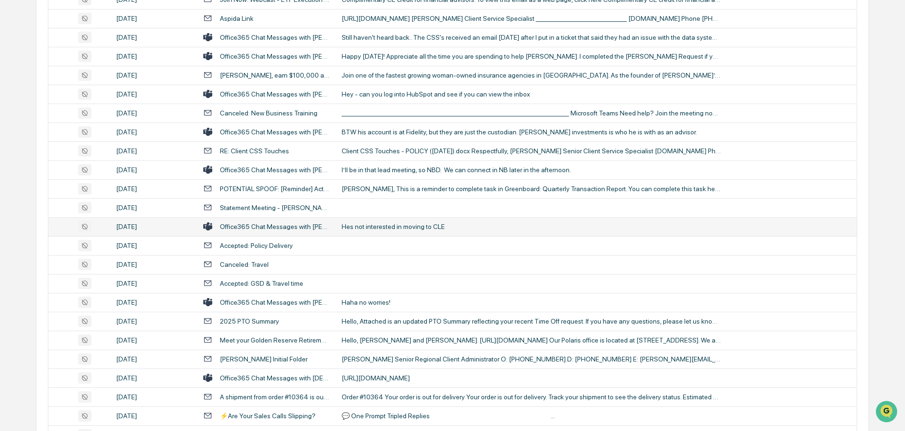
click at [382, 230] on div "Hes not interested in moving to CLE" at bounding box center [530, 227] width 379 height 8
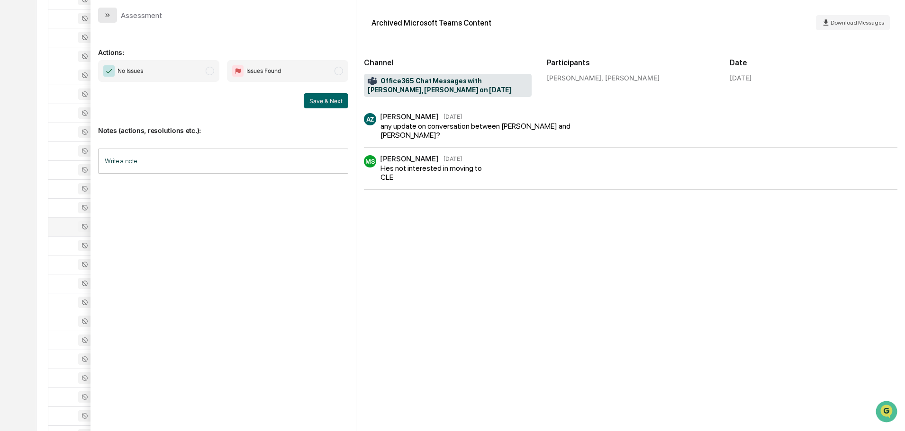
click at [107, 14] on icon "modal" at bounding box center [106, 15] width 2 height 4
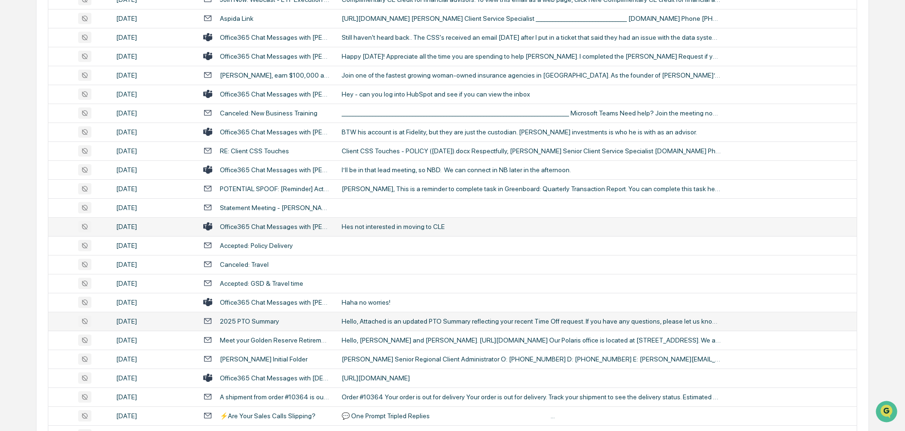
click at [433, 319] on div "Hello, Attached is an updated PTO Summary reflecting your recent Time Off reque…" at bounding box center [530, 322] width 379 height 8
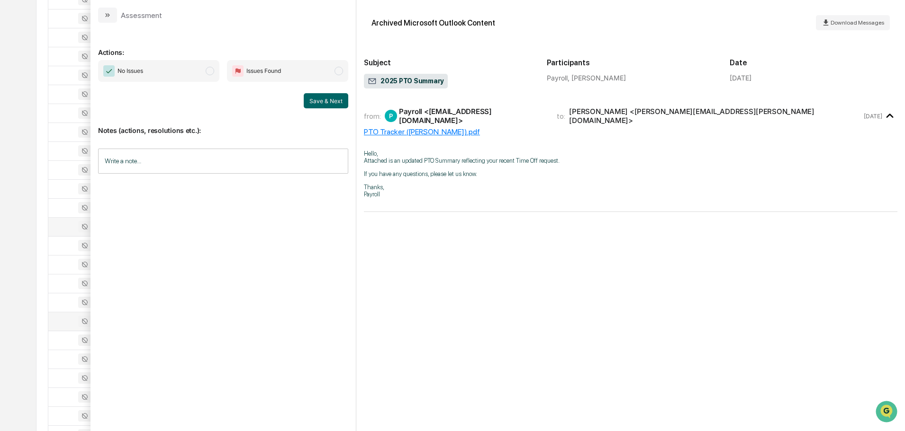
click at [110, 16] on icon "modal" at bounding box center [108, 15] width 8 height 8
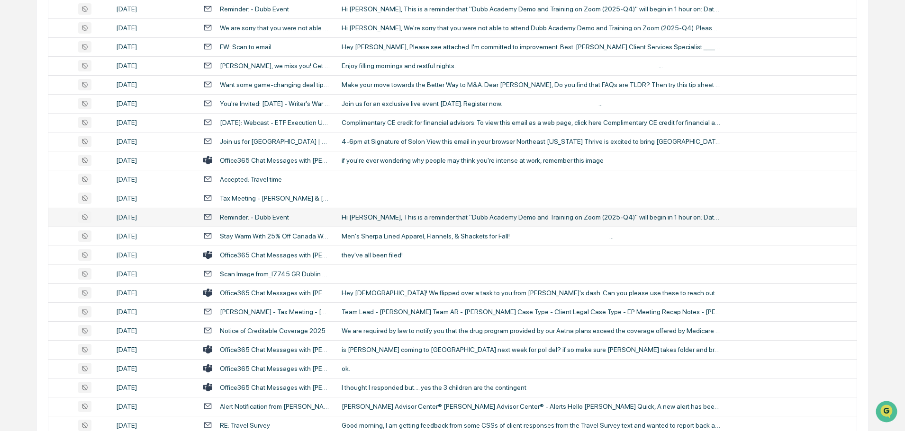
scroll to position [1042, 0]
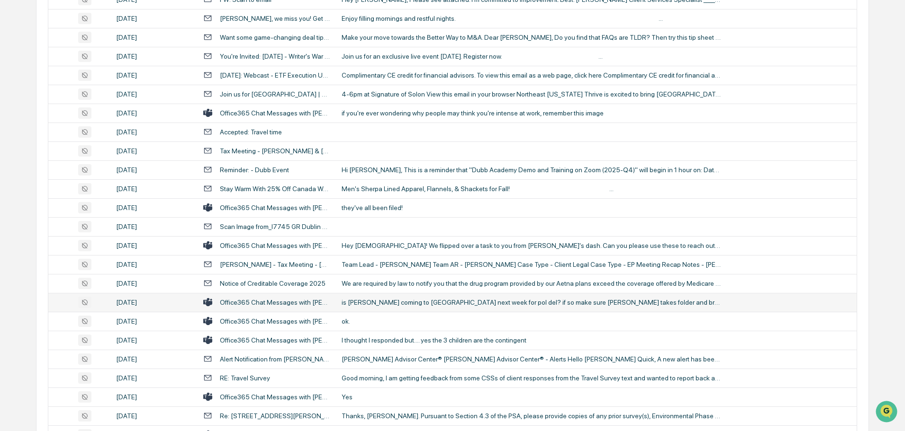
click at [435, 303] on div "is [PERSON_NAME] coming to [GEOGRAPHIC_DATA] next week for pol del? if so make …" at bounding box center [530, 303] width 379 height 8
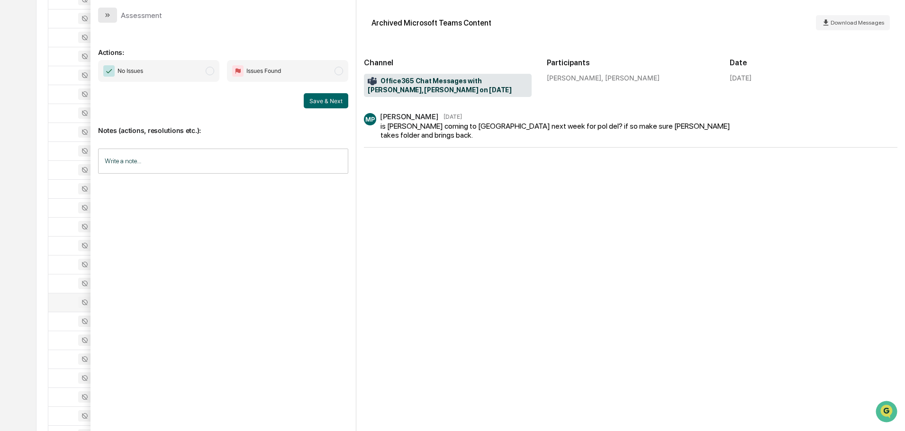
click at [104, 18] on icon "modal" at bounding box center [108, 15] width 8 height 8
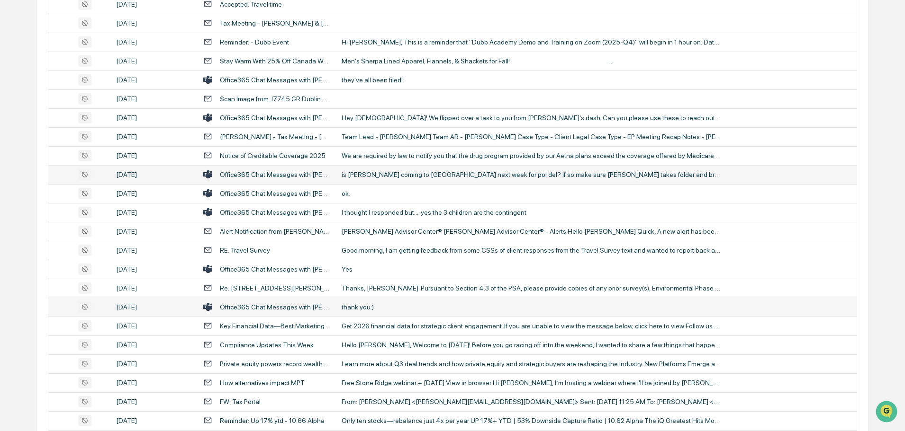
scroll to position [1184, 0]
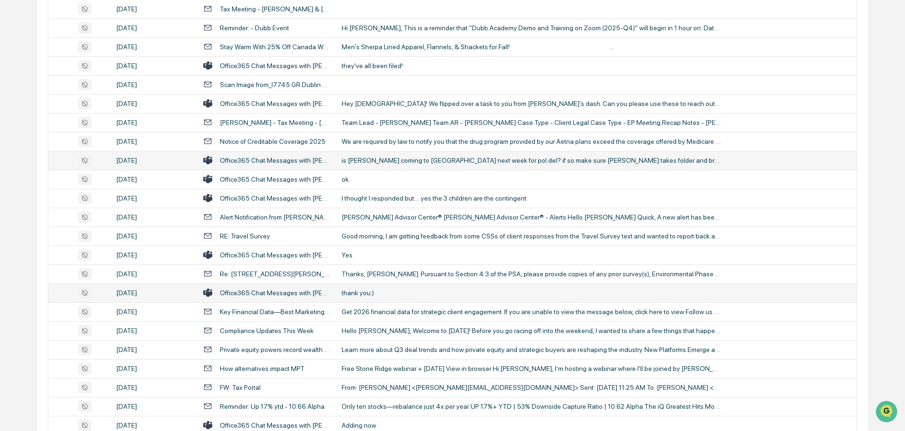
click at [368, 296] on div "thank you:)" at bounding box center [530, 293] width 379 height 8
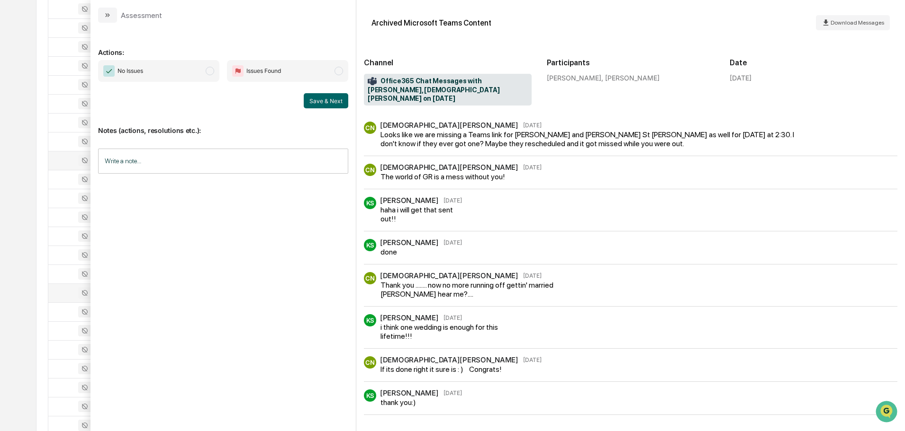
scroll to position [9, 0]
click at [114, 20] on button "modal" at bounding box center [107, 15] width 19 height 15
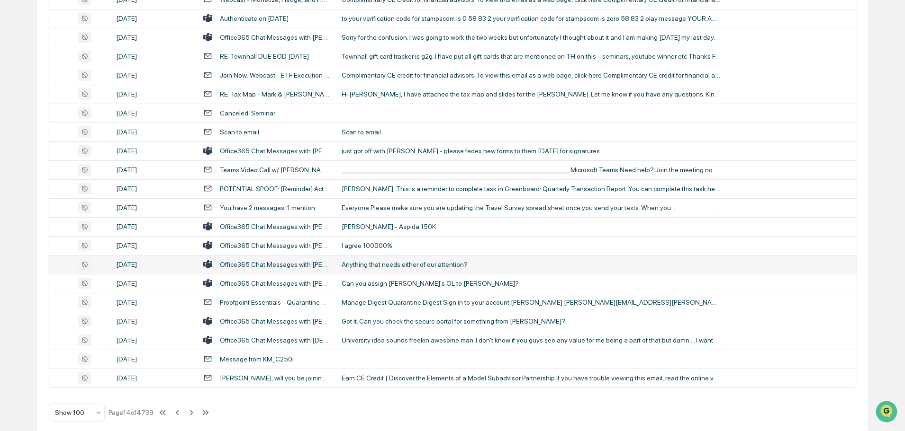
scroll to position [1734, 0]
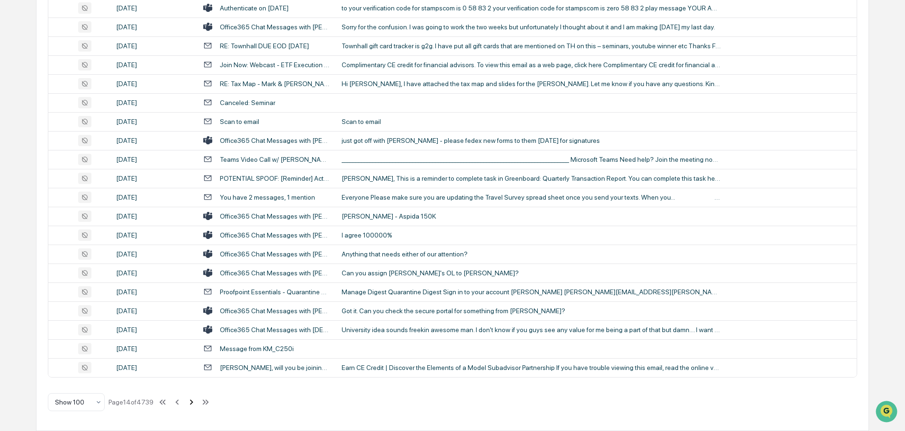
click at [190, 405] on icon at bounding box center [191, 402] width 10 height 10
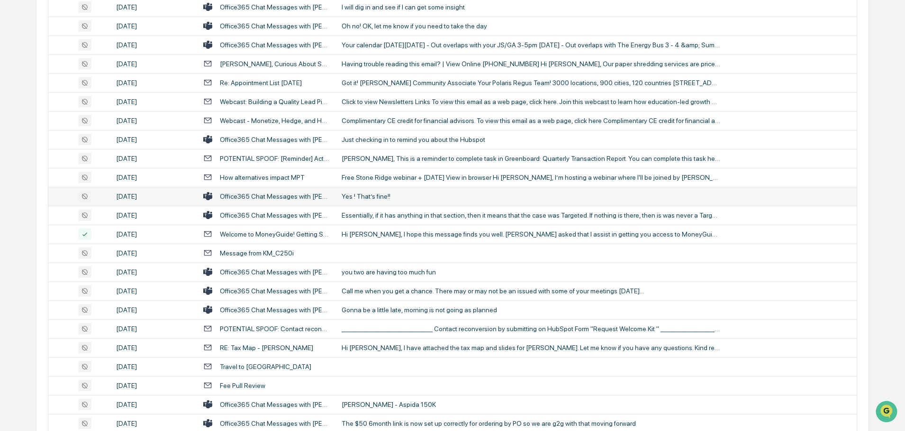
scroll to position [521, 0]
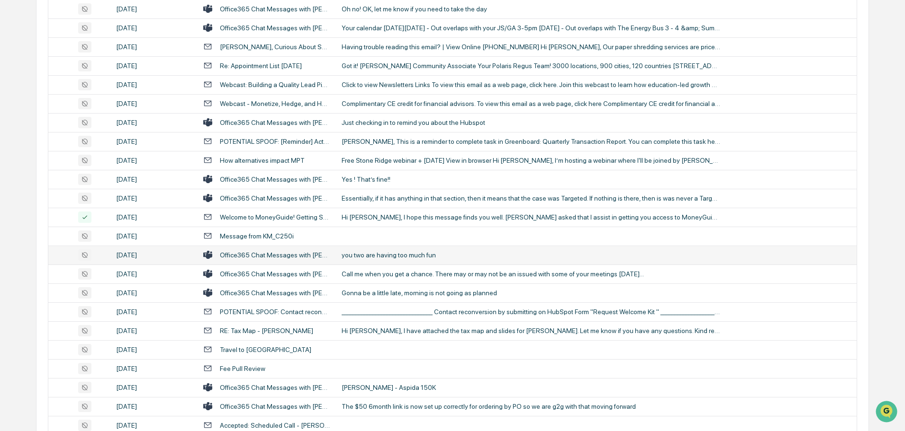
click at [389, 259] on div "you two are having too much fun" at bounding box center [530, 256] width 379 height 8
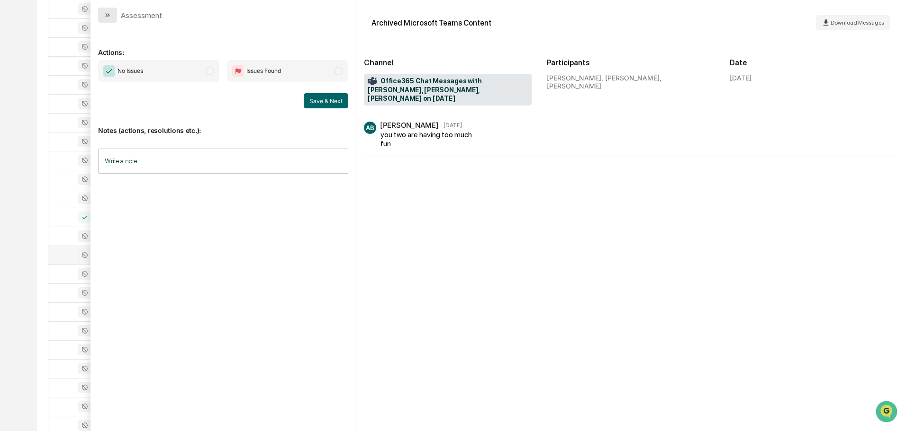
click at [115, 18] on button "modal" at bounding box center [107, 15] width 19 height 15
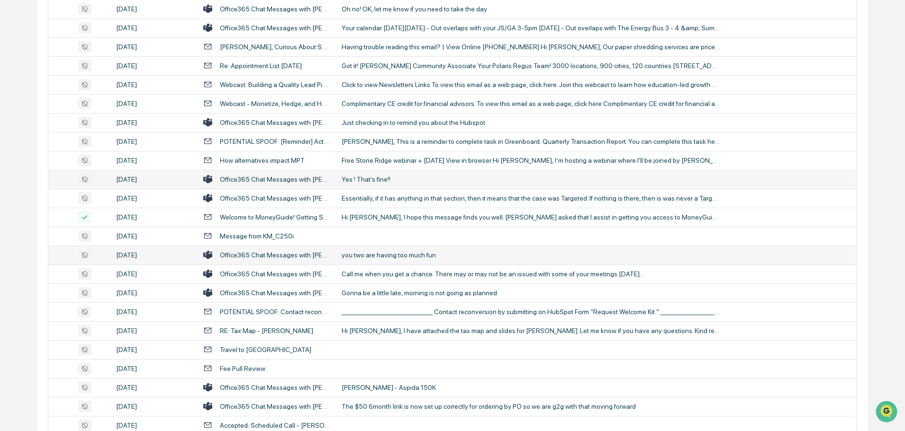
scroll to position [568, 0]
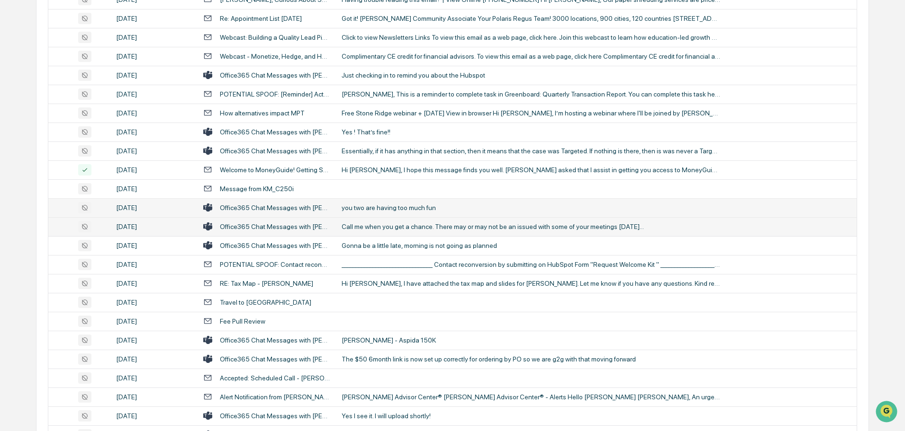
click at [376, 219] on td "Call me when you get a chance. There may or may not be an issued with some of y…" at bounding box center [596, 226] width 521 height 19
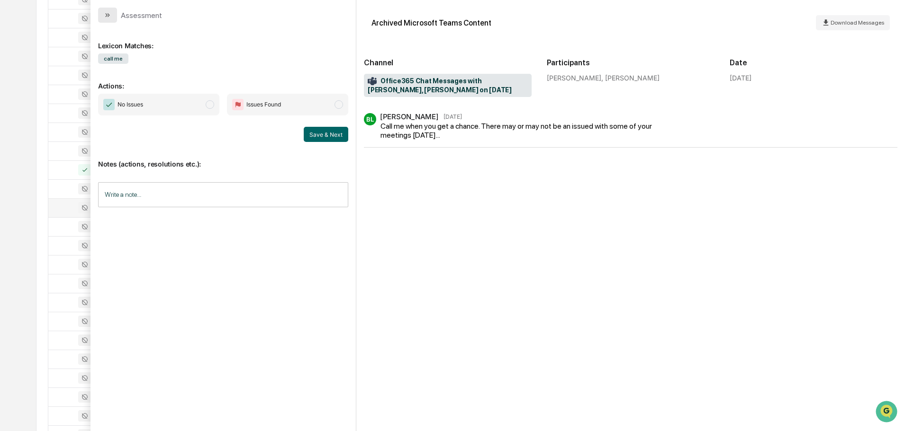
click at [108, 15] on icon "modal" at bounding box center [108, 15] width 8 height 8
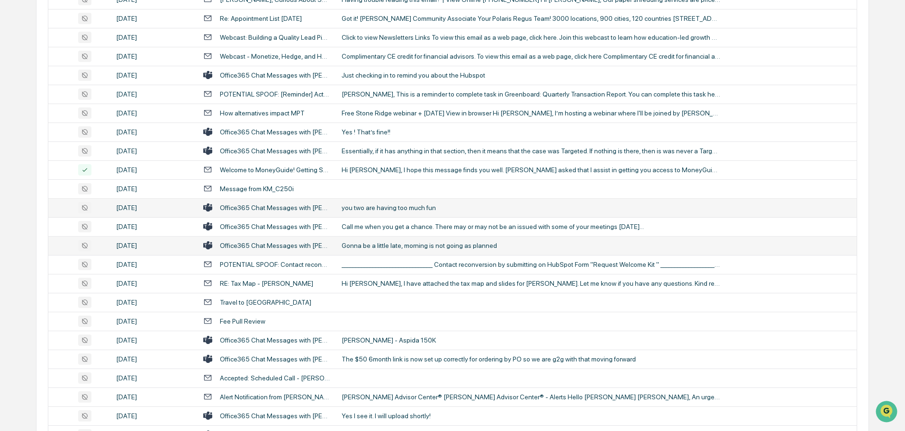
click at [370, 246] on div "Gonna be a little late, morning is not going as planned" at bounding box center [530, 246] width 379 height 8
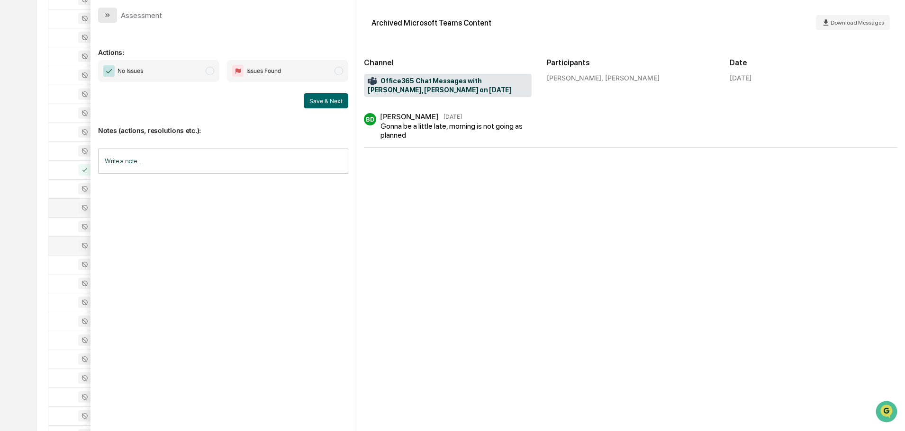
click at [112, 18] on button "modal" at bounding box center [107, 15] width 19 height 15
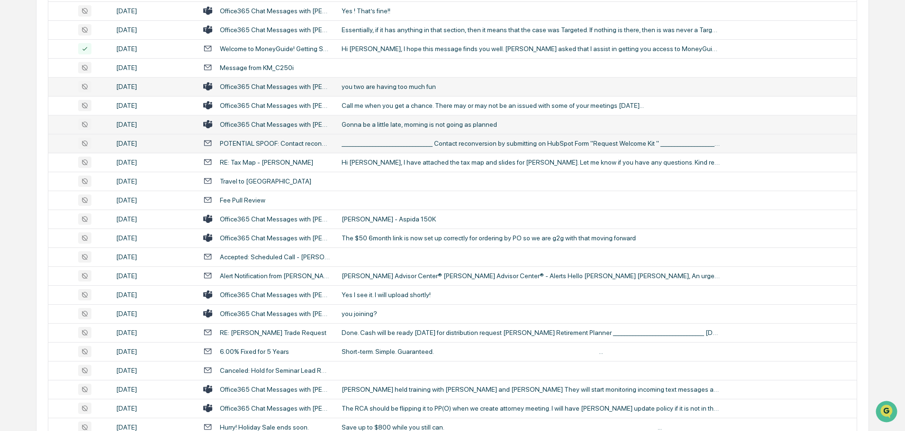
scroll to position [710, 0]
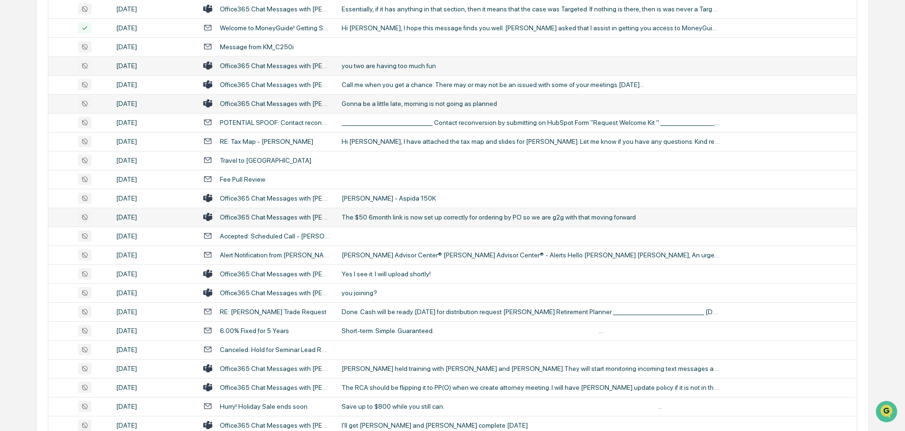
click at [383, 223] on td "The $50 6month link is now set up correctly for ordering by PO so we are g2g wi…" at bounding box center [596, 217] width 521 height 19
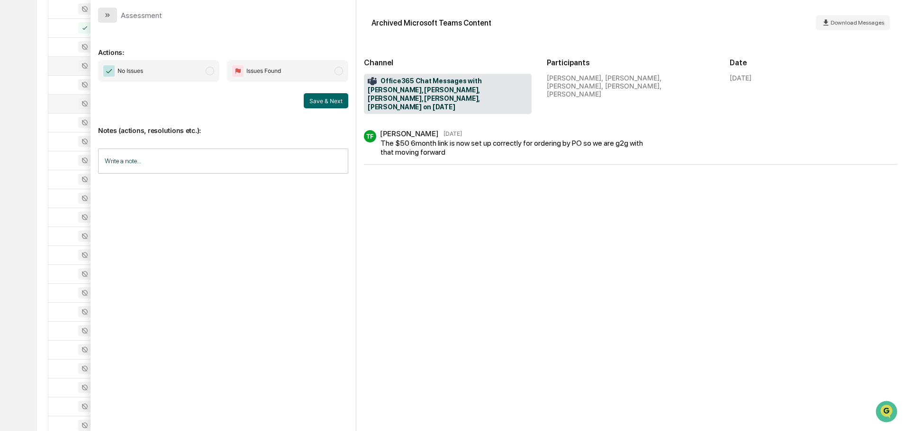
click at [111, 20] on button "modal" at bounding box center [107, 15] width 19 height 15
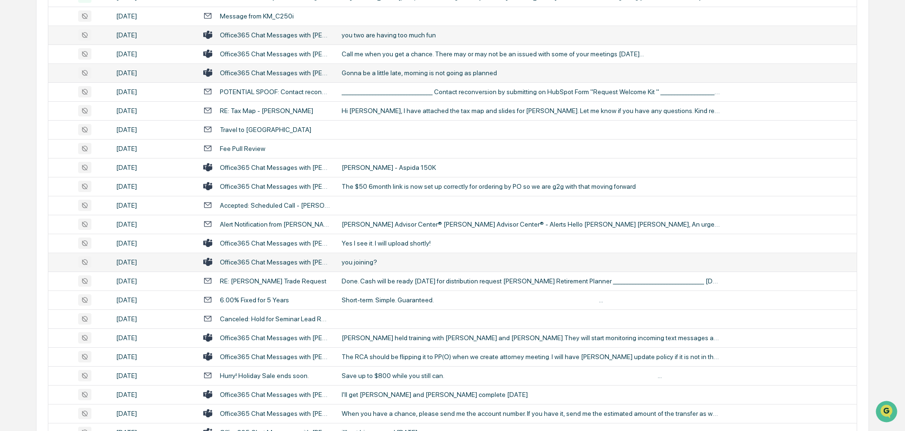
scroll to position [758, 0]
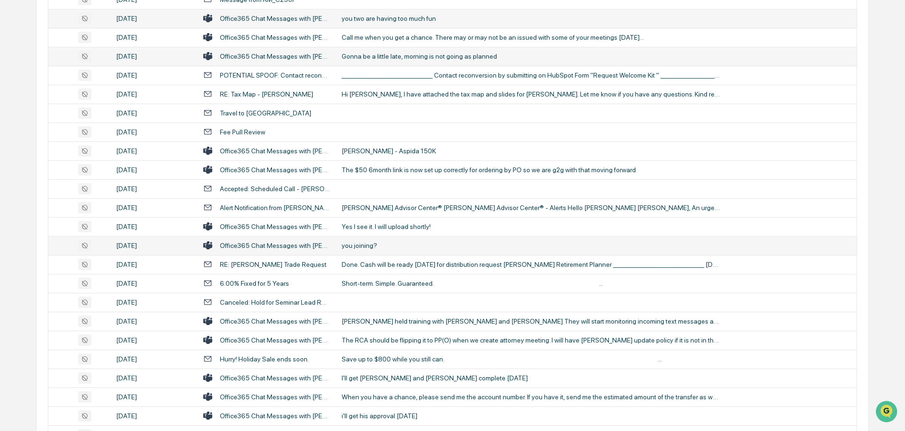
click at [358, 251] on td "you joining?" at bounding box center [596, 245] width 521 height 19
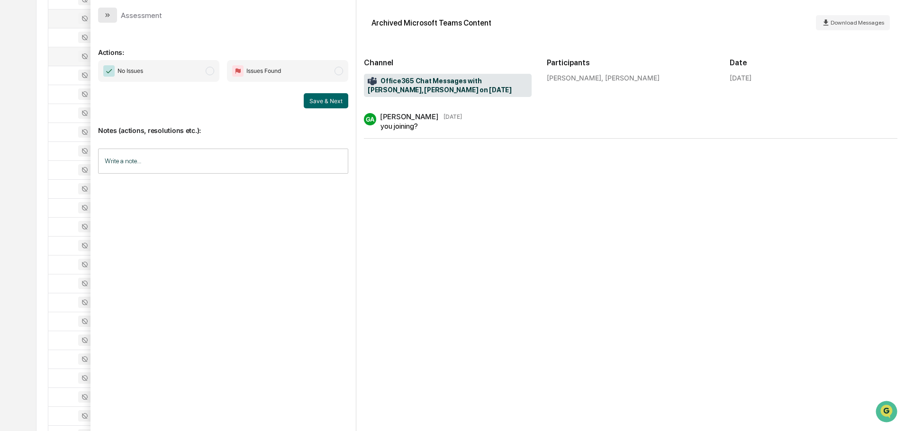
click at [114, 16] on button "modal" at bounding box center [107, 15] width 19 height 15
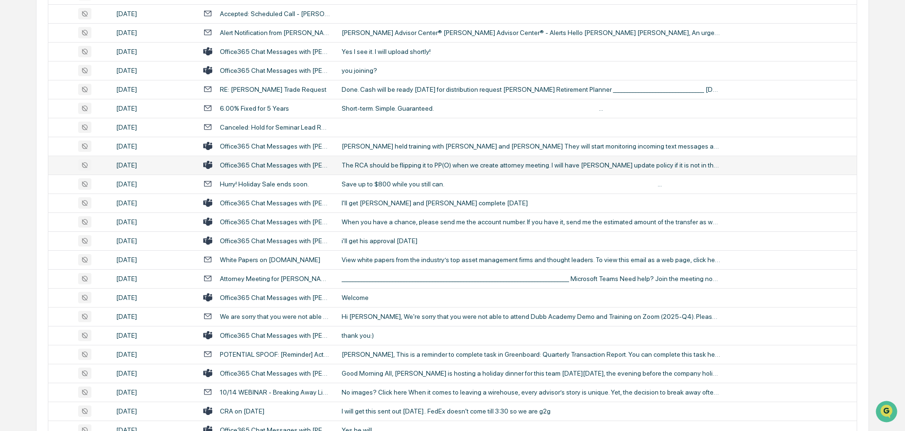
scroll to position [947, 0]
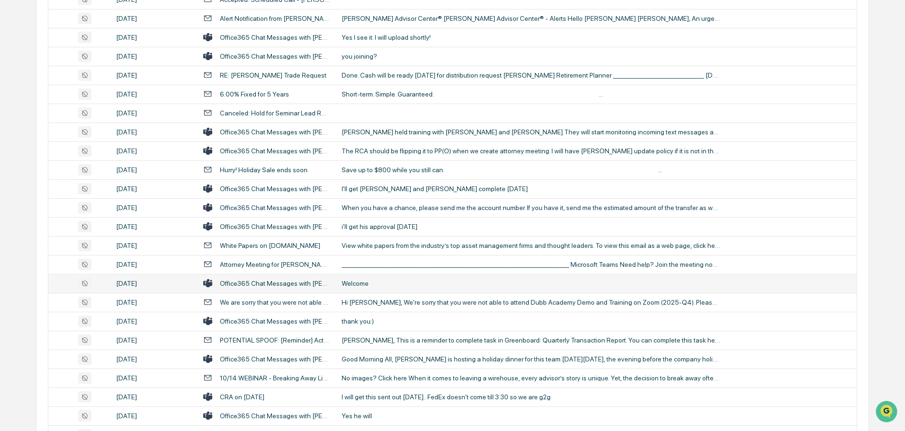
click at [360, 282] on div "Welcome" at bounding box center [530, 284] width 379 height 8
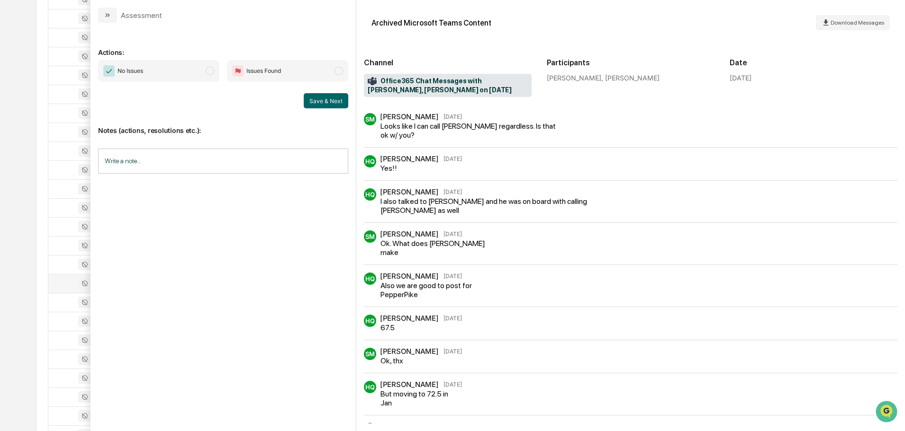
scroll to position [33, 0]
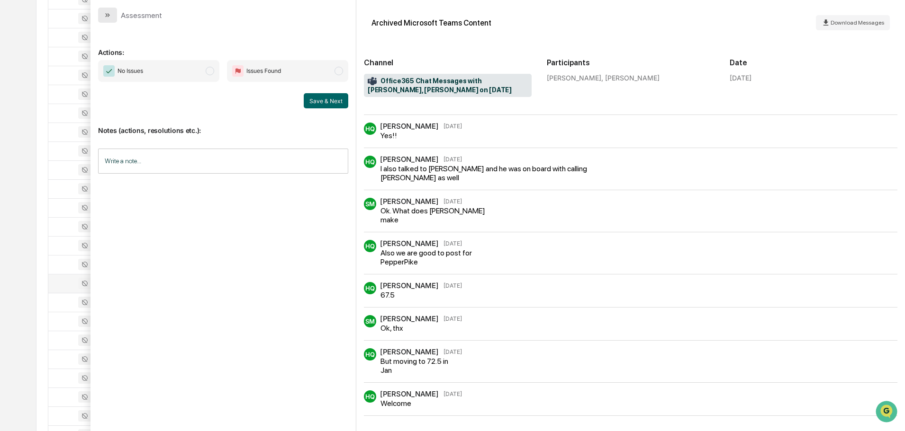
click at [108, 14] on icon "modal" at bounding box center [109, 15] width 2 height 4
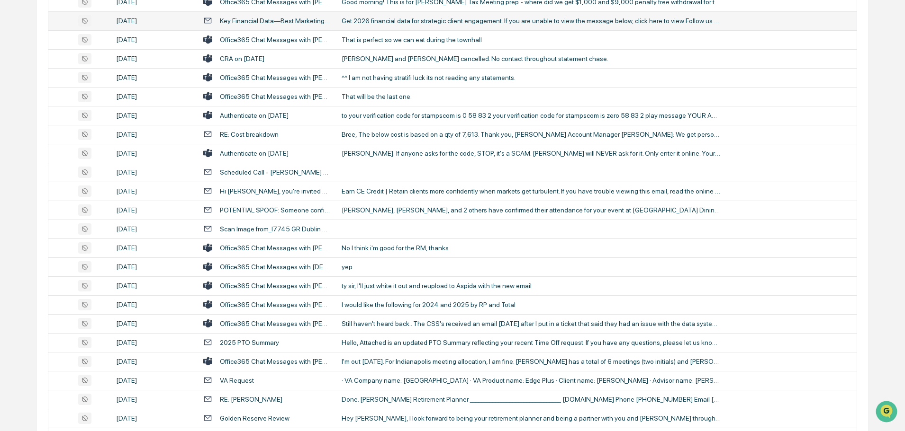
scroll to position [1610, 0]
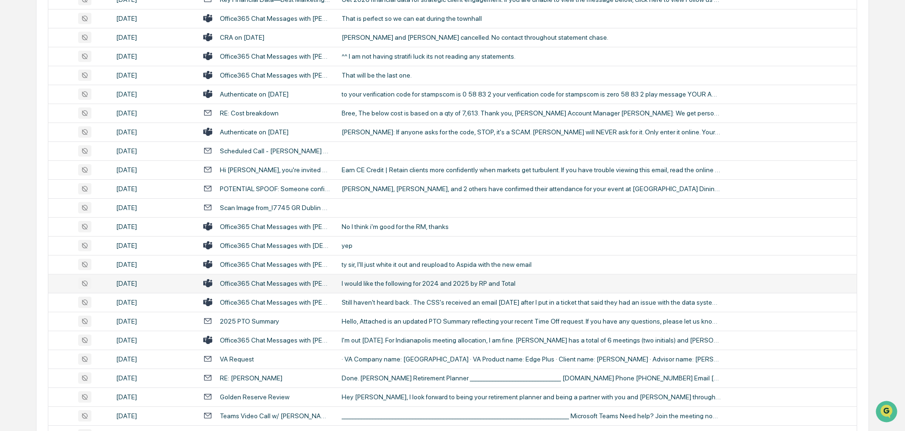
click at [380, 284] on div "I would like the following for 2024 and 2025 by RP and Total" at bounding box center [530, 284] width 379 height 8
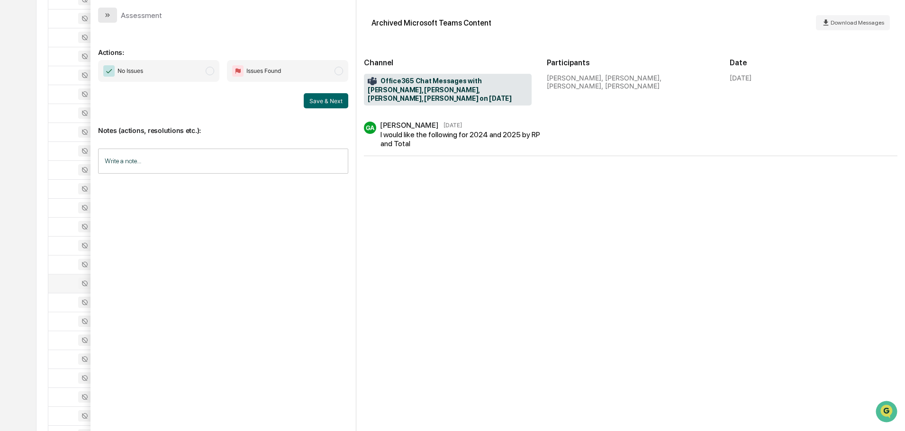
click at [110, 14] on icon "modal" at bounding box center [108, 15] width 8 height 8
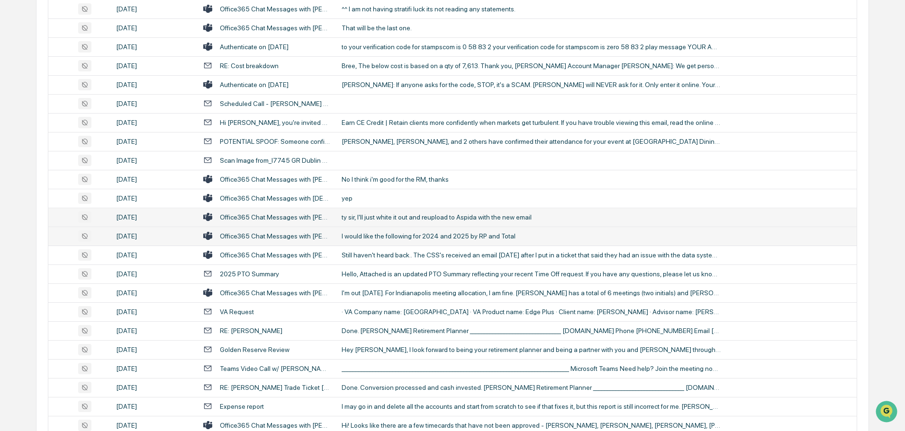
scroll to position [1705, 0]
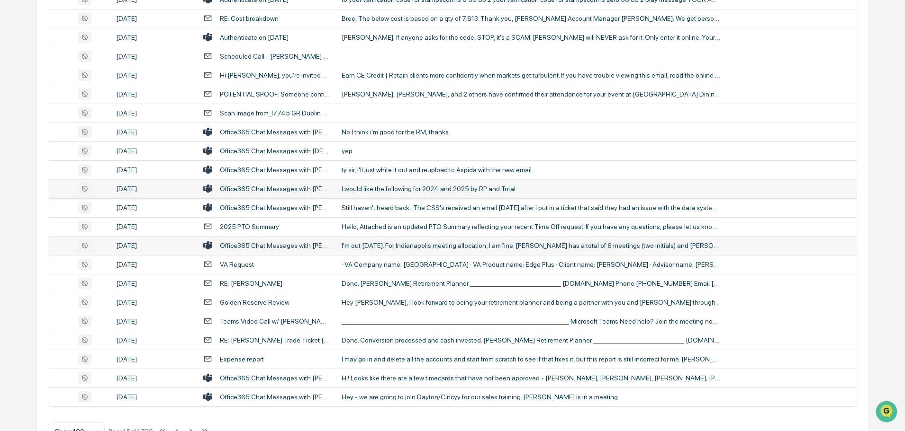
click at [377, 243] on div "I'm out [DATE]. For Indianapolis meeting allocation, I am fine. [PERSON_NAME] h…" at bounding box center [530, 246] width 379 height 8
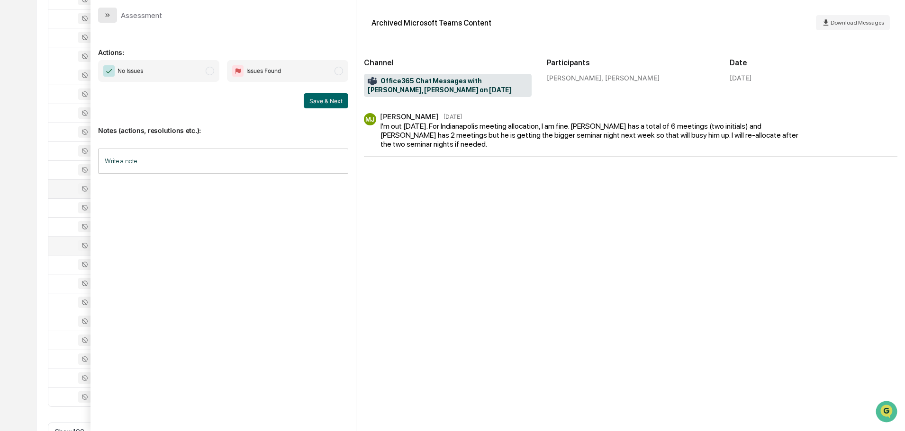
click at [112, 18] on button "modal" at bounding box center [107, 15] width 19 height 15
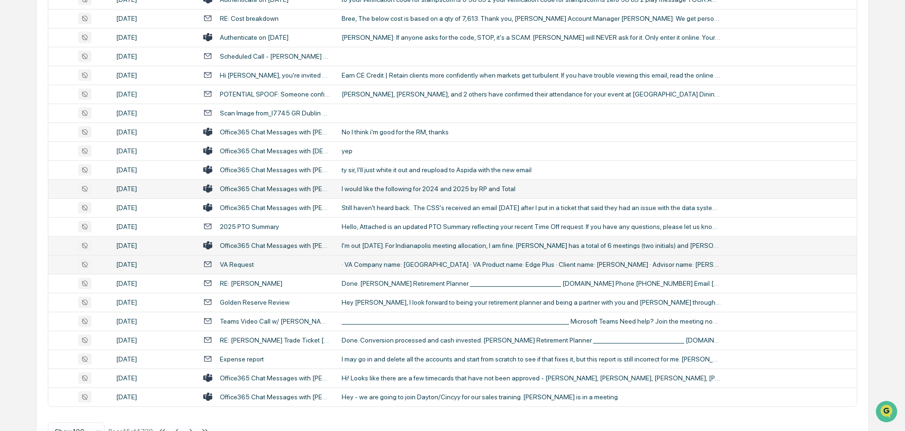
scroll to position [1734, 0]
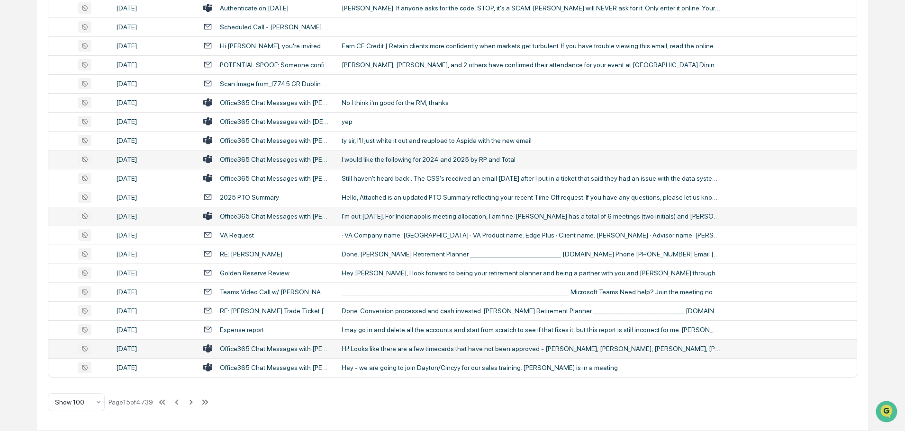
click at [389, 348] on div "Hi! Looks like there are a few timecards that have not been approved - [PERSON_…" at bounding box center [530, 349] width 379 height 8
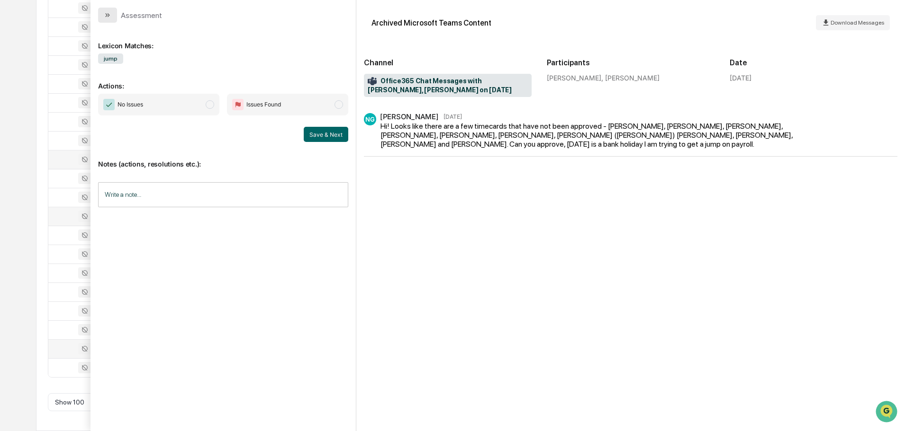
click at [106, 13] on icon "modal" at bounding box center [108, 15] width 8 height 8
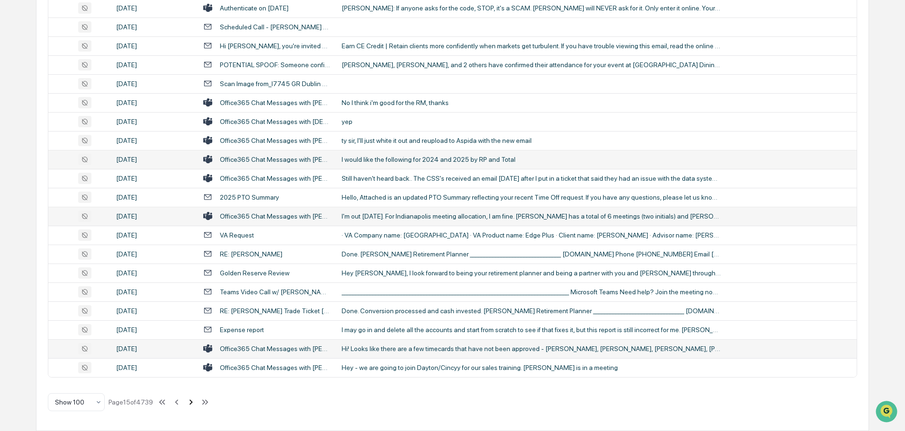
click at [193, 403] on icon at bounding box center [190, 402] width 3 height 5
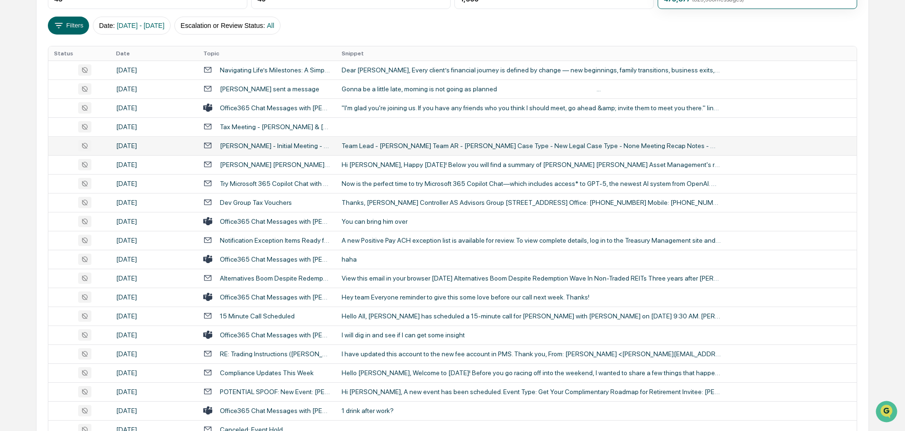
scroll to position [171, 0]
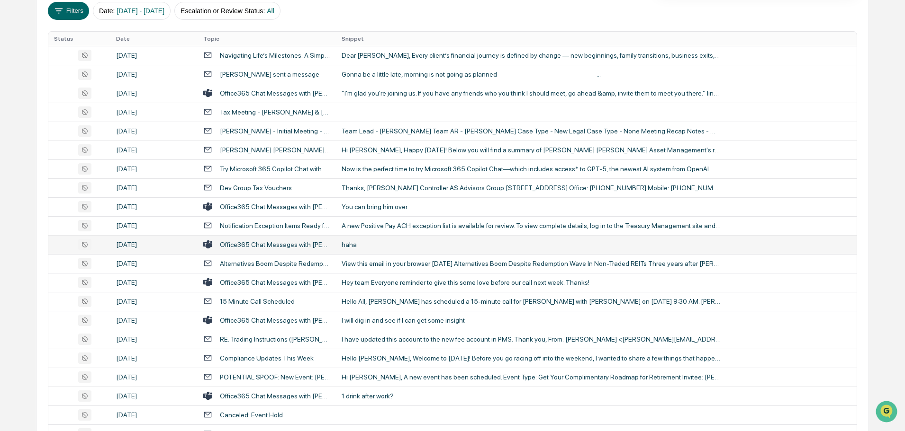
click at [357, 248] on div "haha" at bounding box center [530, 245] width 379 height 8
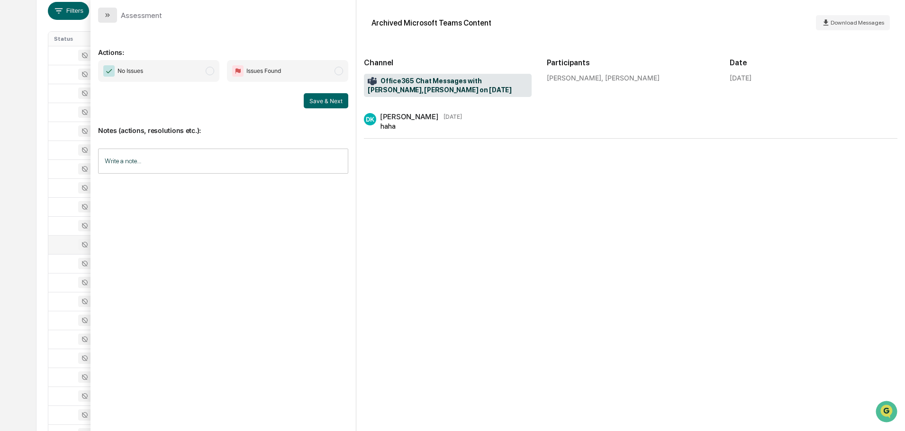
click at [103, 18] on button "modal" at bounding box center [107, 15] width 19 height 15
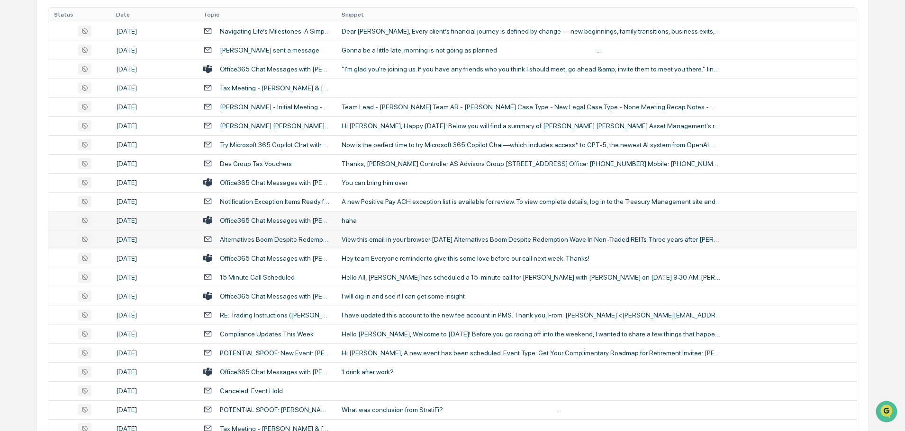
scroll to position [266, 0]
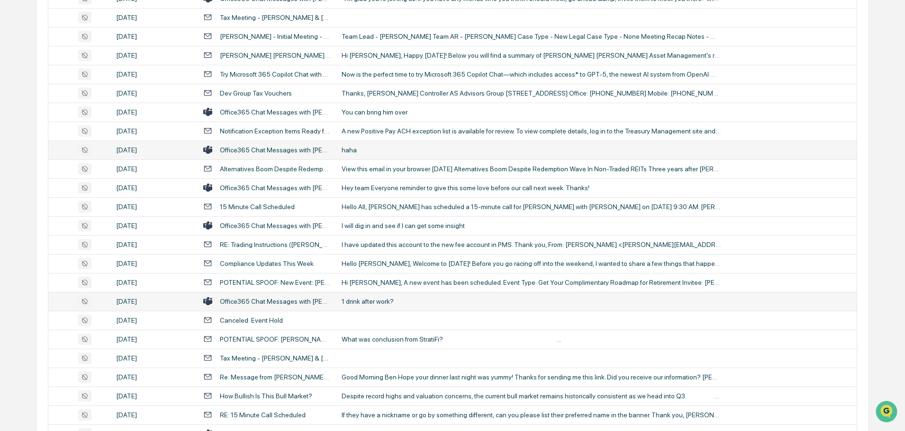
click at [392, 304] on div "1 drink after work?" at bounding box center [530, 302] width 379 height 8
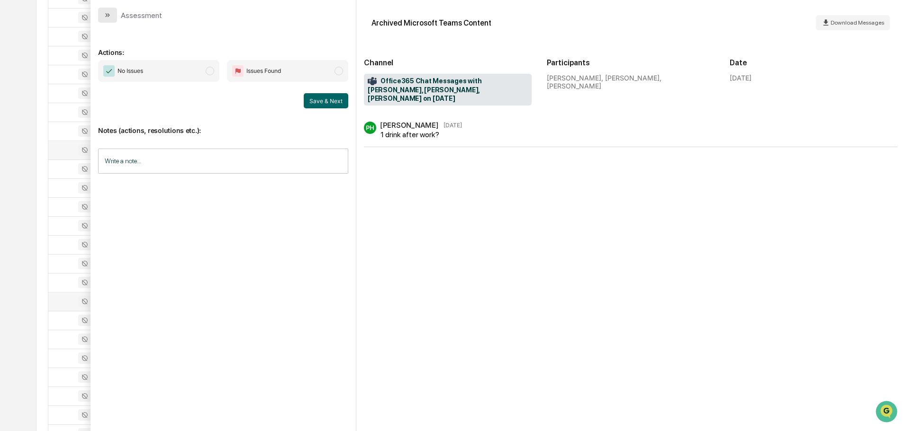
click at [107, 18] on icon "modal" at bounding box center [108, 15] width 8 height 8
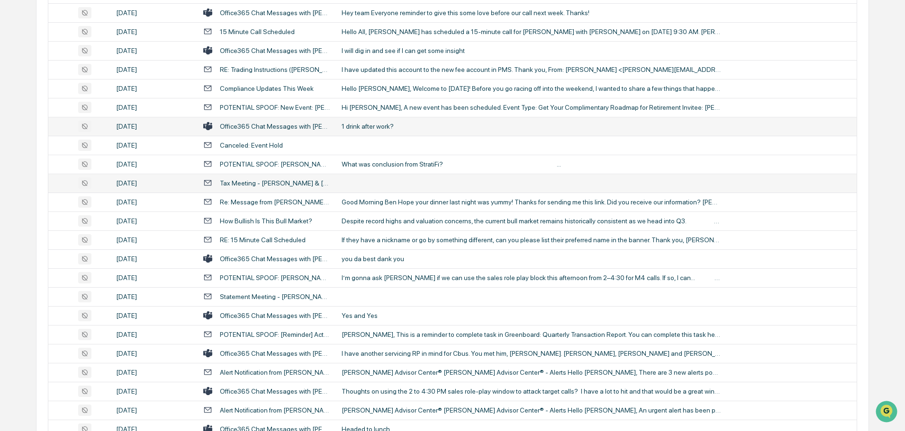
scroll to position [456, 0]
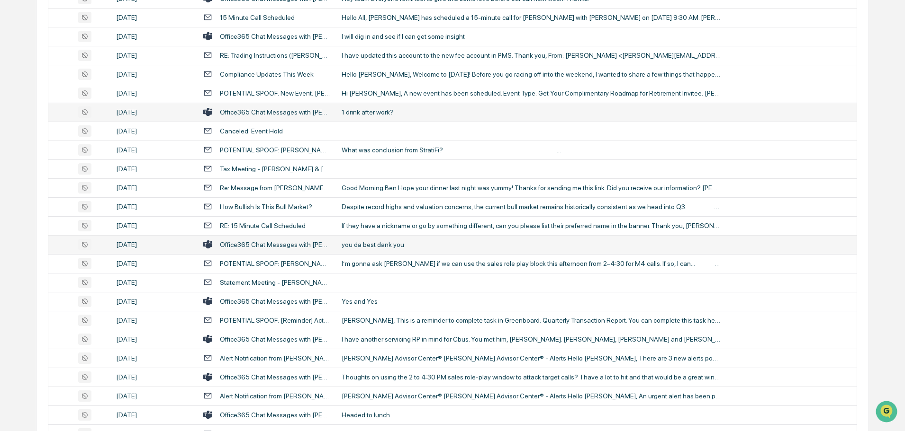
click at [385, 239] on td "you da best dank you" at bounding box center [596, 244] width 521 height 19
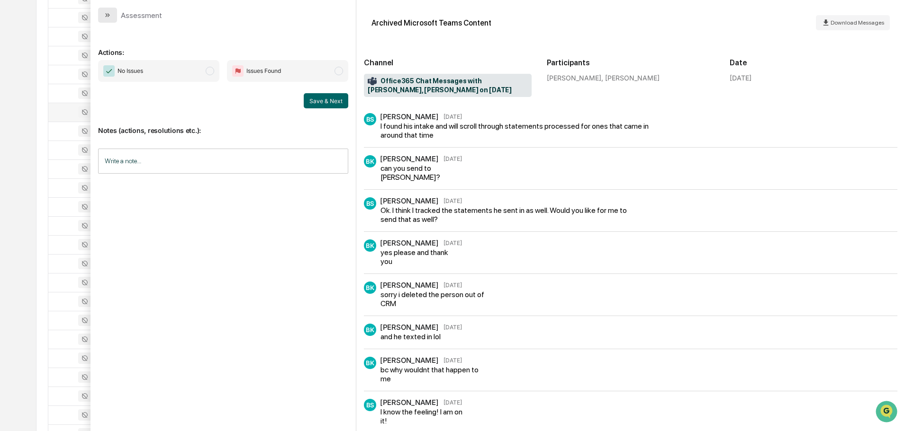
click at [111, 14] on icon "modal" at bounding box center [108, 15] width 8 height 8
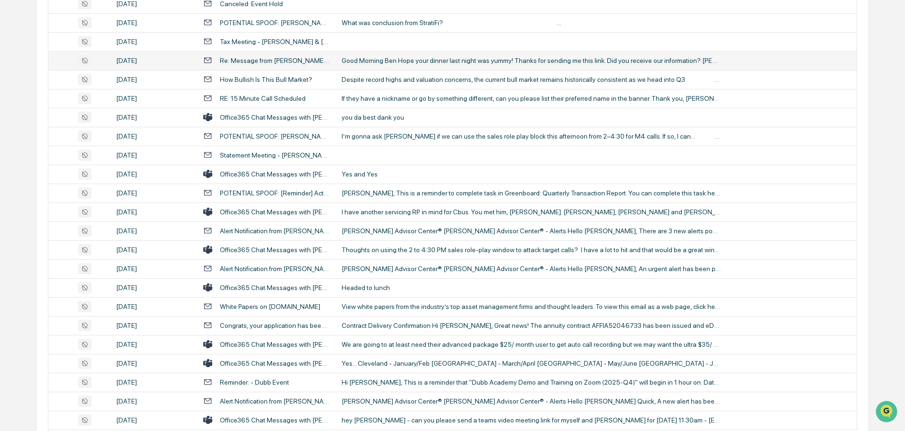
scroll to position [598, 0]
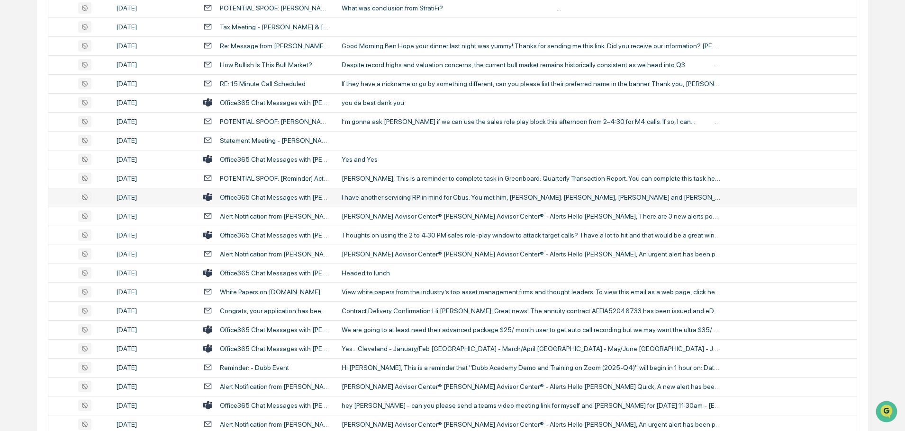
click at [403, 200] on div "I have another servicing RP in mind for Cbus. You met him, [PERSON_NAME]. [PERS…" at bounding box center [530, 198] width 379 height 8
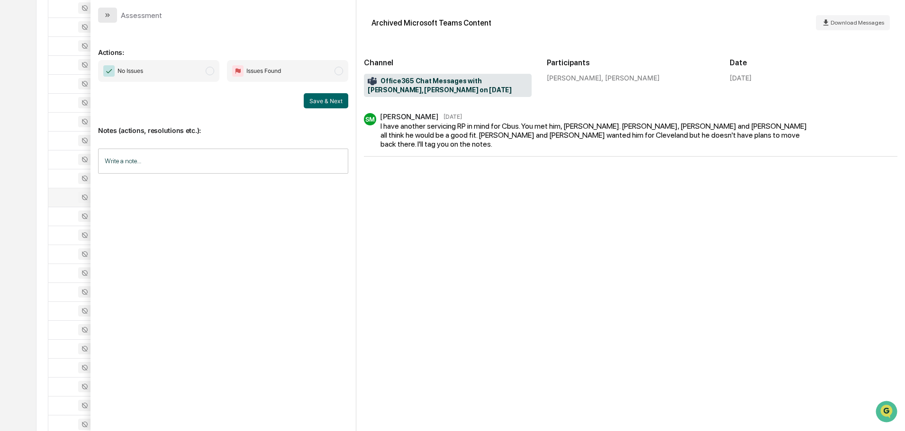
click at [110, 16] on icon "modal" at bounding box center [108, 15] width 8 height 8
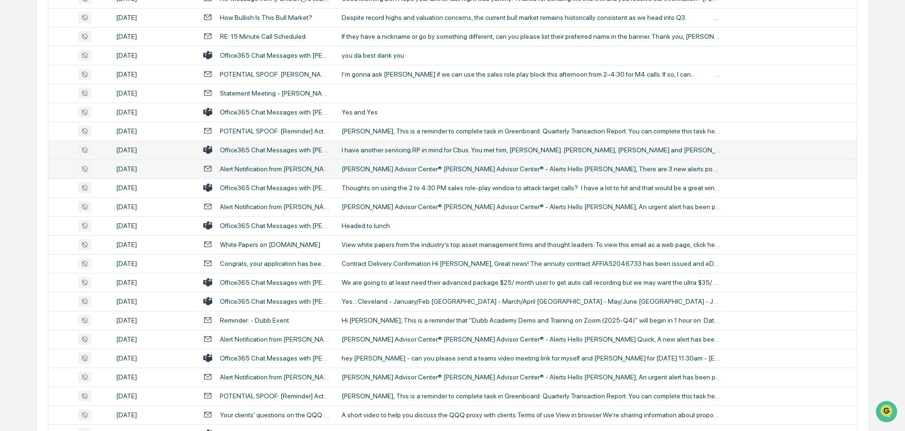
scroll to position [692, 0]
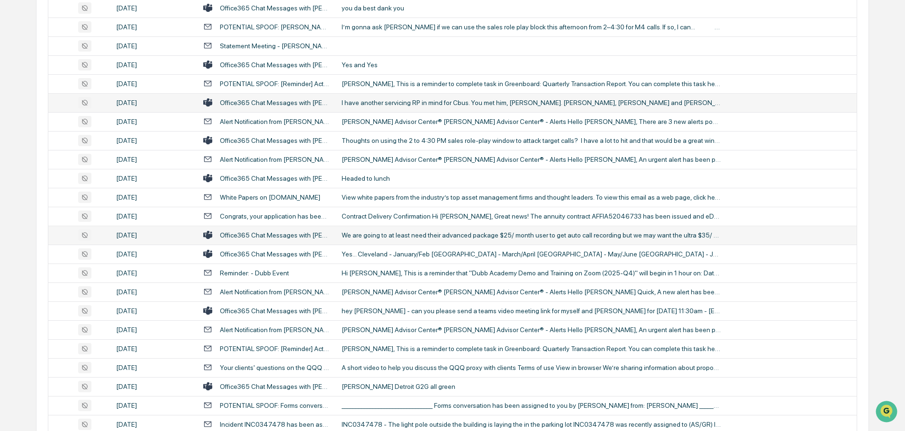
click at [393, 235] on div "We are going to at least need their advanced package $25/ month user to get aut…" at bounding box center [530, 236] width 379 height 8
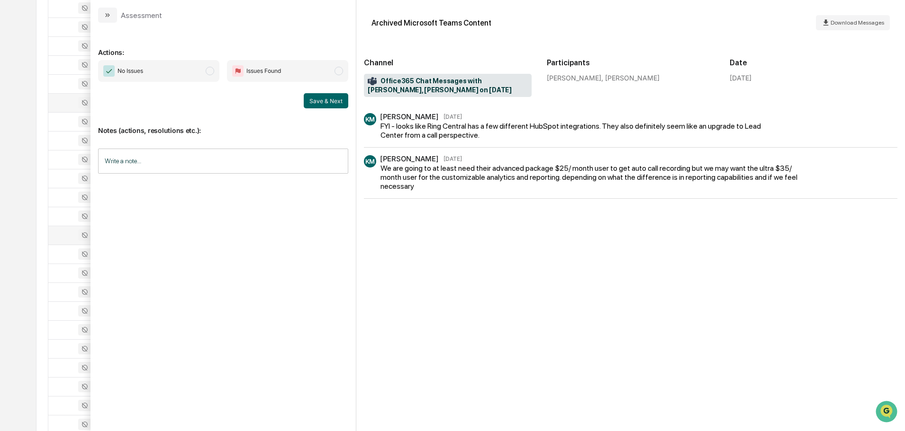
click at [110, 14] on icon "modal" at bounding box center [108, 15] width 8 height 8
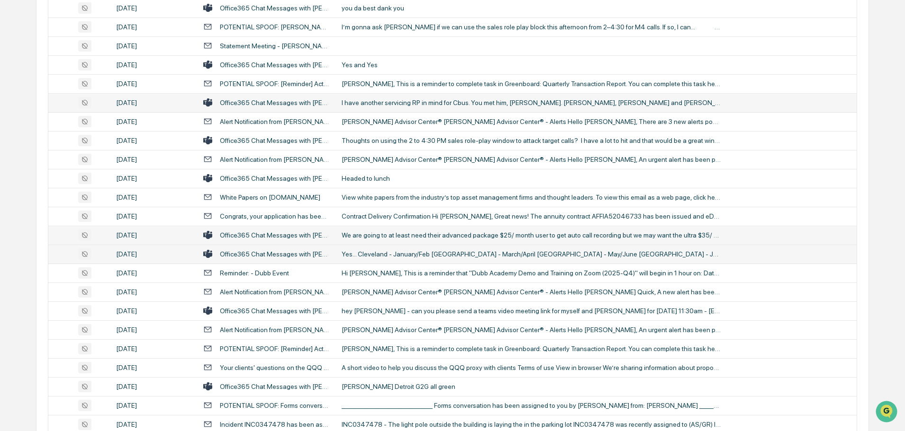
click at [381, 255] on div "Yes... Cleveland - January/Feb [GEOGRAPHIC_DATA] - March/April [GEOGRAPHIC_DATA…" at bounding box center [530, 255] width 379 height 8
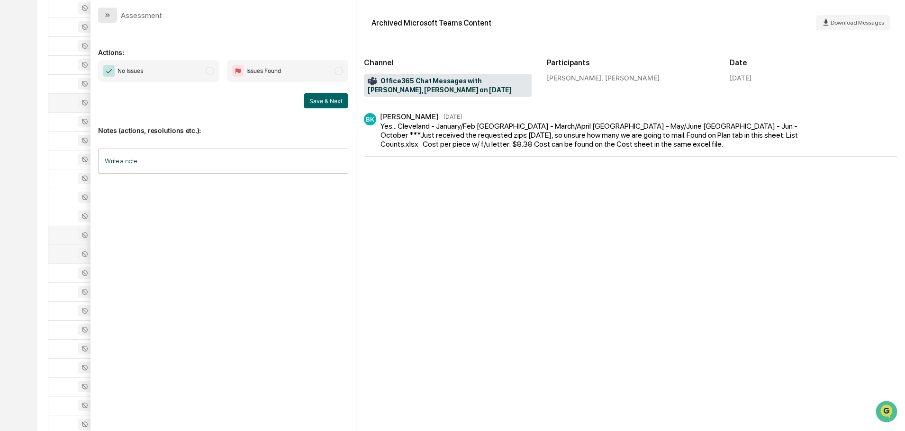
click at [115, 13] on button "modal" at bounding box center [107, 15] width 19 height 15
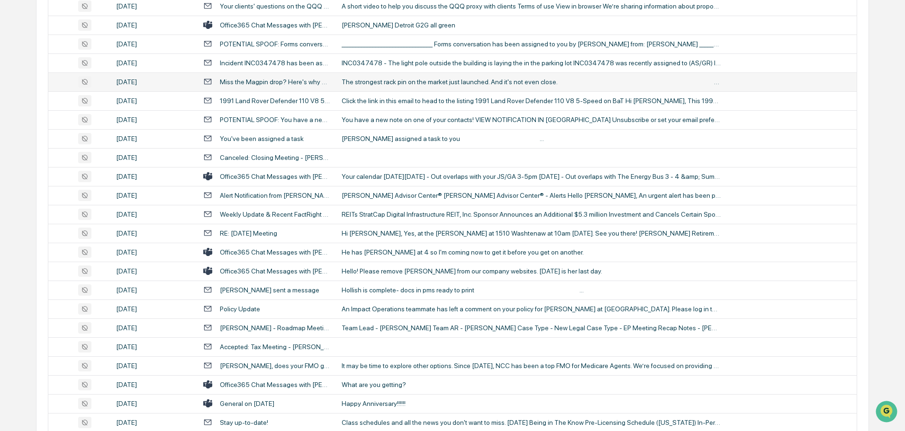
scroll to position [1071, 0]
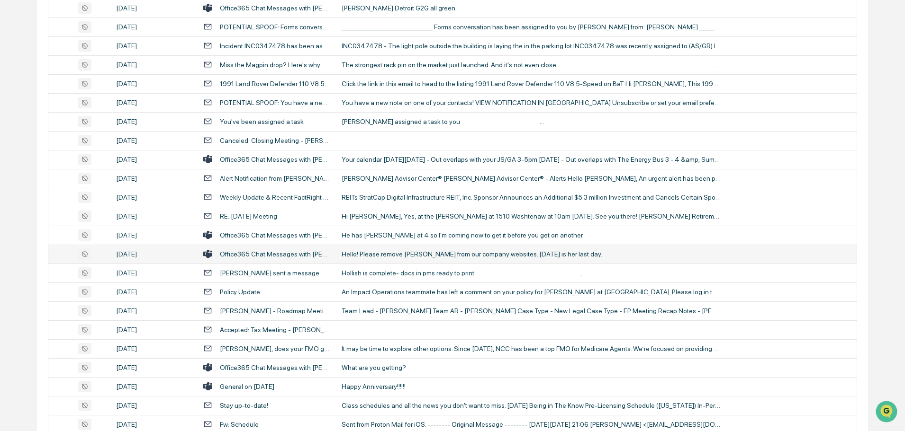
click at [404, 251] on div "Hello! Please remove [PERSON_NAME] from our company websites. [DATE] is her las…" at bounding box center [530, 255] width 379 height 8
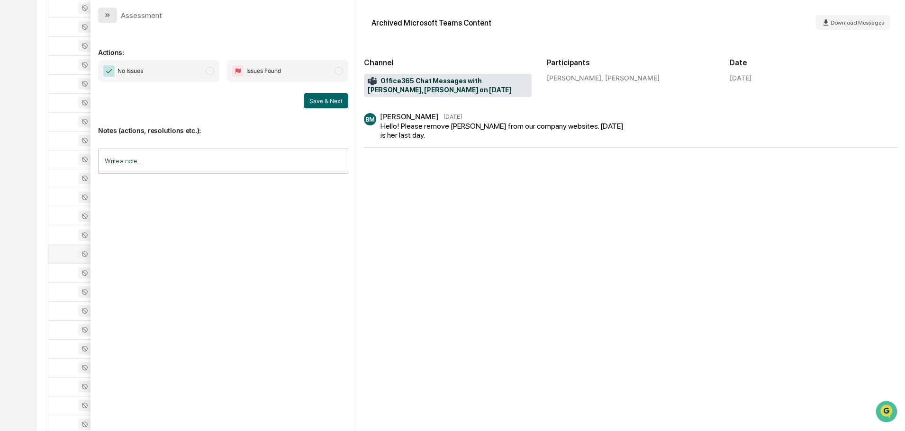
click at [105, 15] on icon "modal" at bounding box center [108, 15] width 8 height 8
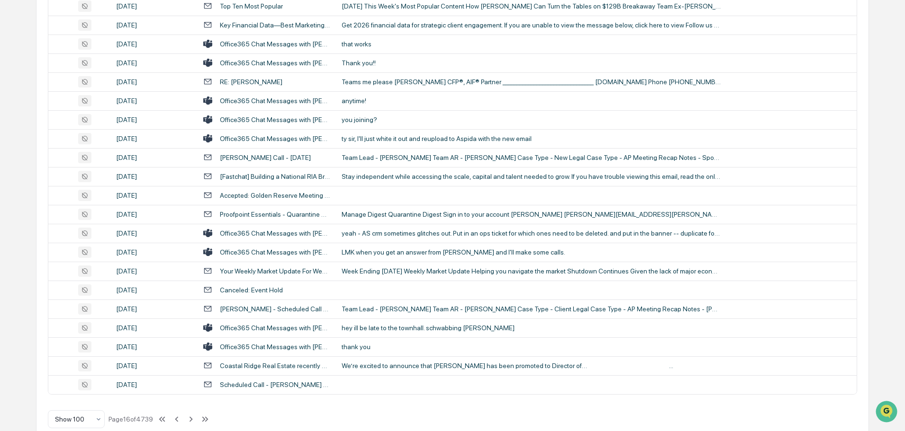
scroll to position [1734, 0]
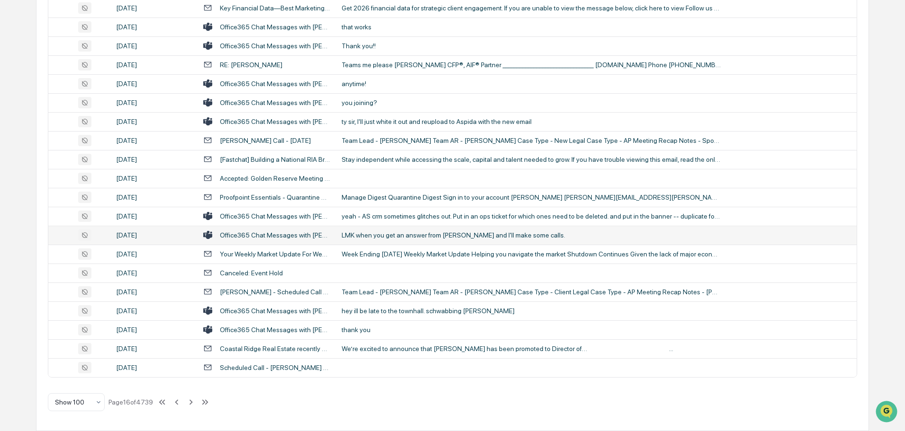
click at [385, 233] on div "LMK when you get an answer from [PERSON_NAME] and I'll make some calls." at bounding box center [530, 236] width 379 height 8
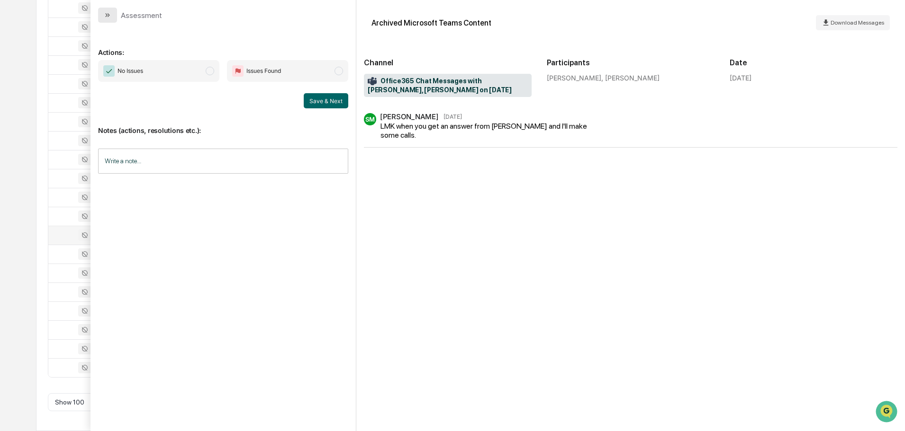
click at [110, 18] on icon "modal" at bounding box center [108, 15] width 8 height 8
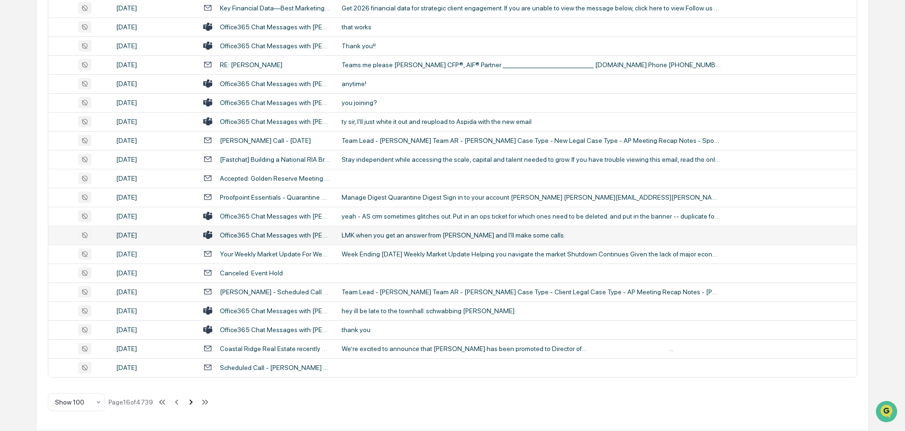
click at [193, 402] on icon at bounding box center [190, 402] width 3 height 5
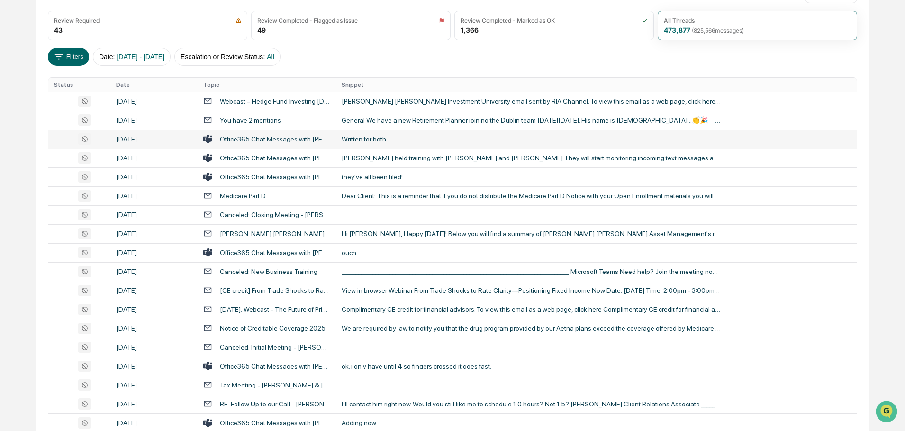
scroll to position [142, 0]
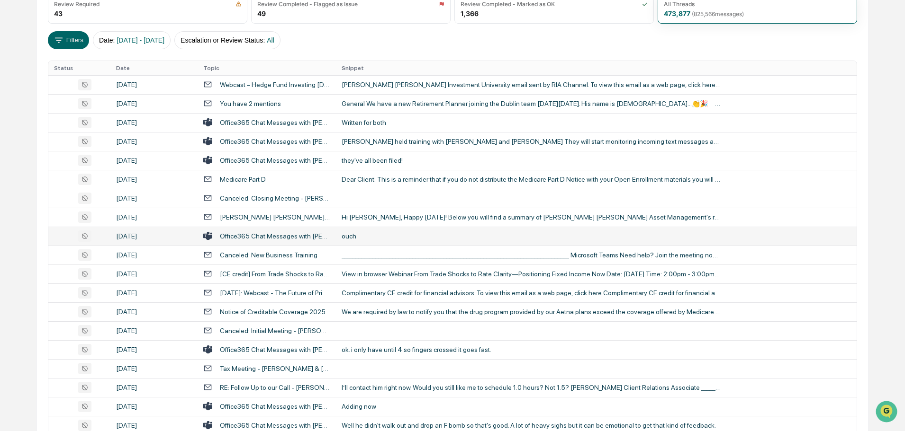
click at [382, 234] on div "ouch" at bounding box center [530, 237] width 379 height 8
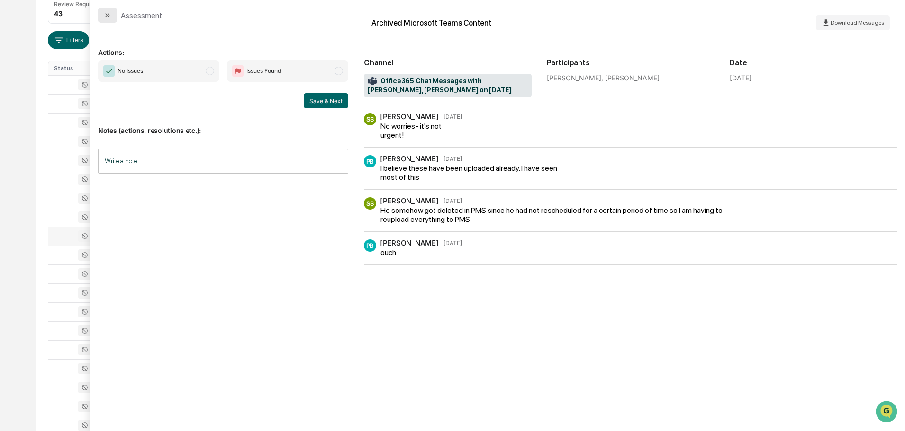
click at [110, 17] on icon "modal" at bounding box center [108, 15] width 8 height 8
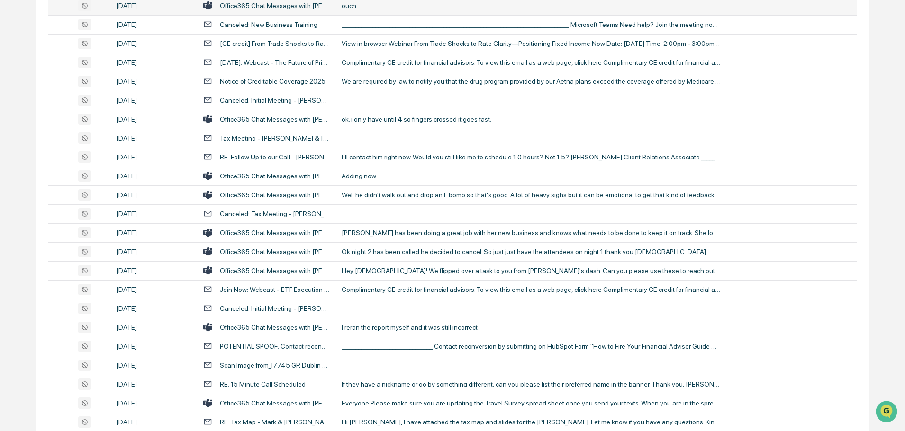
scroll to position [379, 0]
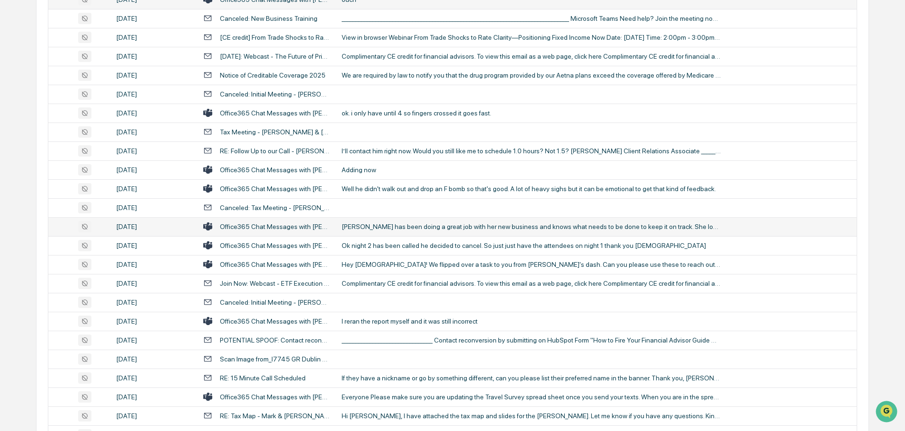
click at [387, 227] on div "[PERSON_NAME] has been doing a great job with her new business and knows what n…" at bounding box center [530, 227] width 379 height 8
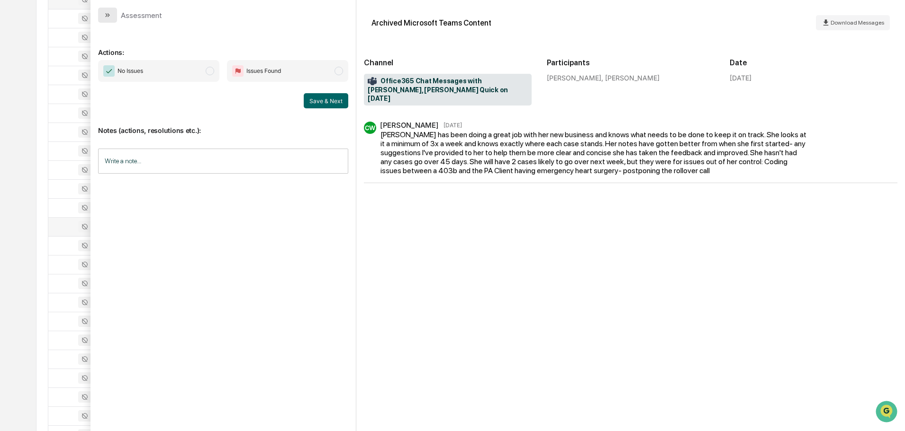
click at [109, 13] on icon "modal" at bounding box center [108, 15] width 8 height 8
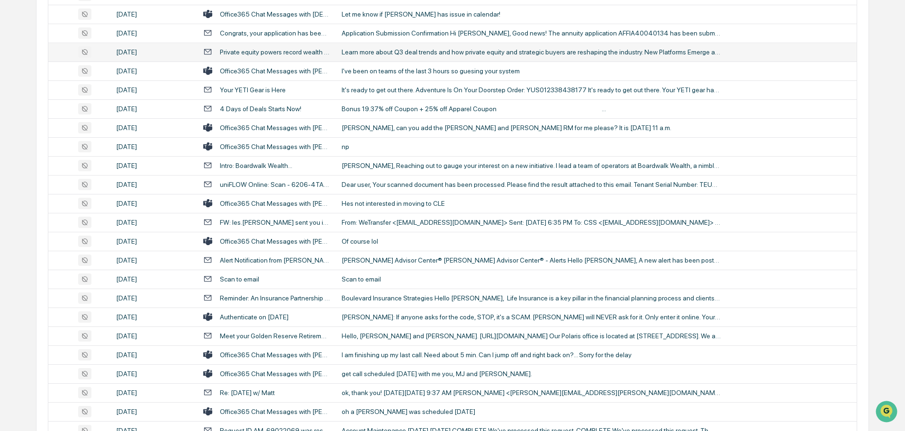
scroll to position [853, 0]
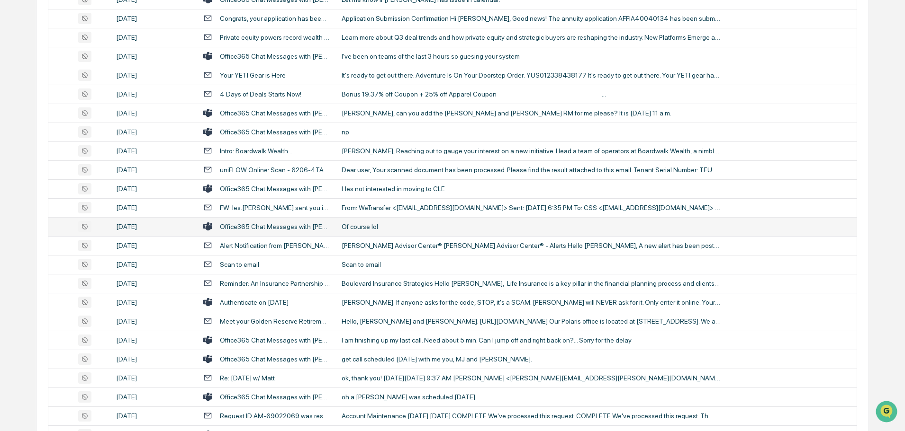
click at [379, 226] on div "Of course lol" at bounding box center [530, 227] width 379 height 8
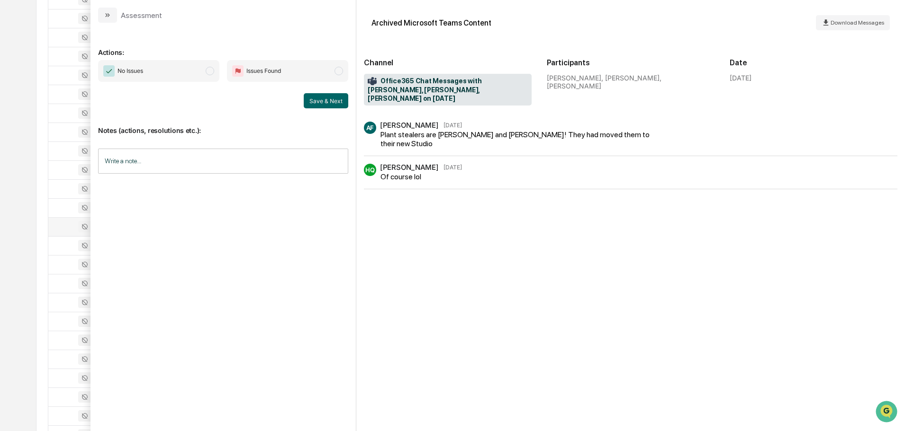
click at [108, 16] on icon "modal" at bounding box center [109, 15] width 2 height 4
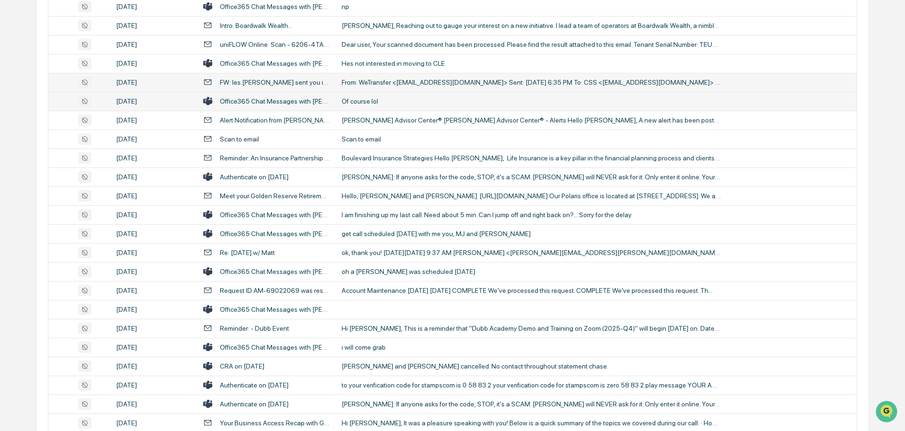
scroll to position [995, 0]
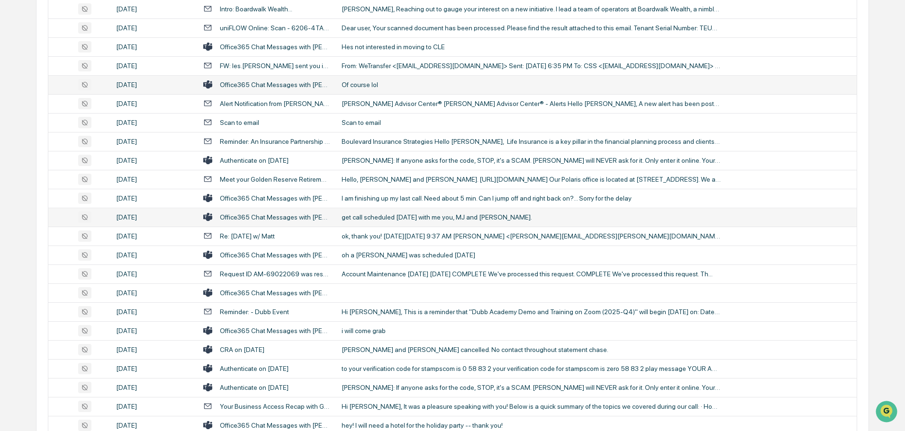
click at [395, 222] on td "get call scheduled [DATE] with me you, MJ and [PERSON_NAME]." at bounding box center [596, 217] width 521 height 19
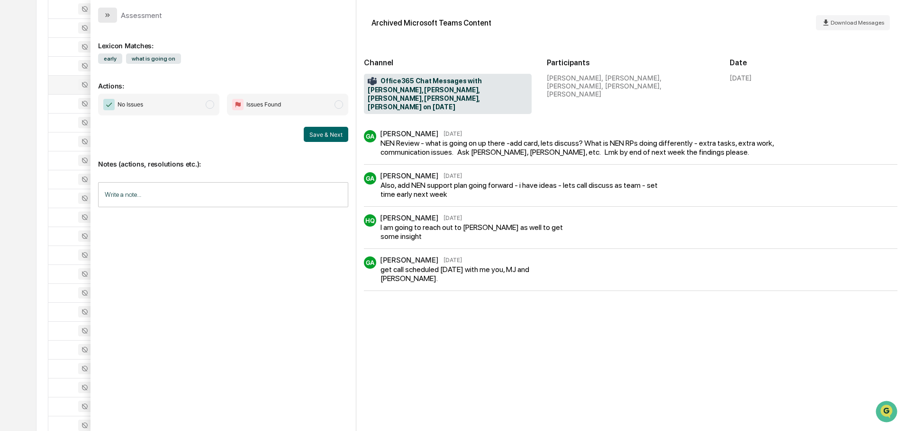
click at [109, 18] on icon "modal" at bounding box center [108, 15] width 8 height 8
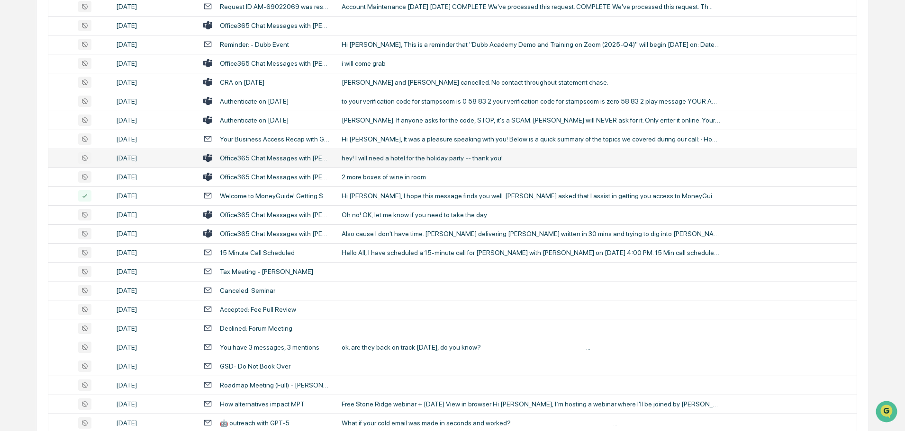
scroll to position [1279, 0]
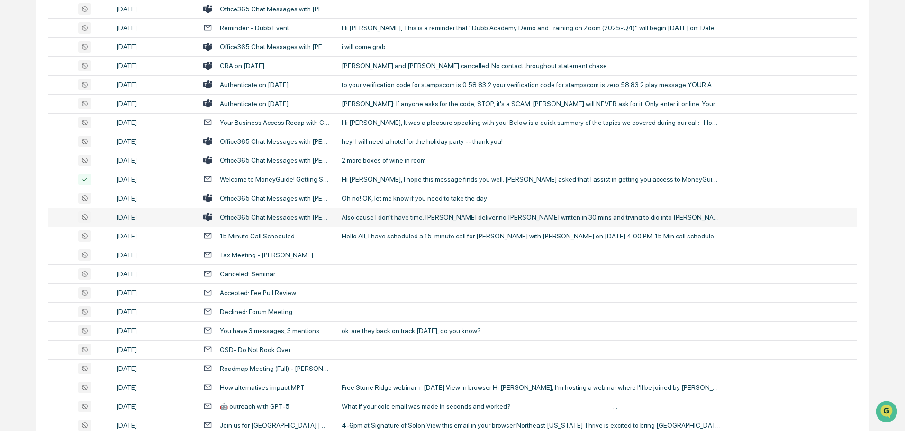
click at [385, 219] on div "Also cause I don't have time. [PERSON_NAME] delivering [PERSON_NAME] written in…" at bounding box center [530, 218] width 379 height 8
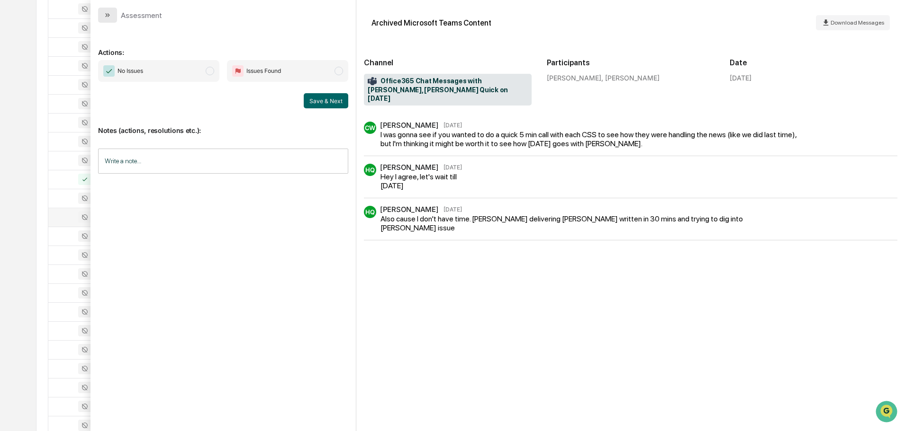
click at [108, 15] on icon "modal" at bounding box center [109, 15] width 2 height 4
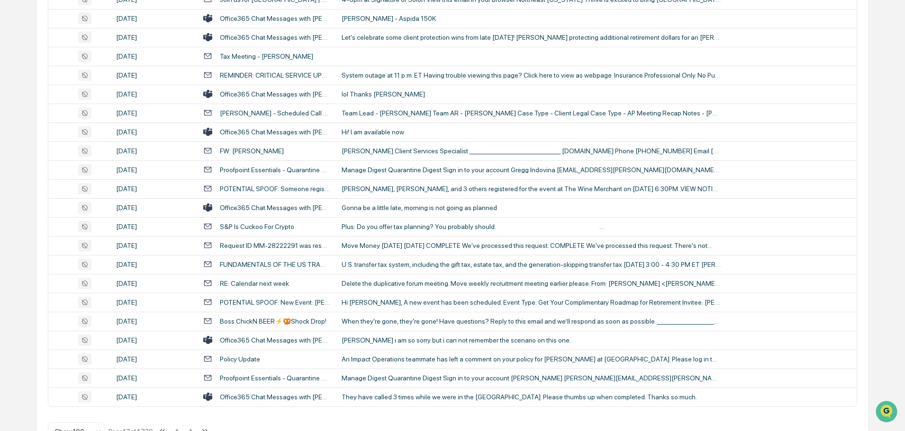
scroll to position [1734, 0]
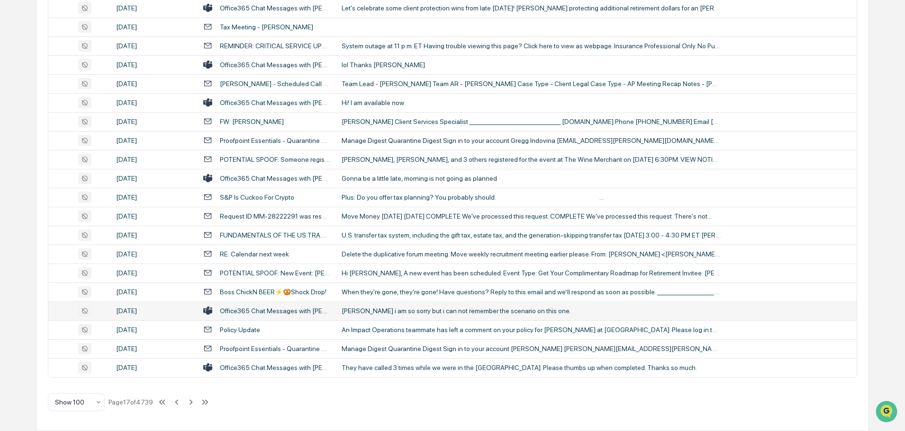
click at [412, 318] on td "[PERSON_NAME] i am so sorry but i can not remember the scenario on this one." at bounding box center [596, 311] width 521 height 19
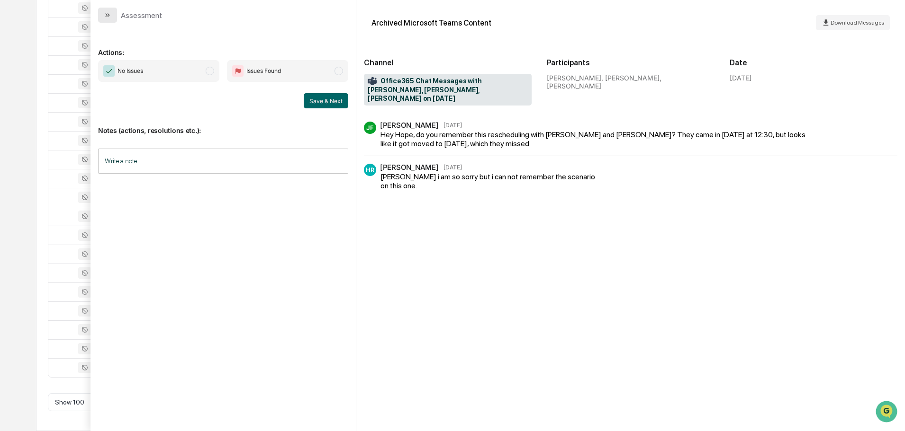
click at [113, 15] on button "modal" at bounding box center [107, 15] width 19 height 15
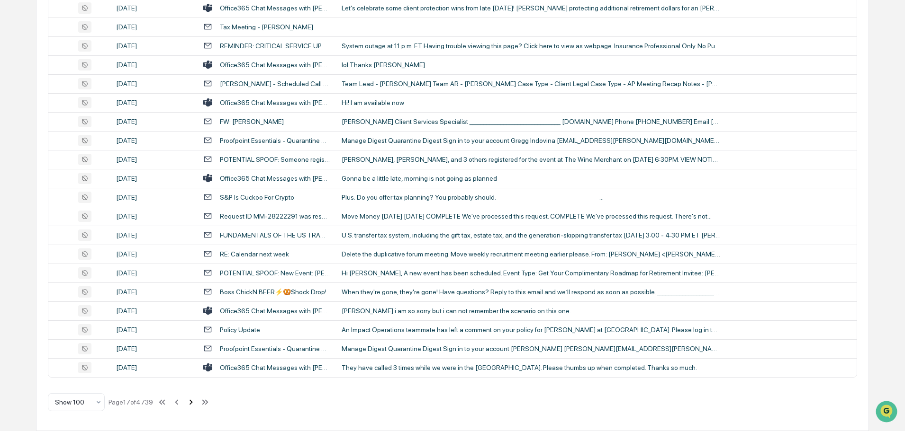
click at [191, 402] on icon at bounding box center [191, 402] width 10 height 10
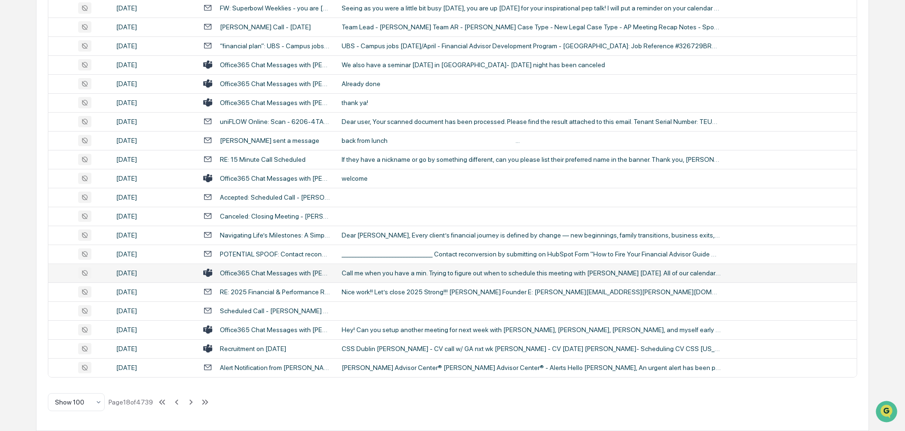
click at [395, 273] on div "Call me when you have a min. Trying to figure out when to schedule this meeting…" at bounding box center [530, 274] width 379 height 8
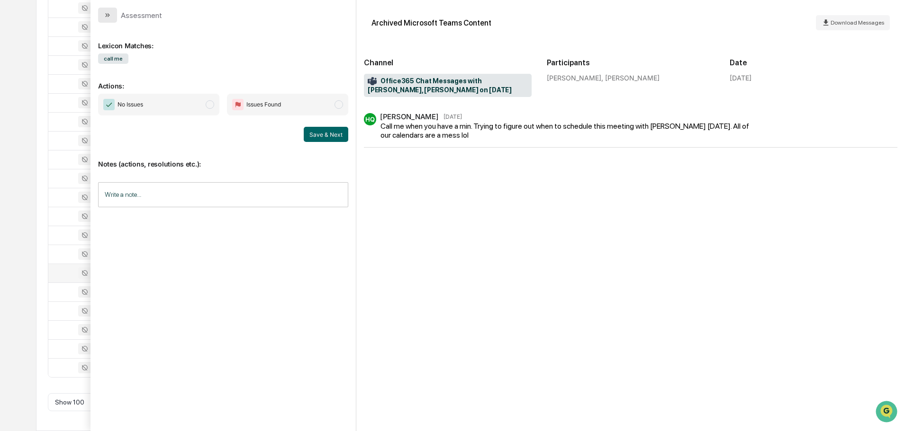
click at [113, 17] on button "modal" at bounding box center [107, 15] width 19 height 15
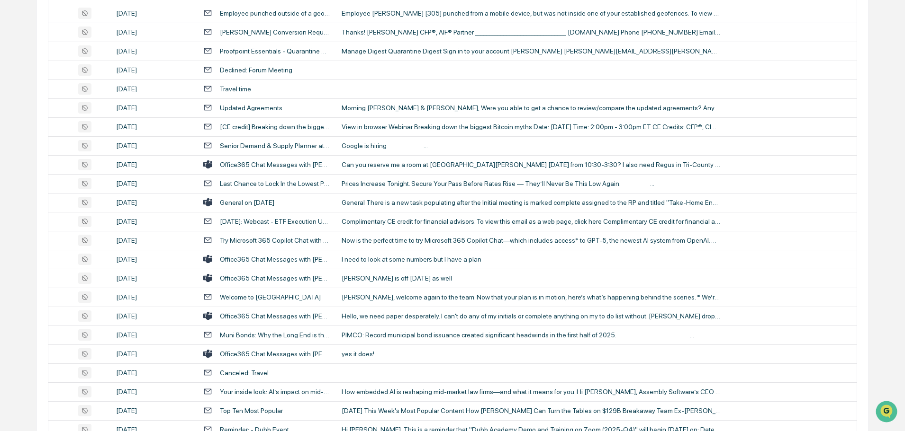
scroll to position [426, 0]
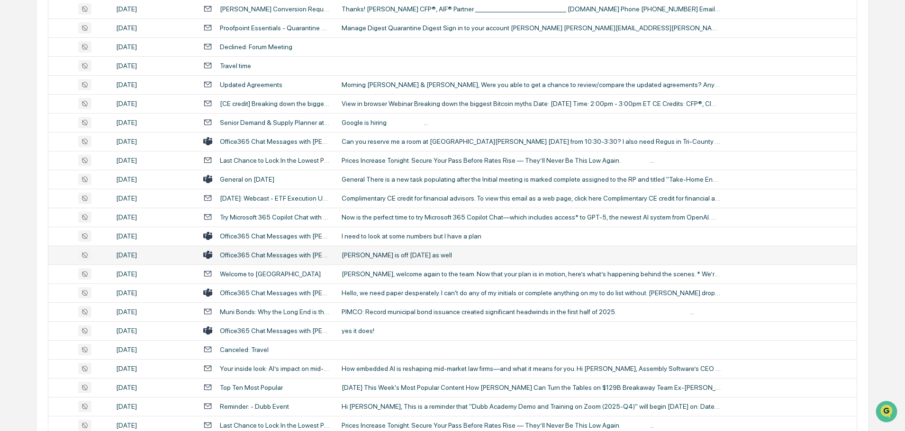
click at [385, 261] on td "[PERSON_NAME] is off [DATE] as well" at bounding box center [596, 255] width 521 height 19
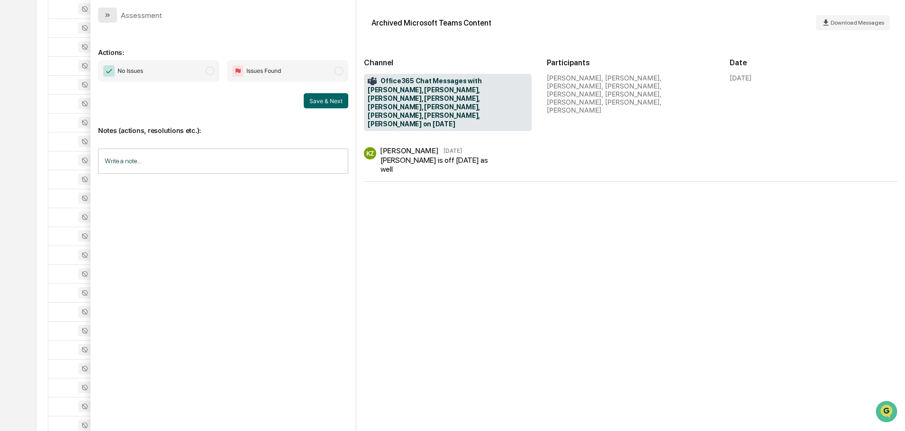
click at [113, 14] on button "modal" at bounding box center [107, 15] width 19 height 15
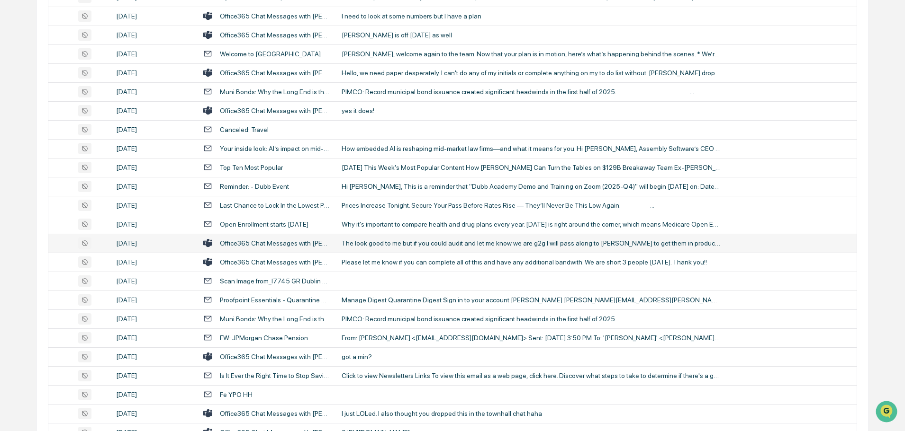
scroll to position [663, 0]
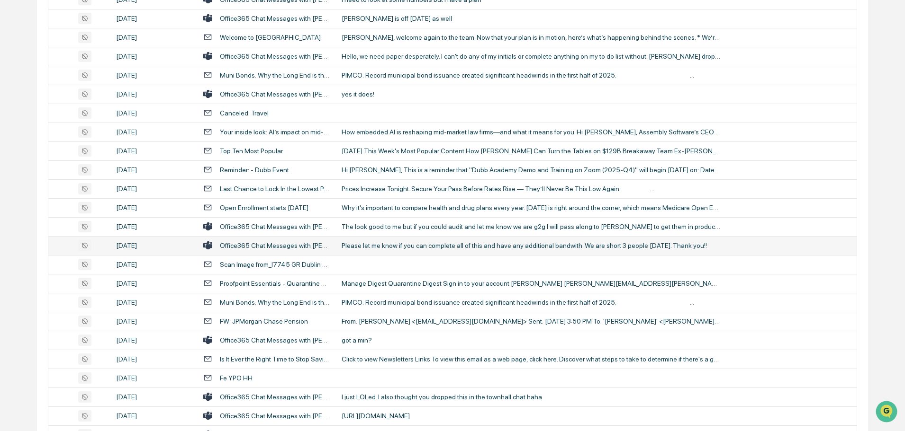
click at [424, 247] on div "Please let me know if you can complete all of this and have any additional band…" at bounding box center [530, 246] width 379 height 8
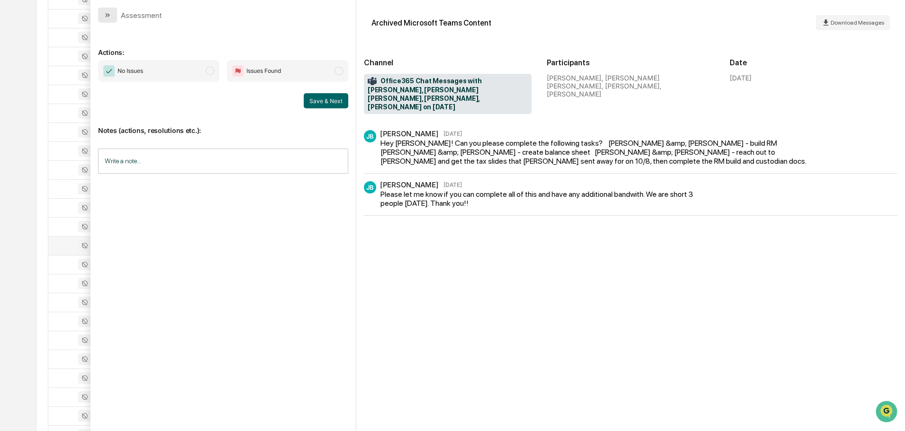
click at [109, 11] on icon "modal" at bounding box center [108, 15] width 8 height 8
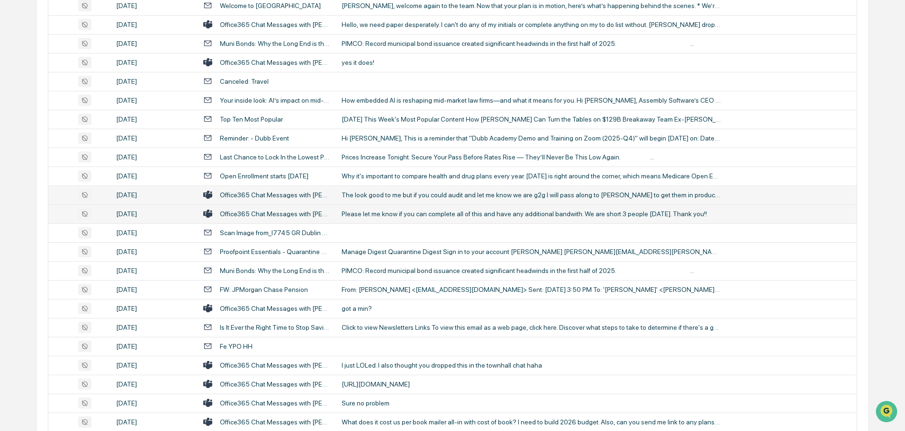
scroll to position [710, 0]
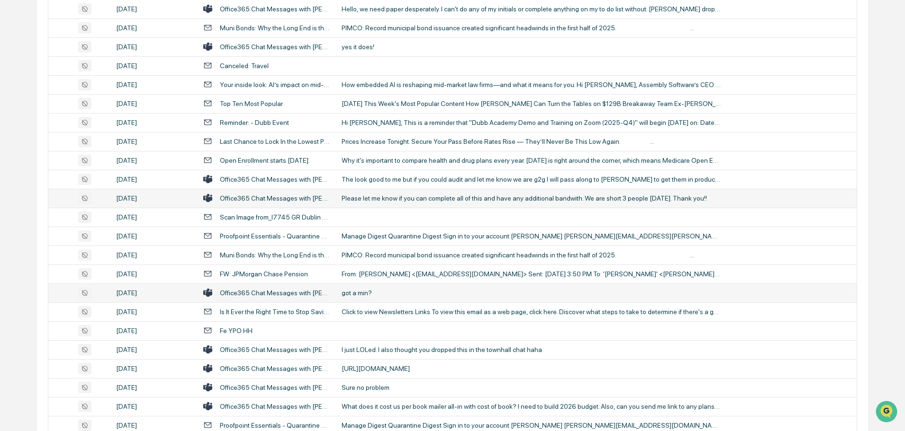
click at [365, 295] on div "got a min?" at bounding box center [530, 293] width 379 height 8
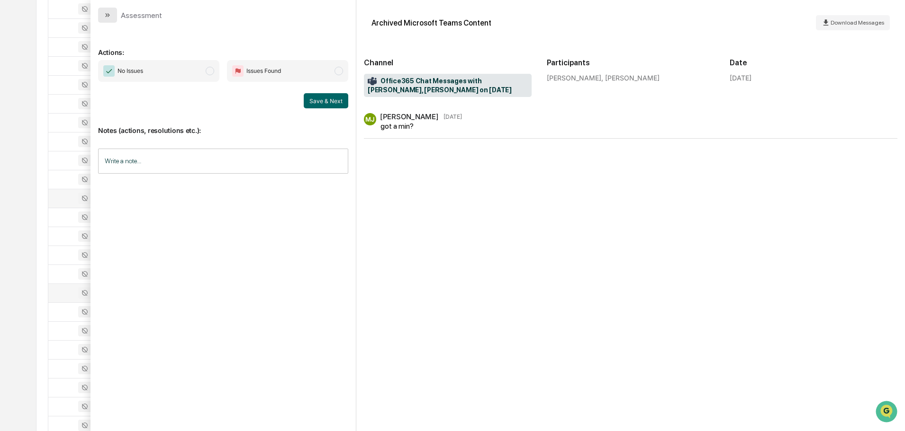
click at [105, 17] on icon "modal" at bounding box center [108, 15] width 8 height 8
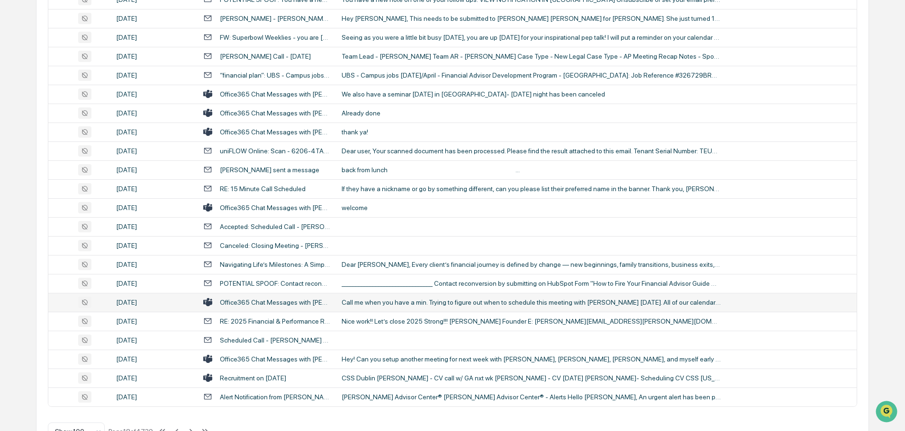
scroll to position [1734, 0]
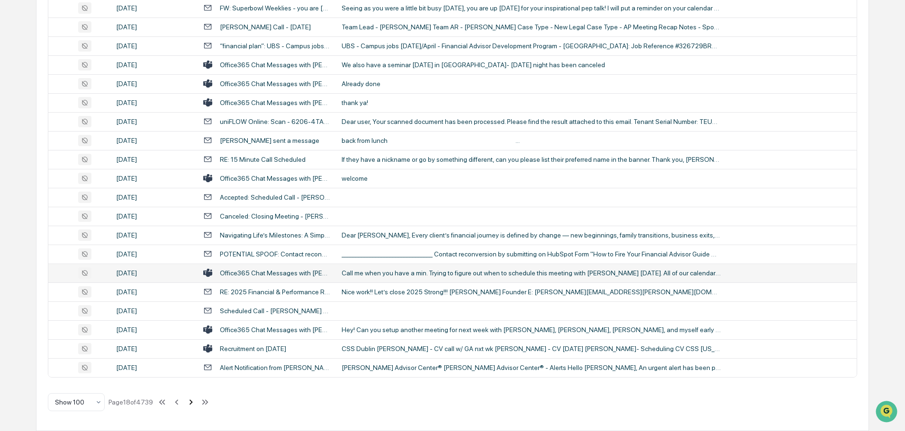
click at [190, 403] on icon at bounding box center [191, 402] width 10 height 10
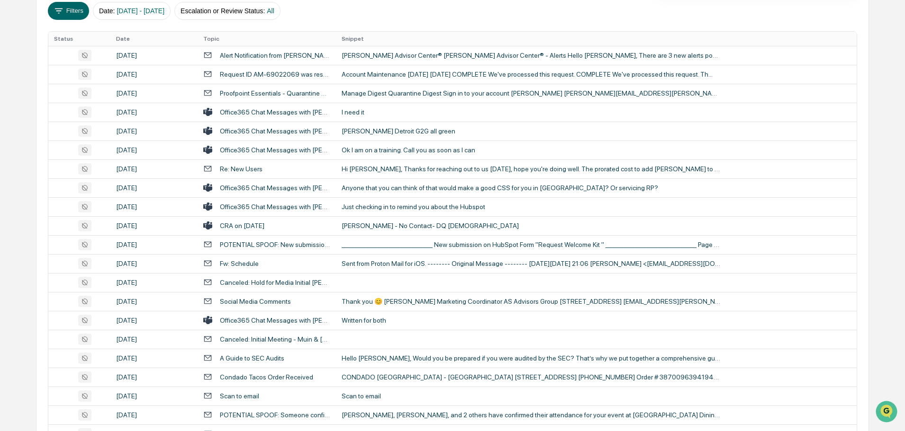
scroll to position [29, 0]
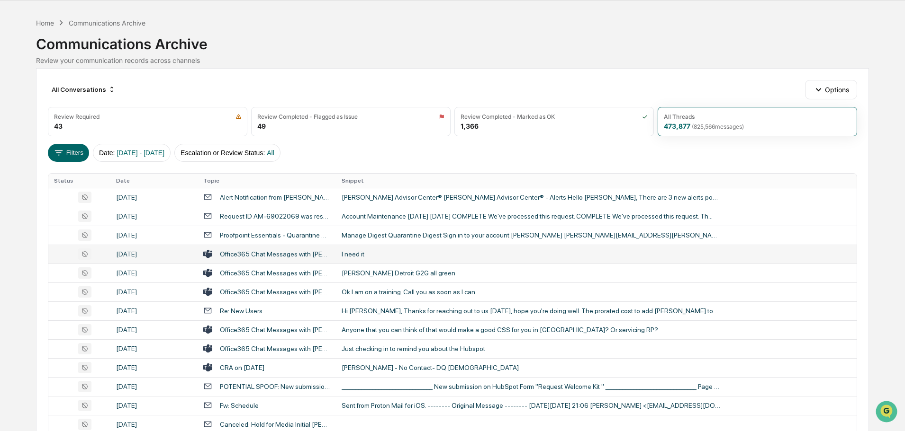
click at [408, 253] on div "I need it" at bounding box center [530, 255] width 379 height 8
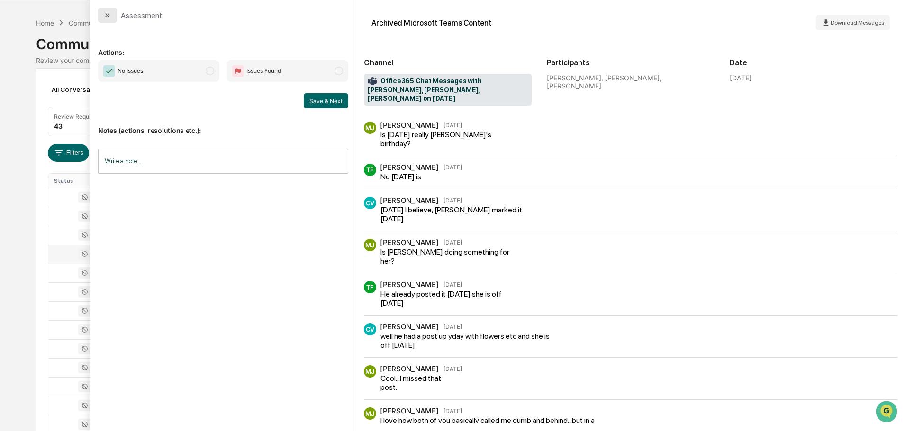
click at [114, 16] on button "modal" at bounding box center [107, 15] width 19 height 15
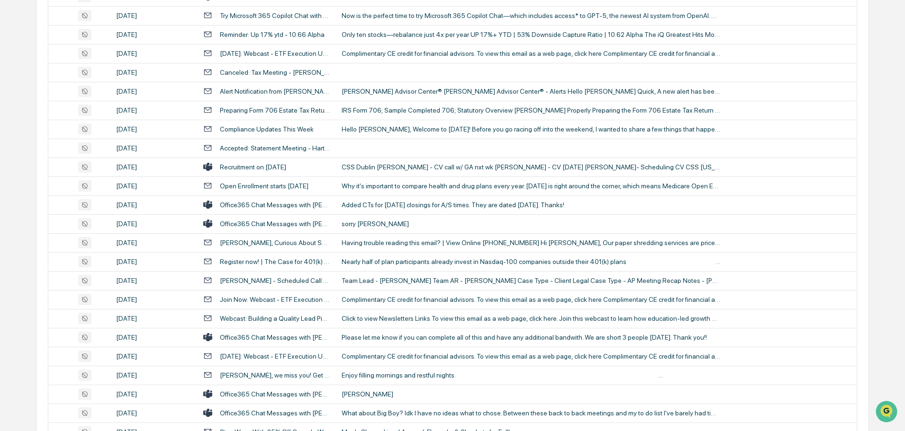
scroll to position [1119, 0]
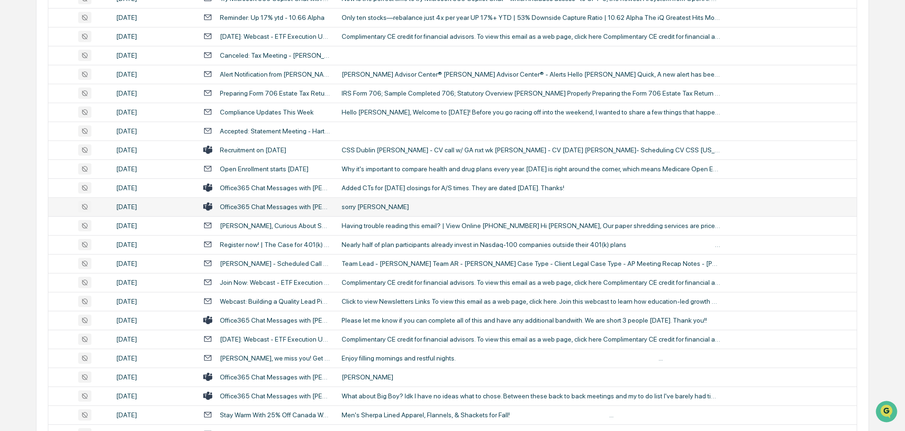
click at [389, 200] on td "sorry [PERSON_NAME]" at bounding box center [596, 207] width 521 height 19
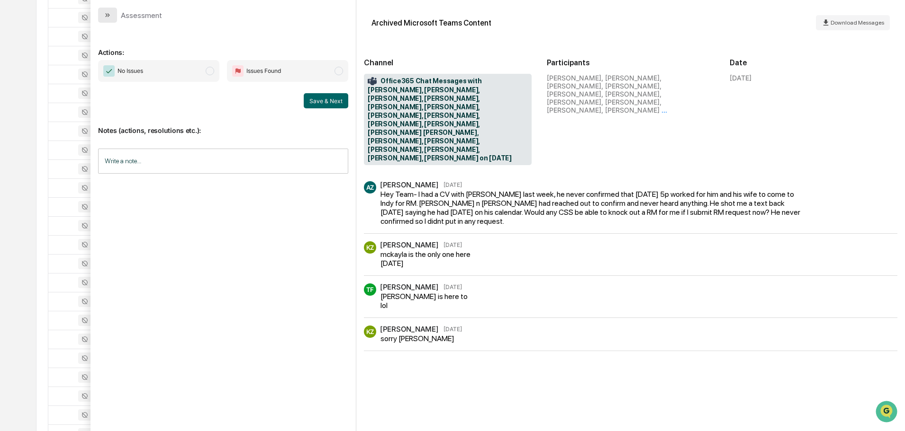
click at [111, 15] on icon "modal" at bounding box center [108, 15] width 8 height 8
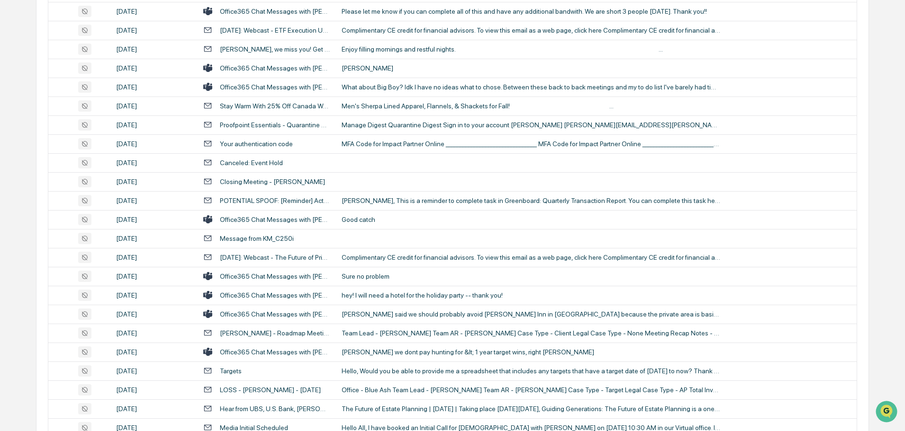
scroll to position [1450, 0]
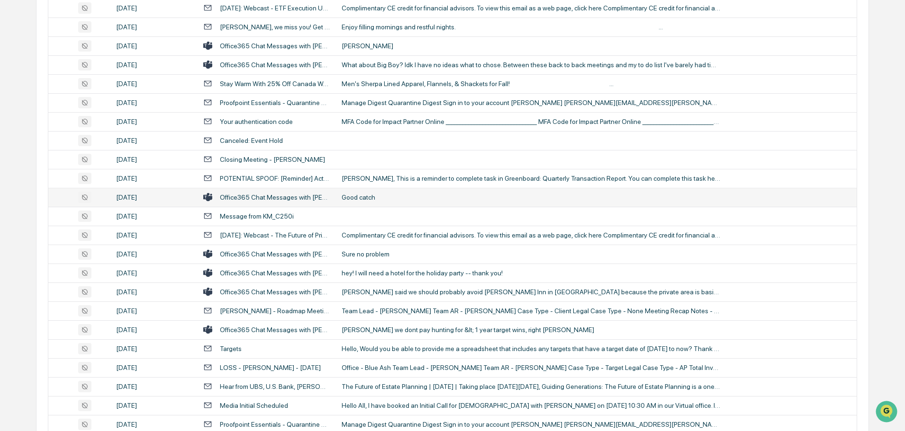
click at [386, 199] on div "Good catch" at bounding box center [530, 198] width 379 height 8
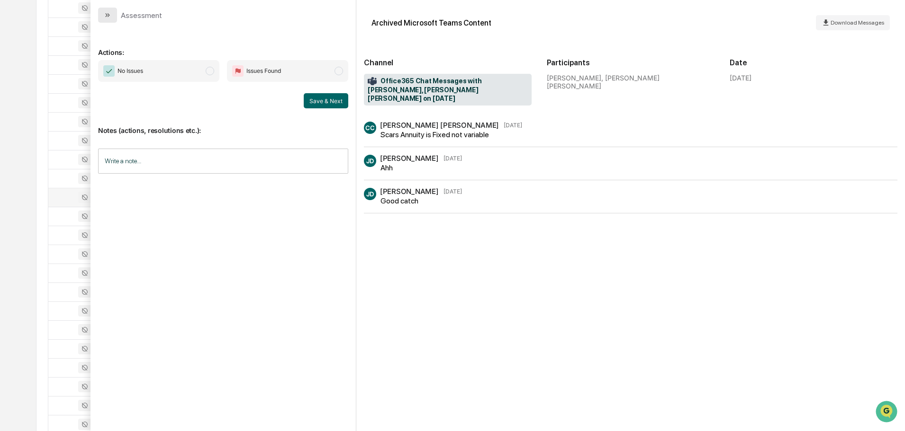
click at [108, 14] on icon "modal" at bounding box center [109, 15] width 2 height 4
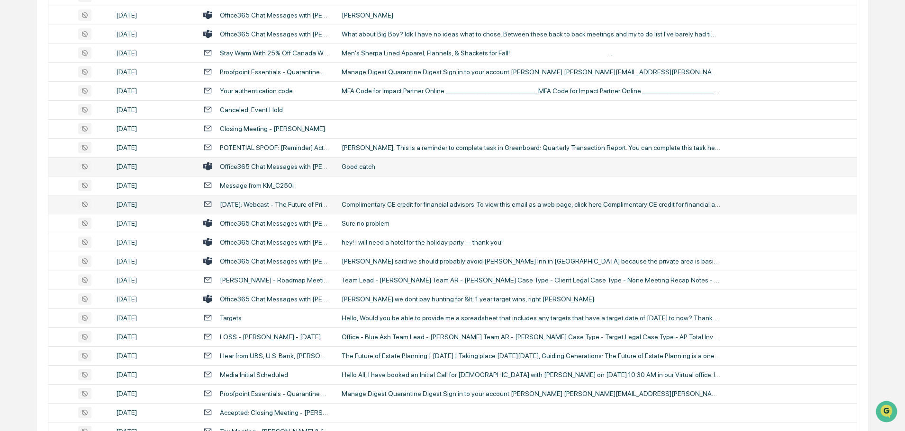
scroll to position [1498, 0]
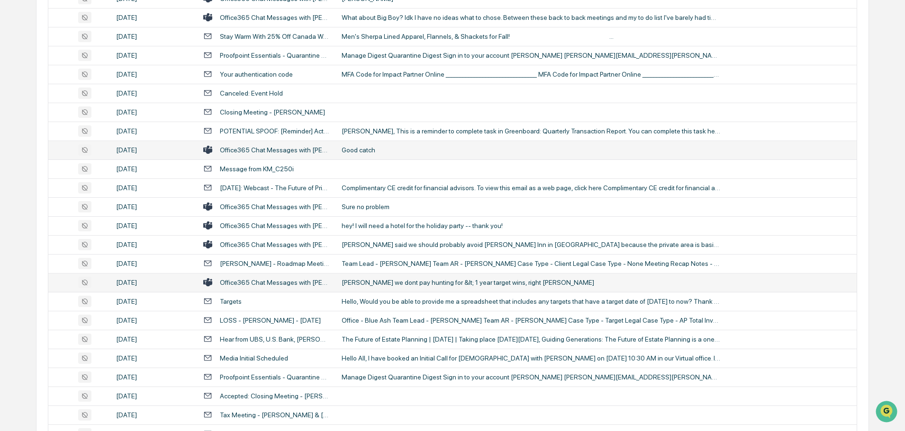
click at [363, 281] on div "[PERSON_NAME] we dont pay hunting for &lt; 1 year target wins, right [PERSON_NA…" at bounding box center [530, 283] width 379 height 8
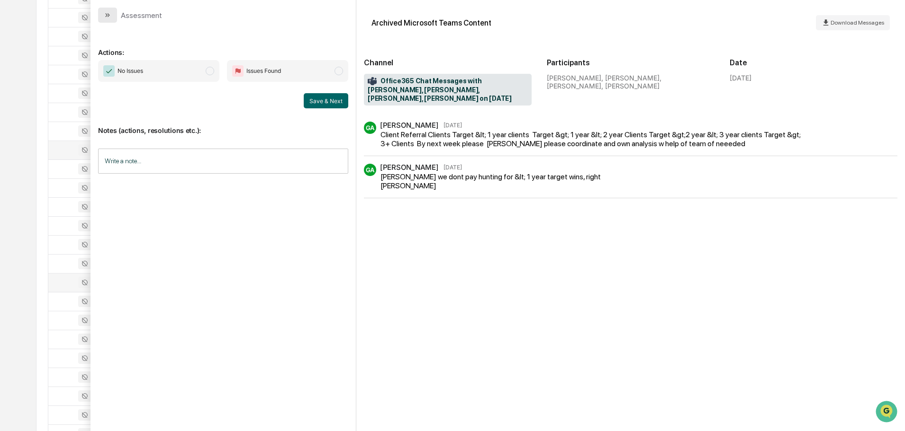
click at [101, 9] on button "modal" at bounding box center [107, 15] width 19 height 15
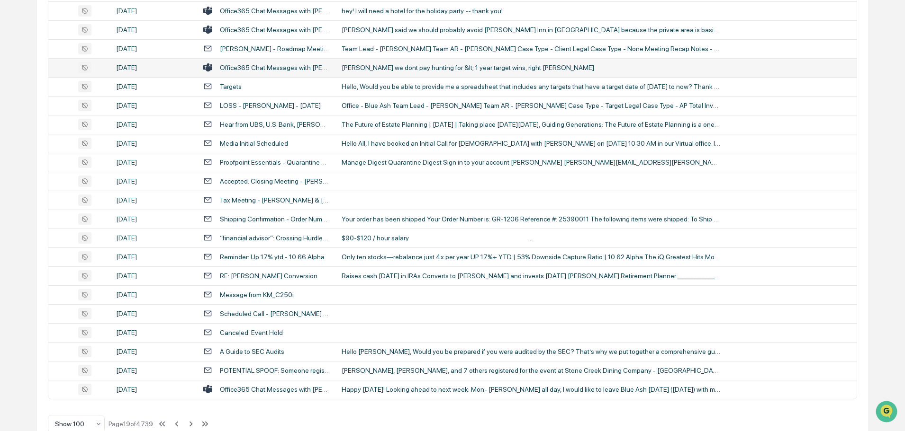
scroll to position [1734, 0]
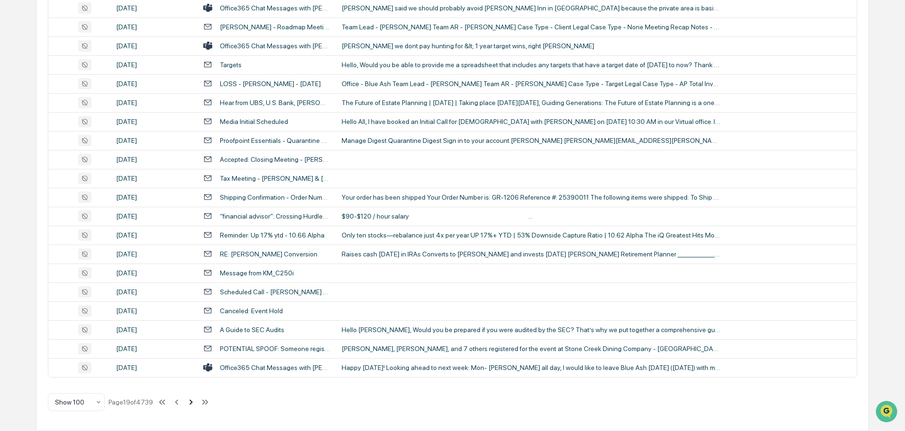
click at [191, 404] on icon at bounding box center [191, 402] width 10 height 10
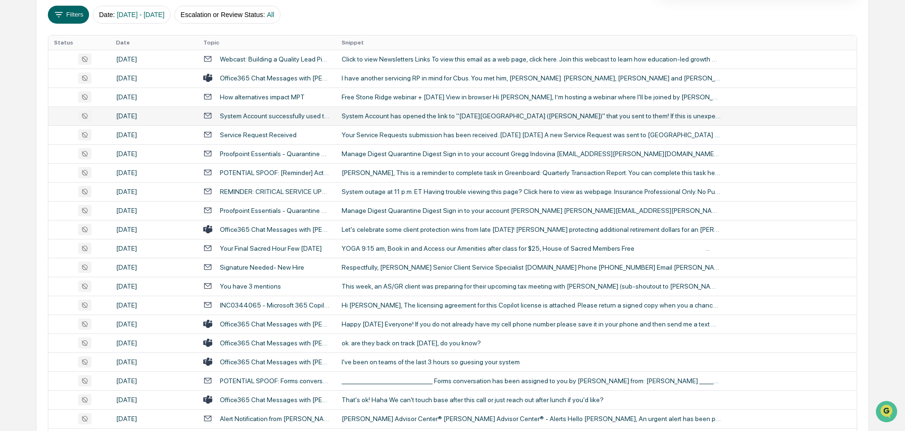
scroll to position [189, 0]
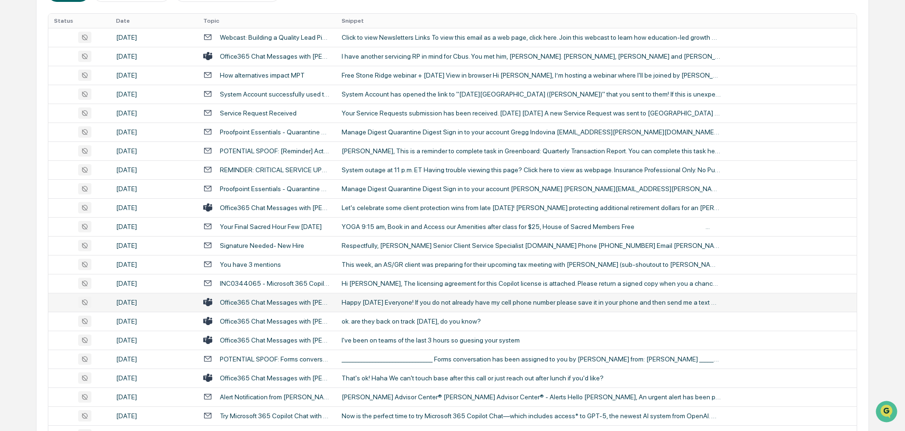
click at [395, 299] on div "Happy [DATE] Everyone! If you do not already have my cell phone number please s…" at bounding box center [530, 303] width 379 height 8
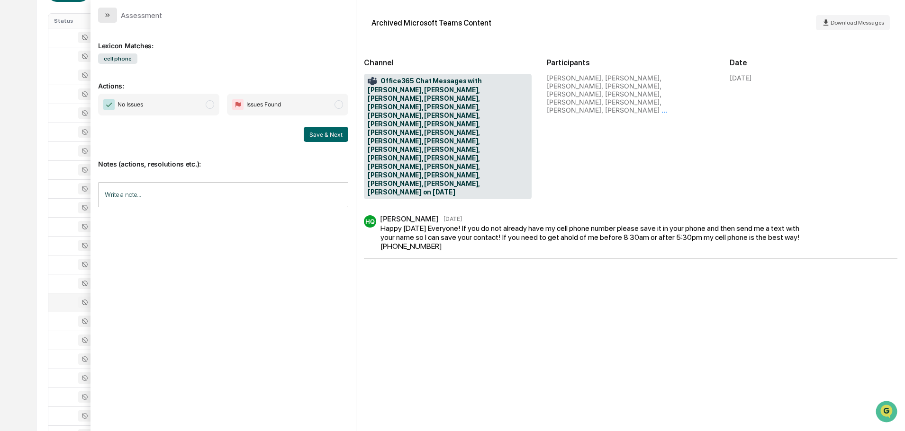
click at [113, 14] on button "modal" at bounding box center [107, 15] width 19 height 15
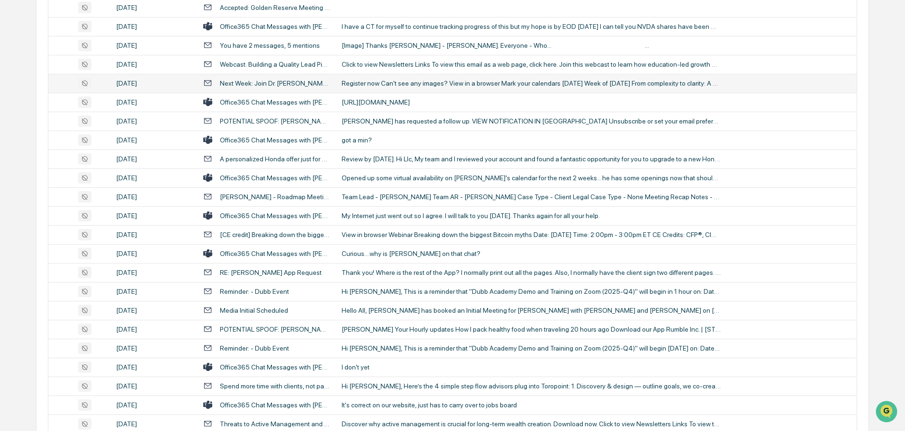
scroll to position [1516, 0]
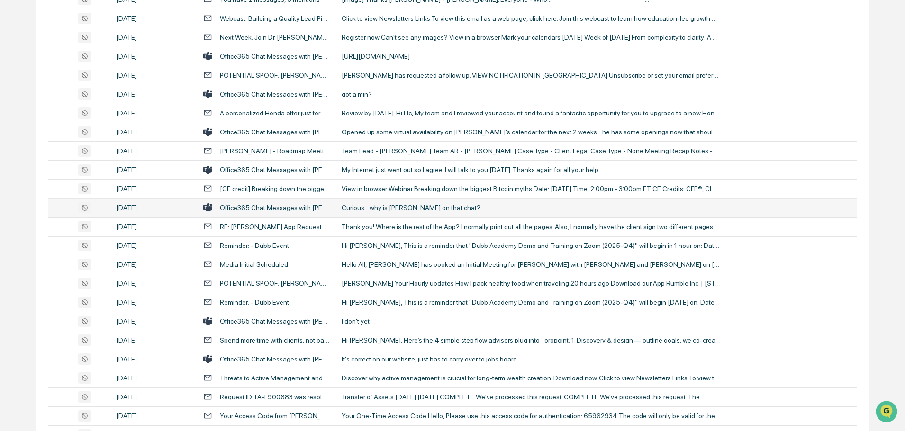
click at [392, 207] on div "Curious....why is [PERSON_NAME] on that chat?" at bounding box center [530, 208] width 379 height 8
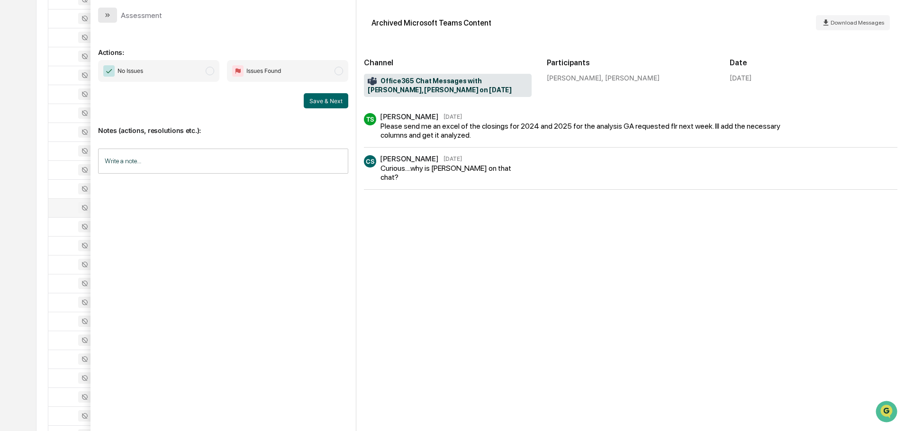
click at [111, 12] on icon "modal" at bounding box center [108, 15] width 8 height 8
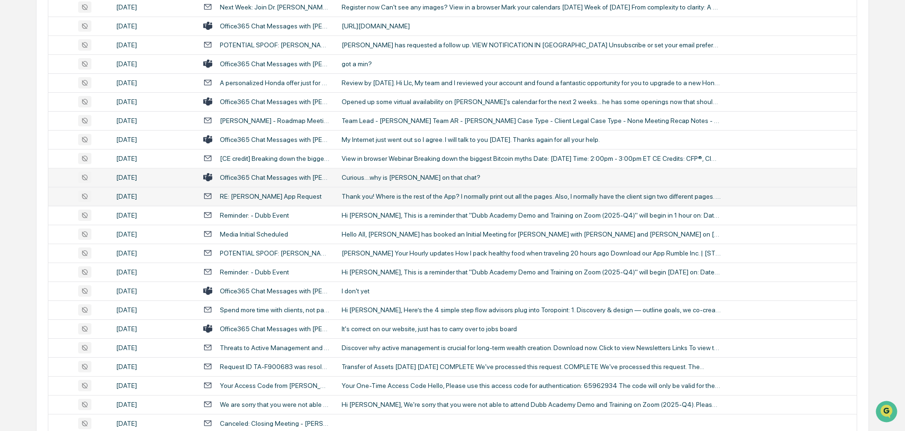
scroll to position [1563, 0]
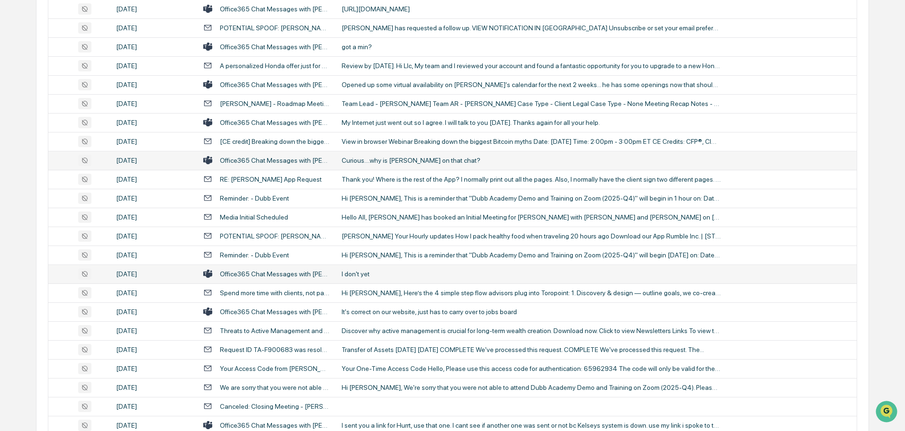
click at [394, 272] on div "I don't yet" at bounding box center [530, 274] width 379 height 8
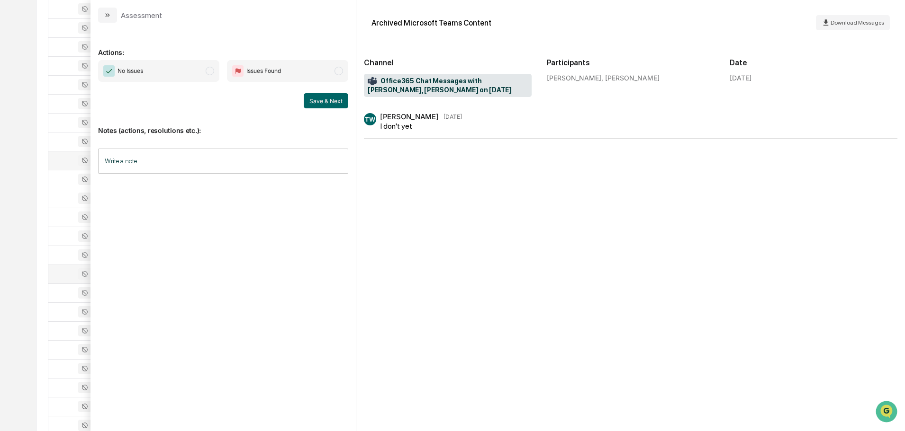
click at [114, 17] on button "modal" at bounding box center [107, 15] width 19 height 15
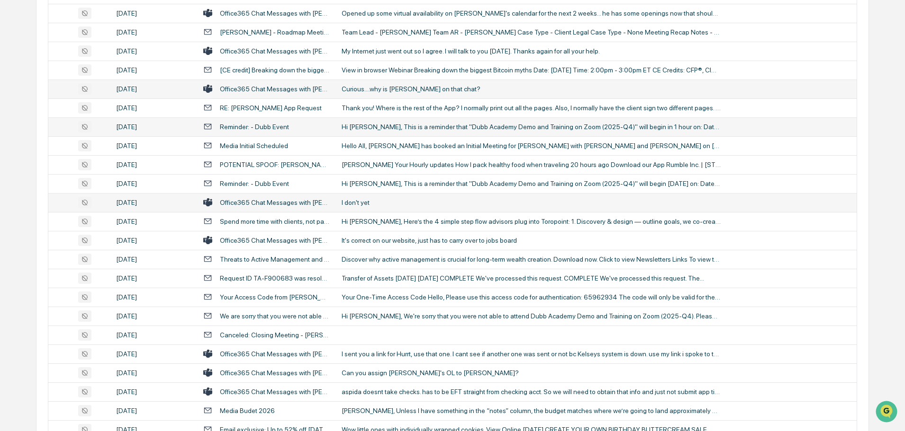
scroll to position [1658, 0]
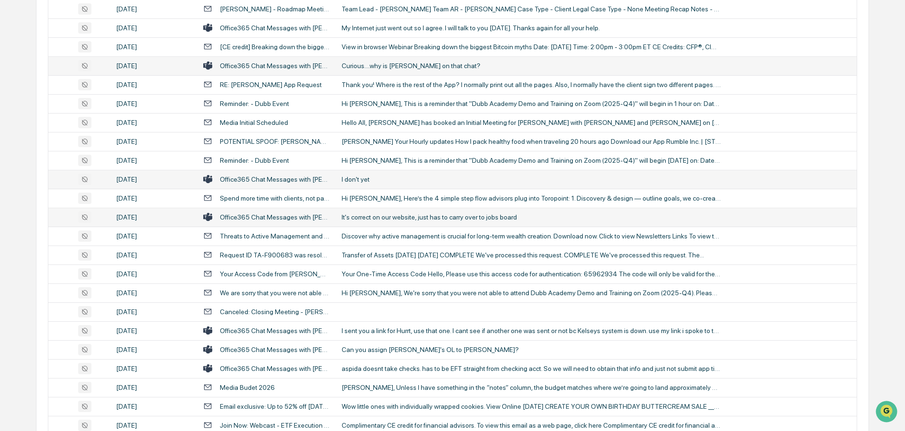
click at [388, 217] on div "It's correct on our website, just has to carry over to jobs board" at bounding box center [530, 218] width 379 height 8
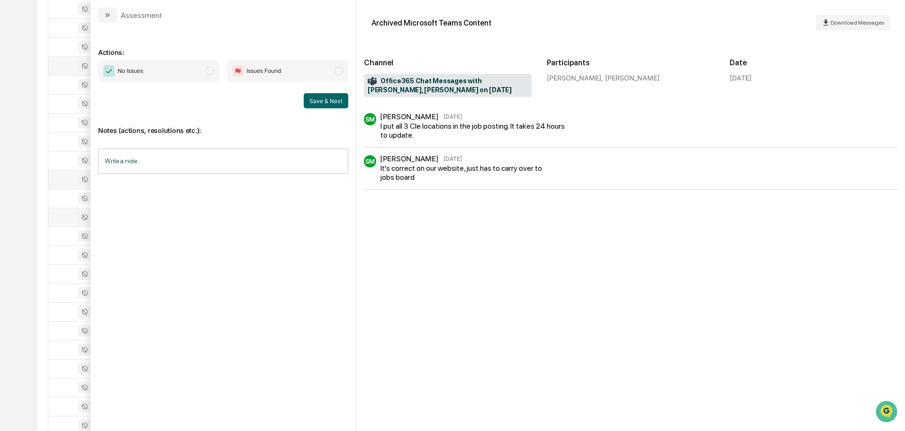
click at [114, 18] on button "modal" at bounding box center [107, 15] width 19 height 15
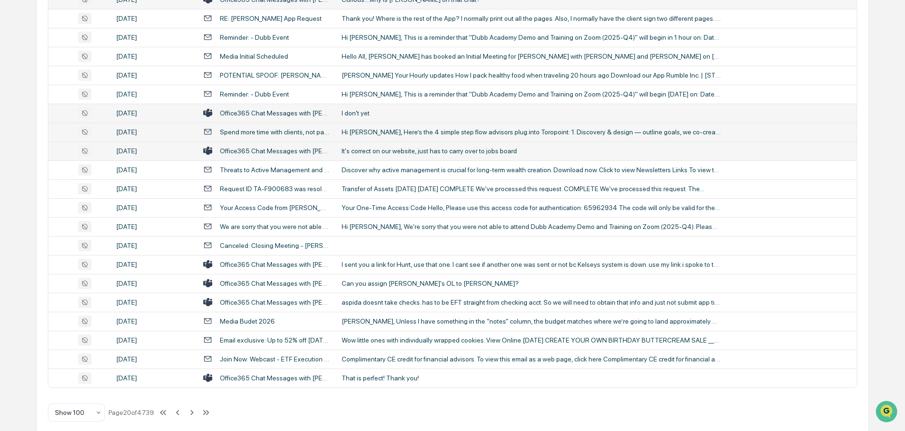
scroll to position [1734, 0]
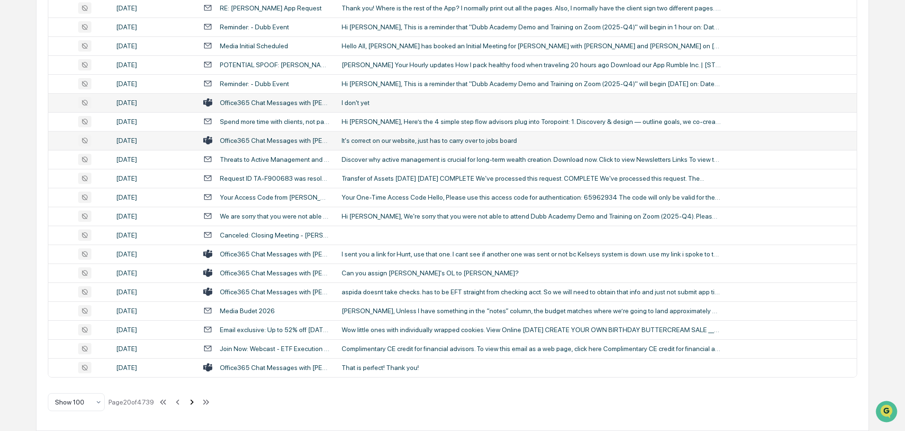
click at [194, 404] on icon at bounding box center [192, 402] width 10 height 10
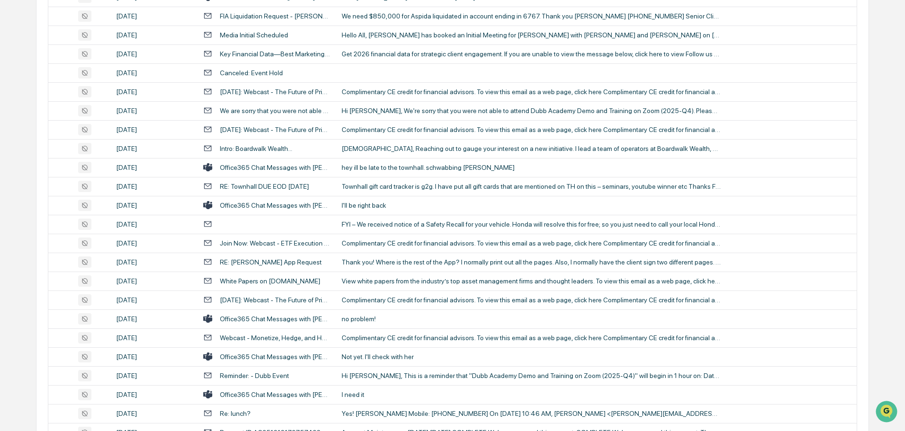
scroll to position [521, 0]
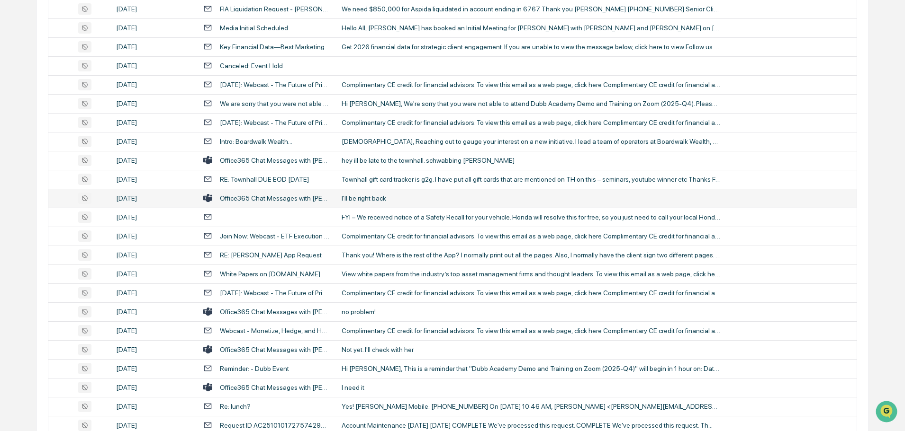
click at [385, 201] on div "I'll be right back" at bounding box center [530, 199] width 379 height 8
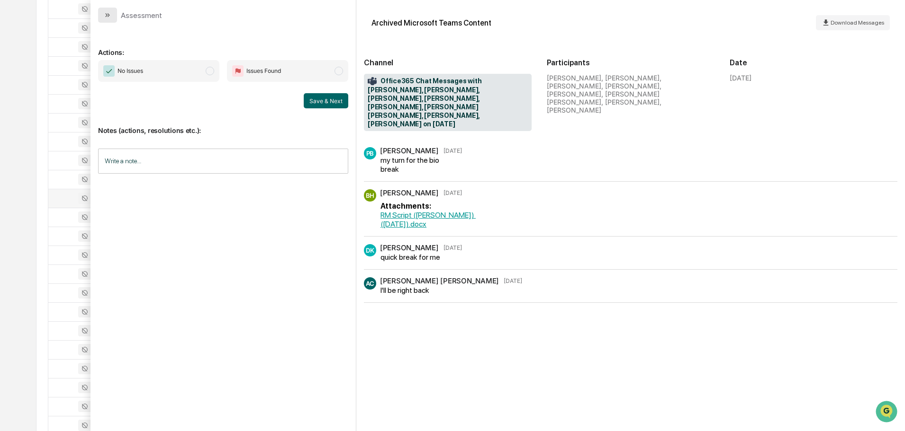
click at [110, 12] on icon "modal" at bounding box center [108, 15] width 8 height 8
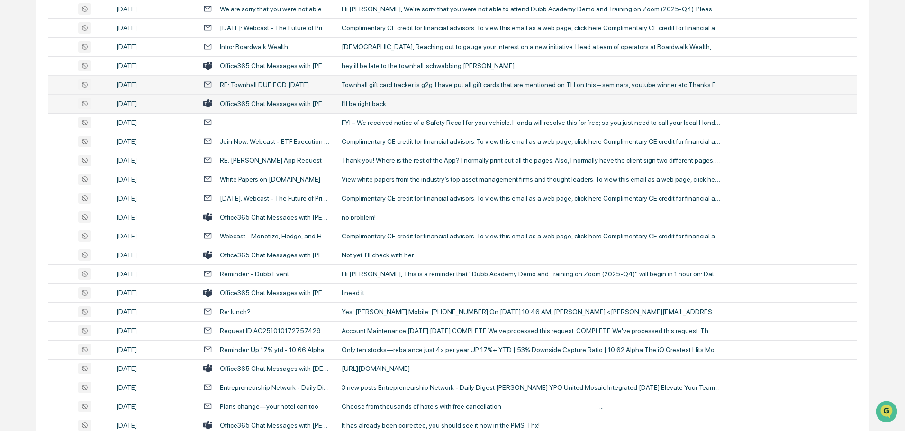
scroll to position [663, 0]
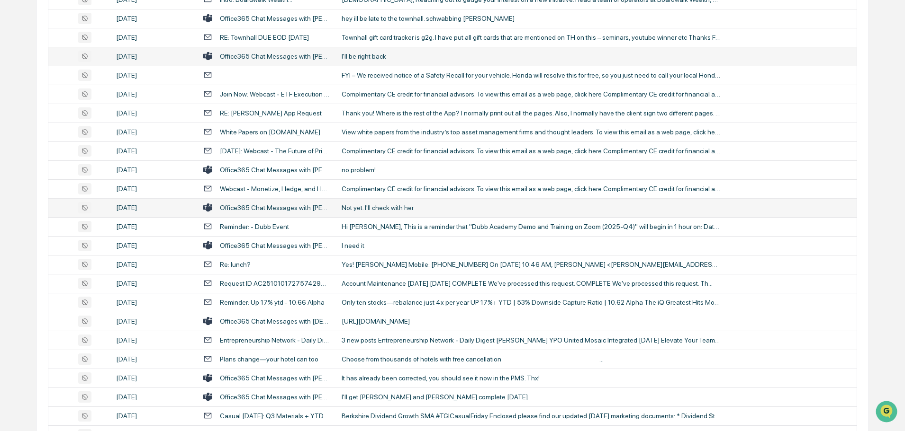
click at [388, 205] on div "Not yet. I'll check with her" at bounding box center [530, 208] width 379 height 8
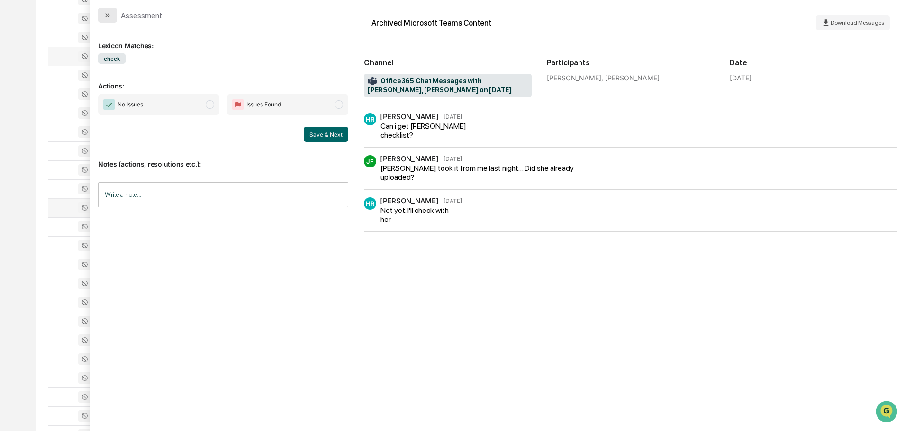
click at [112, 18] on button "modal" at bounding box center [107, 15] width 19 height 15
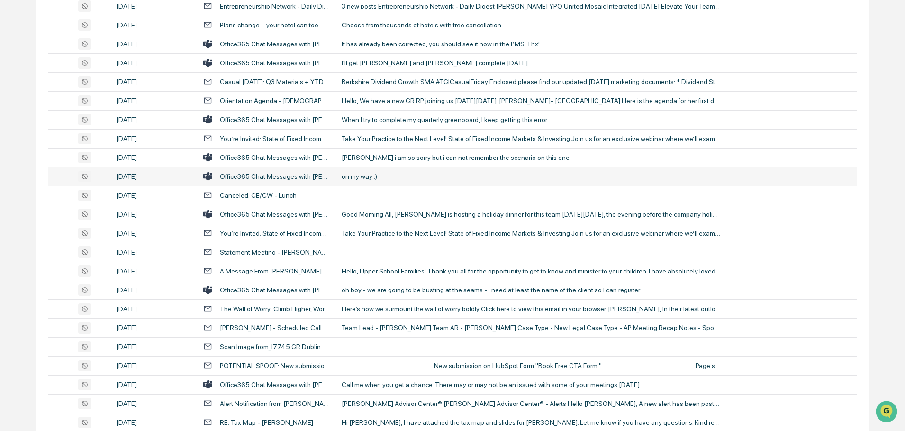
scroll to position [1042, 0]
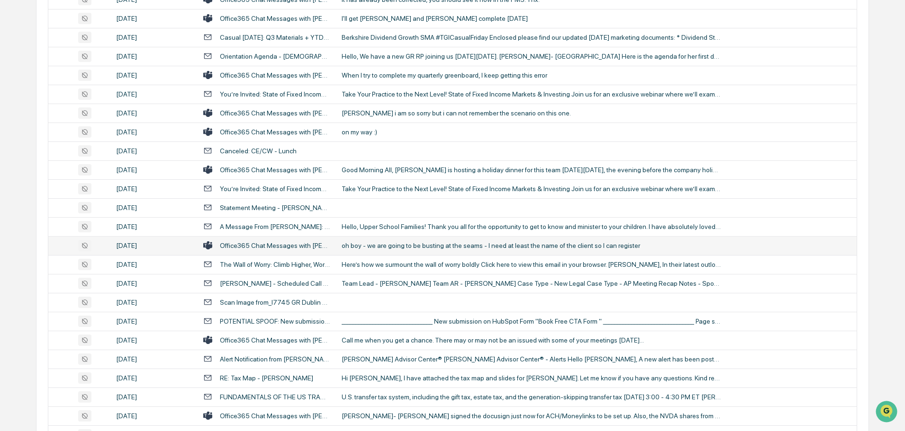
click at [400, 250] on td "oh boy - we are going to be busting at the seams - I need at least the name of …" at bounding box center [596, 245] width 521 height 19
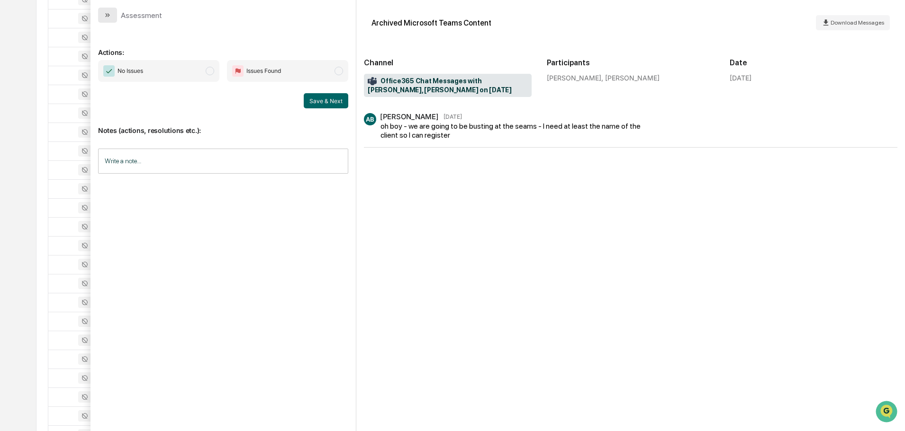
click at [105, 16] on icon "modal" at bounding box center [108, 15] width 8 height 8
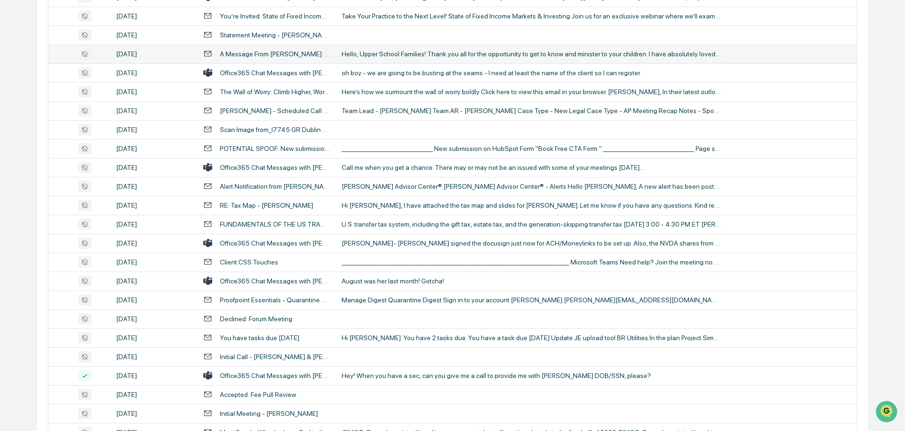
scroll to position [1279, 0]
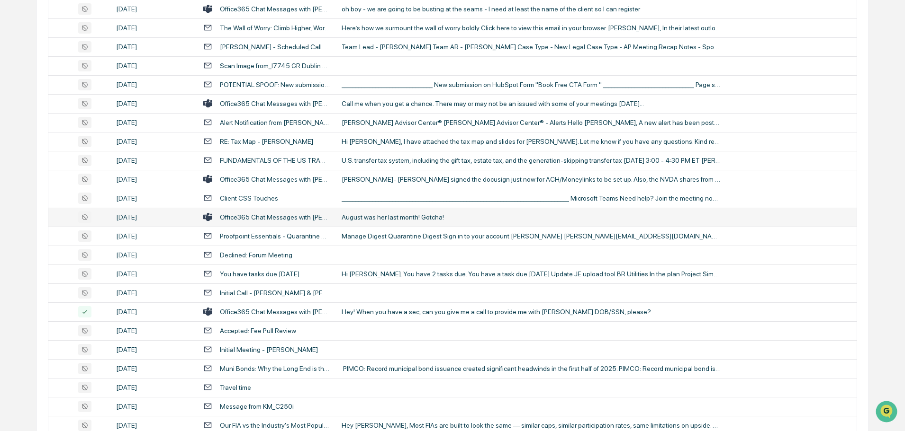
click at [382, 222] on td "August was her last month! Gotcha!" at bounding box center [596, 217] width 521 height 19
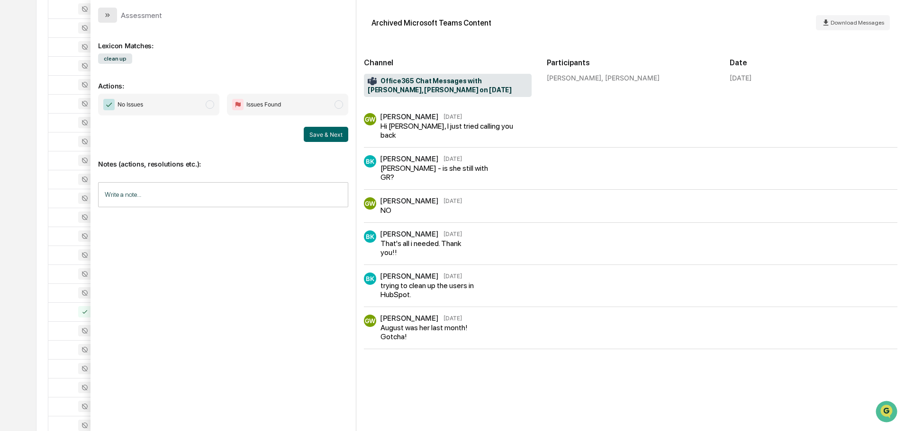
click at [108, 16] on icon "modal" at bounding box center [109, 15] width 2 height 4
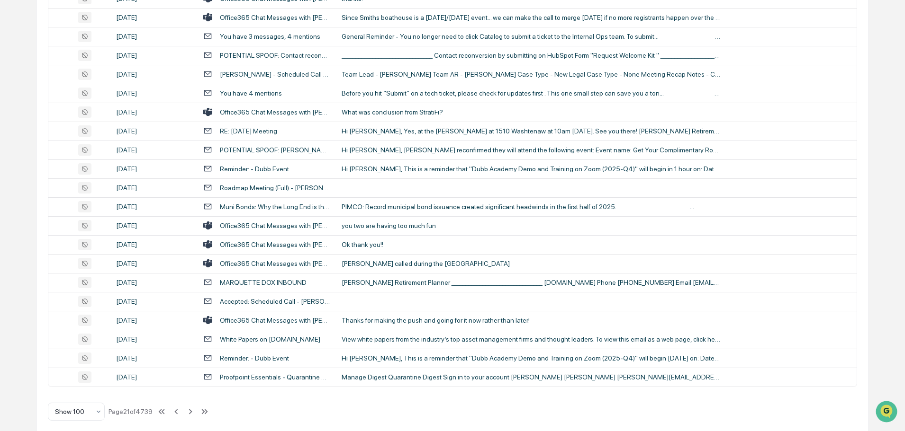
scroll to position [1734, 0]
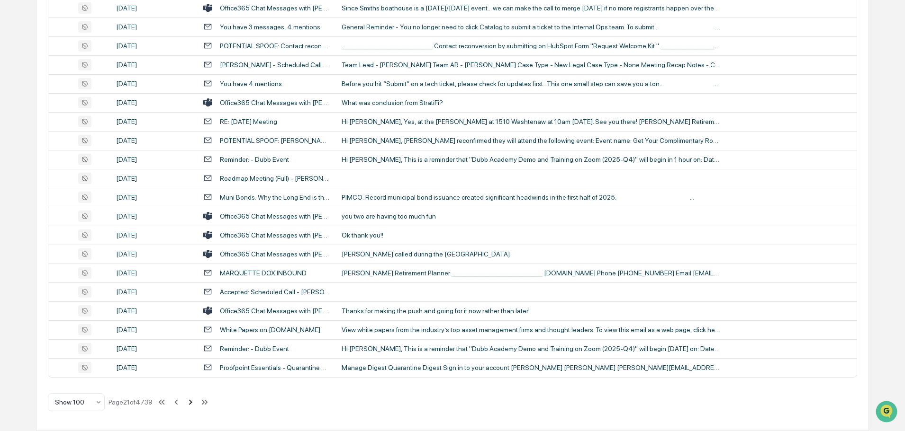
click at [190, 403] on icon at bounding box center [190, 402] width 10 height 10
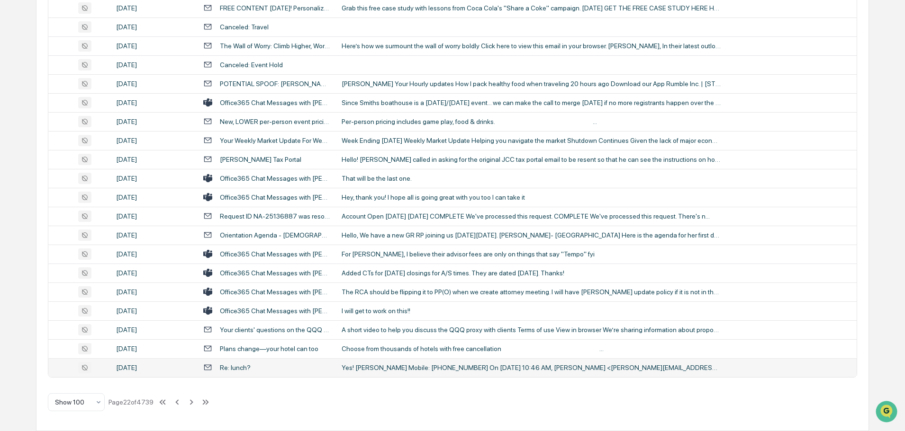
click at [389, 370] on div "Yes! [PERSON_NAME] Mobile: [PHONE_NUMBER] On [DATE] 10:46 AM, [PERSON_NAME] <[P…" at bounding box center [530, 368] width 379 height 8
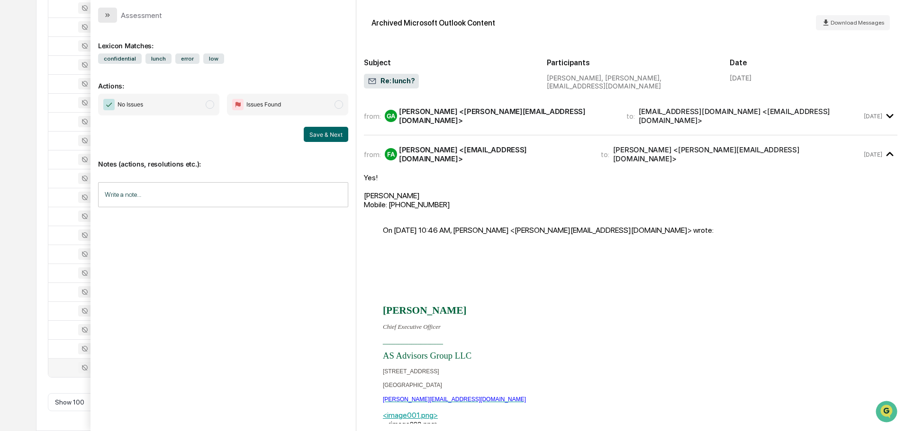
click at [107, 16] on icon "modal" at bounding box center [106, 15] width 2 height 4
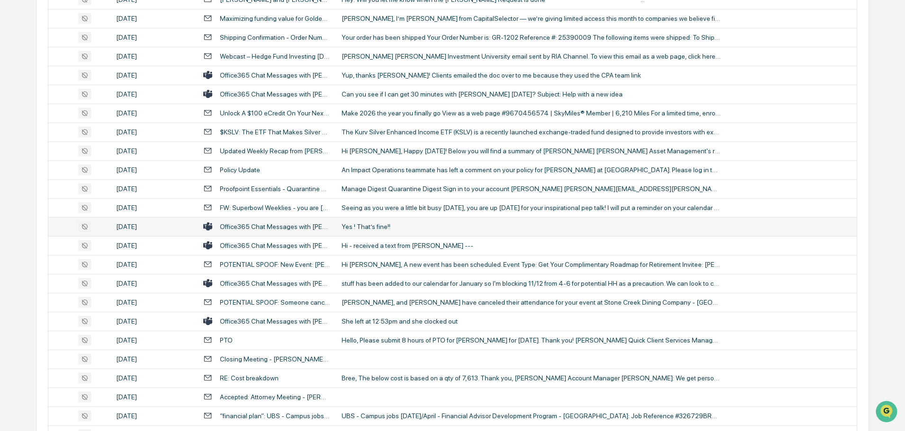
scroll to position [332, 0]
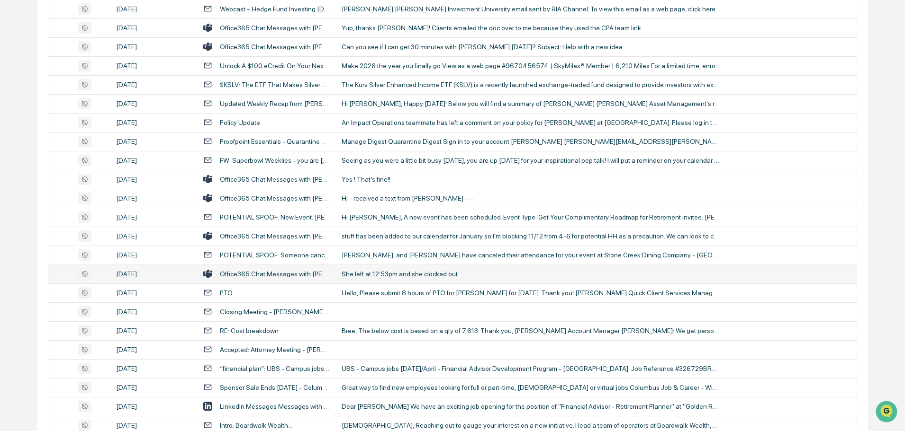
click at [399, 274] on div "She left at 12:53pm and she clocked out" at bounding box center [530, 274] width 379 height 8
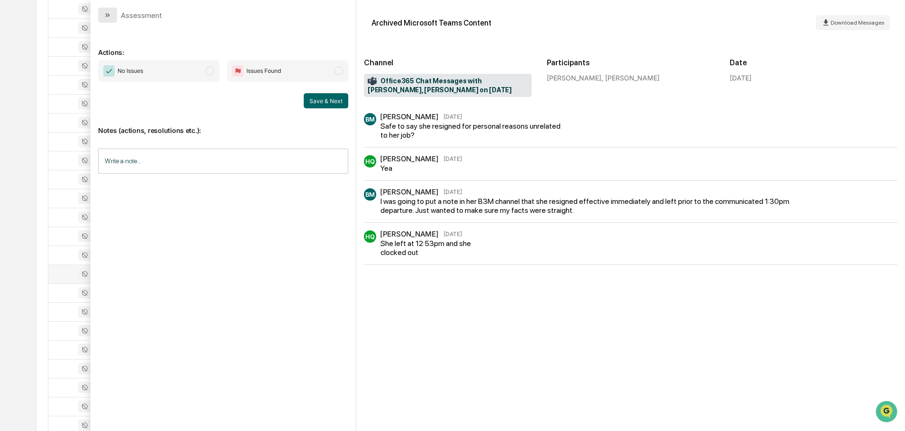
click at [112, 14] on button "modal" at bounding box center [107, 15] width 19 height 15
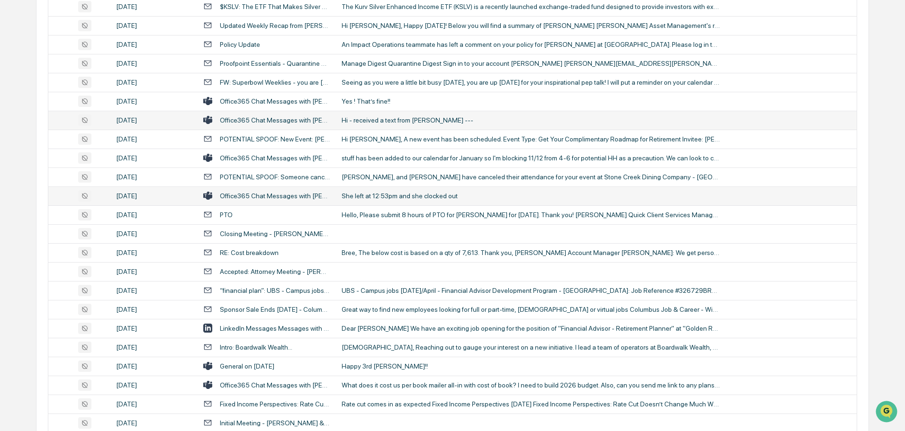
scroll to position [426, 0]
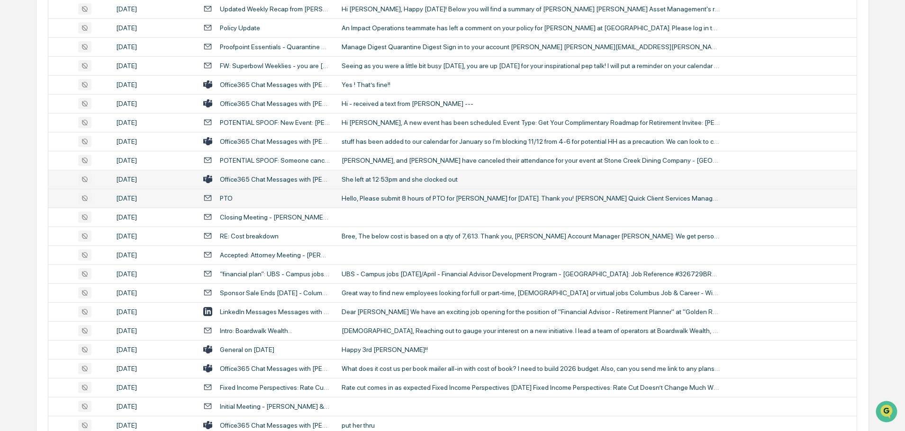
click at [399, 198] on div "Hello, Please submit 8 hours of PTO for [PERSON_NAME] for [DATE]. Thank you! [P…" at bounding box center [530, 199] width 379 height 8
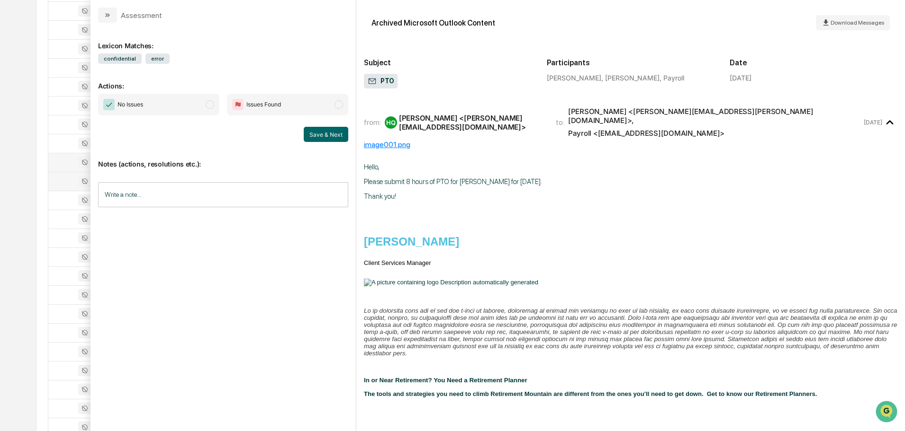
scroll to position [426, 0]
click at [112, 13] on button "modal" at bounding box center [107, 15] width 19 height 15
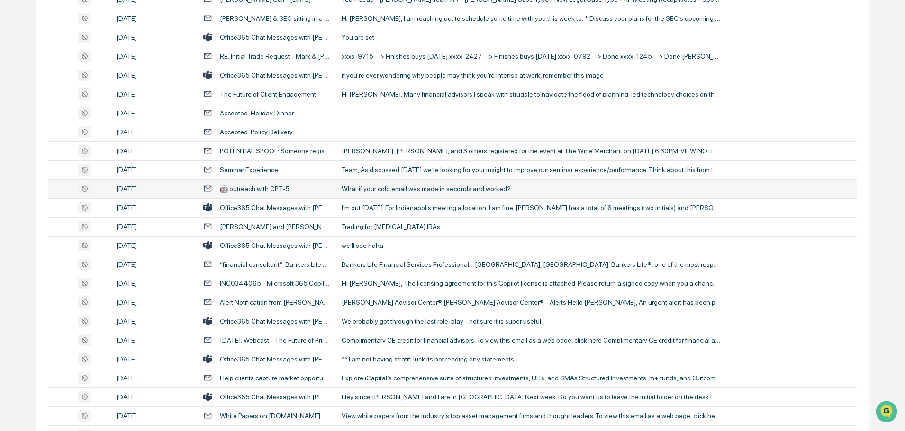
scroll to position [1089, 0]
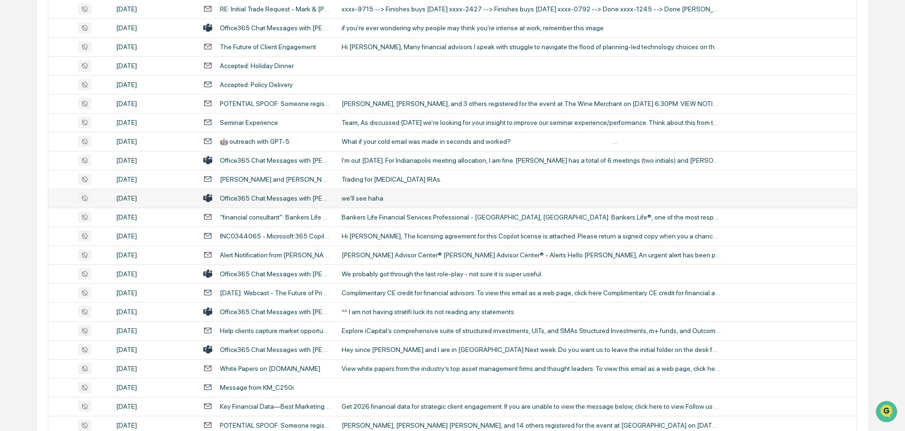
click at [387, 204] on td "we'll see haha" at bounding box center [596, 198] width 521 height 19
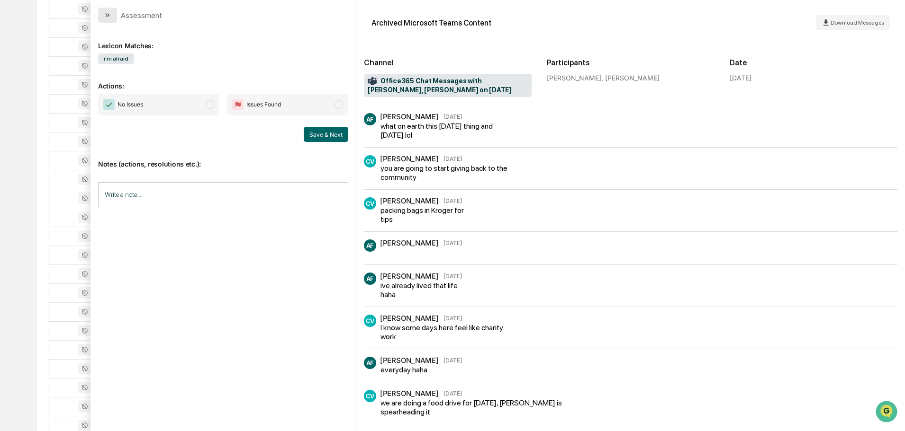
click at [112, 13] on button "modal" at bounding box center [107, 15] width 19 height 15
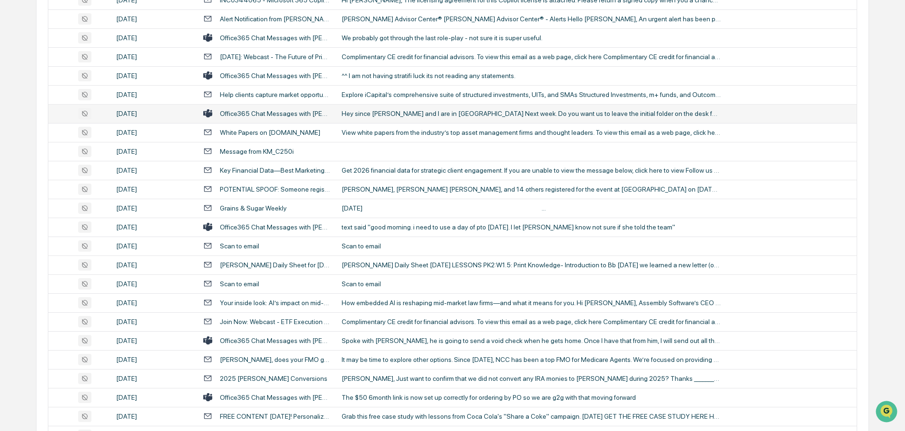
scroll to position [1326, 0]
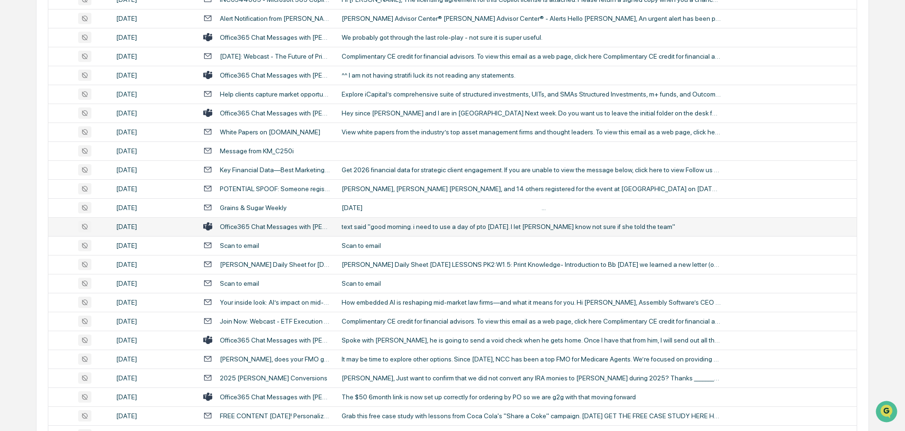
click at [389, 224] on div "text said "good morning. i need to use a day of pto [DATE]. I let [PERSON_NAME]…" at bounding box center [530, 227] width 379 height 8
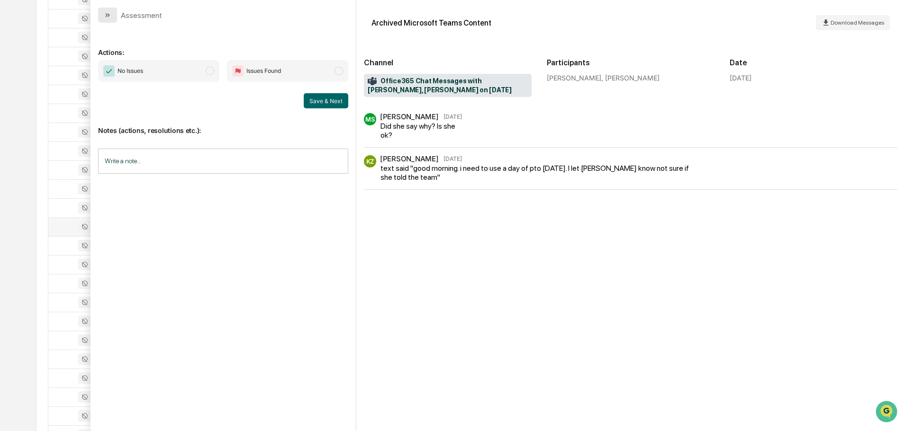
click at [105, 15] on icon "modal" at bounding box center [108, 15] width 8 height 8
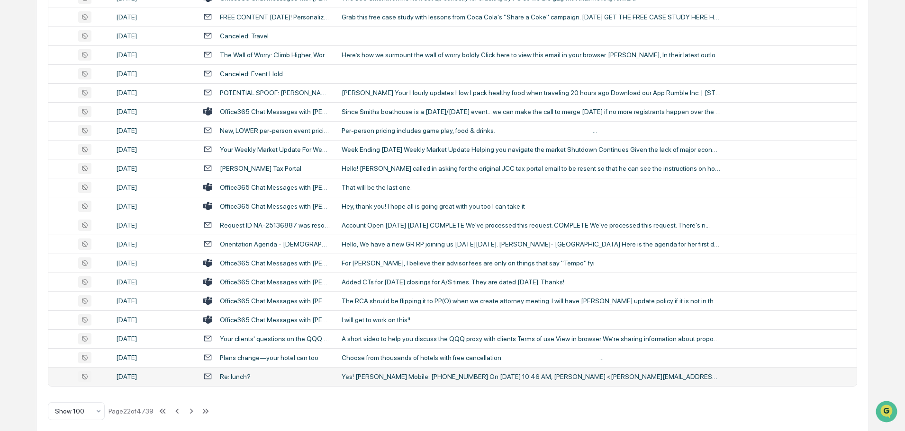
scroll to position [1734, 0]
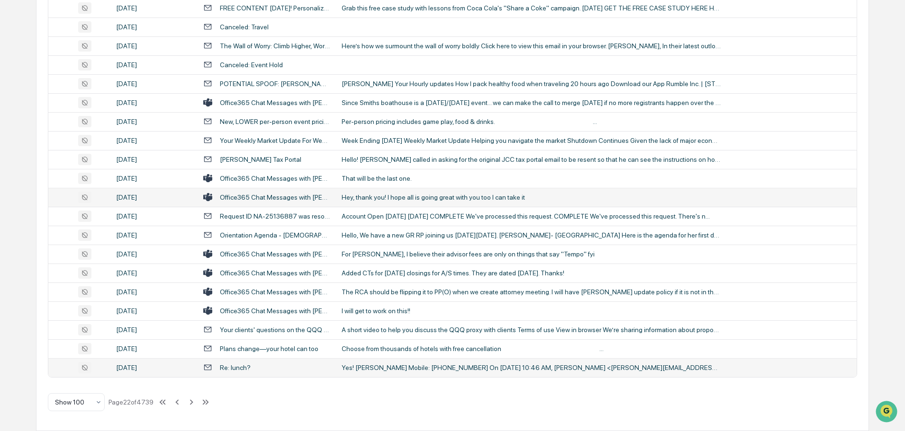
click at [393, 196] on div "Hey, thank you! I hope all is going great with you too I can take it" at bounding box center [530, 198] width 379 height 8
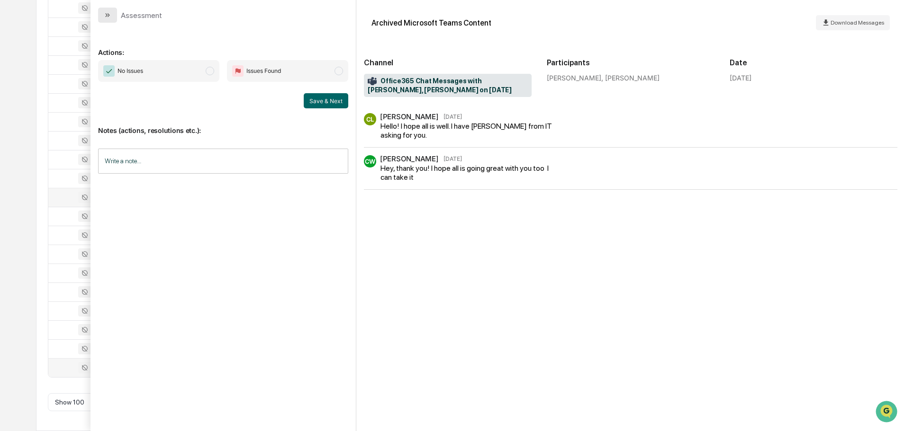
click at [100, 12] on button "modal" at bounding box center [107, 15] width 19 height 15
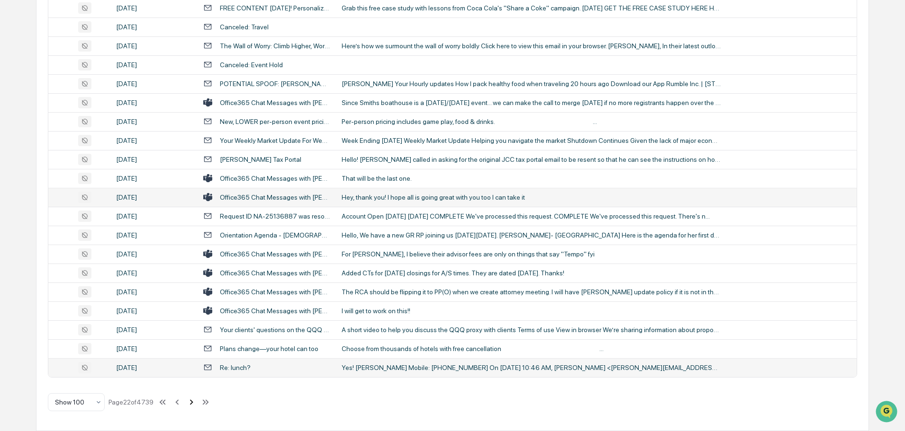
click at [194, 402] on icon at bounding box center [191, 402] width 10 height 10
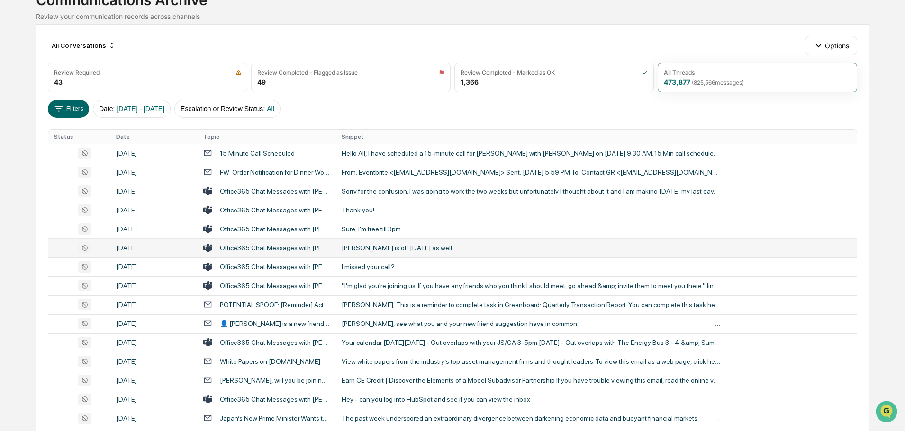
scroll to position [95, 0]
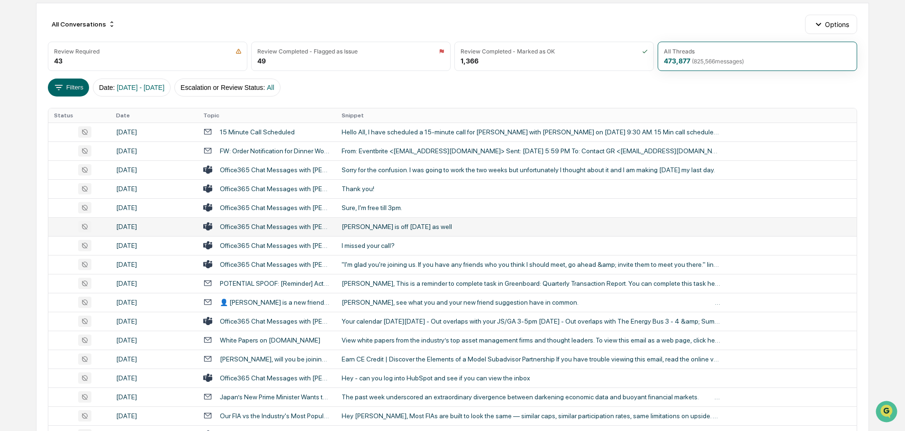
click at [386, 229] on div "[PERSON_NAME] is off [DATE] as well" at bounding box center [530, 227] width 379 height 8
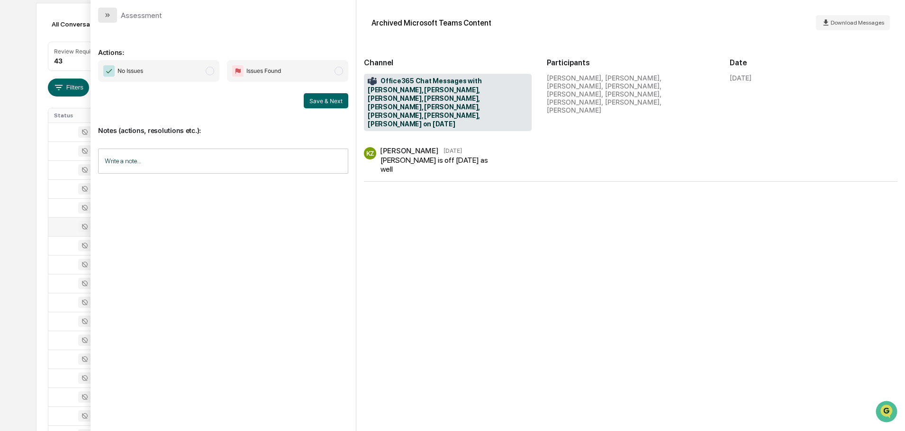
click at [109, 19] on button "modal" at bounding box center [107, 15] width 19 height 15
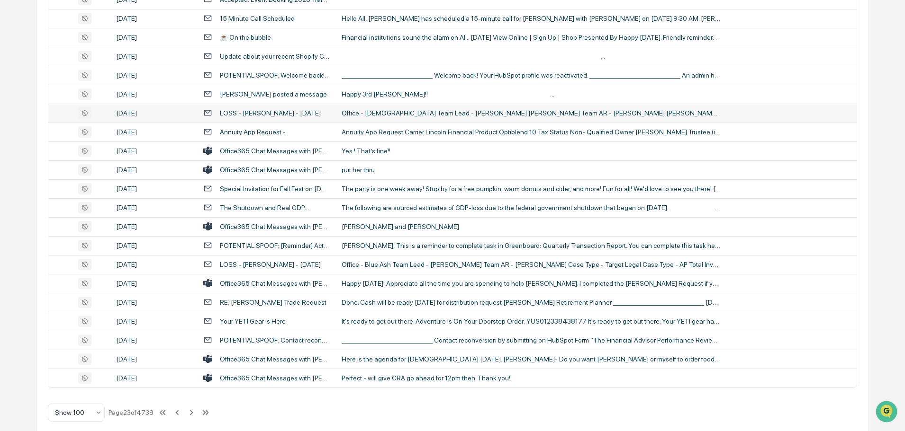
scroll to position [1734, 0]
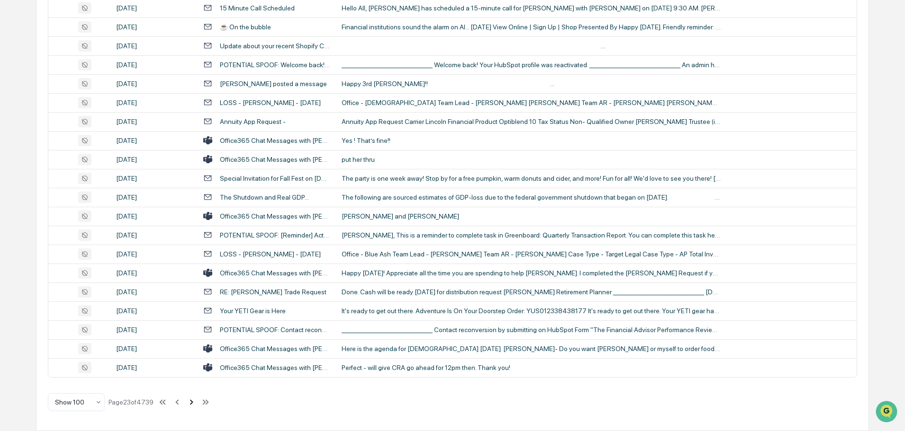
click at [192, 404] on icon at bounding box center [191, 402] width 3 height 5
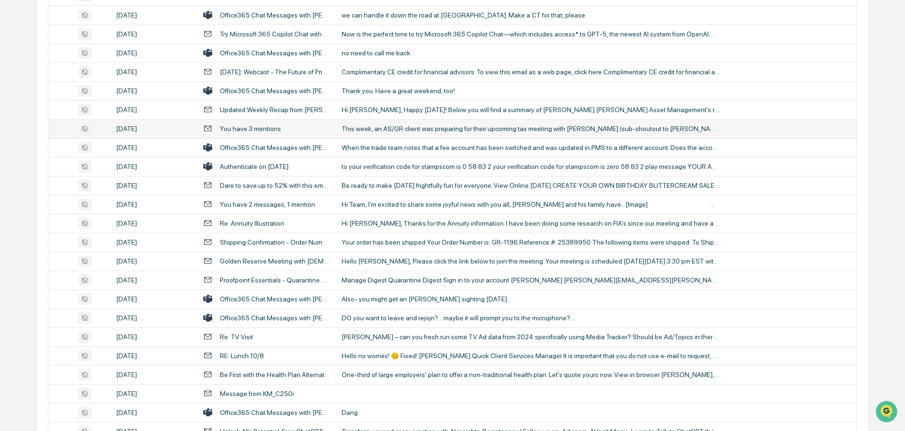
scroll to position [835, 0]
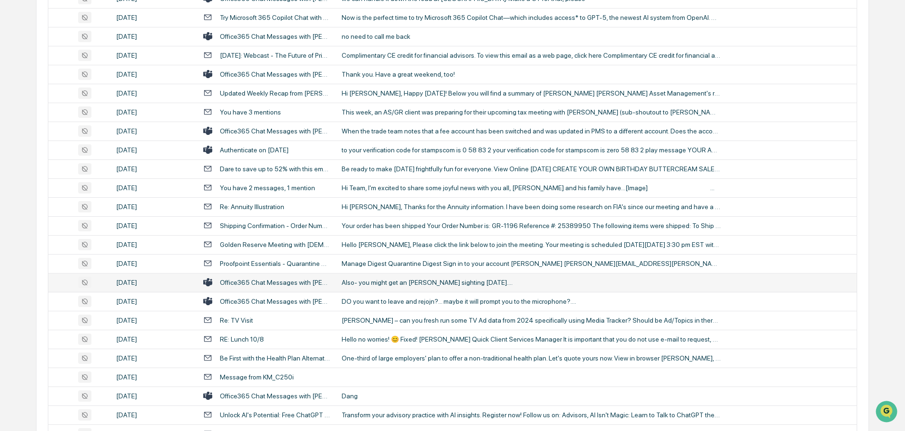
click at [384, 284] on div "Also- you might get an [PERSON_NAME] sighting [DATE]...." at bounding box center [530, 283] width 379 height 8
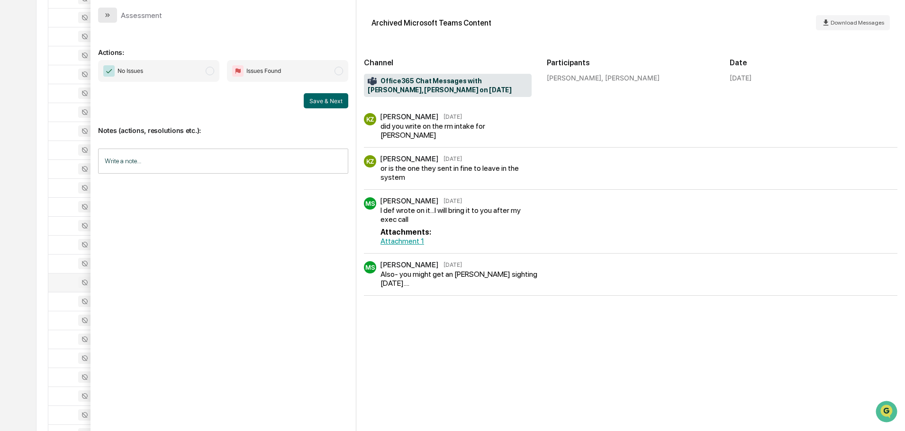
click at [112, 19] on button "modal" at bounding box center [107, 15] width 19 height 15
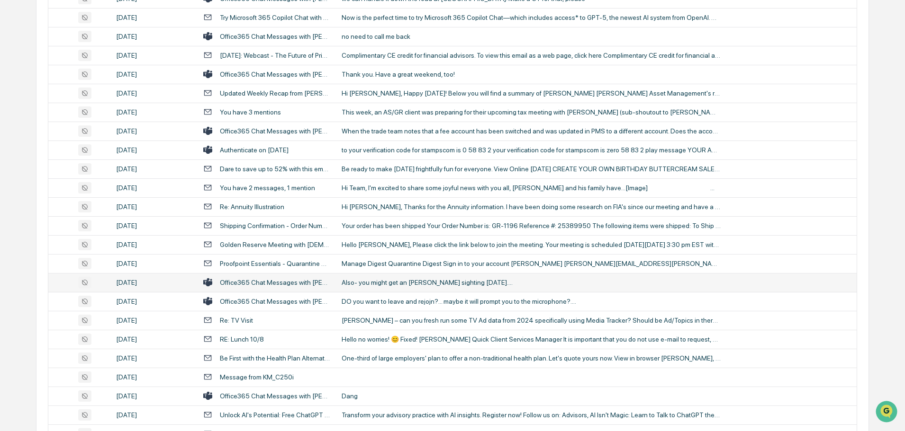
scroll to position [882, 0]
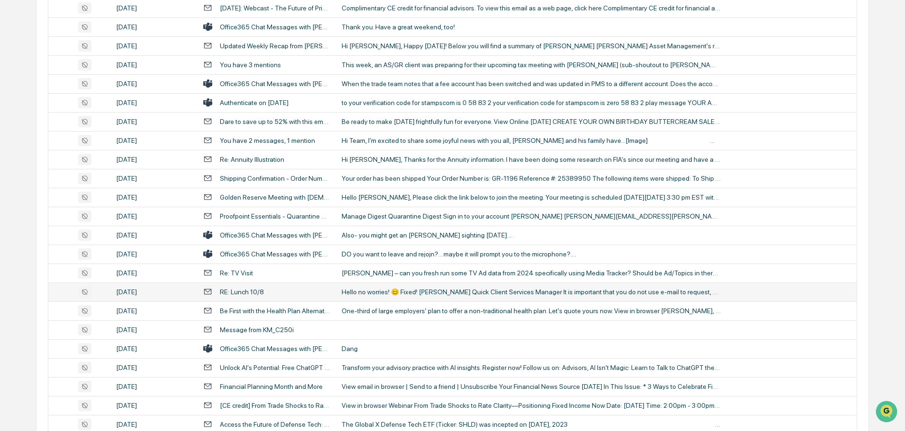
click at [392, 287] on td "Hello no worries! 😊 Fixed! [PERSON_NAME] Quick Client Services Manager It is im…" at bounding box center [596, 292] width 521 height 19
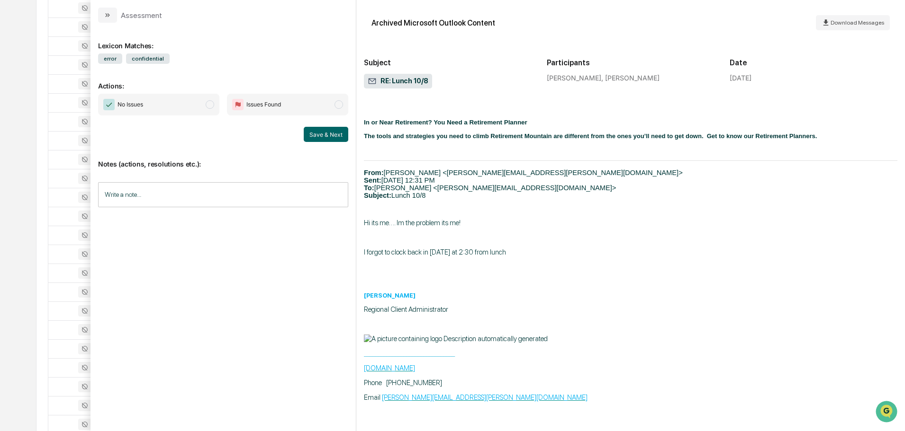
scroll to position [276, 0]
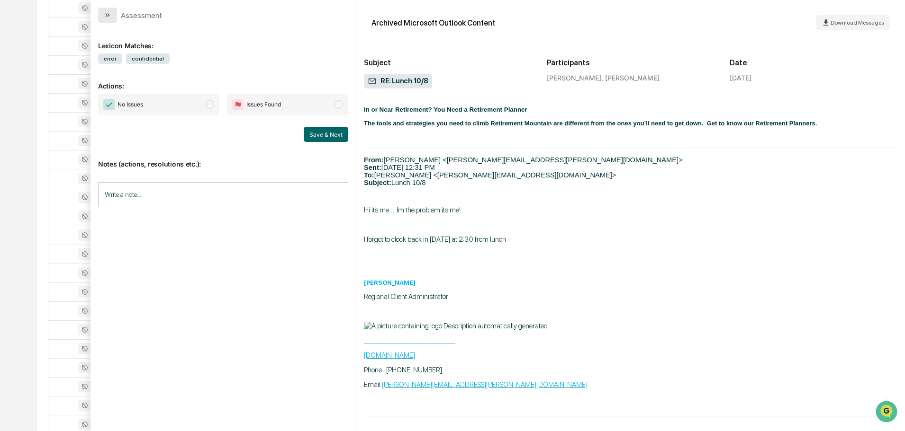
click at [114, 16] on button "modal" at bounding box center [107, 15] width 19 height 15
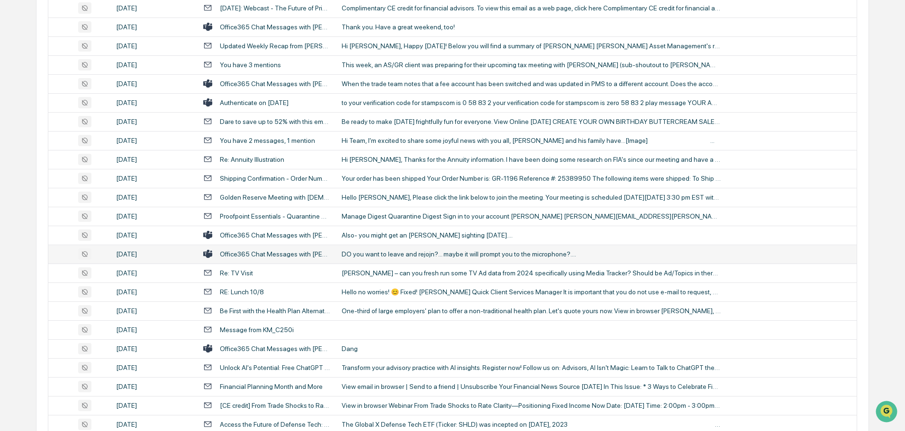
click at [383, 253] on div "DO you want to leave and rejojn?... maybe it will prompt you to the microphone?…" at bounding box center [530, 255] width 379 height 8
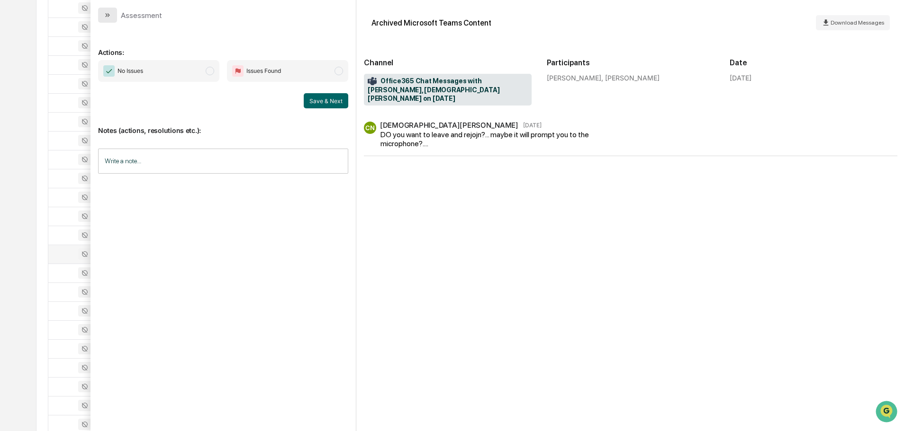
click at [107, 16] on icon "modal" at bounding box center [106, 15] width 2 height 4
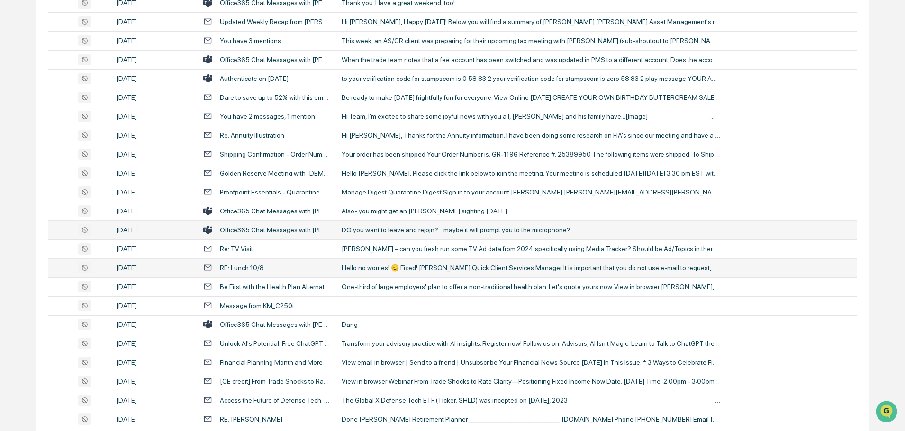
scroll to position [929, 0]
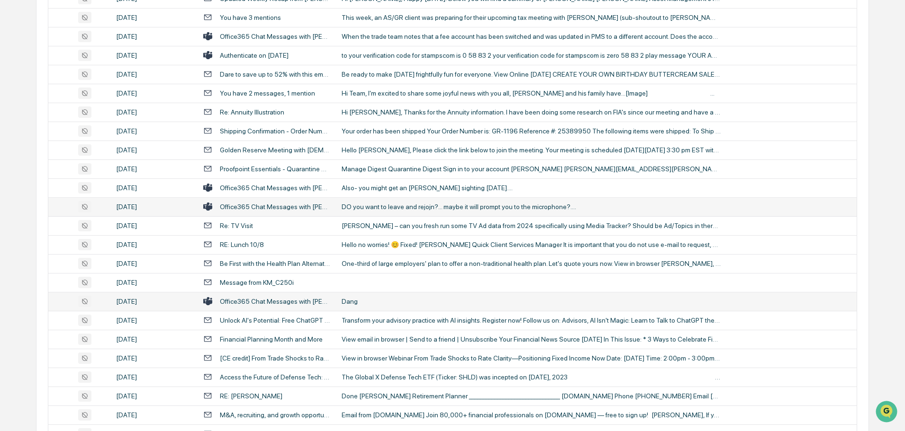
click at [399, 299] on div "Dang" at bounding box center [530, 302] width 379 height 8
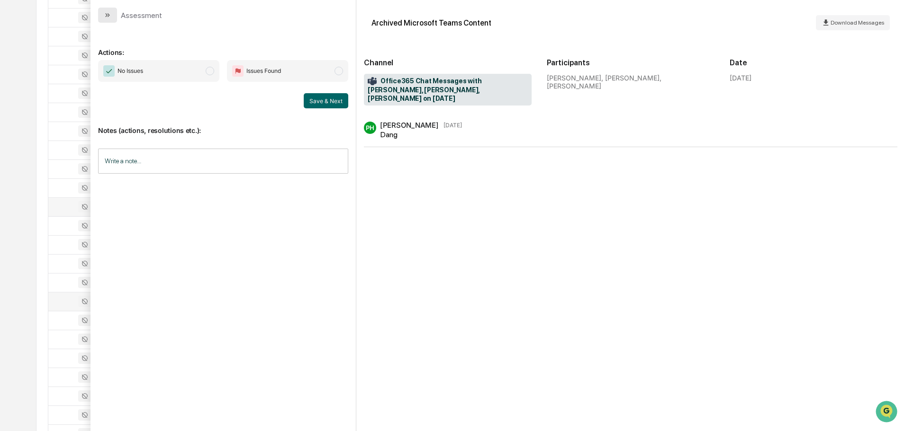
click at [113, 16] on button "modal" at bounding box center [107, 15] width 19 height 15
